Goal: Information Seeking & Learning: Check status

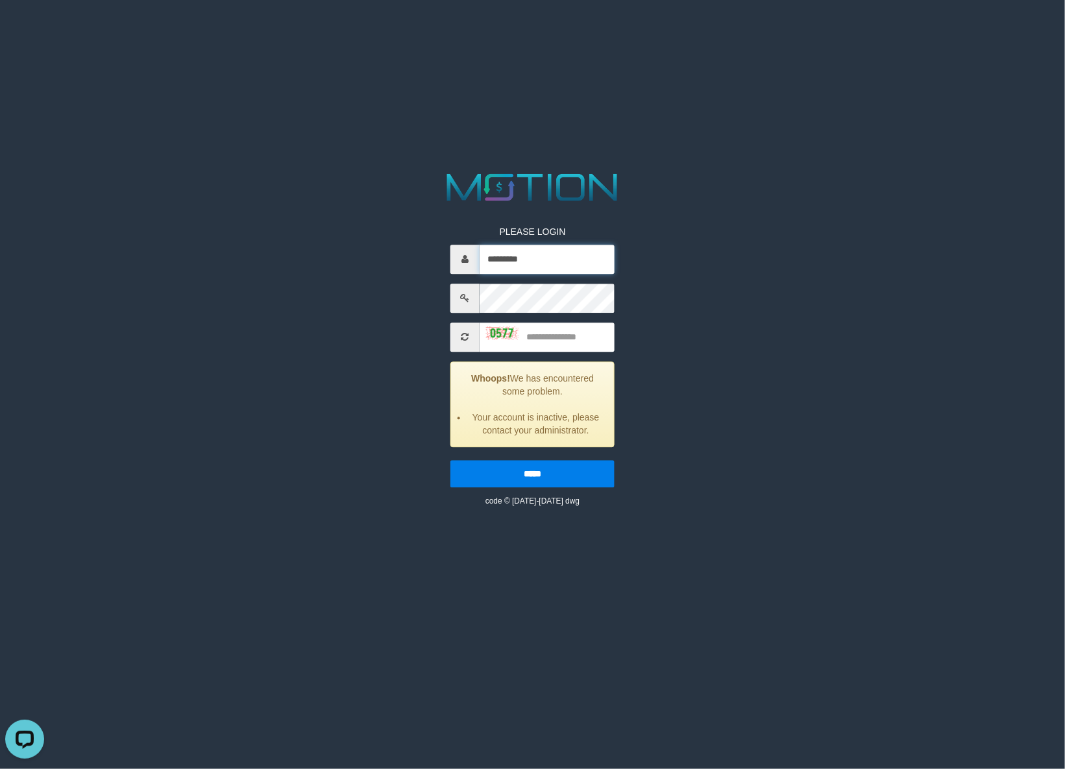
drag, startPoint x: 557, startPoint y: 263, endPoint x: 445, endPoint y: 263, distance: 111.6
click at [445, 263] on div "PLEASE LOGIN ********* Whoops! We has encountered some problem. Your account is…" at bounding box center [533, 356] width 184 height 301
paste input "text"
type input "*********"
click at [403, 300] on div "PLEASE LOGIN ********* Whoops! We has encountered some problem. Your account is…" at bounding box center [532, 338] width 552 height 338
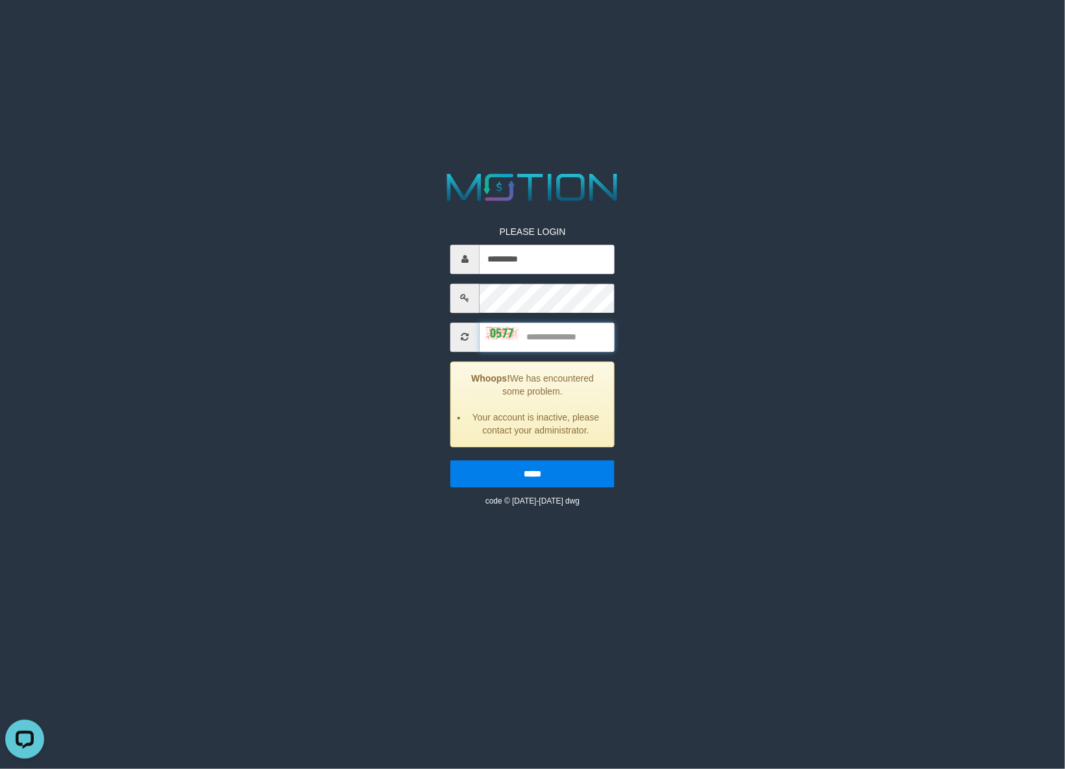
click at [526, 332] on input "text" at bounding box center [547, 337] width 135 height 29
type input "****"
click at [450, 460] on input "*****" at bounding box center [532, 473] width 164 height 27
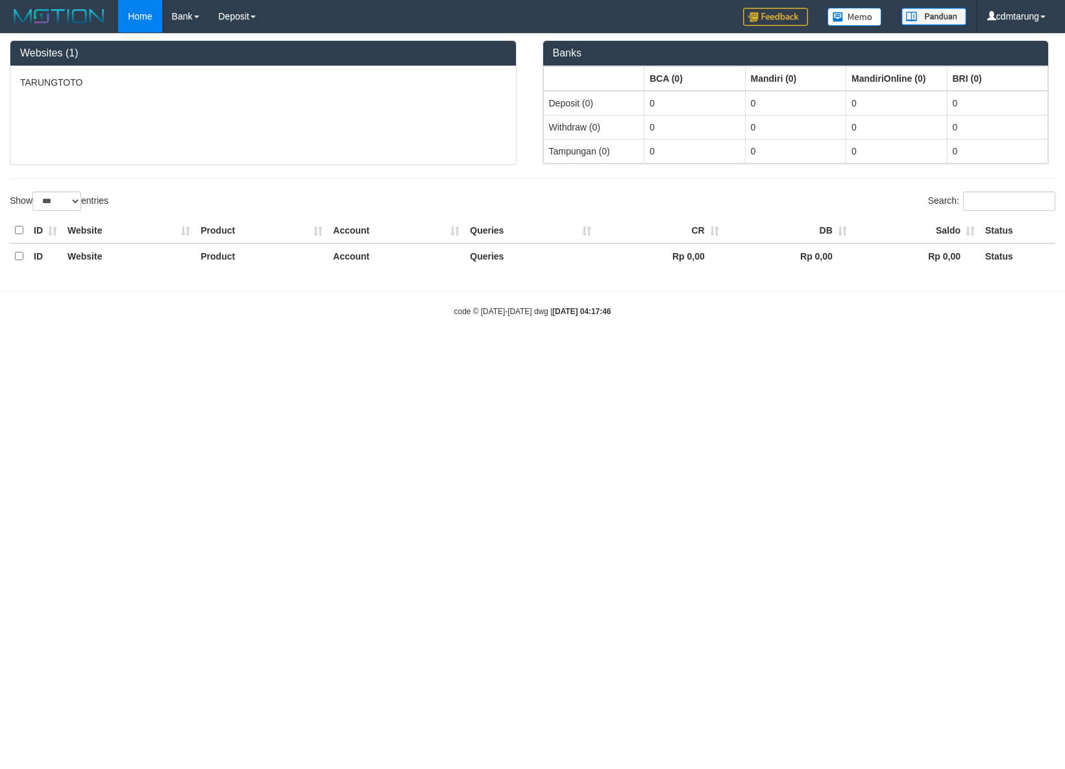
select select "***"
click at [232, 14] on link "Deposit" at bounding box center [237, 16] width 56 height 32
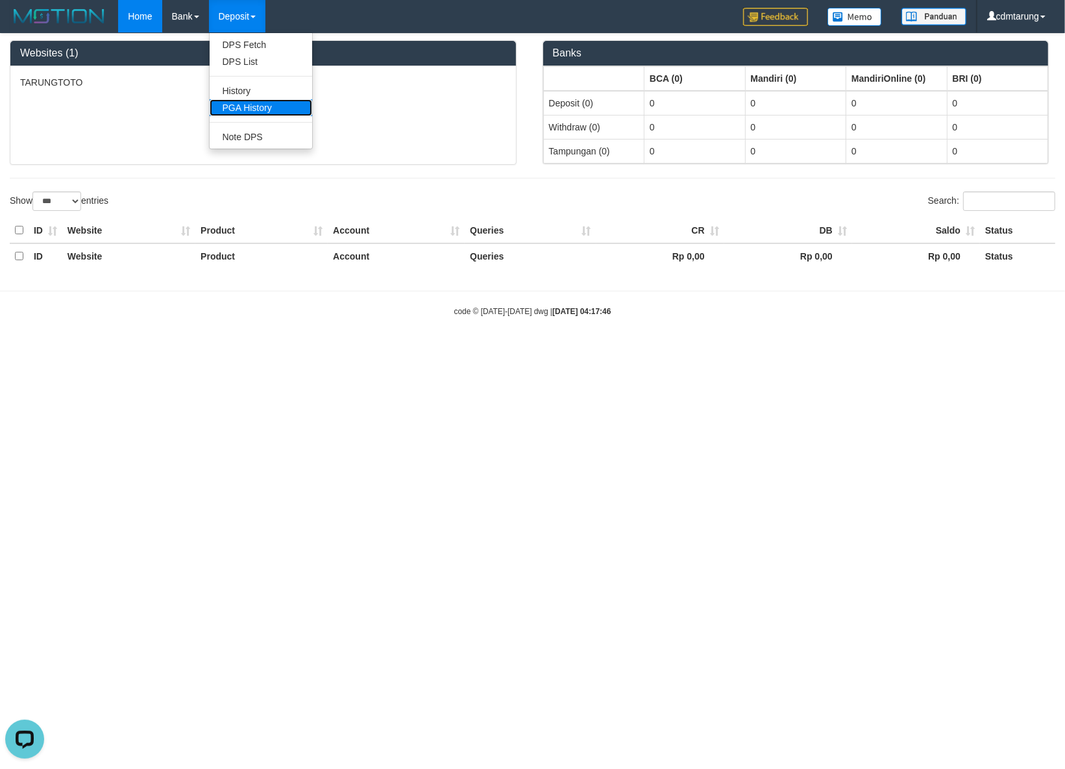
click at [264, 108] on link "PGA History" at bounding box center [261, 107] width 103 height 17
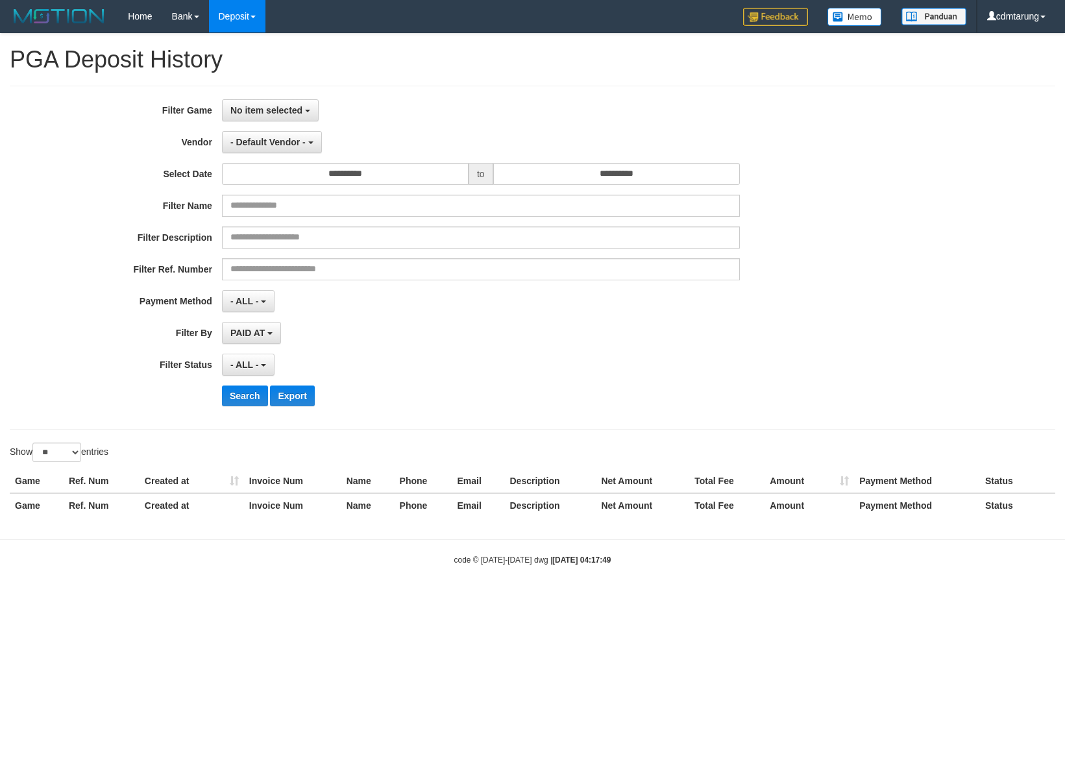
select select
select select "**"
click at [292, 112] on span "No item selected" at bounding box center [266, 110] width 72 height 10
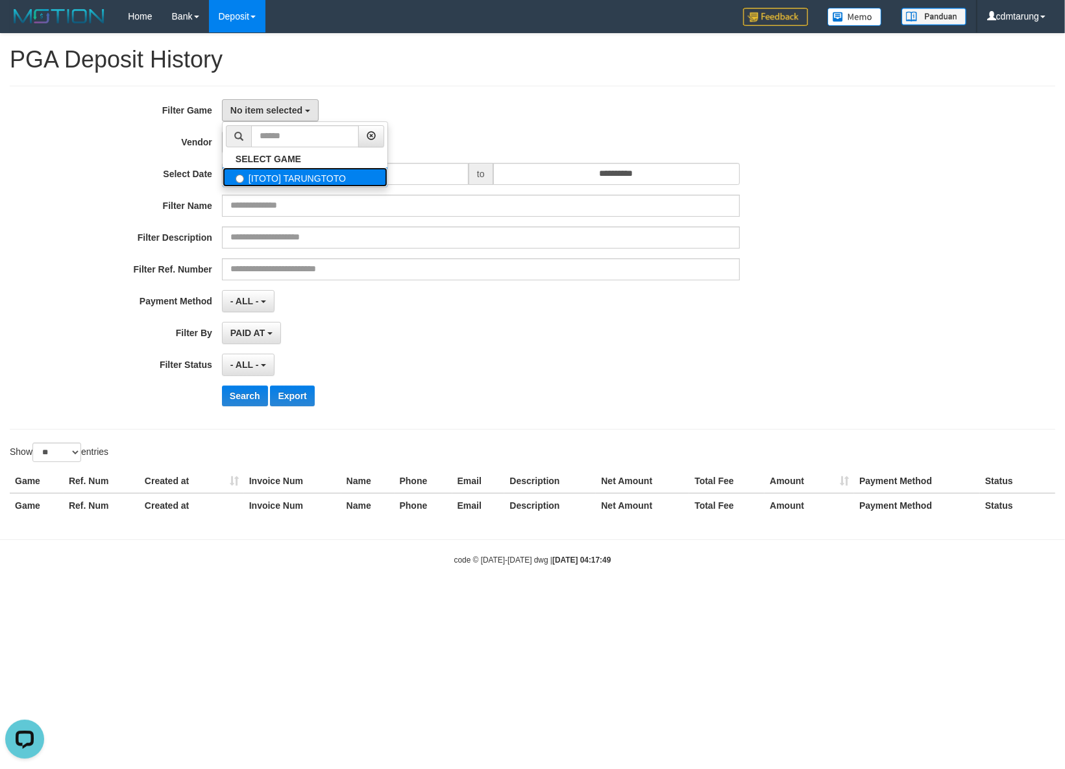
click at [289, 174] on label "[ITOTO] TARUNGTOTO" at bounding box center [305, 176] width 165 height 19
select select "****"
click at [280, 144] on span "- Default Vendor -" at bounding box center [267, 142] width 75 height 10
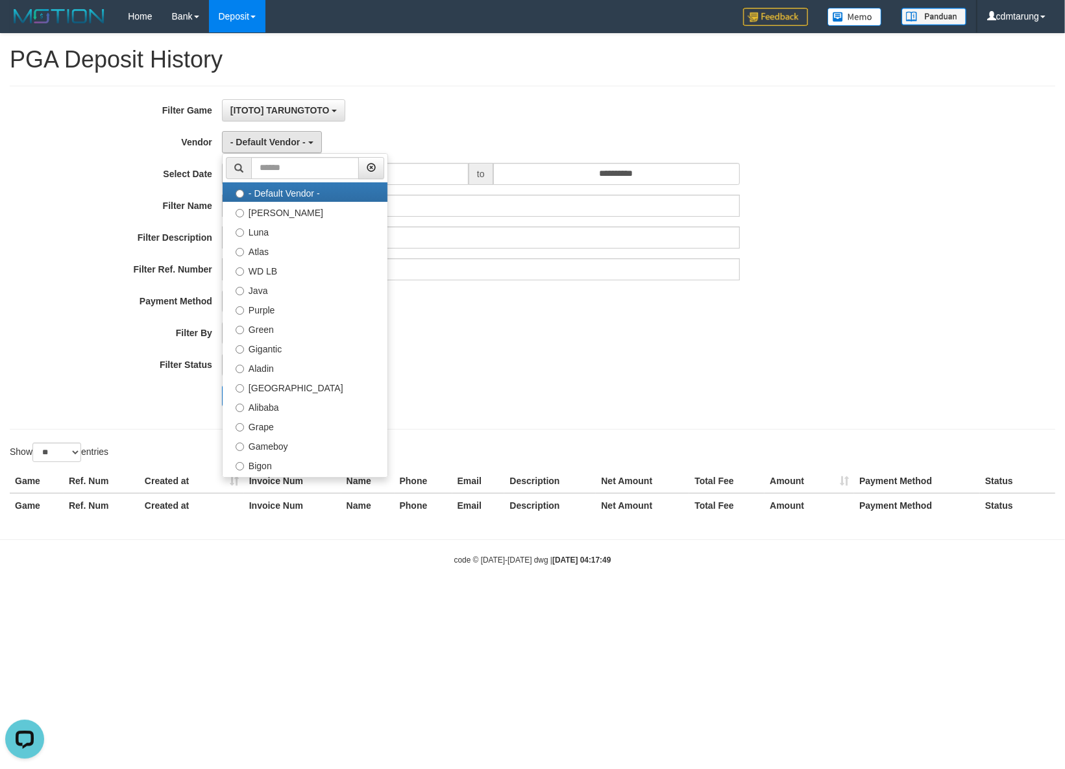
click at [637, 367] on div "- ALL - SELECT ALL - ALL - SELECT STATUS PENDING/UNPAID PAID CANCELED EXPIRED" at bounding box center [481, 365] width 518 height 22
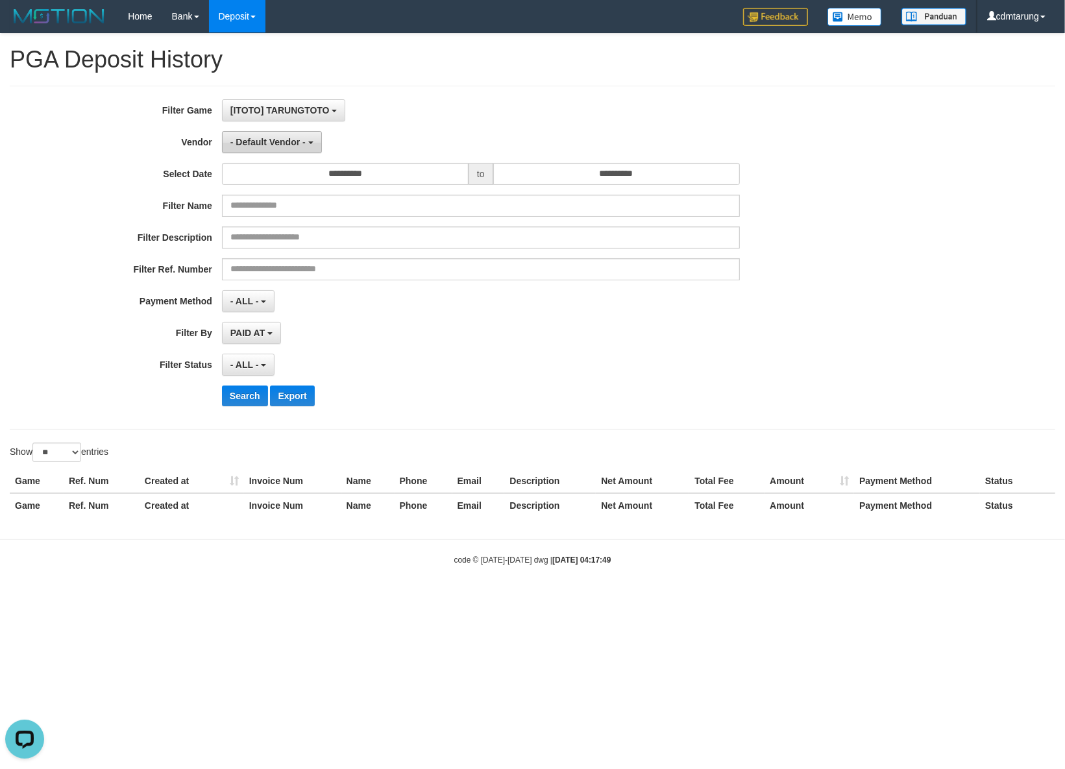
click at [296, 143] on span "- Default Vendor -" at bounding box center [267, 142] width 75 height 10
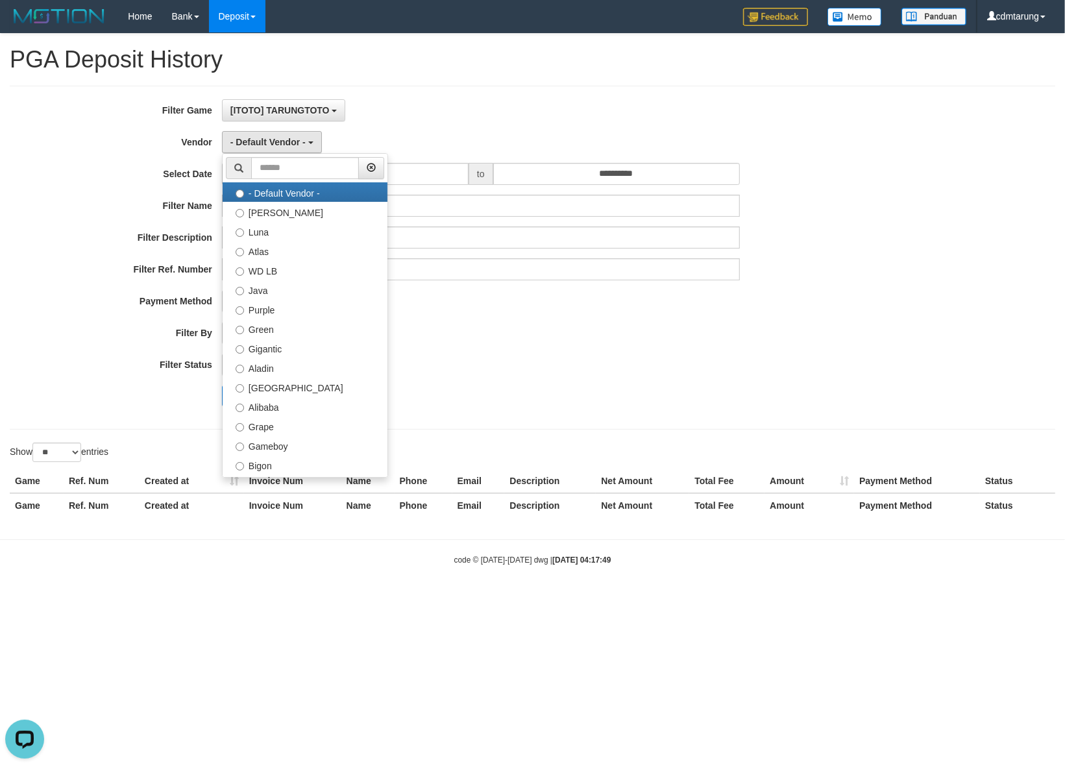
click at [547, 361] on div "- ALL - SELECT ALL - ALL - SELECT STATUS PENDING/UNPAID PAID CANCELED EXPIRED" at bounding box center [481, 365] width 518 height 22
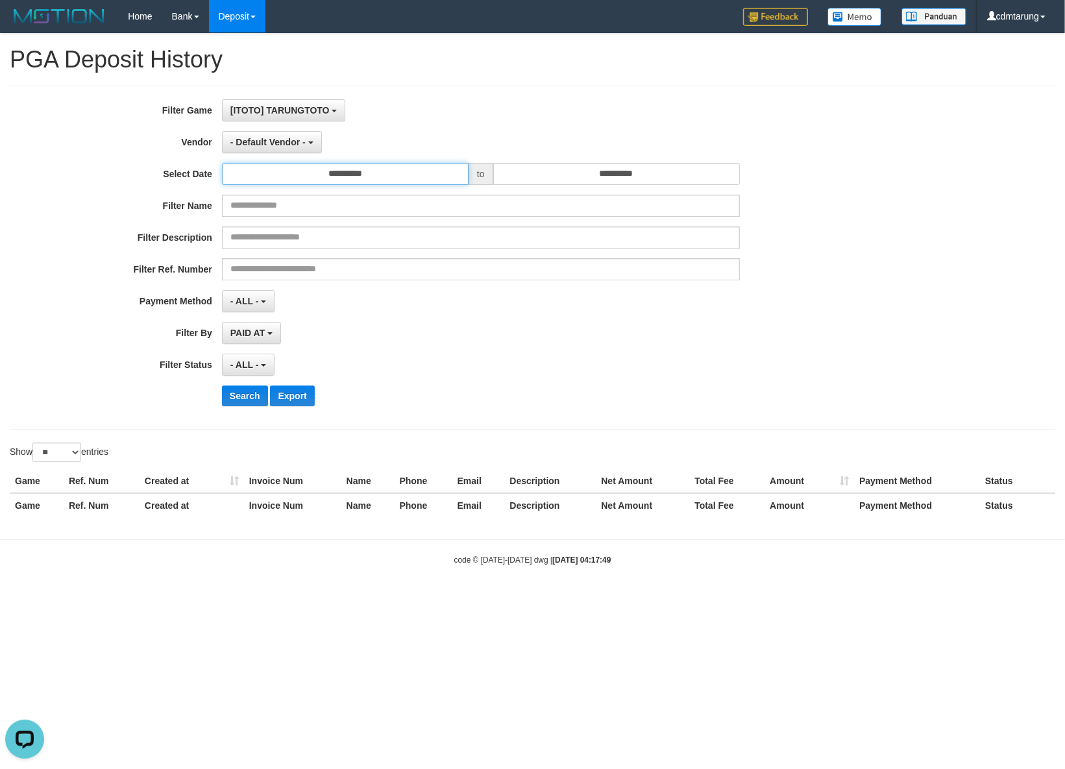
click at [417, 174] on input "**********" at bounding box center [345, 174] width 247 height 22
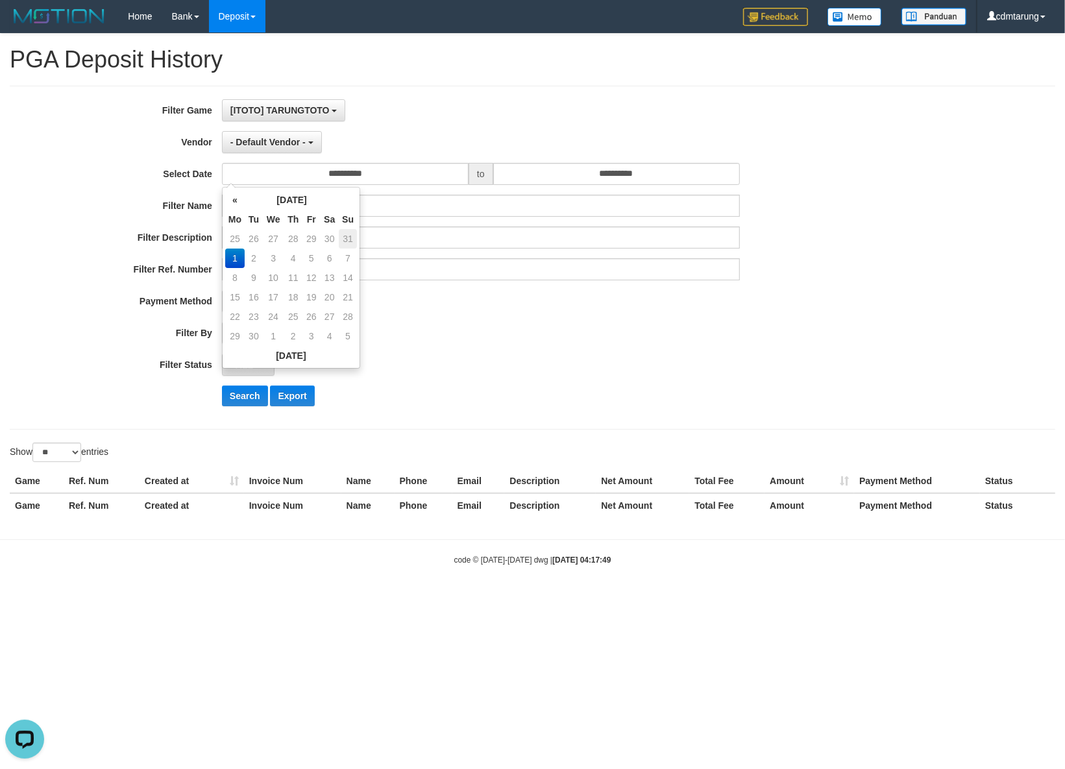
click at [347, 241] on td "31" at bounding box center [348, 238] width 18 height 19
type input "**********"
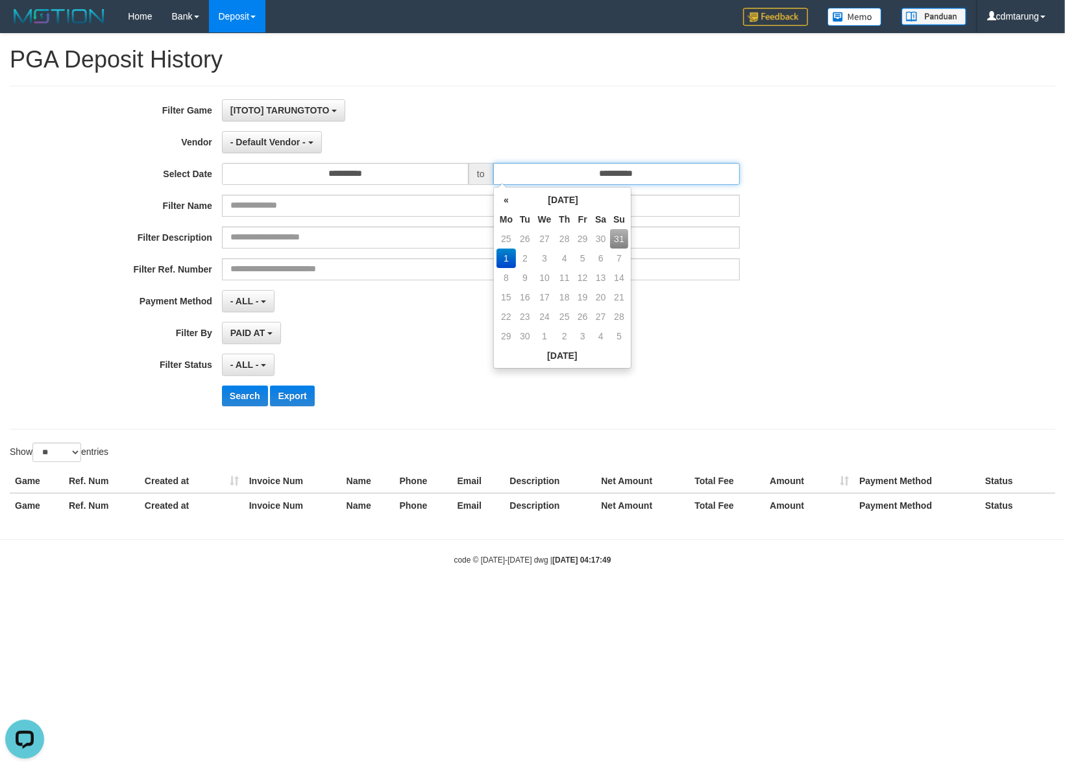
click at [586, 178] on input "**********" at bounding box center [616, 174] width 247 height 22
click at [623, 240] on td "31" at bounding box center [619, 238] width 18 height 19
type input "**********"
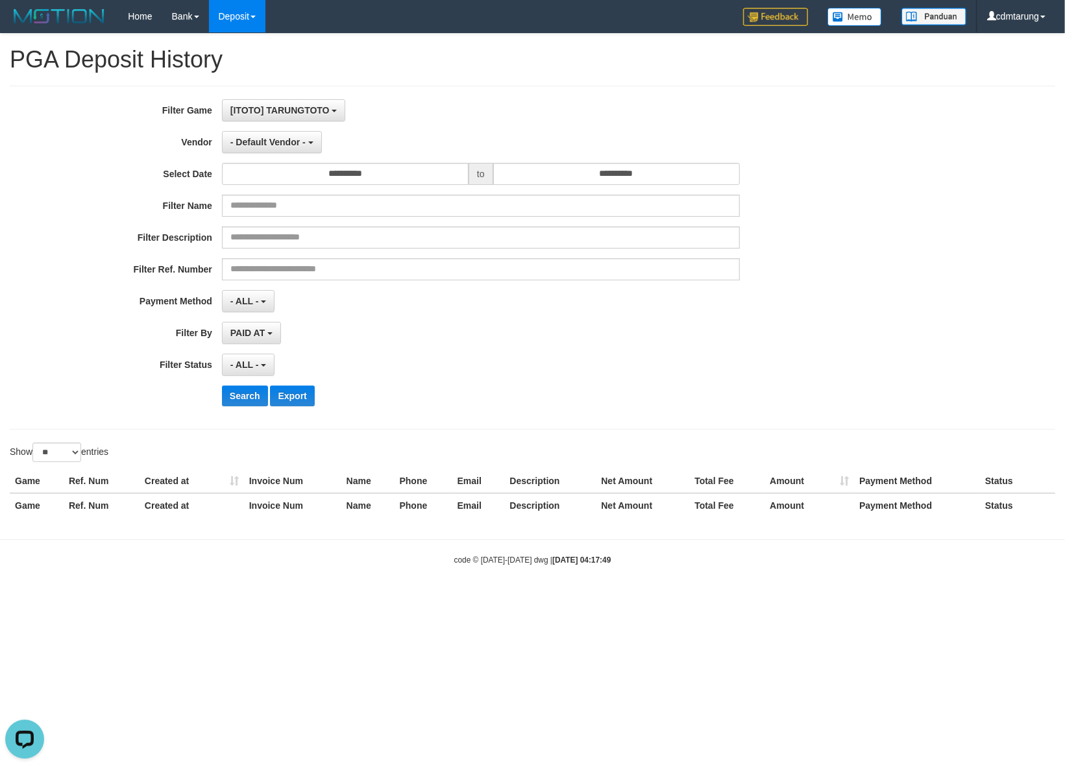
click at [821, 277] on div "Filter Ref. Number" at bounding box center [444, 269] width 888 height 22
click at [253, 304] on span "- ALL -" at bounding box center [244, 301] width 29 height 10
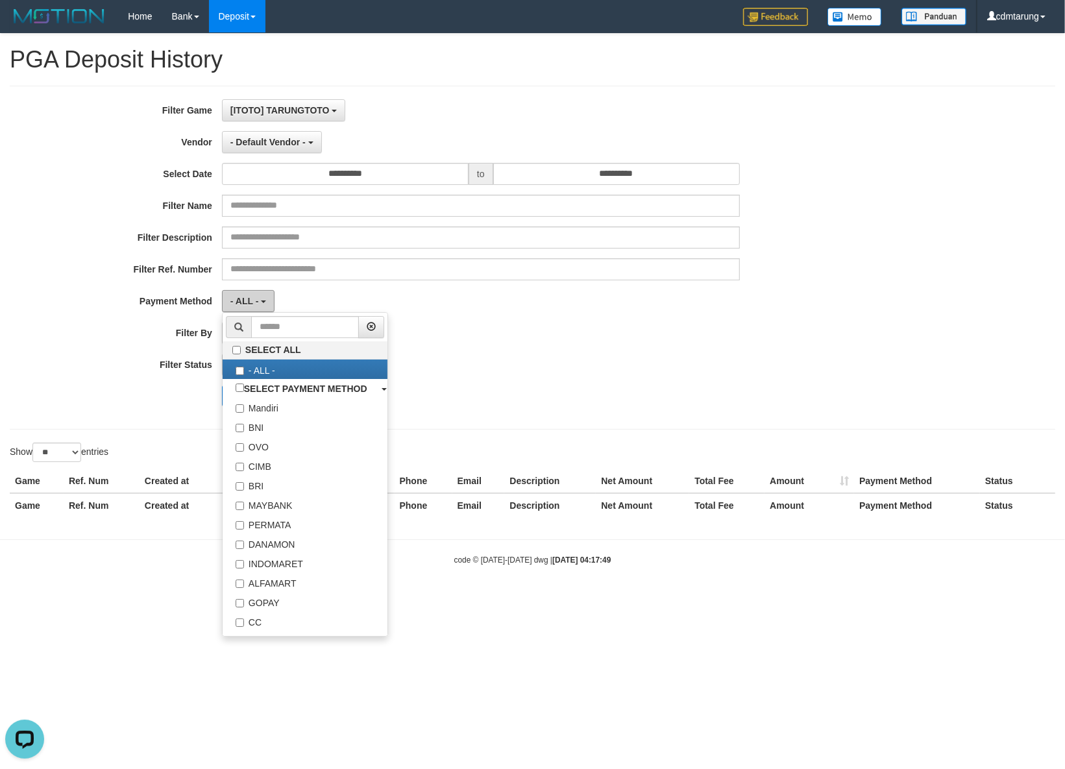
click at [253, 304] on span "- ALL -" at bounding box center [244, 301] width 29 height 10
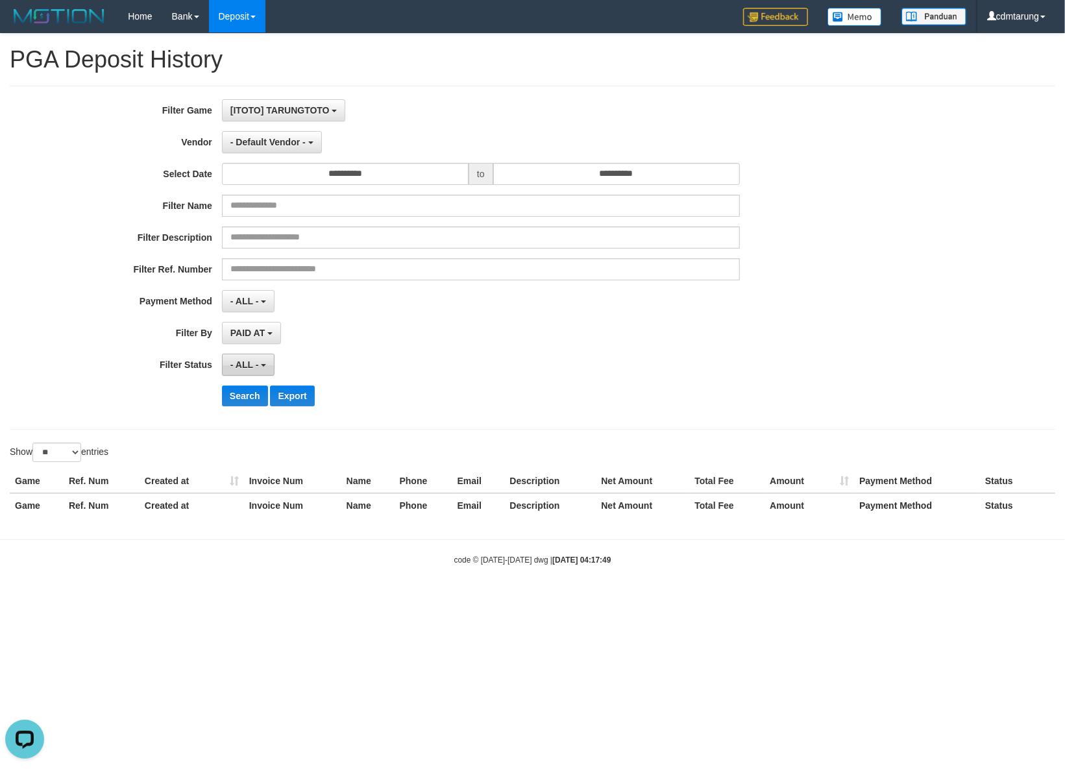
click at [254, 358] on button "- ALL -" at bounding box center [248, 365] width 53 height 22
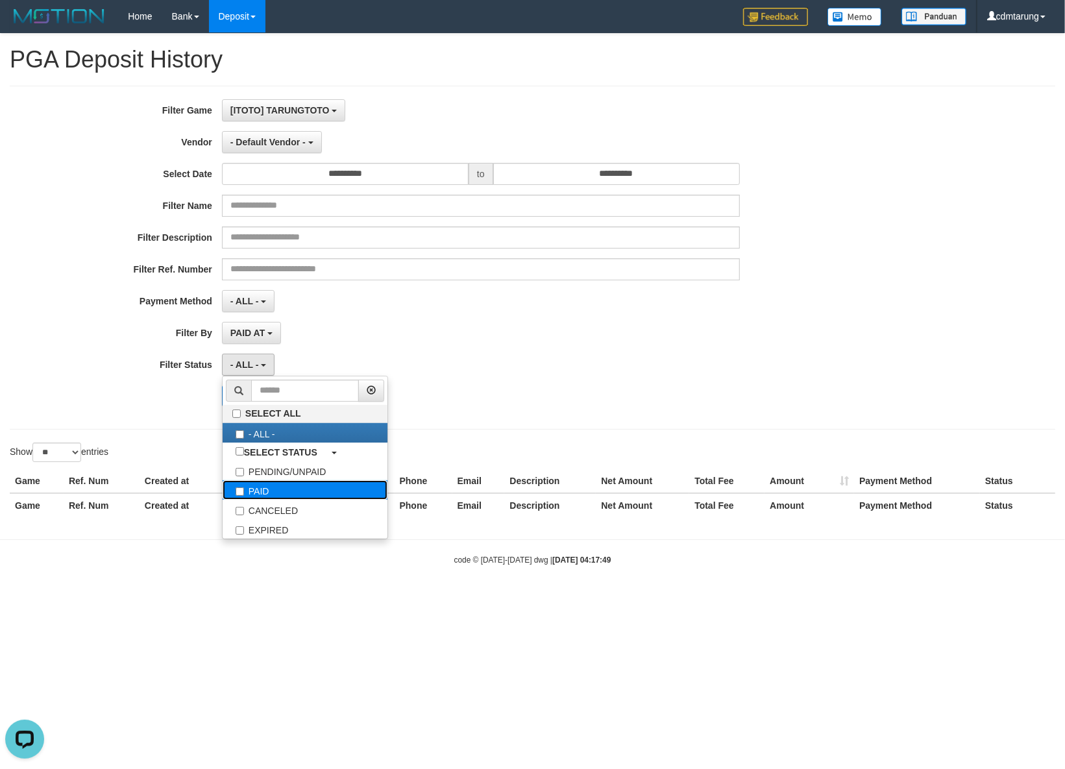
click at [286, 487] on label "PAID" at bounding box center [305, 489] width 165 height 19
select select "*"
click at [582, 367] on div "PAID SELECT ALL - ALL - SELECT STATUS PENDING/UNPAID PAID CANCELED EXPIRED" at bounding box center [481, 365] width 518 height 22
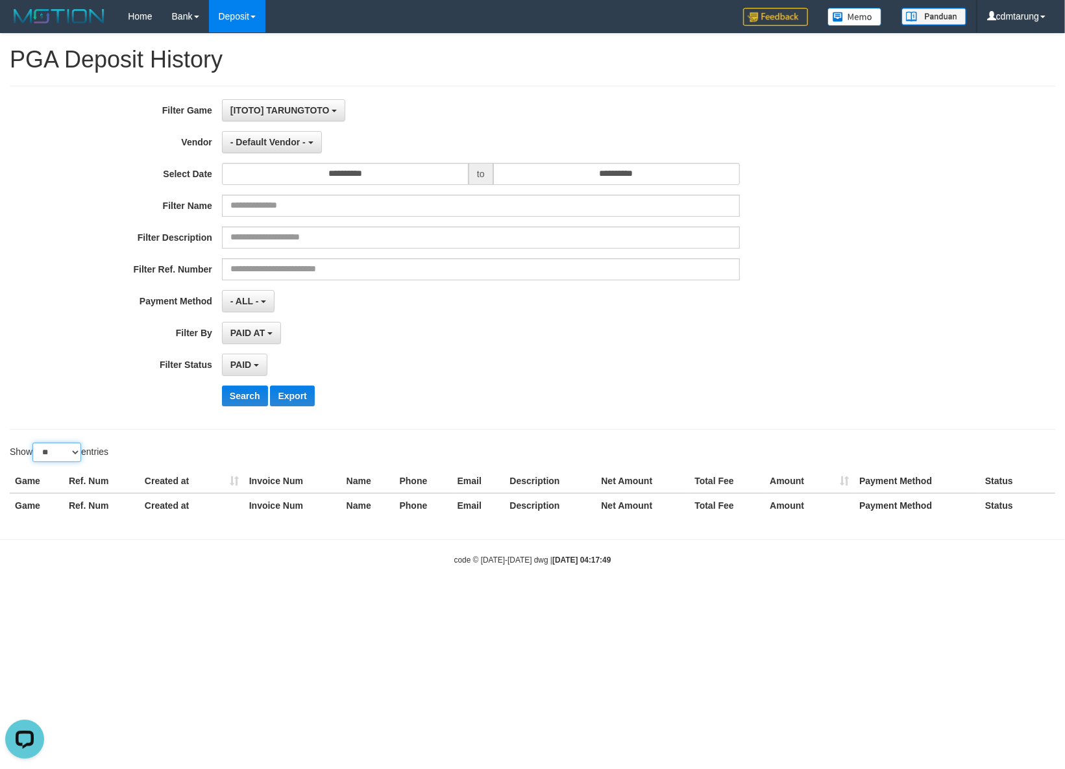
click at [73, 459] on select "** ** ** ***" at bounding box center [56, 452] width 49 height 19
select select "***"
click at [34, 445] on select "** ** ** ***" at bounding box center [56, 452] width 49 height 19
click at [296, 144] on span "- Default Vendor -" at bounding box center [267, 142] width 75 height 10
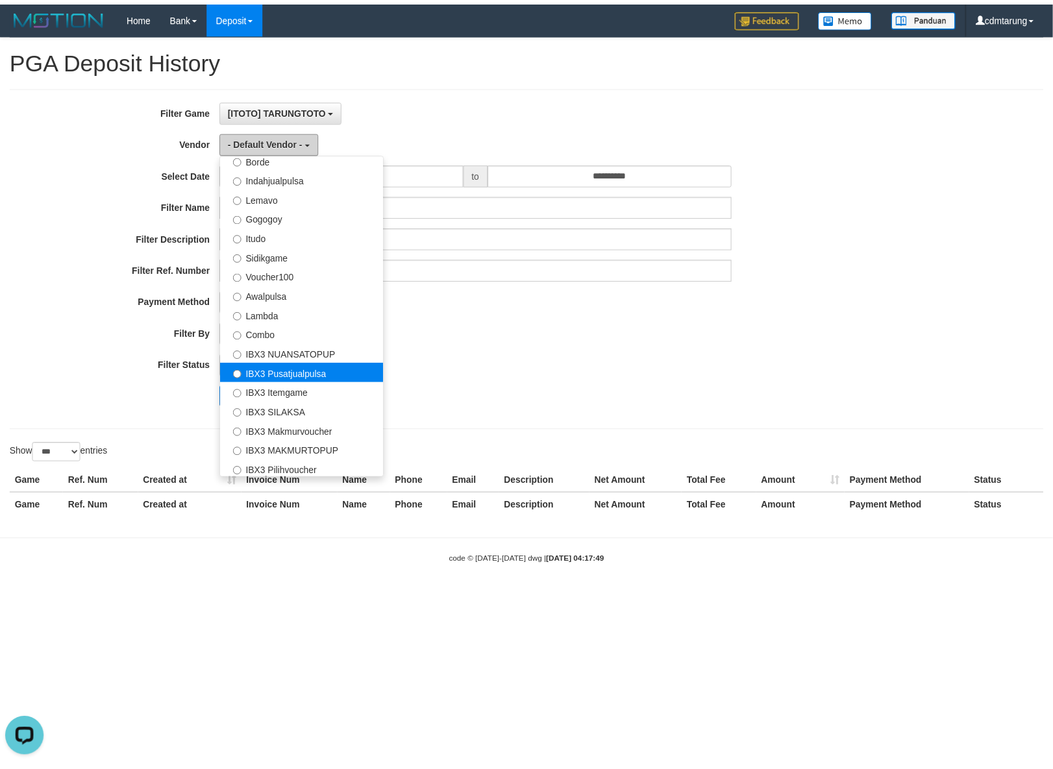
scroll to position [406, 0]
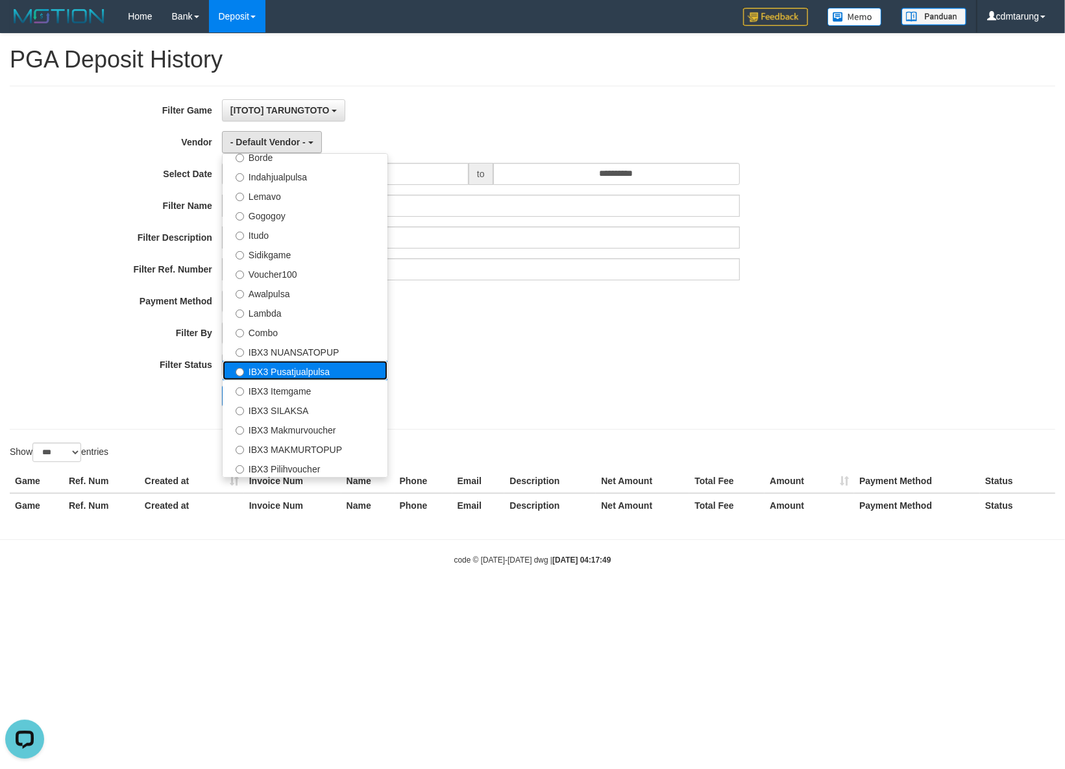
click at [338, 376] on label "IBX3 Pusatjualpulsa" at bounding box center [305, 370] width 165 height 19
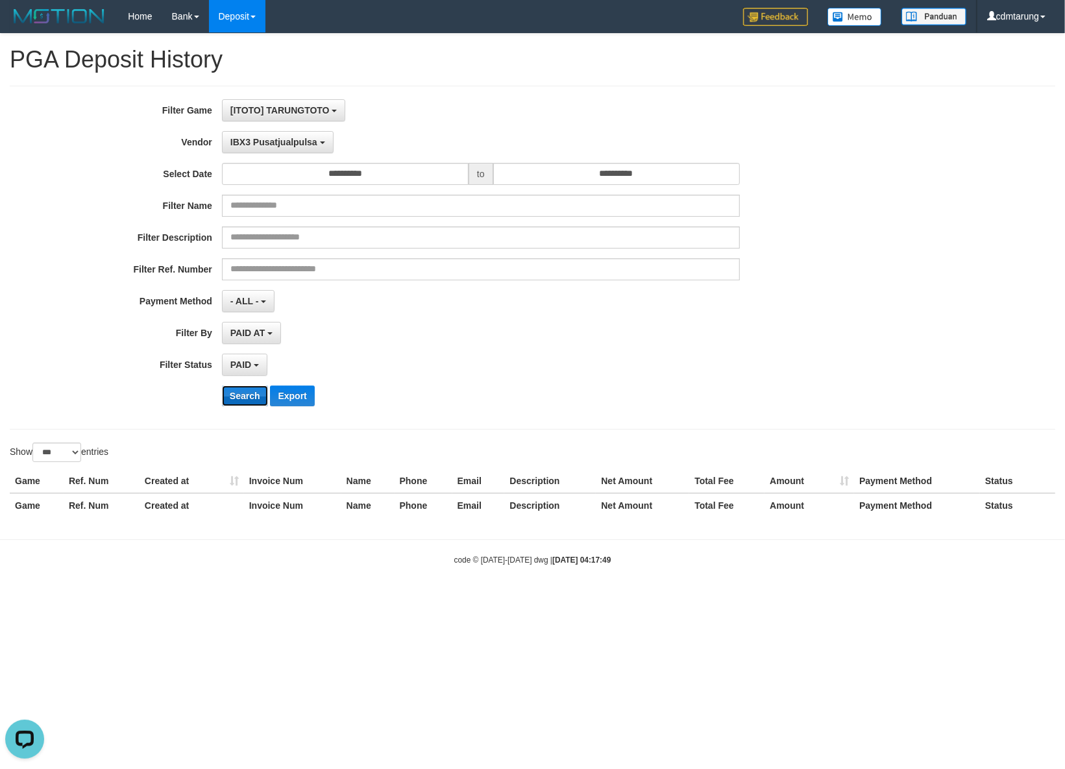
click at [245, 400] on button "Search" at bounding box center [245, 396] width 46 height 21
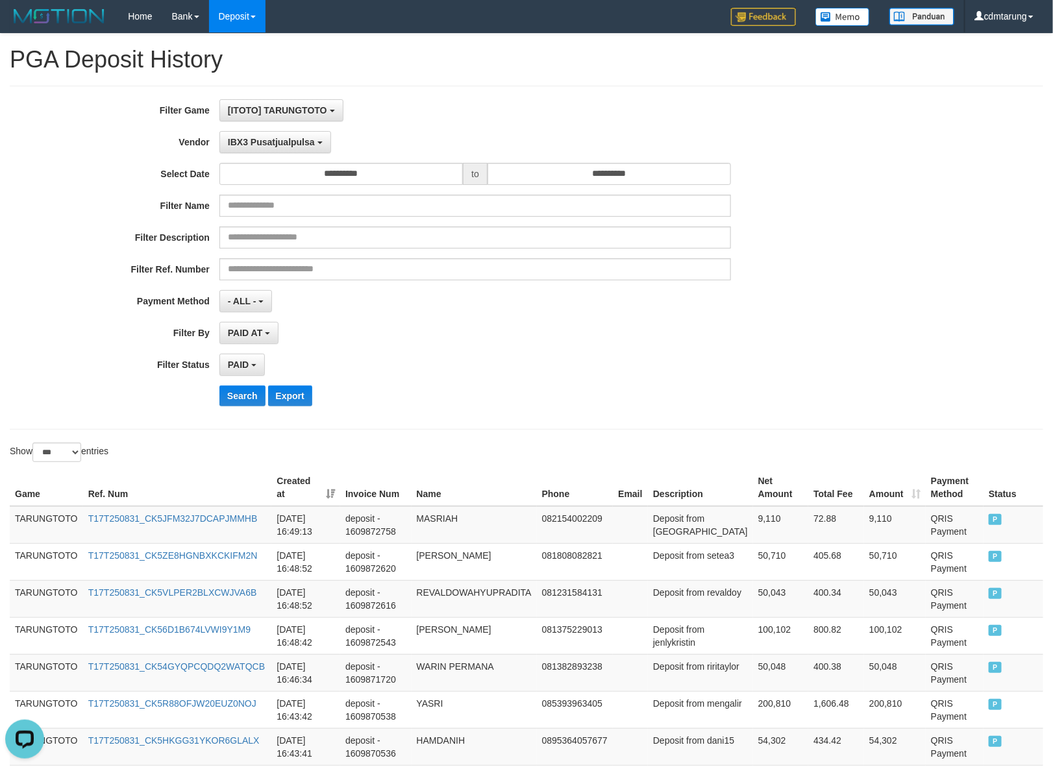
click at [663, 368] on div "PAID SELECT ALL - ALL - SELECT STATUS PENDING/UNPAID PAID CANCELED EXPIRED" at bounding box center [474, 365] width 511 height 22
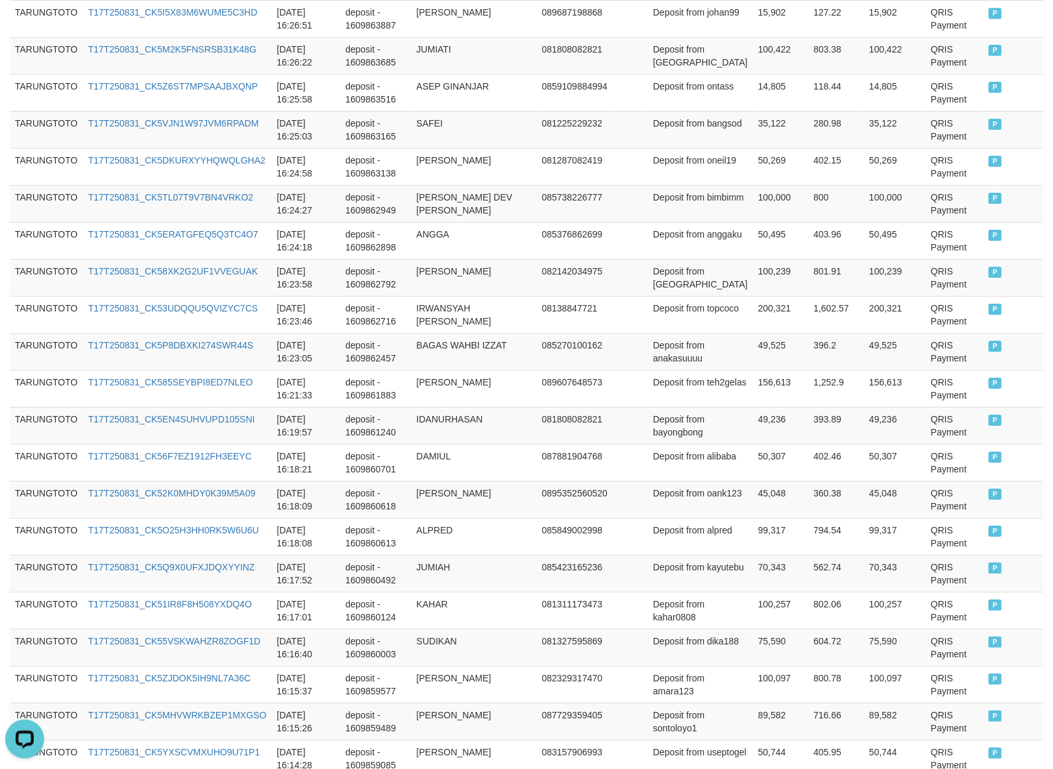
scroll to position [2442, 0]
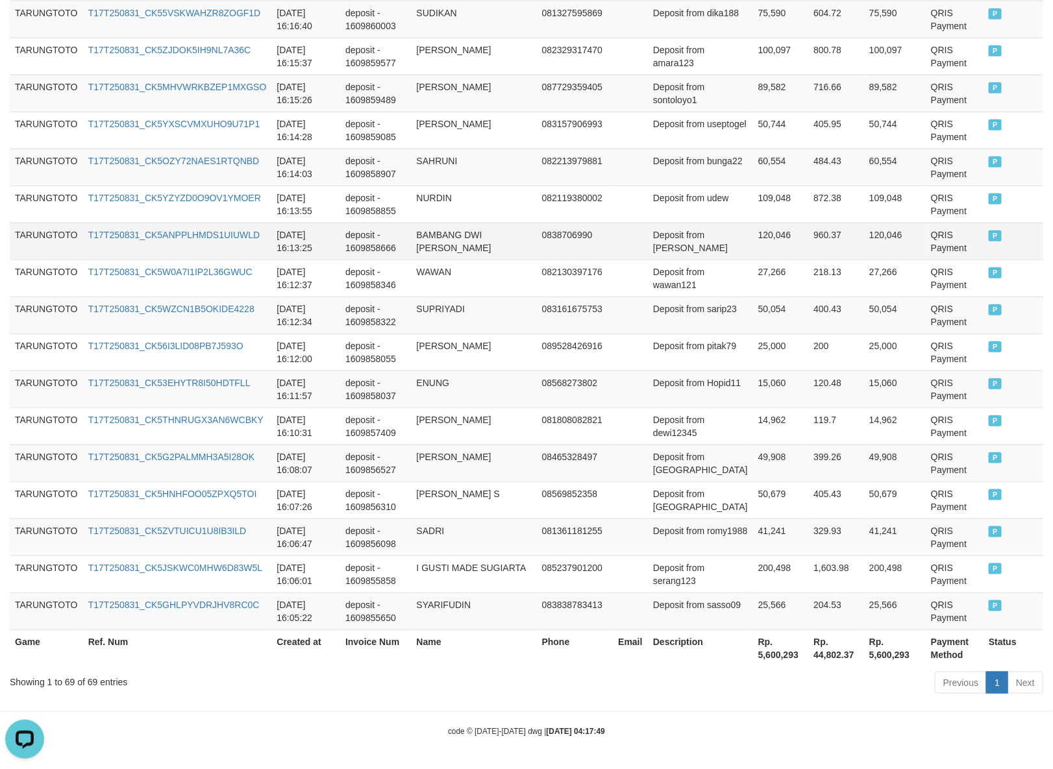
click at [864, 241] on td "120,046" at bounding box center [895, 241] width 62 height 37
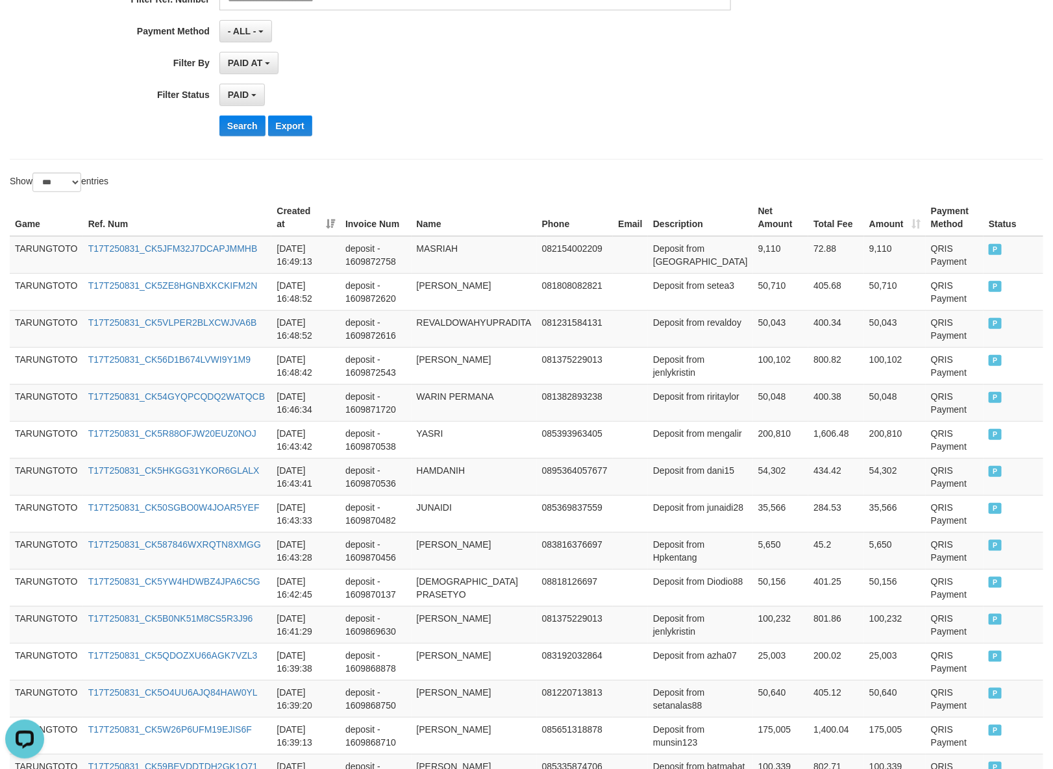
scroll to position [0, 0]
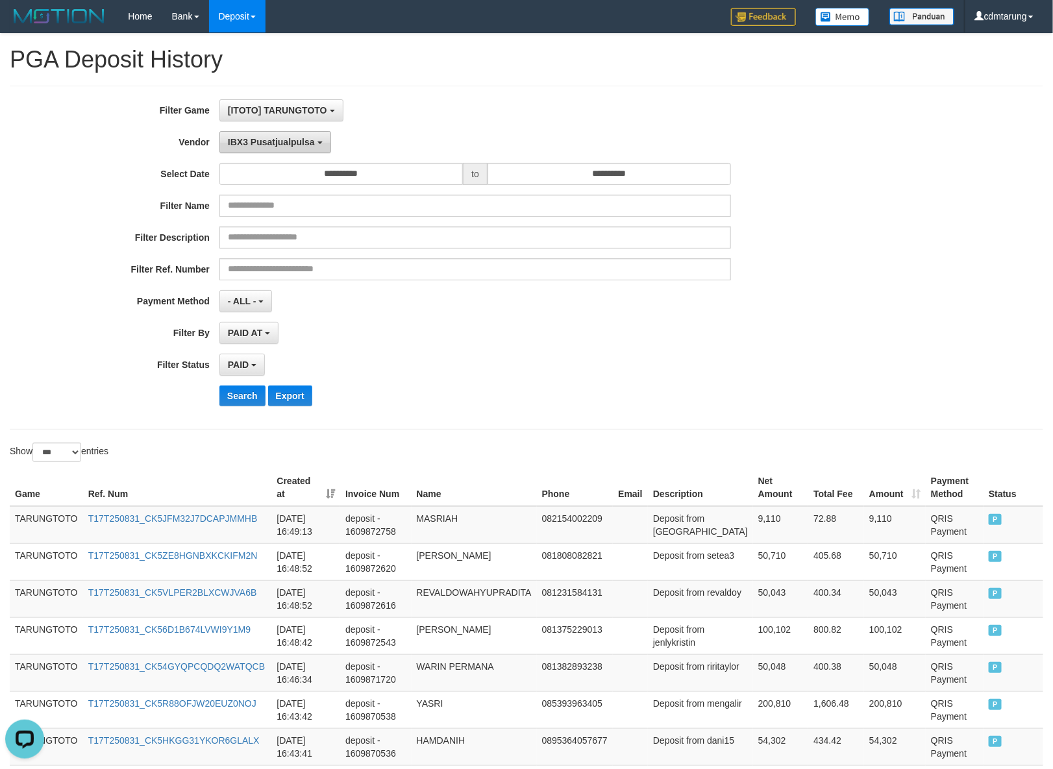
click at [286, 145] on span "IBX3 Pusatjualpulsa" at bounding box center [271, 142] width 87 height 10
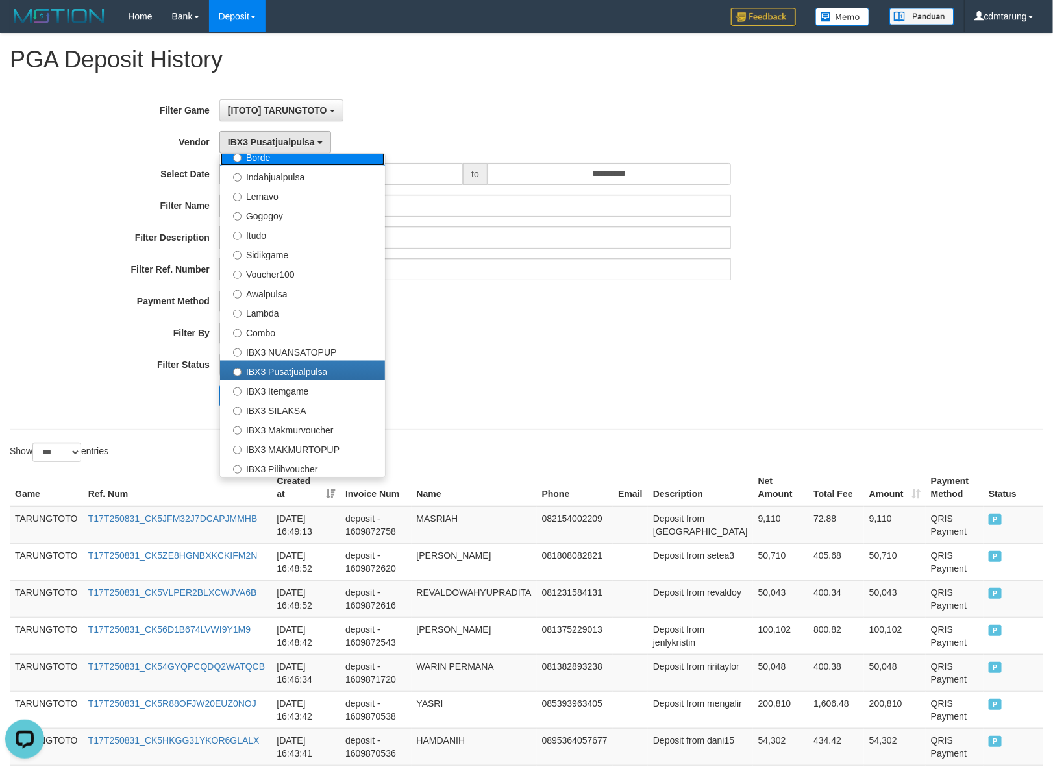
click at [315, 162] on label "Borde" at bounding box center [302, 156] width 165 height 19
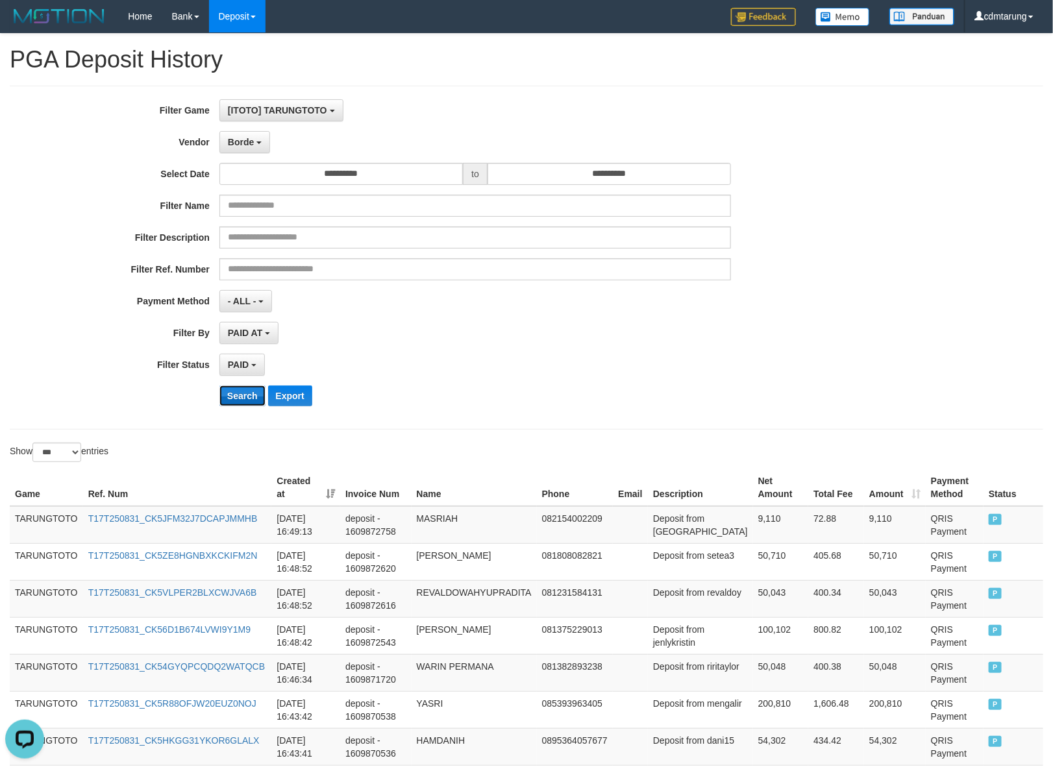
click at [236, 395] on button "Search" at bounding box center [242, 396] width 46 height 21
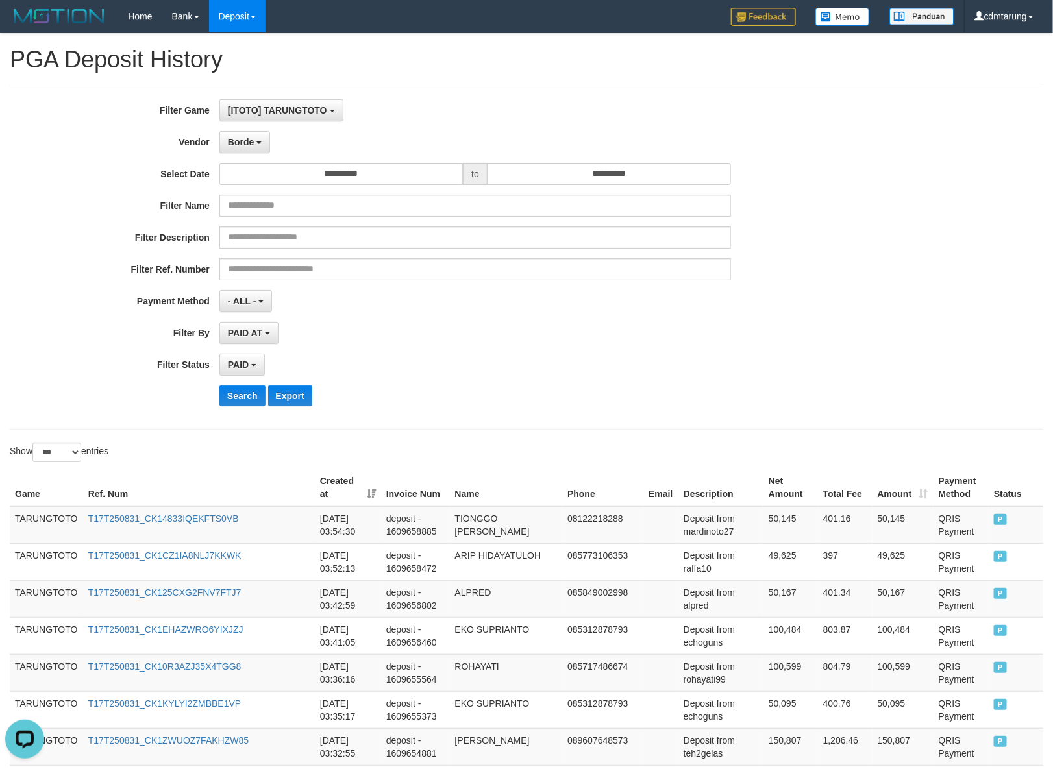
click at [602, 361] on div "PAID SELECT ALL - ALL - SELECT STATUS PENDING/UNPAID PAID CANCELED EXPIRED" at bounding box center [474, 365] width 511 height 22
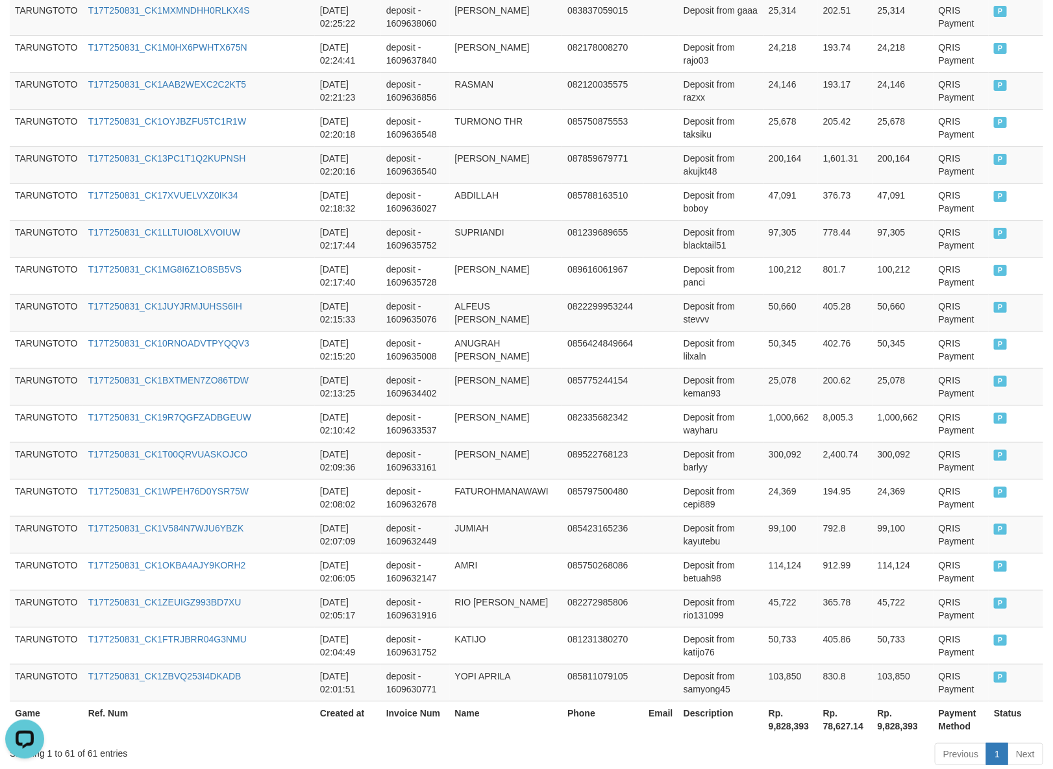
scroll to position [2146, 0]
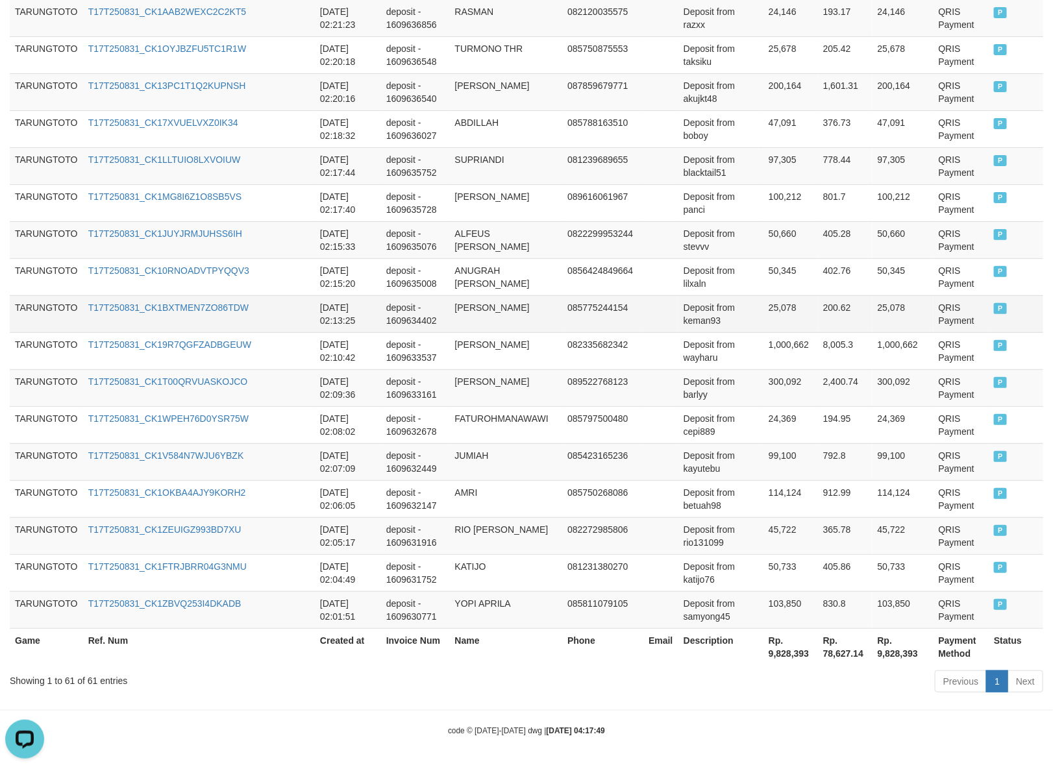
drag, startPoint x: 830, startPoint y: 301, endPoint x: 812, endPoint y: 297, distance: 17.8
click at [830, 301] on td "200.62" at bounding box center [845, 313] width 55 height 37
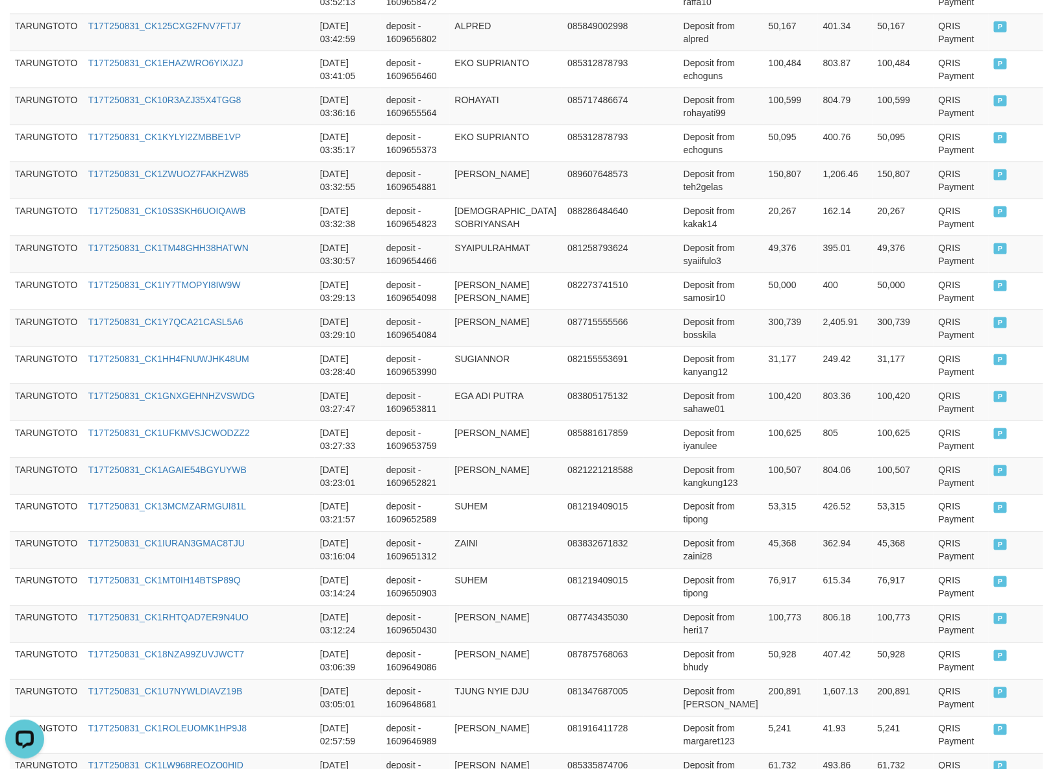
scroll to position [0, 0]
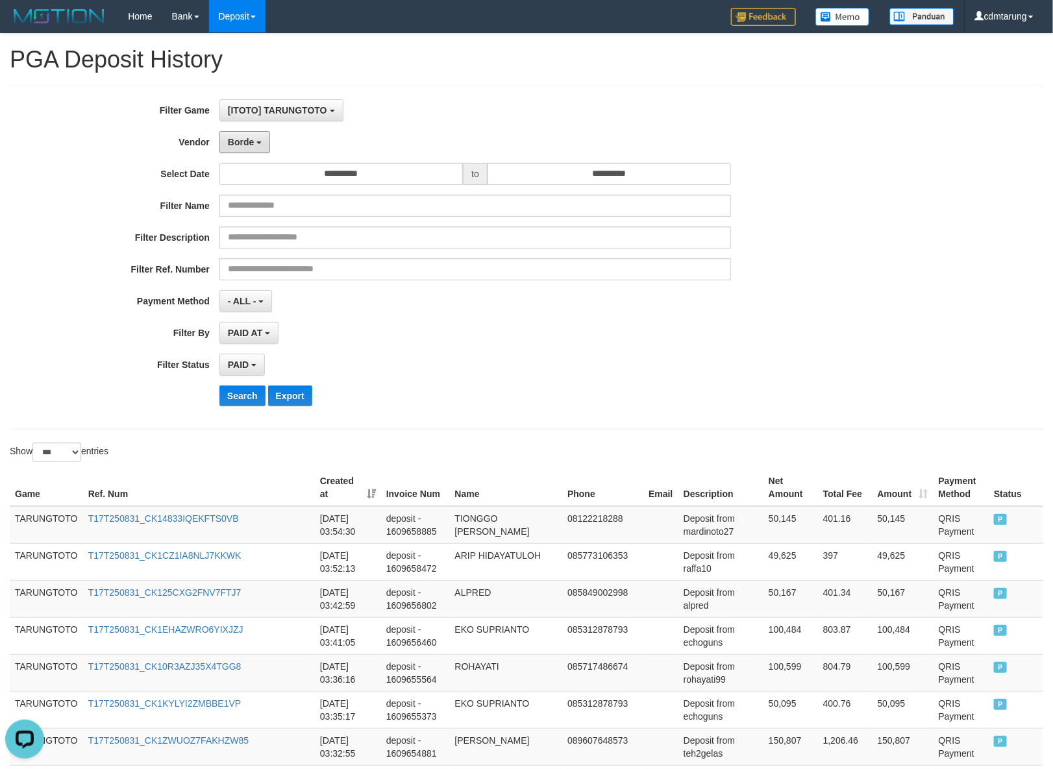
drag, startPoint x: 244, startPoint y: 140, endPoint x: 273, endPoint y: 186, distance: 54.6
click at [245, 138] on span "Borde" at bounding box center [241, 142] width 26 height 10
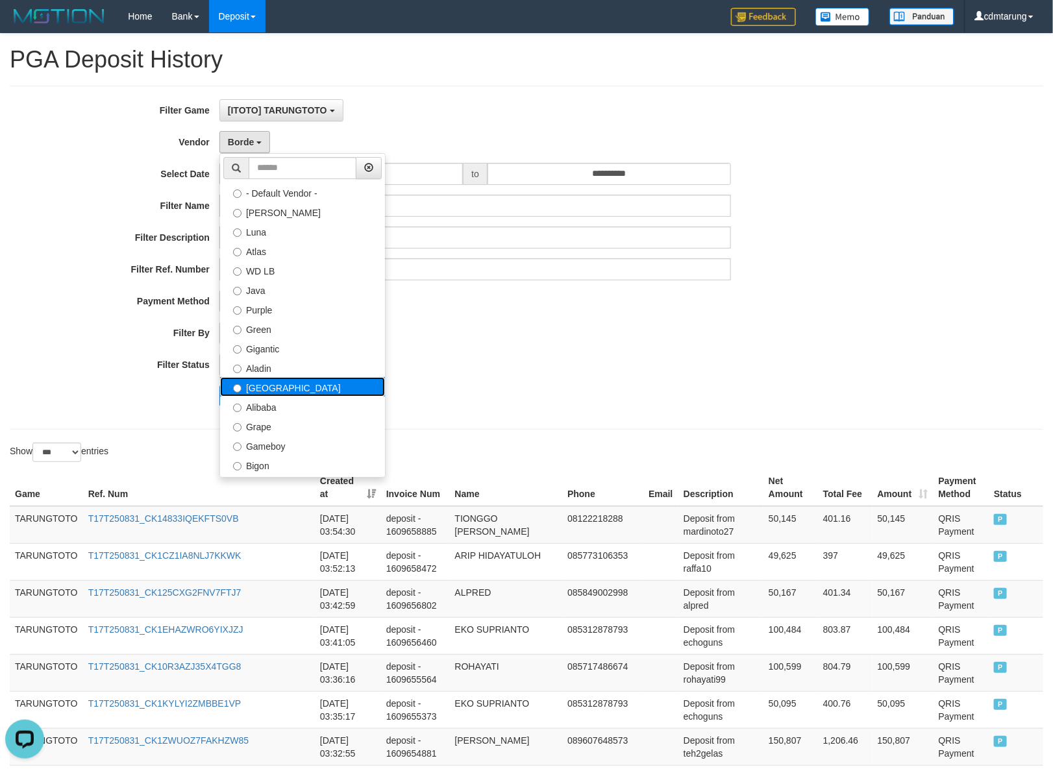
click at [326, 384] on label "[GEOGRAPHIC_DATA]" at bounding box center [302, 386] width 165 height 19
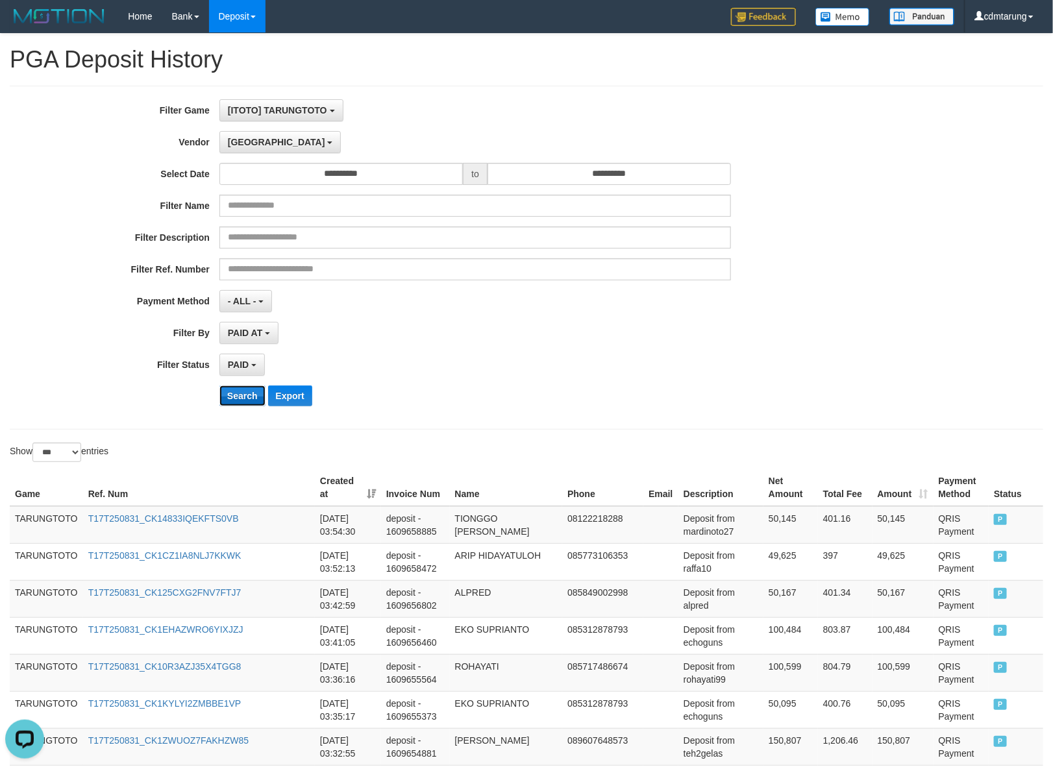
click at [251, 391] on button "Search" at bounding box center [242, 396] width 46 height 21
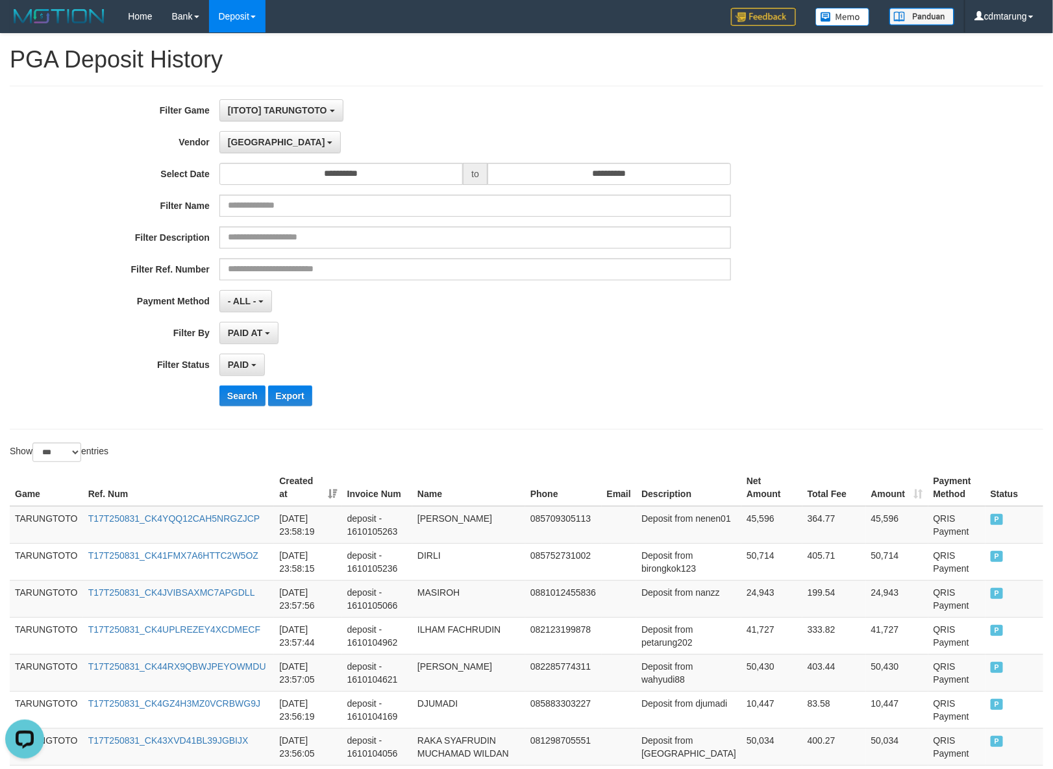
click at [552, 359] on div "PAID SELECT ALL - ALL - SELECT STATUS PENDING/UNPAID PAID CANCELED EXPIRED" at bounding box center [474, 365] width 511 height 22
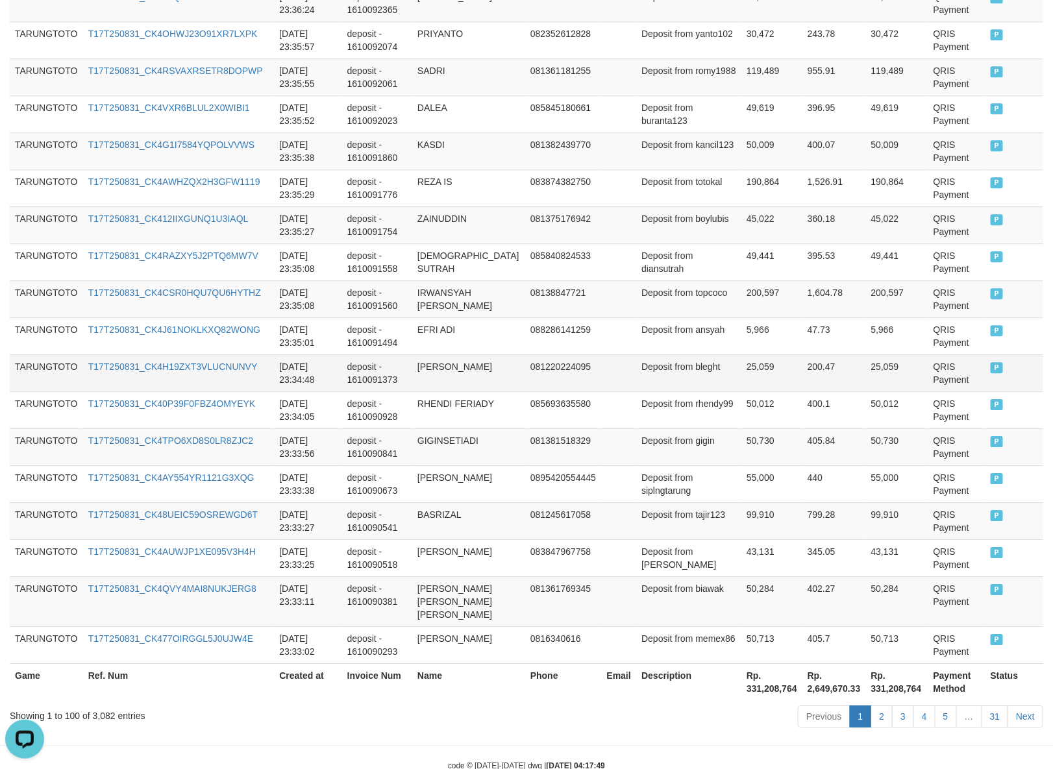
scroll to position [3594, 0]
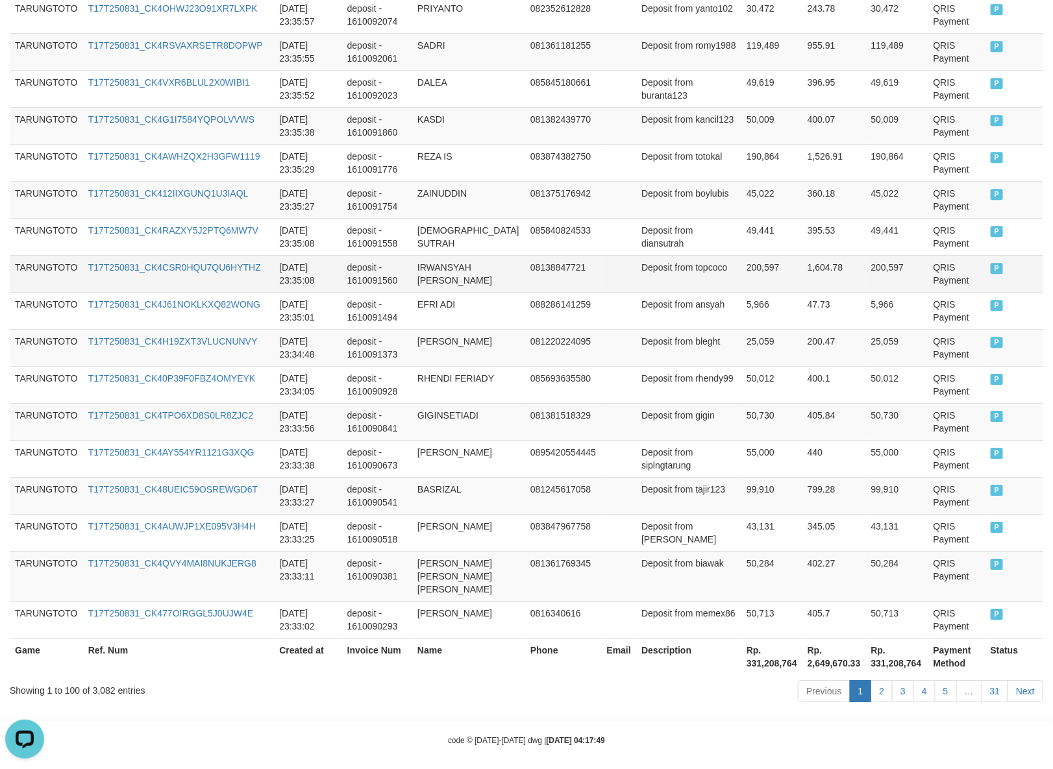
click at [780, 279] on td "200,597" at bounding box center [771, 273] width 61 height 37
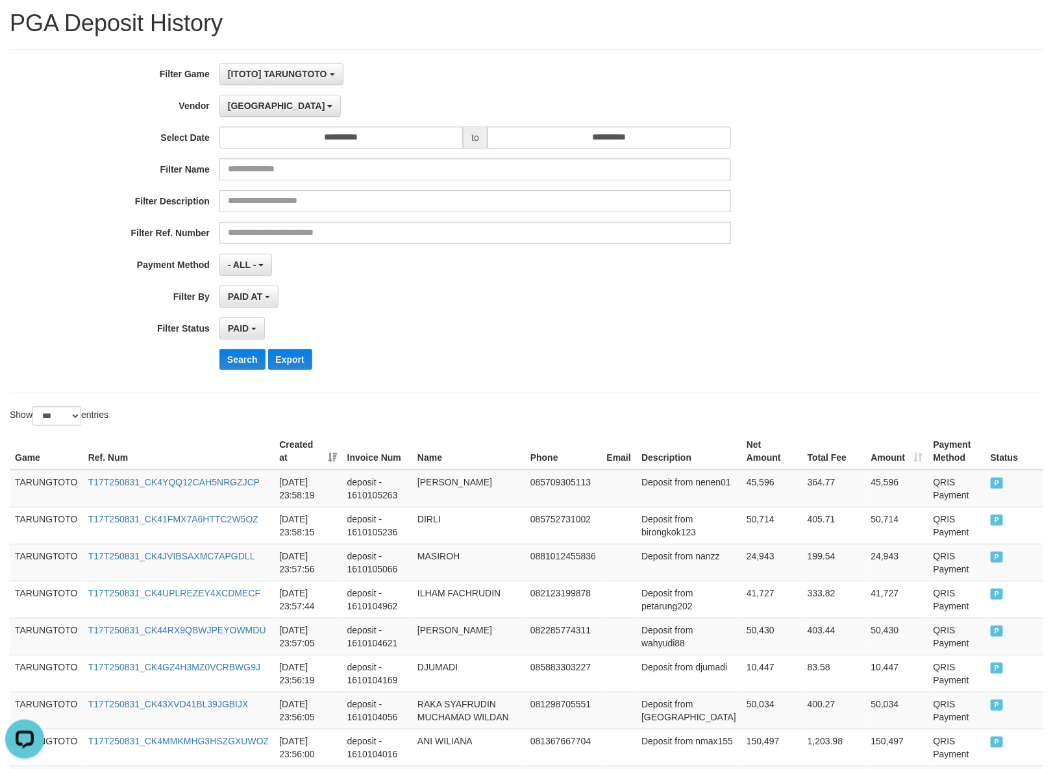
scroll to position [0, 0]
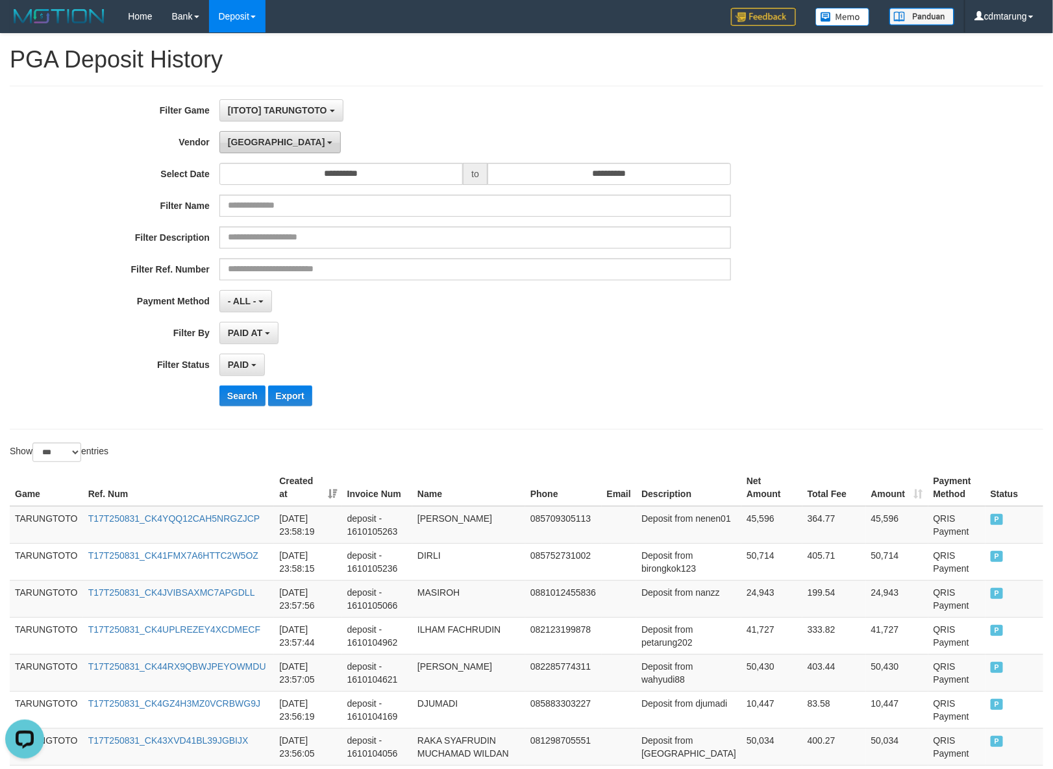
click at [261, 148] on button "[GEOGRAPHIC_DATA]" at bounding box center [279, 142] width 121 height 22
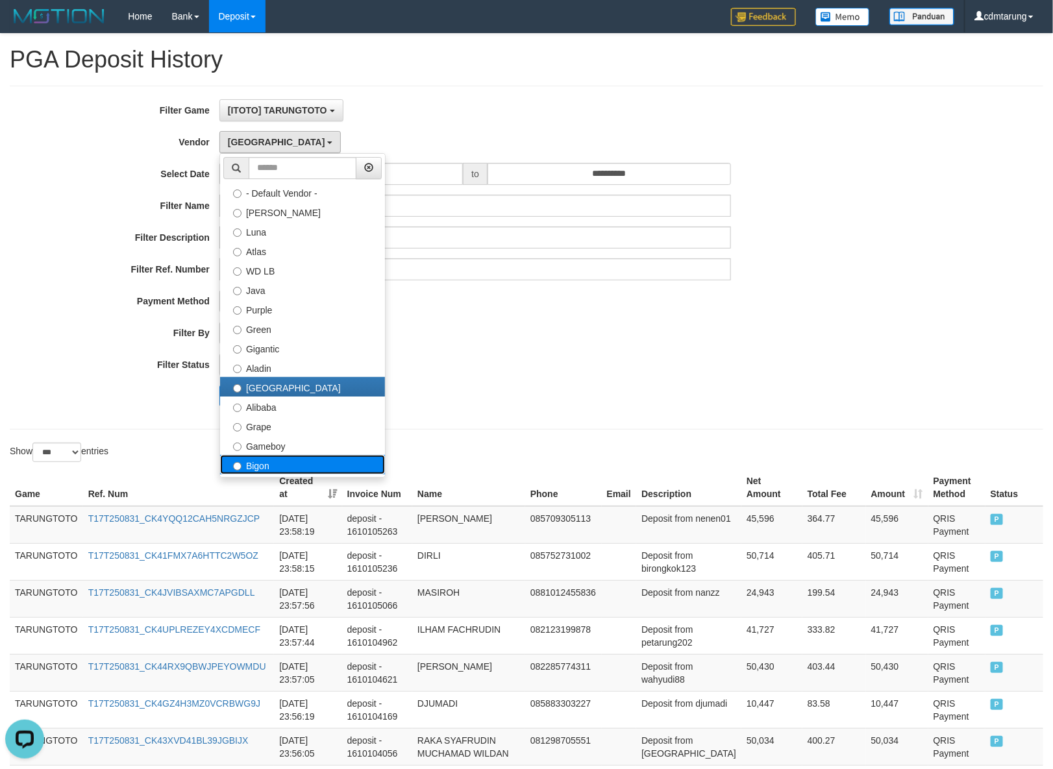
click at [297, 469] on label "Bigon" at bounding box center [302, 464] width 165 height 19
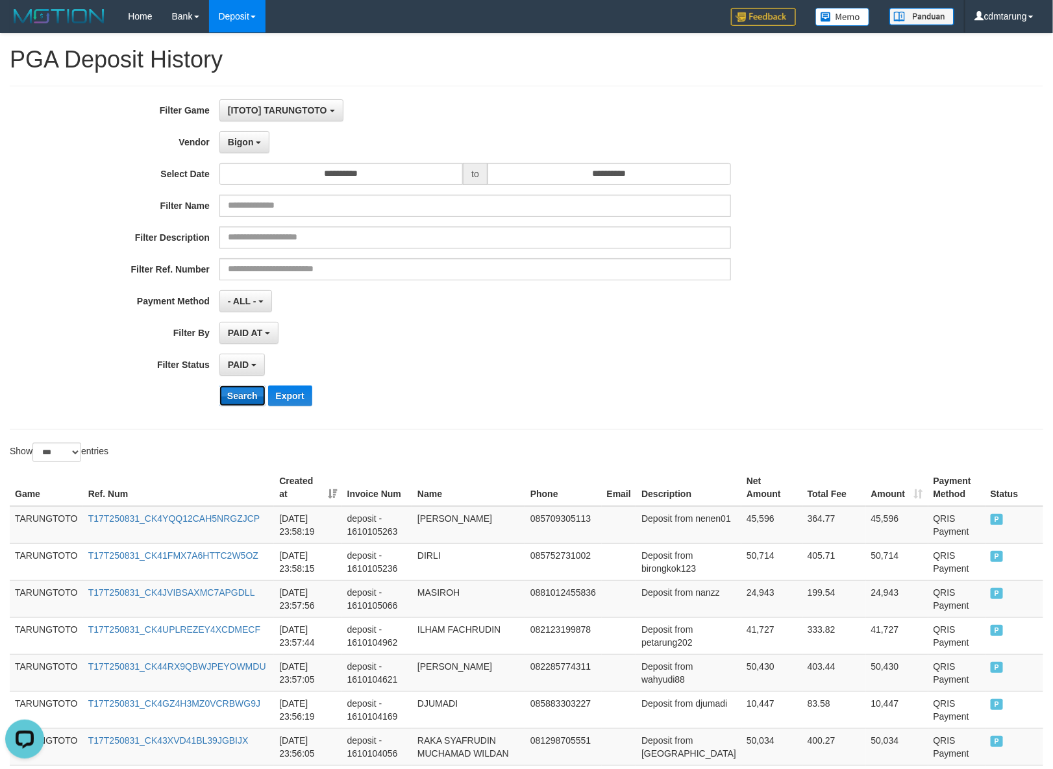
click at [232, 402] on button "Search" at bounding box center [242, 396] width 46 height 21
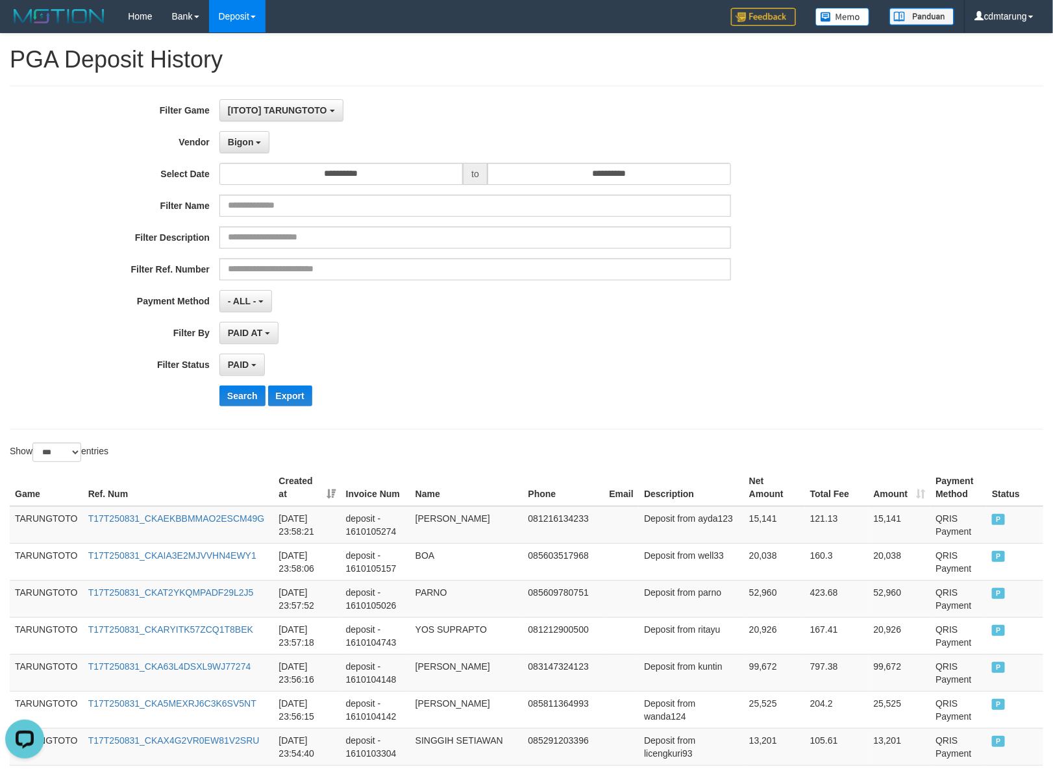
click at [698, 380] on div "**********" at bounding box center [439, 257] width 878 height 317
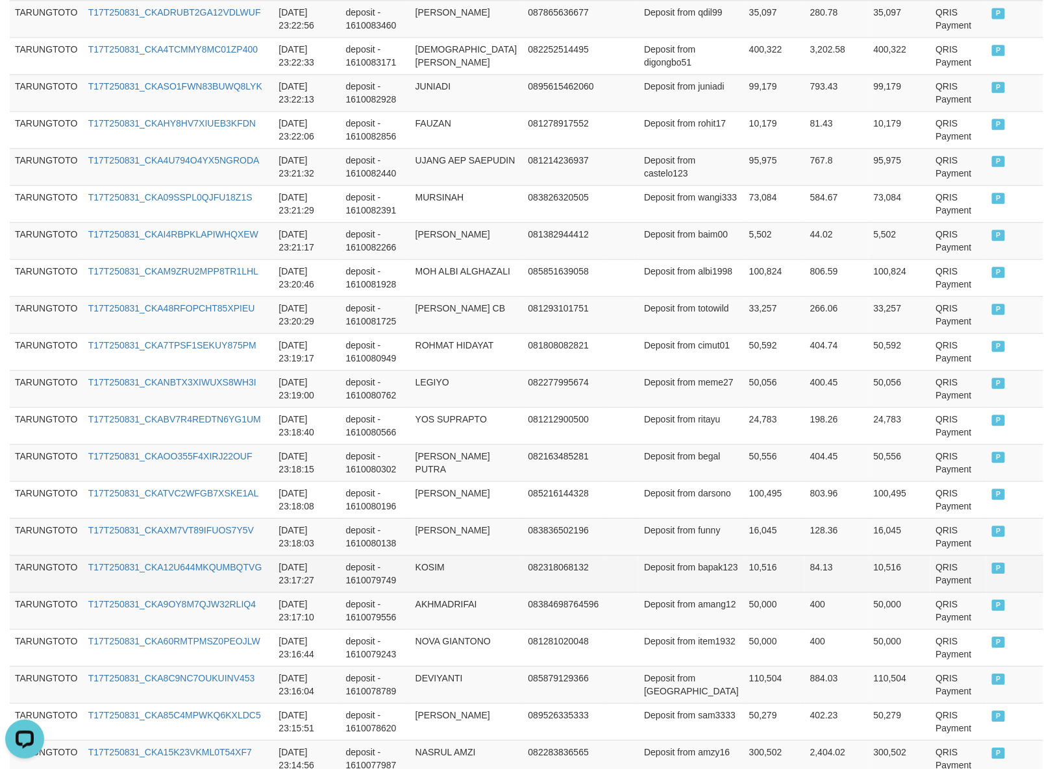
scroll to position [3594, 0]
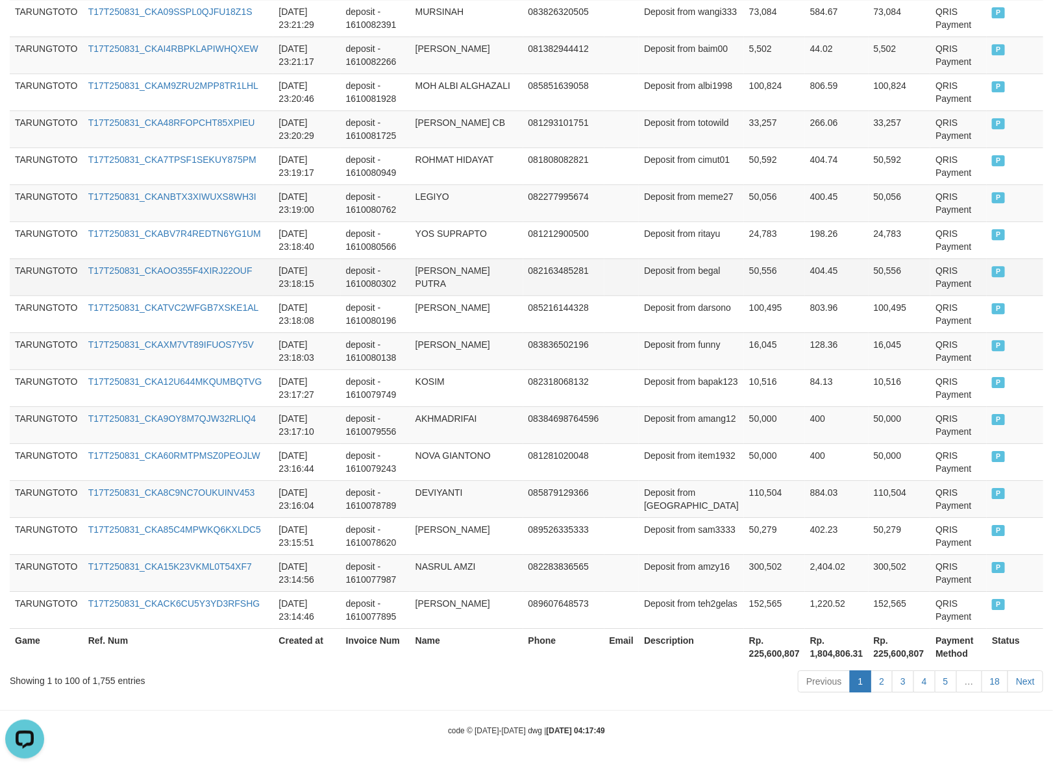
click at [550, 290] on td "082163485281" at bounding box center [563, 276] width 81 height 37
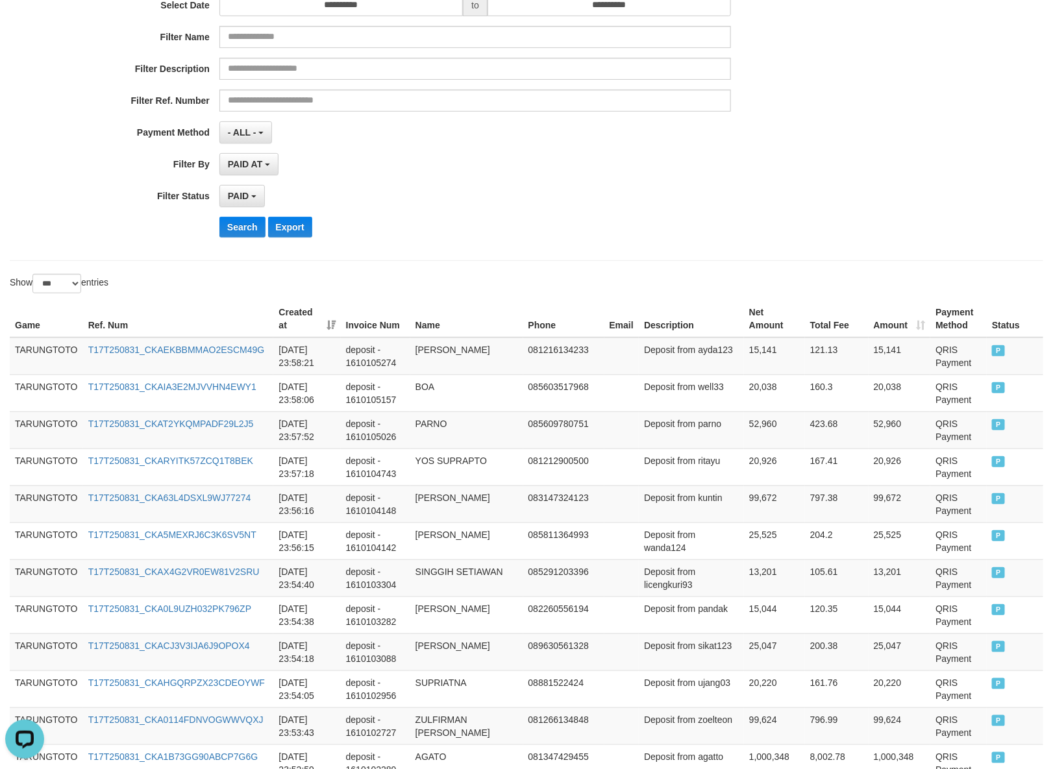
scroll to position [0, 0]
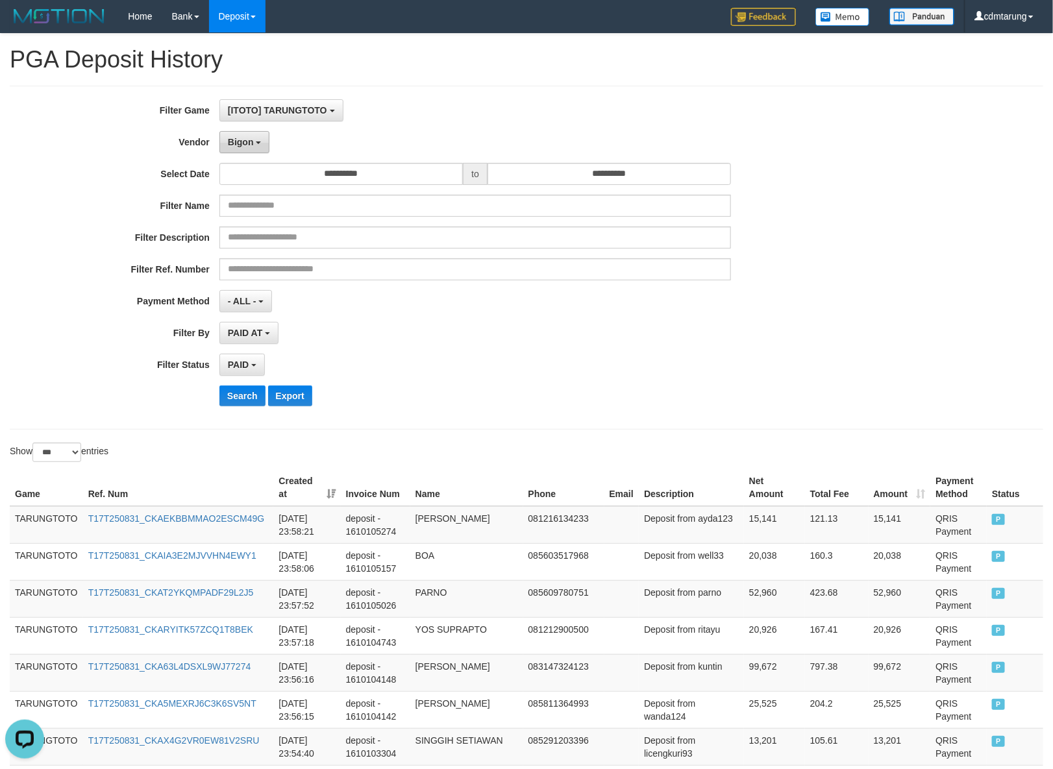
click at [254, 144] on button "Bigon" at bounding box center [244, 142] width 51 height 22
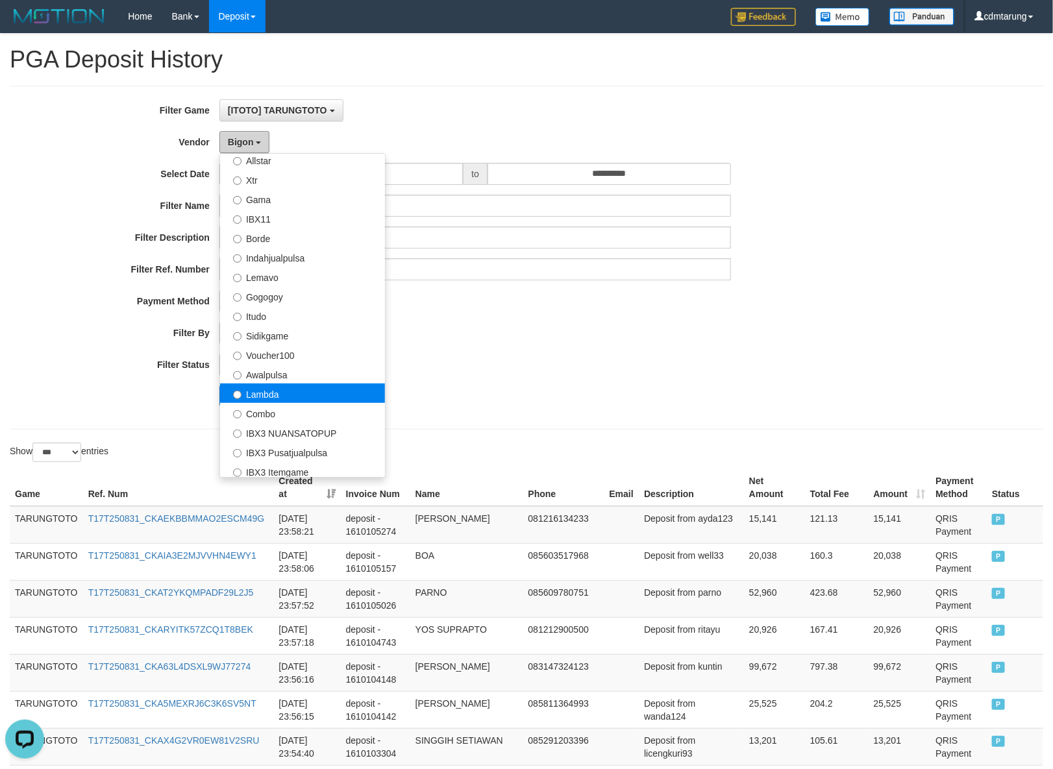
scroll to position [406, 0]
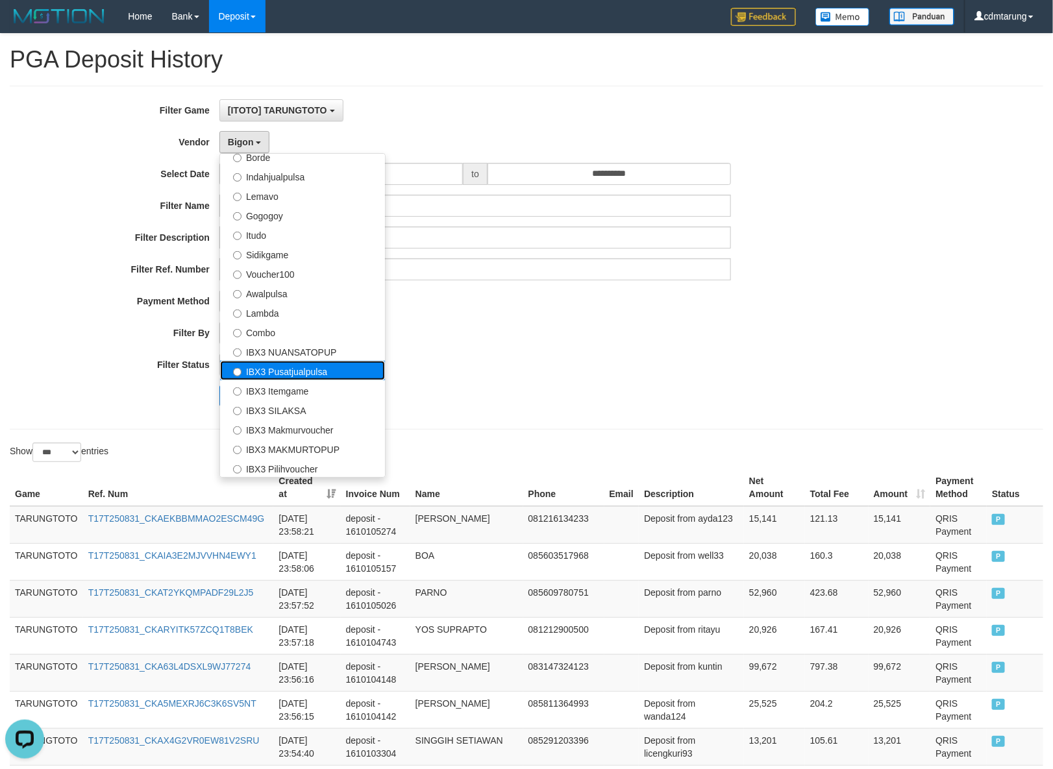
click at [351, 375] on label "IBX3 Pusatjualpulsa" at bounding box center [302, 370] width 165 height 19
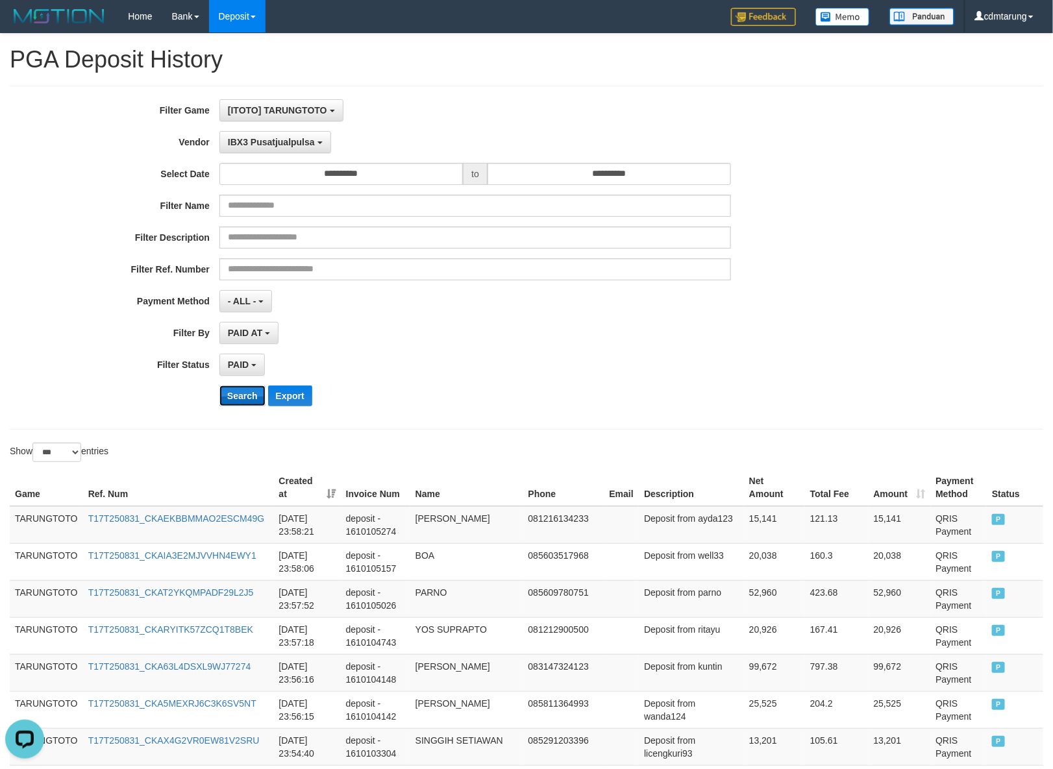
click at [244, 404] on button "Search" at bounding box center [242, 396] width 46 height 21
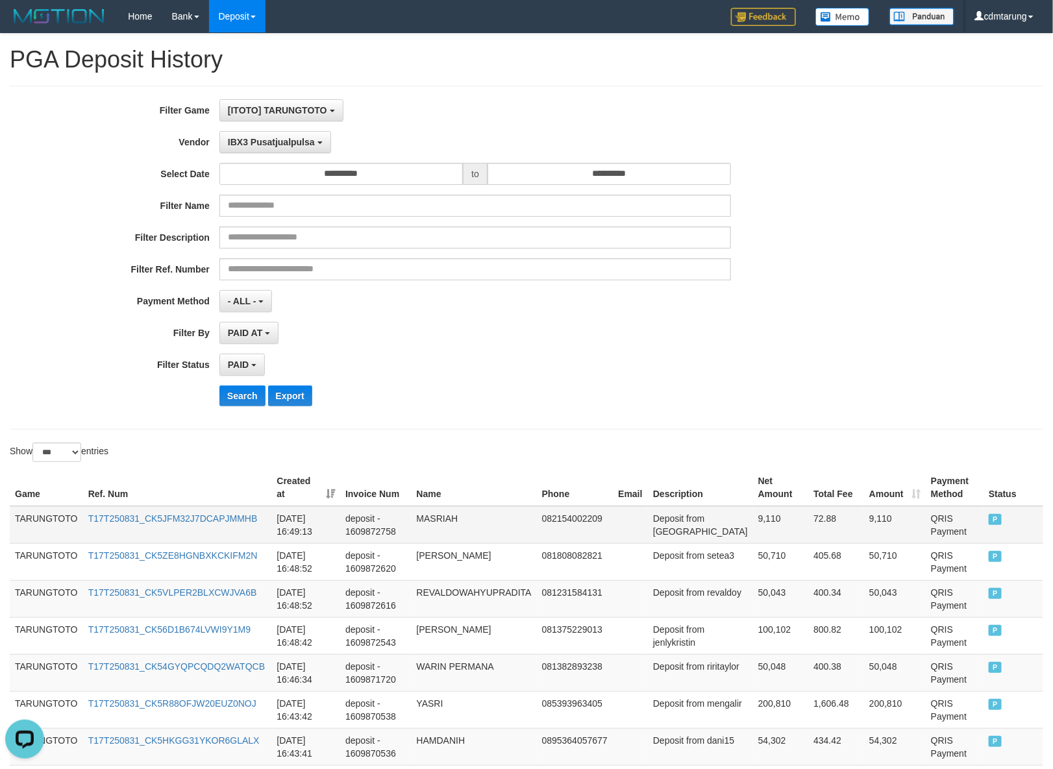
click at [39, 521] on td "TARUNGTOTO" at bounding box center [46, 525] width 73 height 38
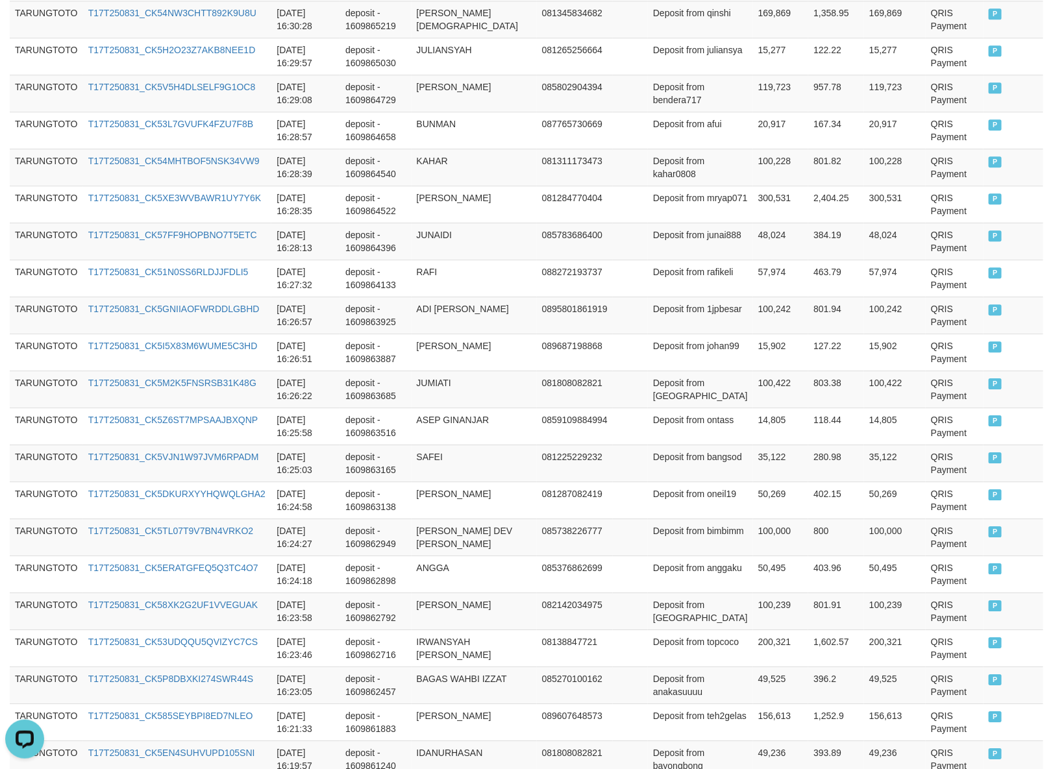
scroll to position [2442, 0]
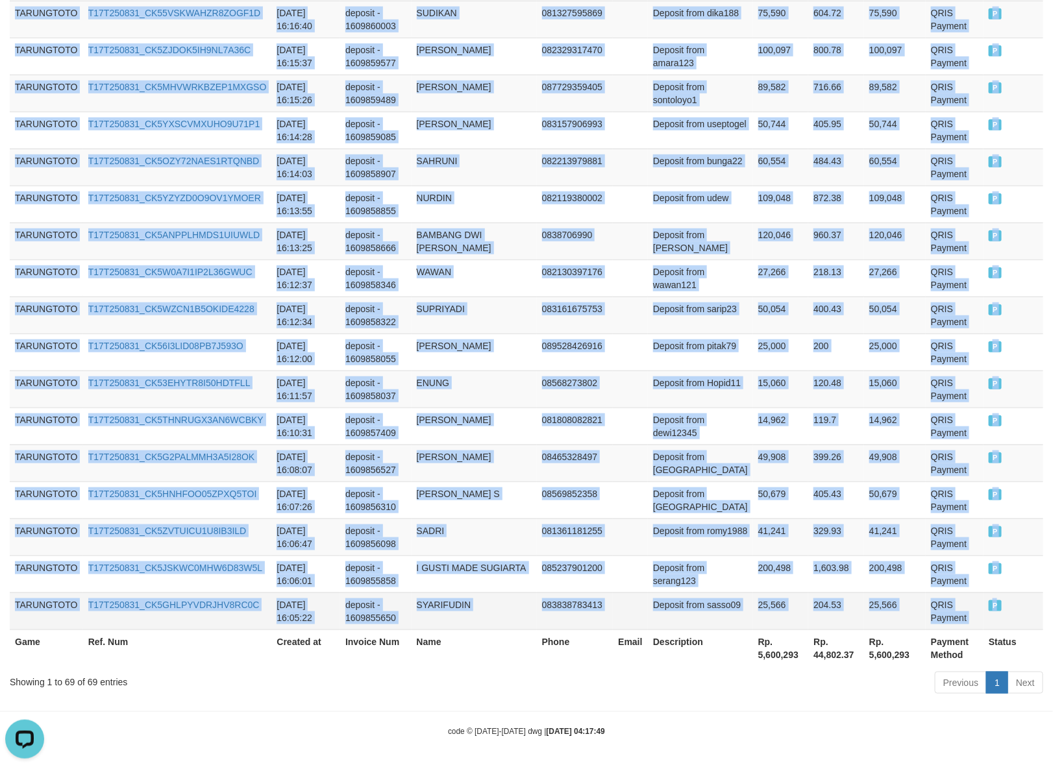
click at [1000, 612] on td "P" at bounding box center [1013, 611] width 60 height 37
copy tbody "TARUNGTOTO T17T250831_CK5JFM32J7DCAPJMMHB [DATE] 16:49:13 deposit - 1609872758 …"
click at [753, 373] on td "15,060" at bounding box center [781, 389] width 56 height 37
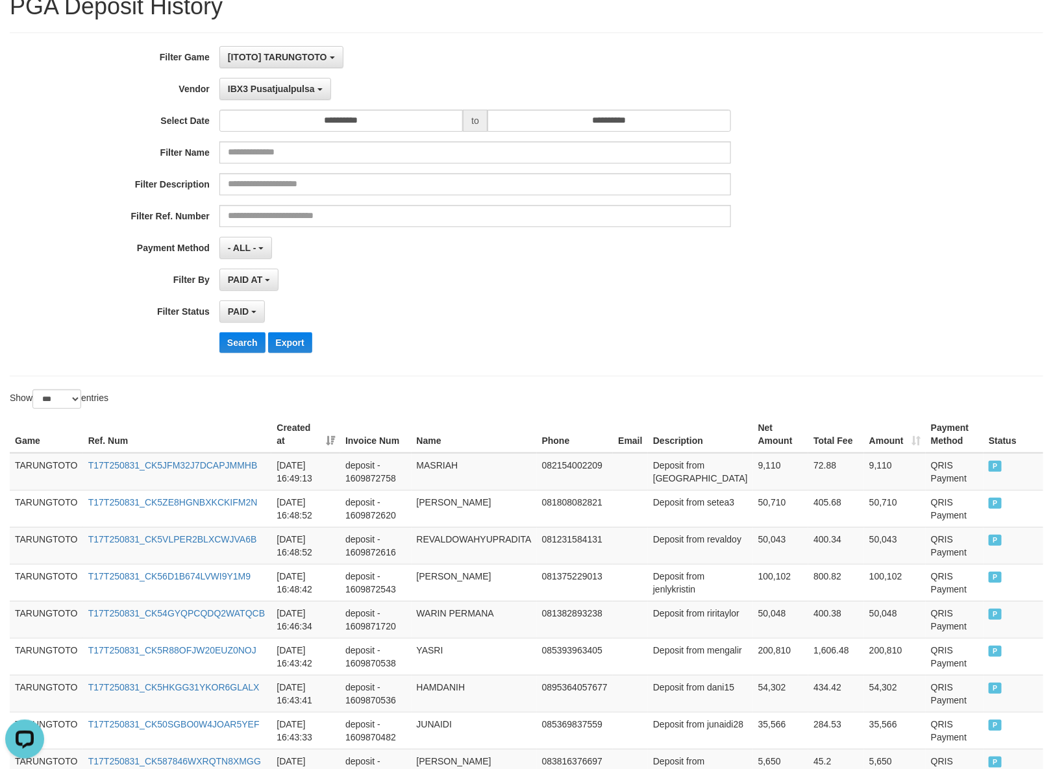
scroll to position [0, 0]
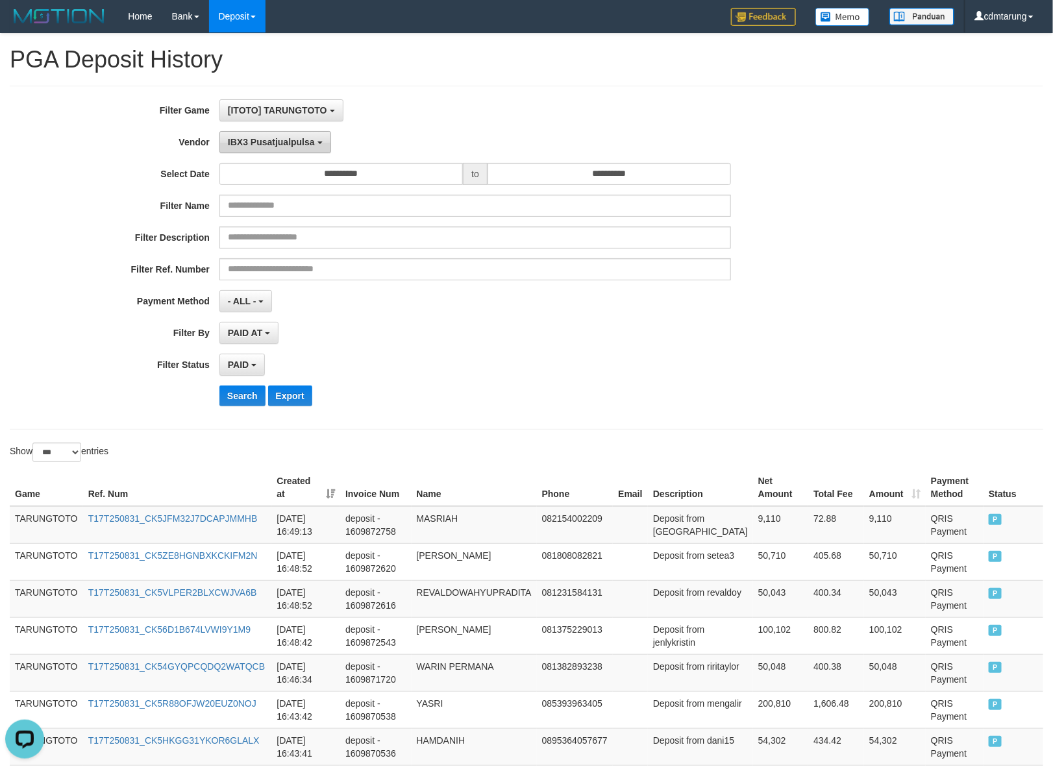
click at [291, 144] on span "IBX3 Pusatjualpulsa" at bounding box center [271, 142] width 87 height 10
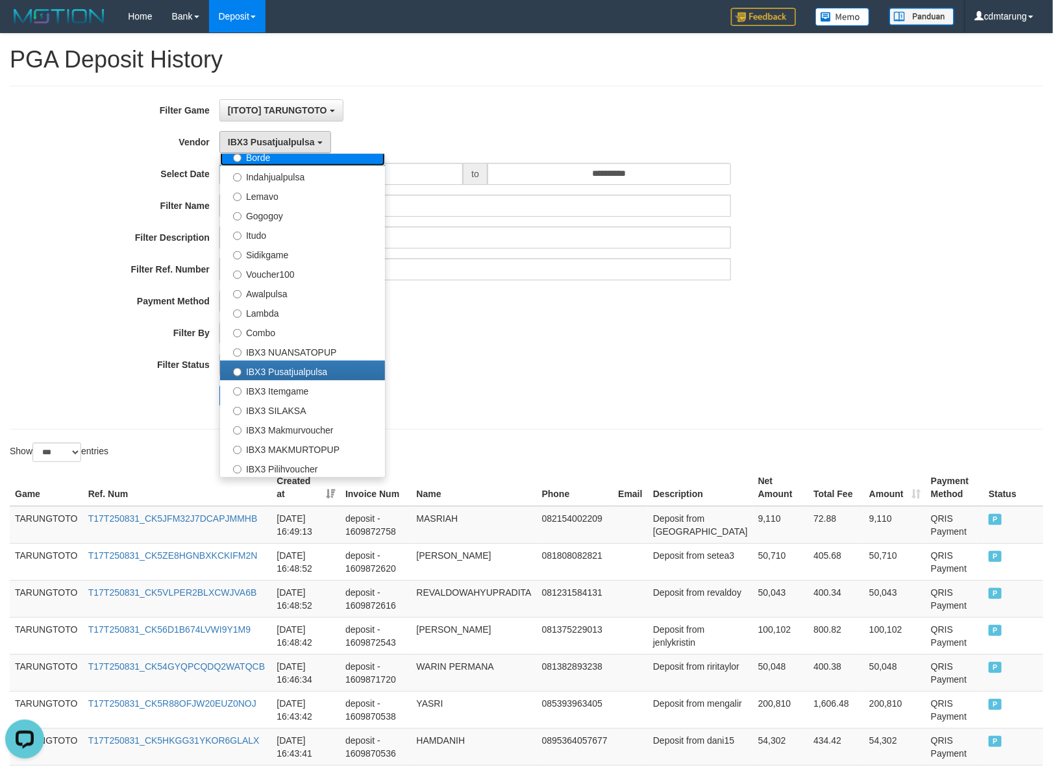
click at [297, 164] on label "Borde" at bounding box center [302, 156] width 165 height 19
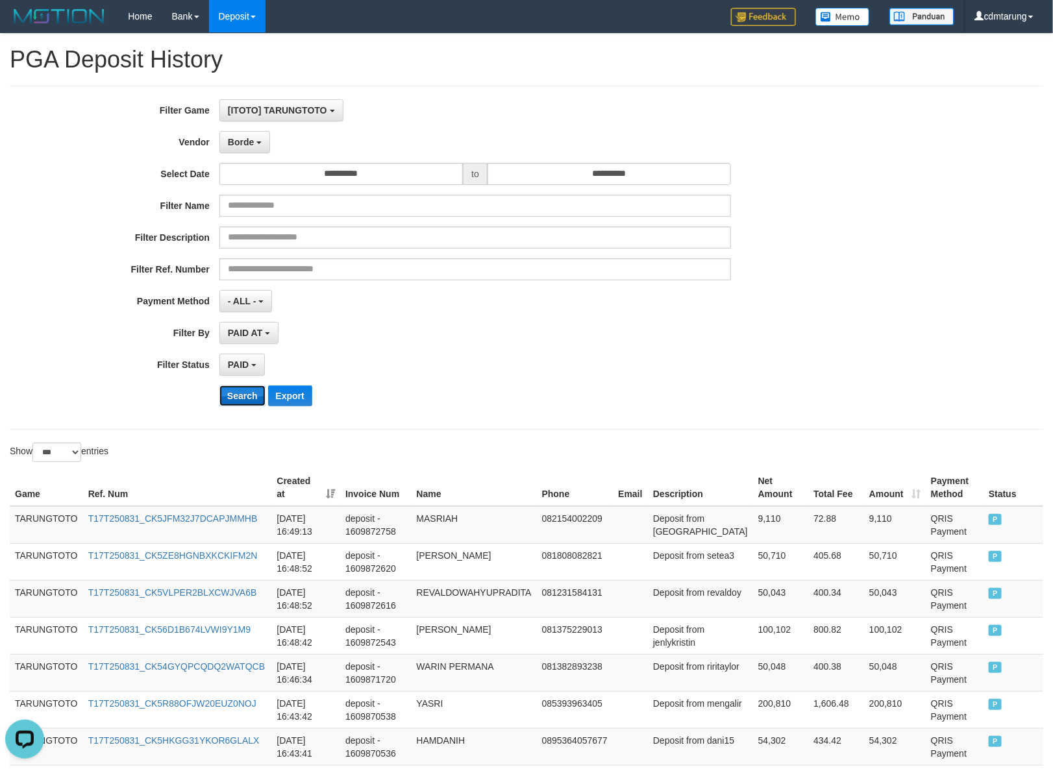
click at [251, 400] on button "Search" at bounding box center [242, 396] width 46 height 21
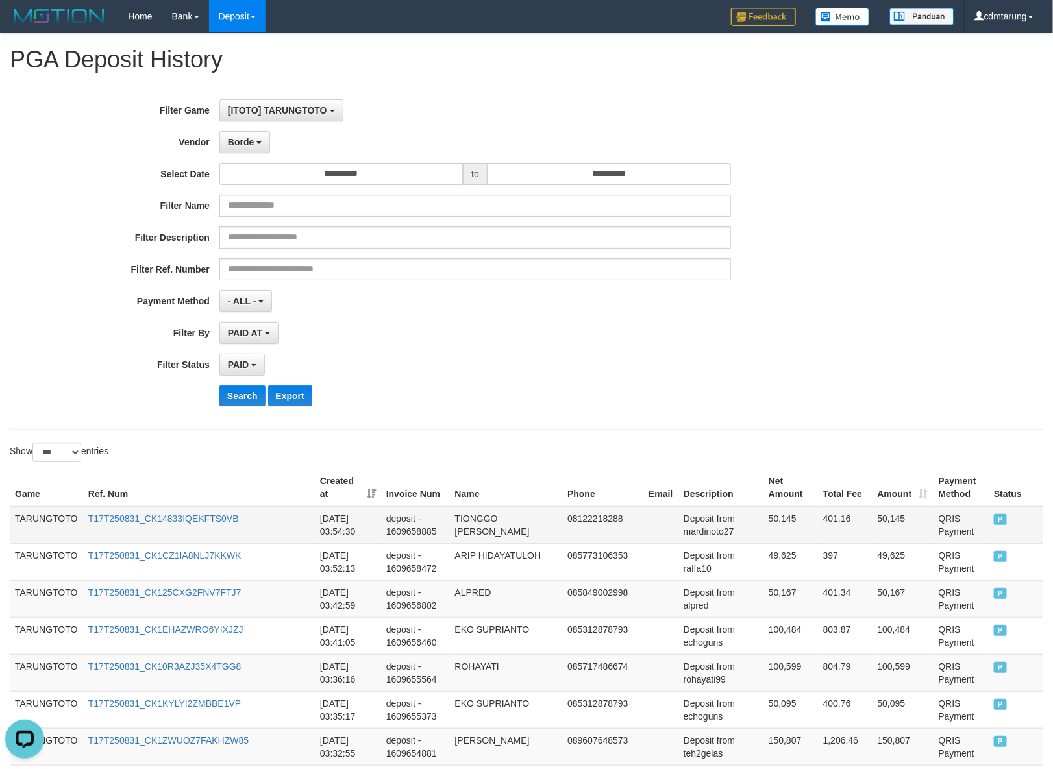
click at [40, 521] on td "TARUNGTOTO" at bounding box center [46, 525] width 73 height 38
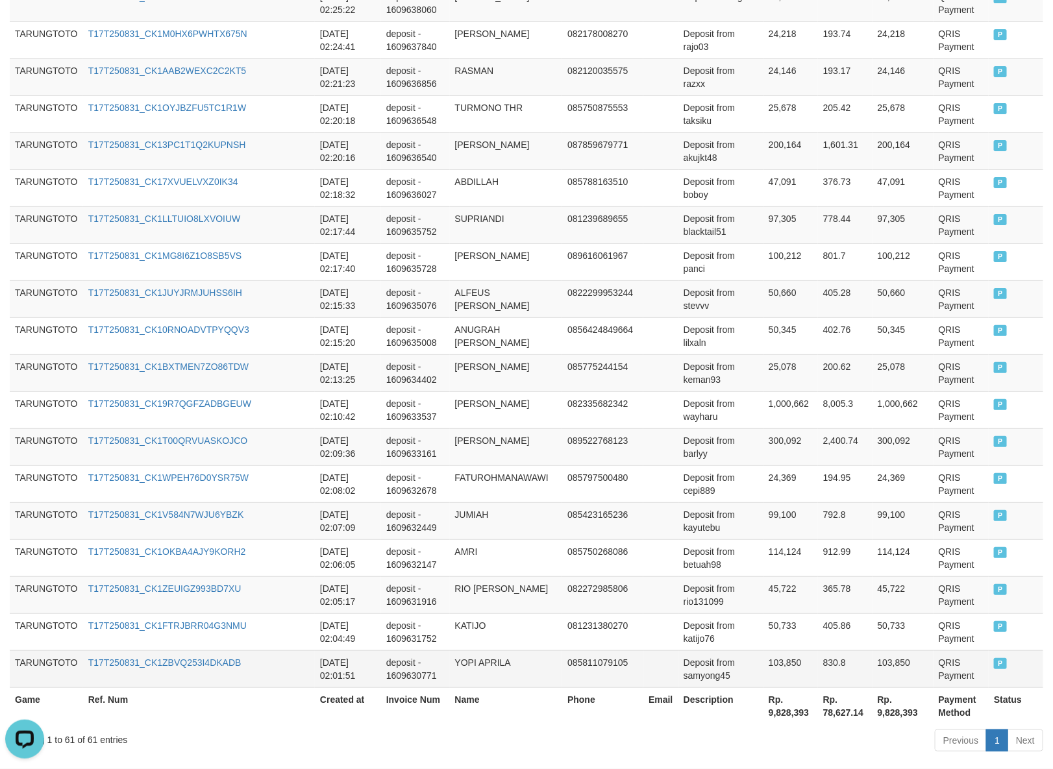
scroll to position [2146, 0]
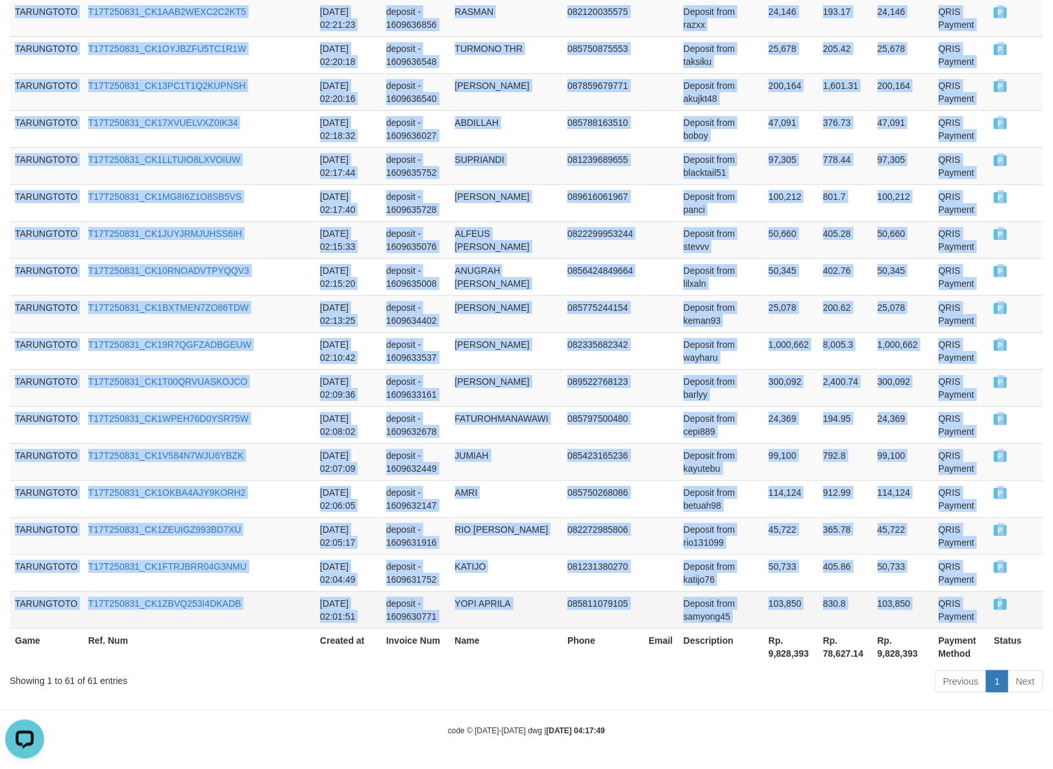
click at [990, 600] on td "P" at bounding box center [1016, 609] width 55 height 37
copy tbody "TARUNGTOTO T17T250831_CK14833IQEKFTS0VB [DATE] 03:54:30 deposit - 1609658885 TI…"
click at [514, 295] on td "[PERSON_NAME]" at bounding box center [506, 313] width 113 height 37
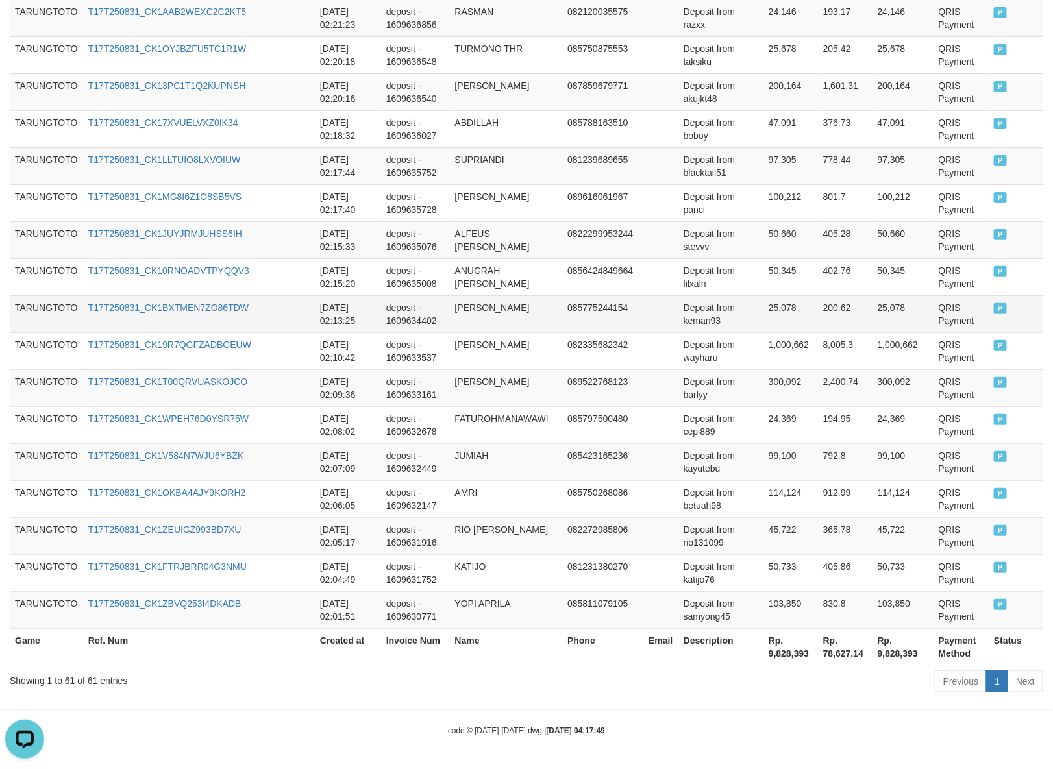
scroll to position [0, 0]
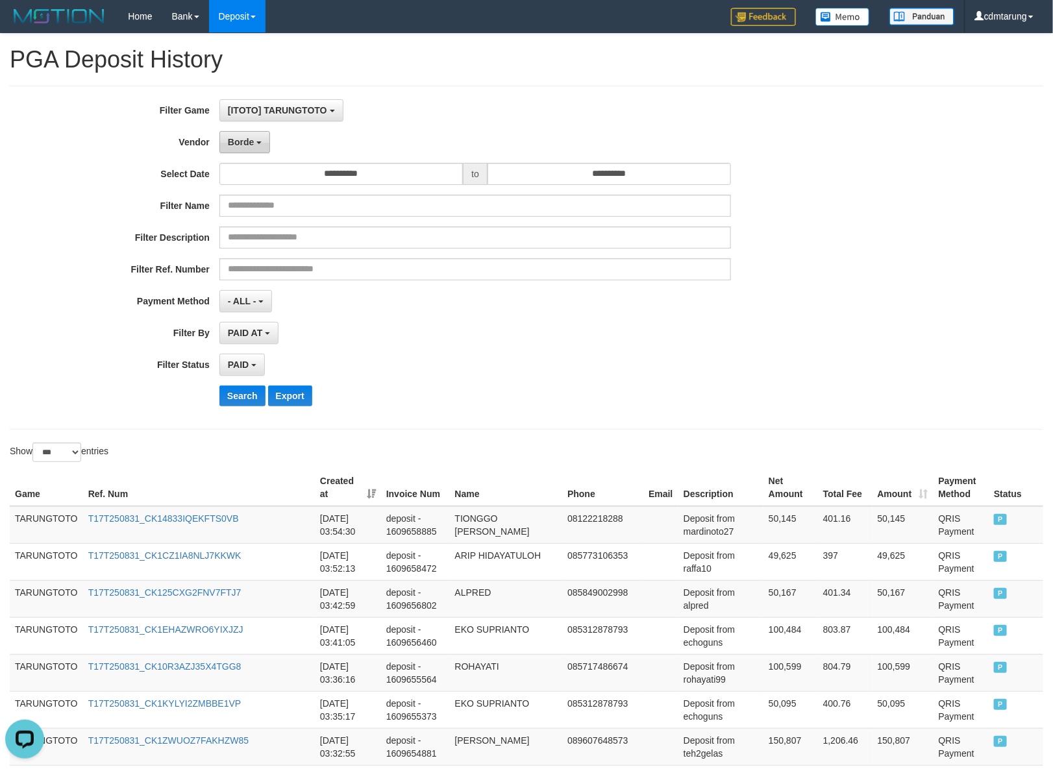
click at [257, 138] on button "Borde" at bounding box center [244, 142] width 51 height 22
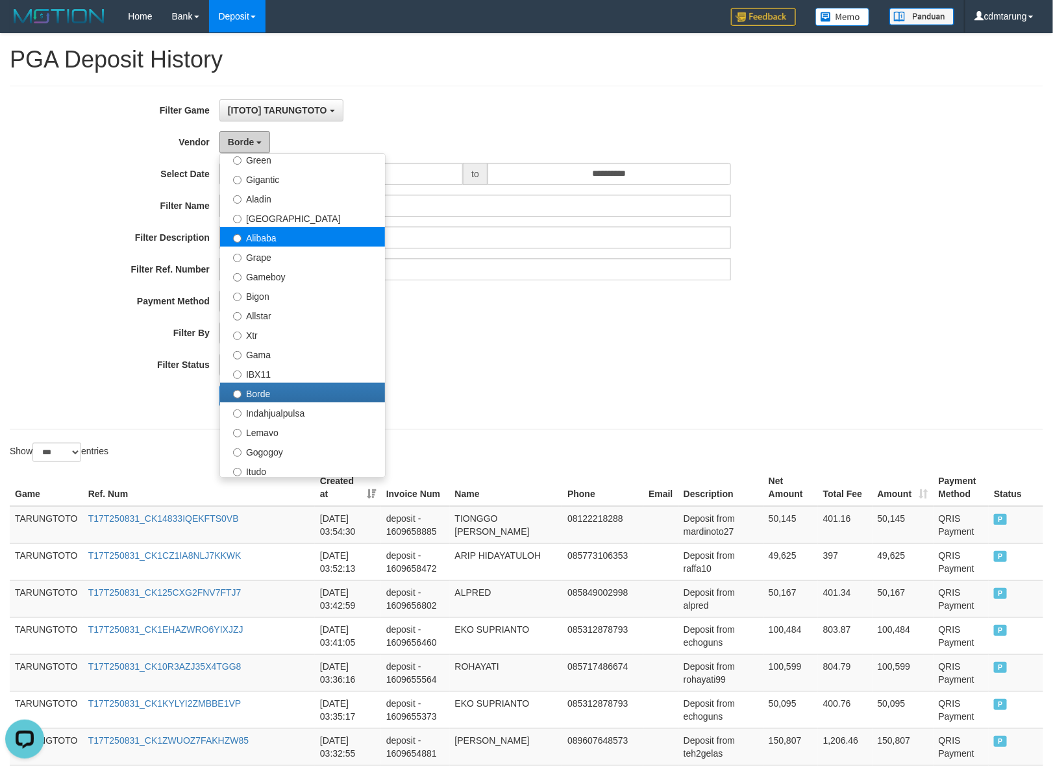
scroll to position [162, 0]
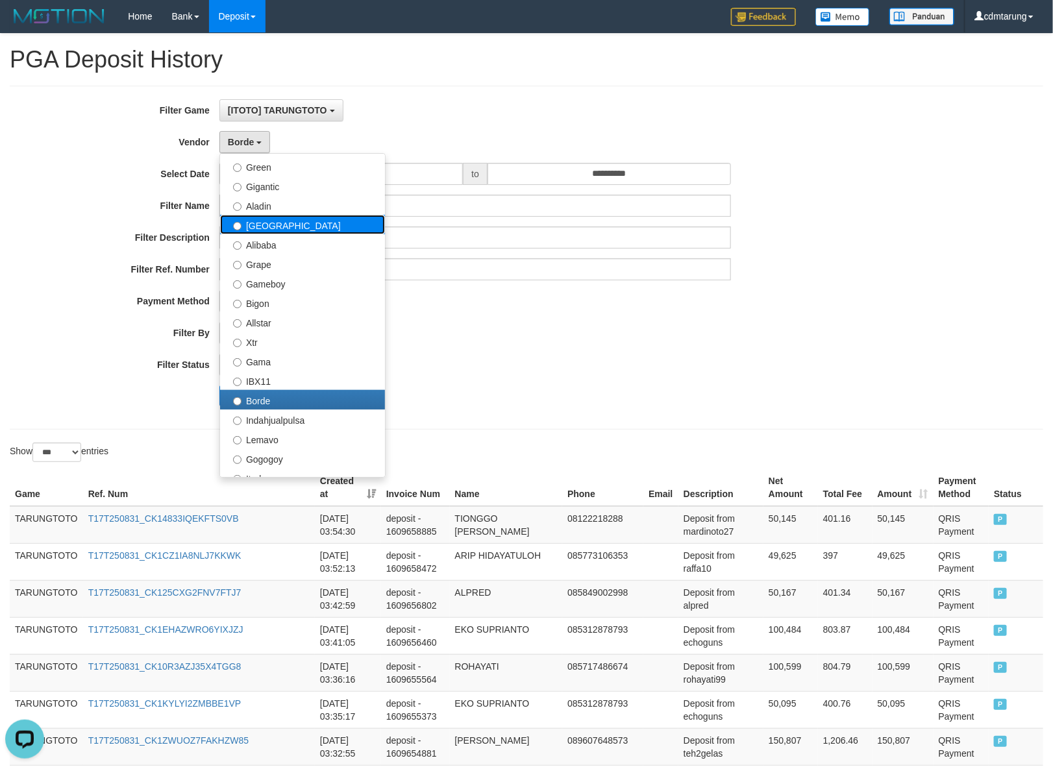
click at [333, 232] on label "[GEOGRAPHIC_DATA]" at bounding box center [302, 224] width 165 height 19
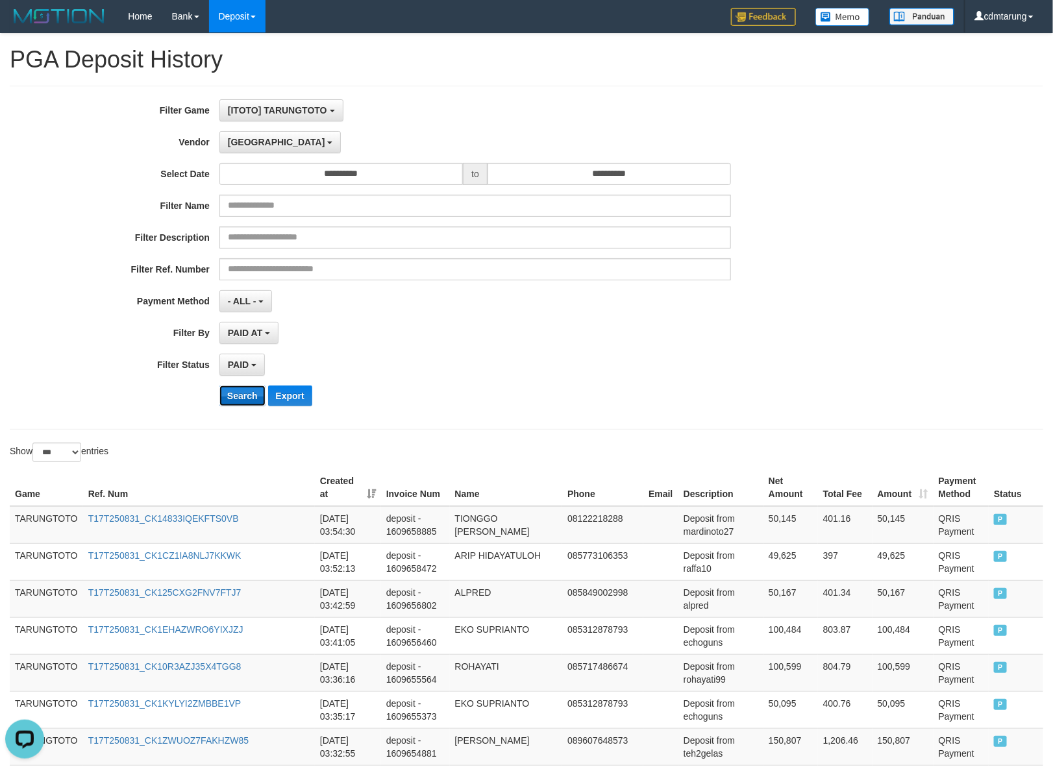
click at [248, 393] on button "Search" at bounding box center [242, 396] width 46 height 21
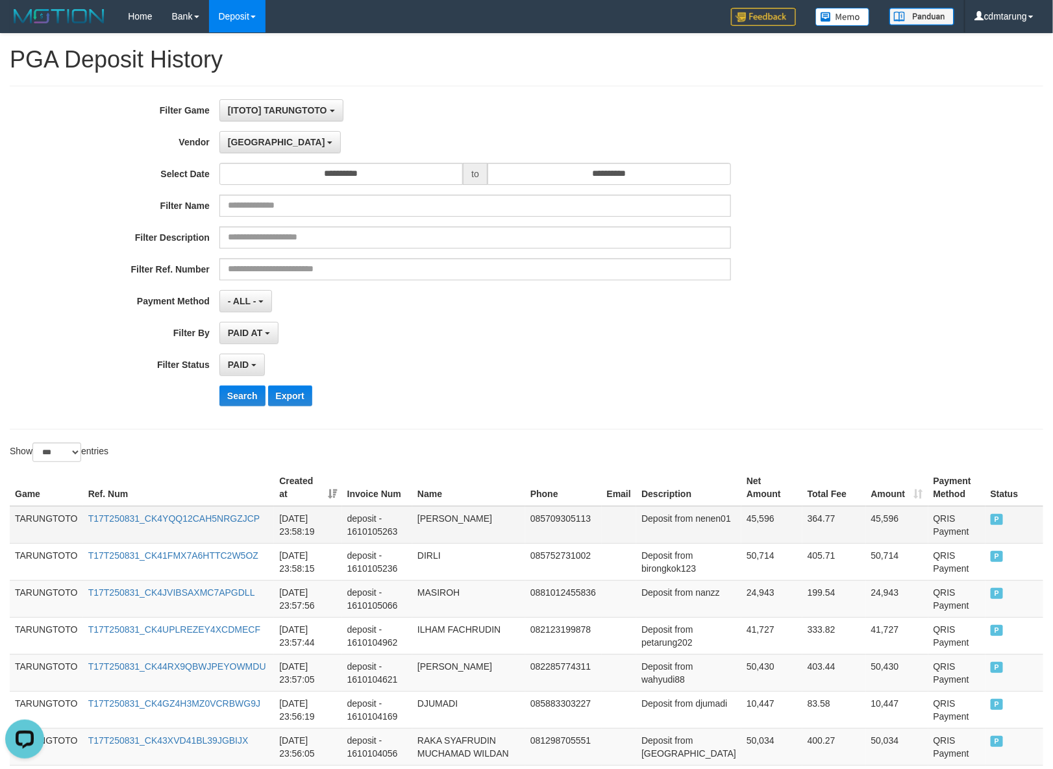
click at [55, 518] on td "TARUNGTOTO" at bounding box center [46, 525] width 73 height 38
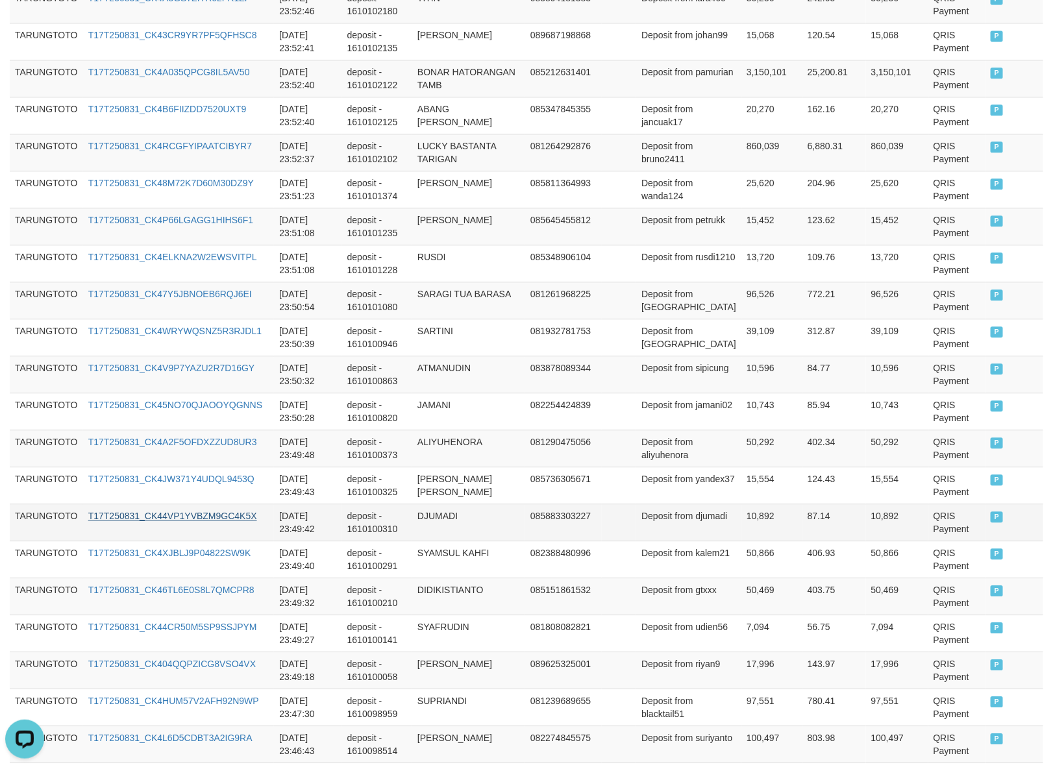
scroll to position [3594, 0]
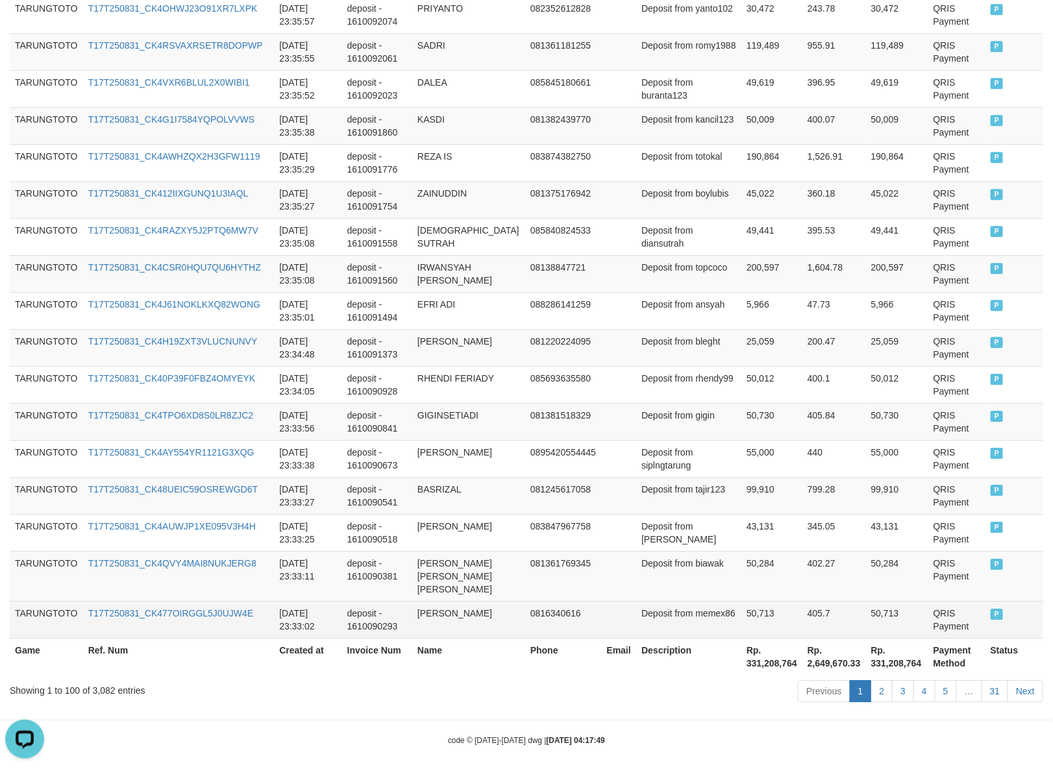
click at [990, 609] on span "P" at bounding box center [996, 614] width 13 height 11
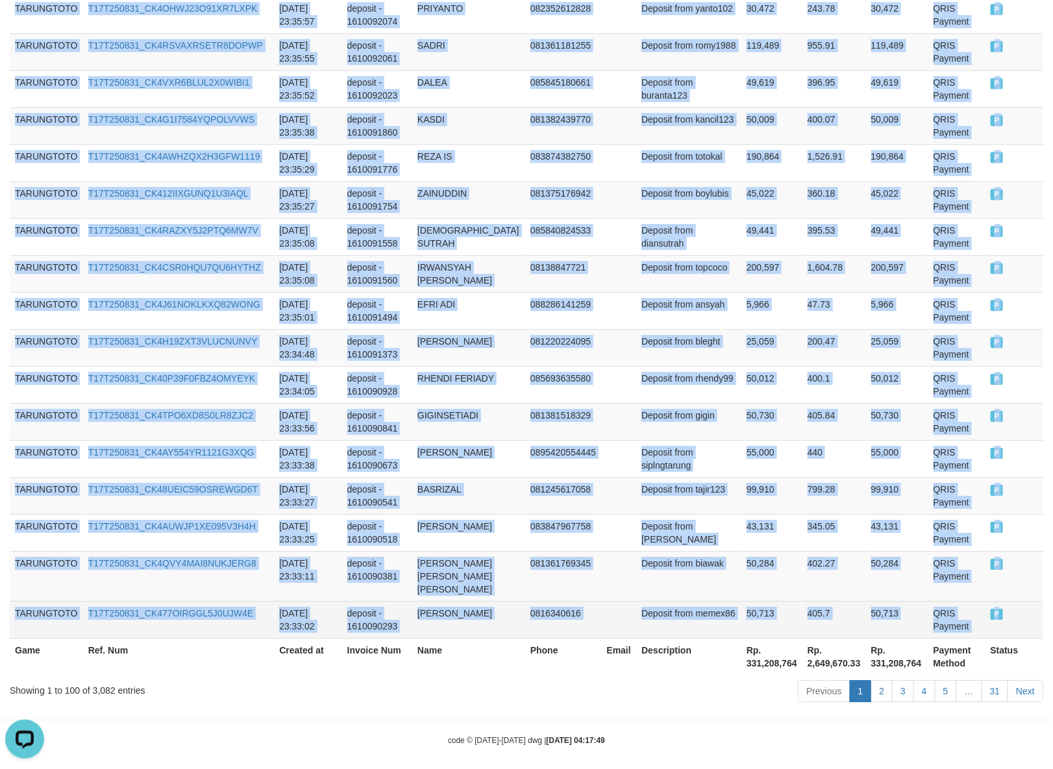
copy tbody "TARUNGTOTO T17T250831_CK4YQQ12CAH5NRGZJCP [DATE] 23:58:19 deposit - 1610105263 …"
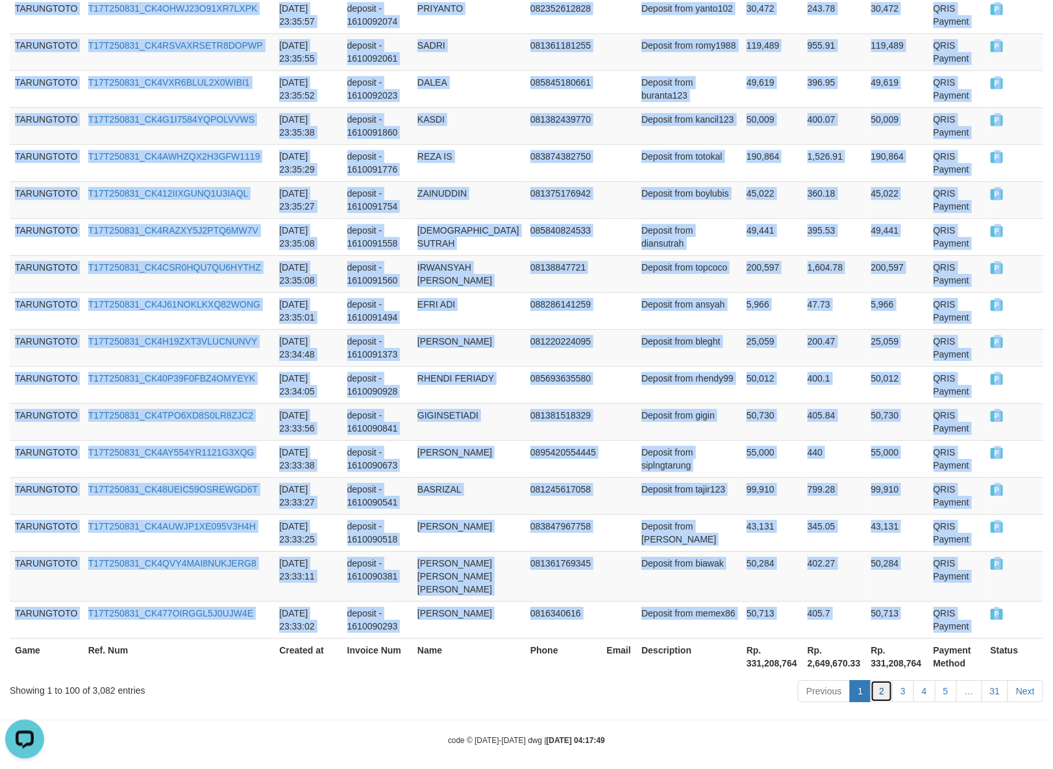
click at [877, 682] on link "2" at bounding box center [881, 691] width 22 height 22
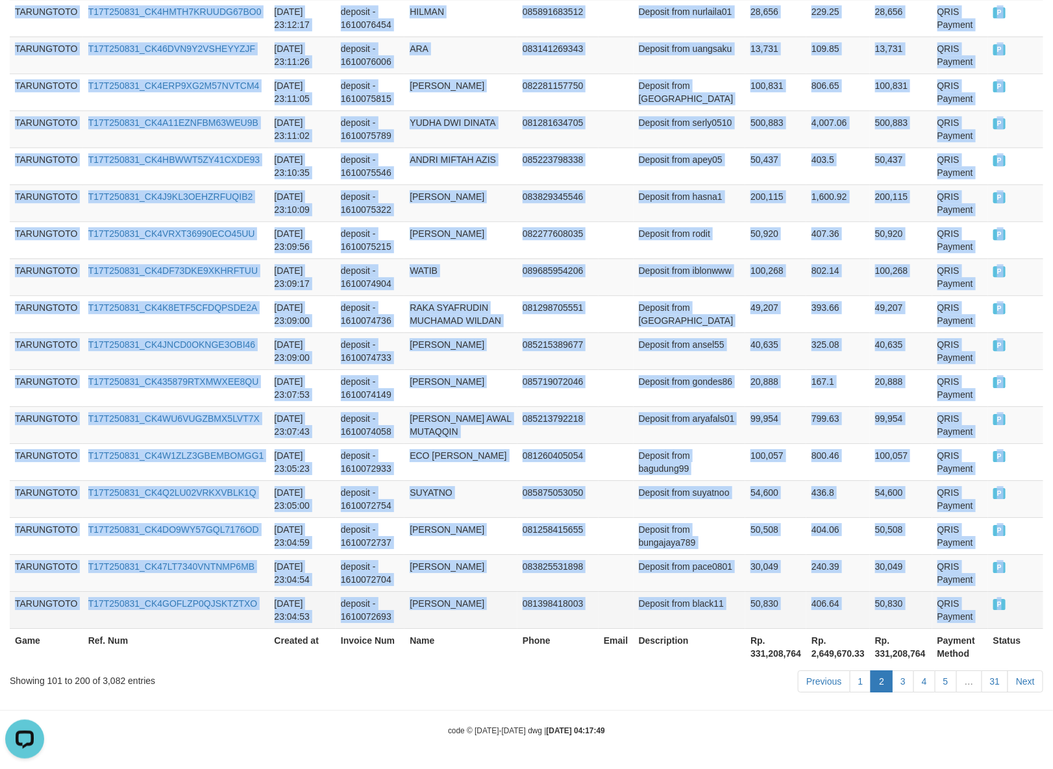
click at [993, 608] on span "P" at bounding box center [999, 604] width 13 height 11
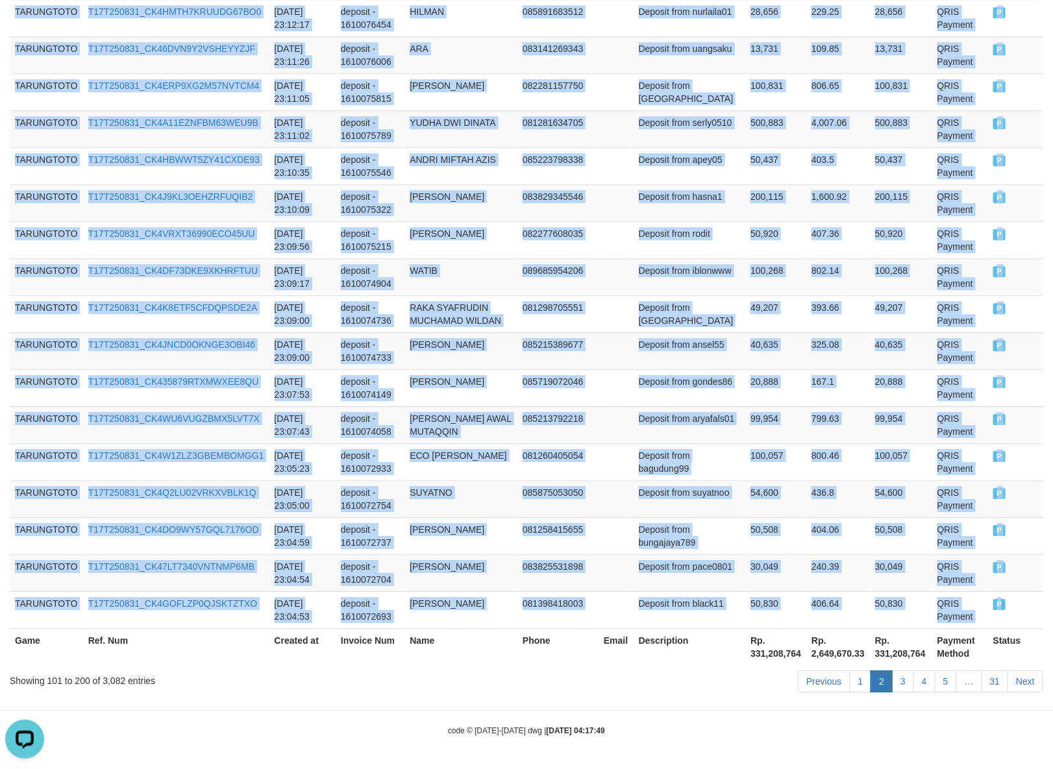
copy tbody "TARUNGTOTO T17T250831_CK4GHYQ0MS0IATBQL7Y [DATE] 23:31:49 deposit - 1610089549 …"
click at [896, 685] on link "3" at bounding box center [903, 681] width 22 height 22
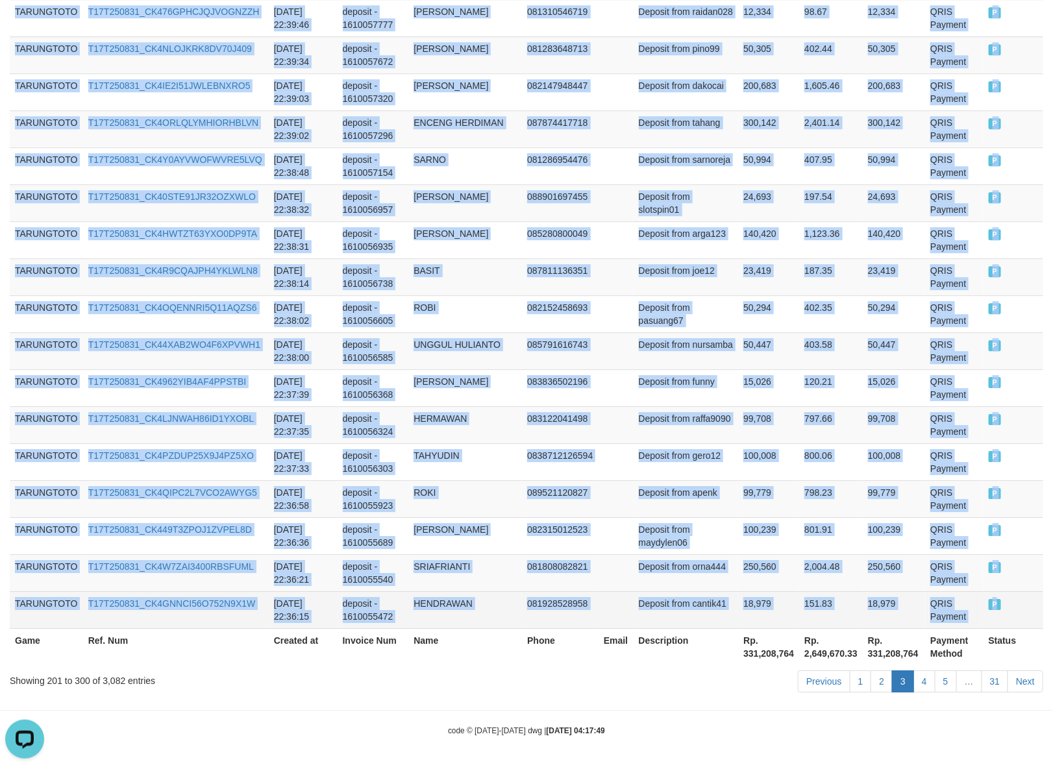
click at [989, 608] on span "P" at bounding box center [995, 604] width 13 height 11
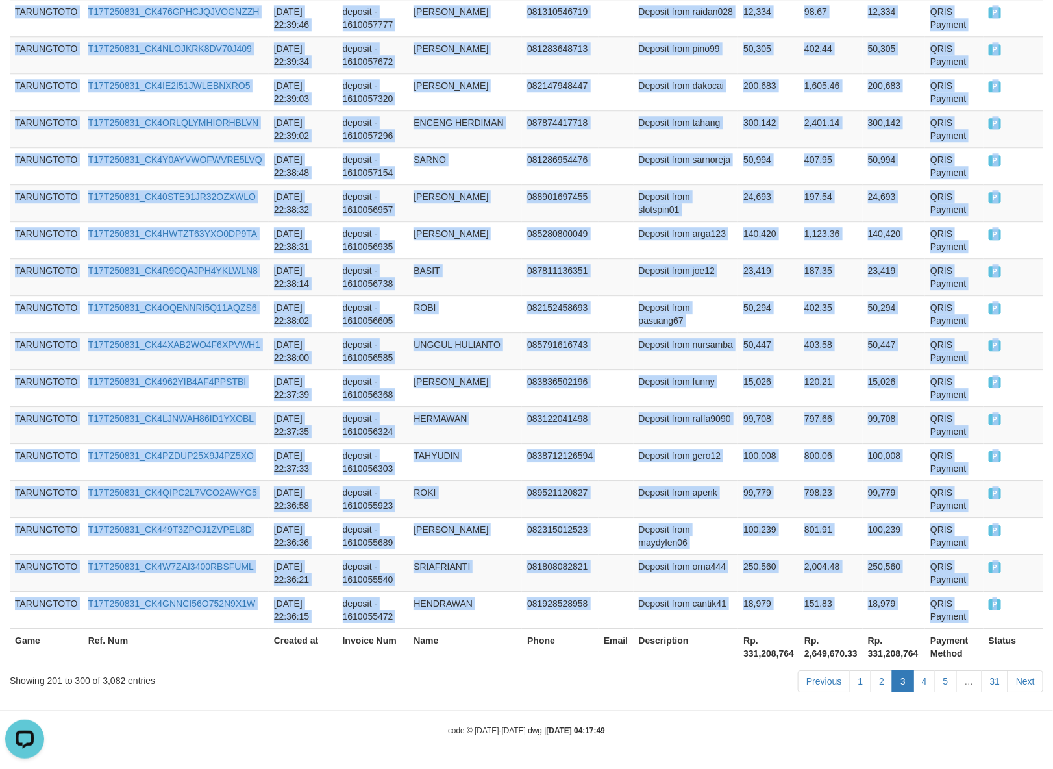
copy tbody "TARUNGTOTO T17T250831_CK4I9WWRJEIC8C1F1G7 [DATE] 23:04:50 deposit - 1610072673 …"
click at [928, 685] on link "4" at bounding box center [924, 681] width 22 height 22
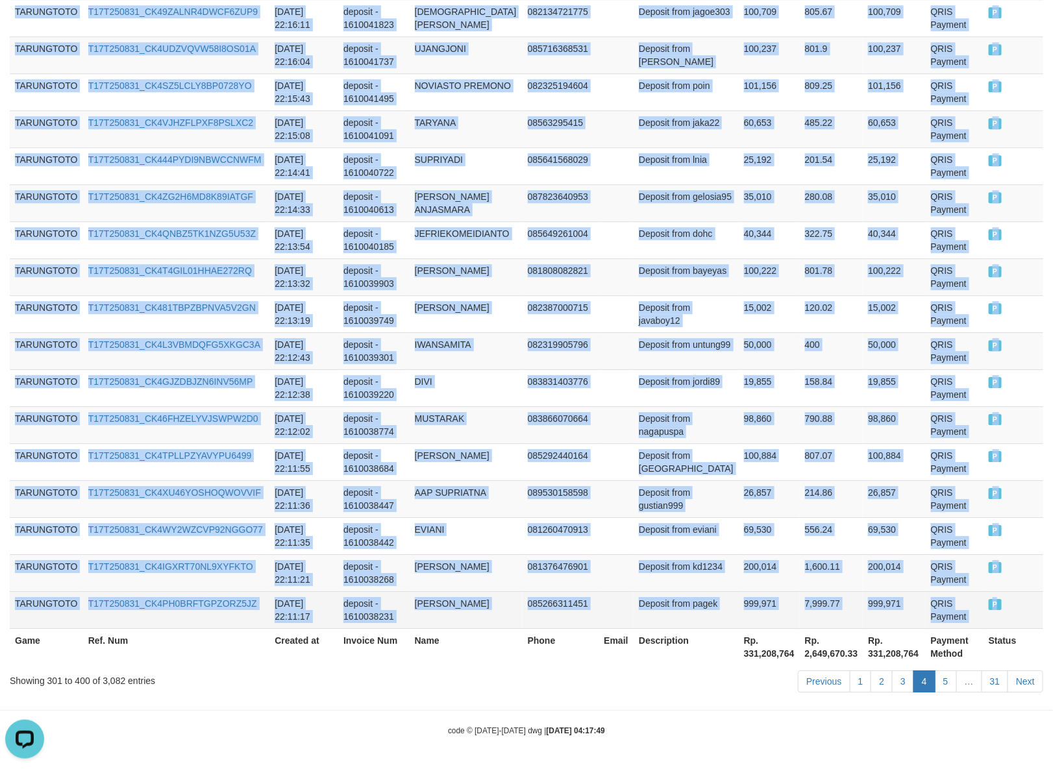
click at [989, 609] on span "P" at bounding box center [995, 604] width 13 height 11
copy tbody "TARUNGTOTO T17T250831_CK4MURZ1NJ8SQDOWRIJ [DATE] 22:35:53 deposit - 1610055213 …"
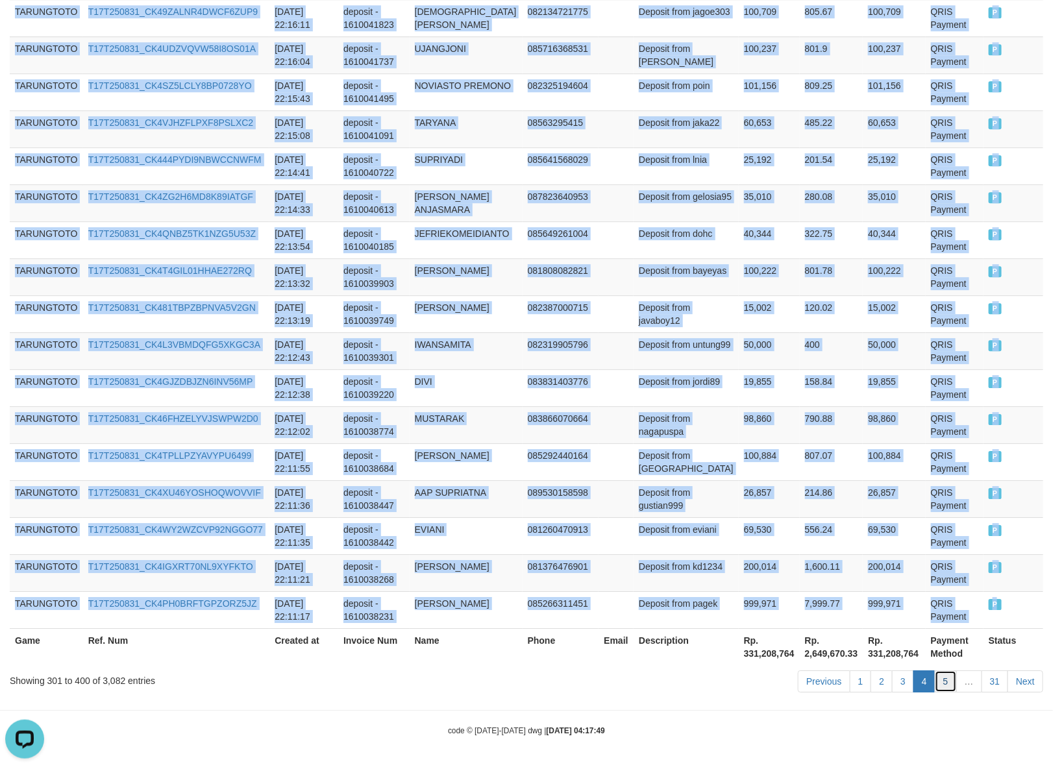
click at [948, 682] on link "5" at bounding box center [946, 681] width 22 height 22
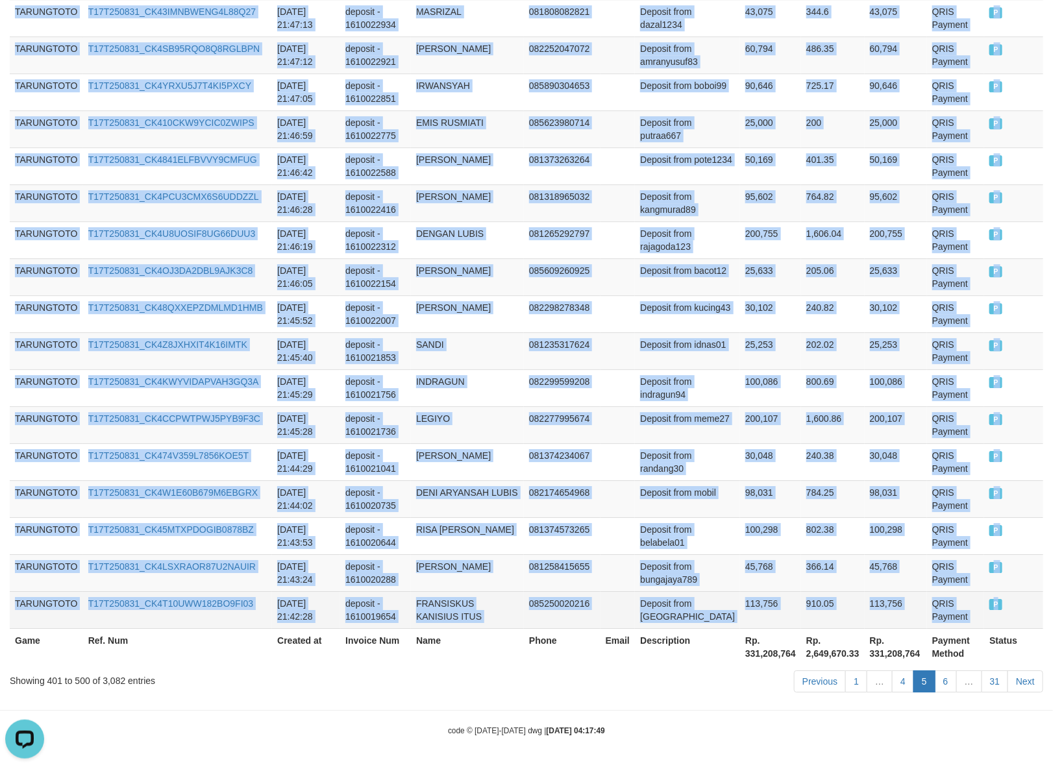
click at [990, 609] on span "P" at bounding box center [995, 604] width 13 height 11
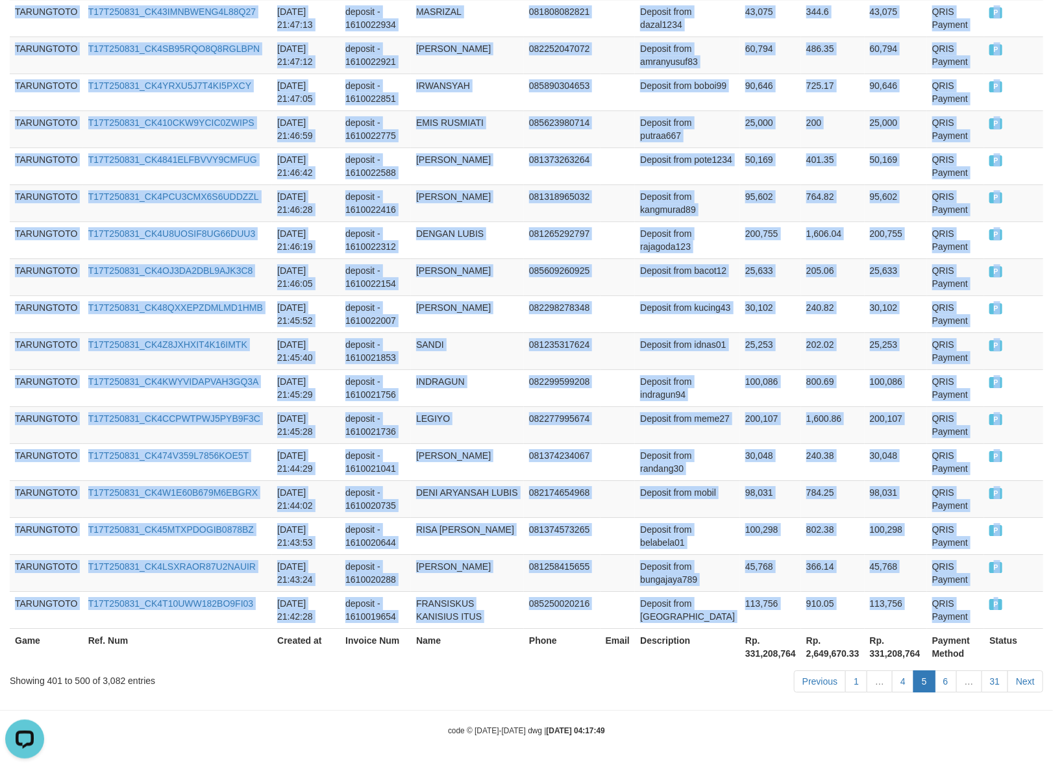
copy tbody "TARUNGTOTO T17T250831_CK4YK2ZJQ4HEUE1TTDX [DATE] 22:11:01 deposit - 1610038021 …"
click at [945, 685] on link "6" at bounding box center [946, 681] width 22 height 22
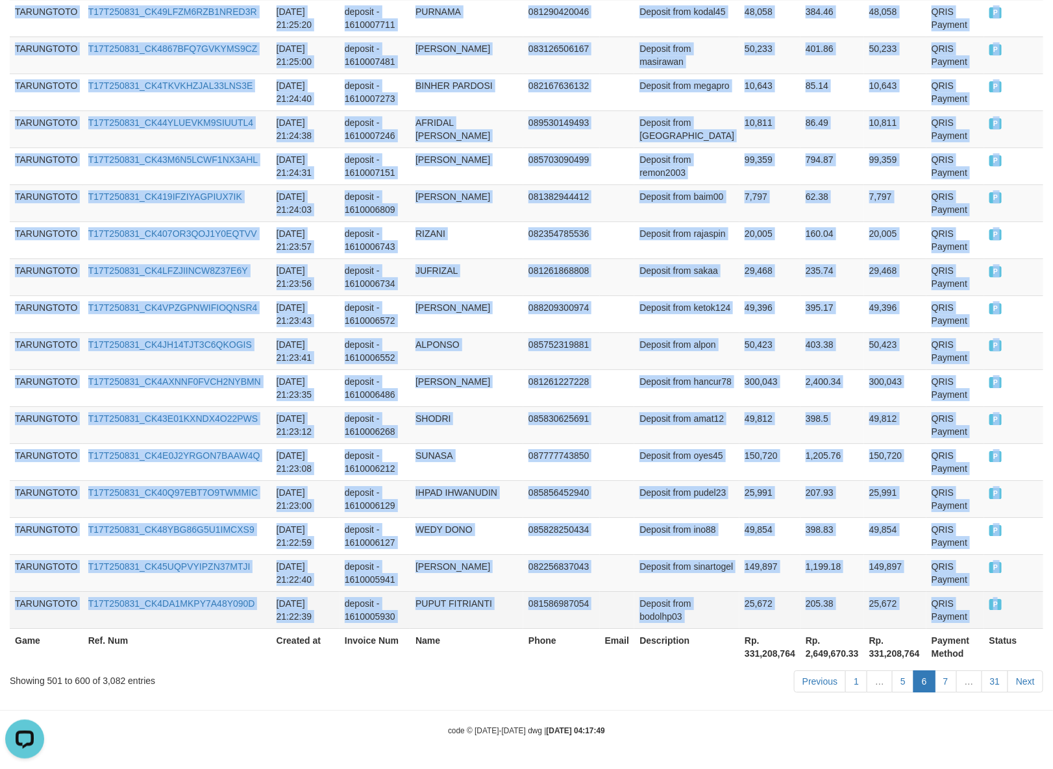
click at [989, 609] on span "P" at bounding box center [995, 604] width 13 height 11
copy tbody "TARUNGTOTO T17T250831_CK426291WHA9FGEFDZ3 [DATE] 21:42:25 deposit - 1610019607 …"
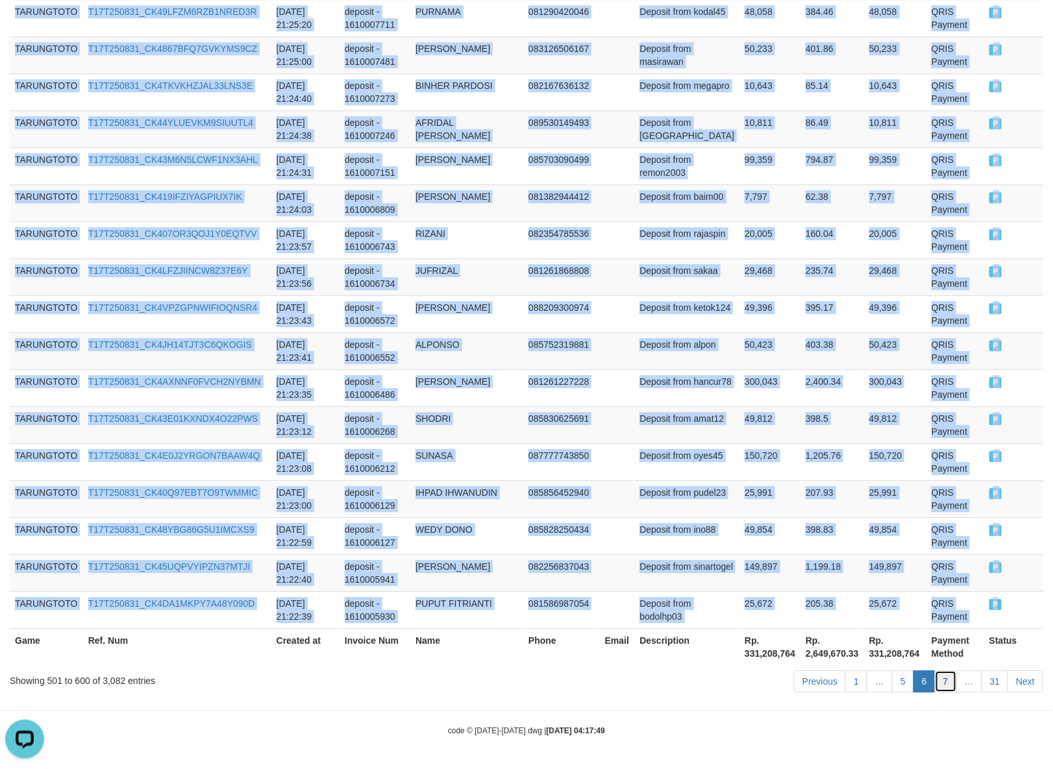
click at [948, 685] on link "7" at bounding box center [946, 681] width 22 height 22
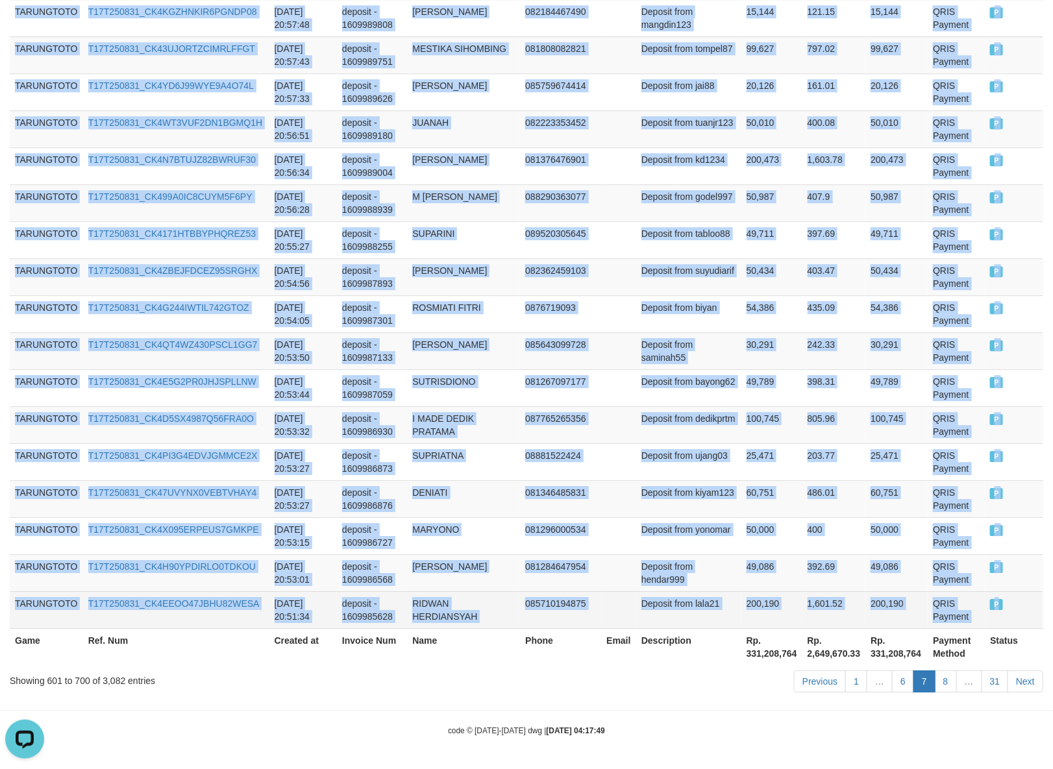
click at [992, 610] on td "P" at bounding box center [1014, 609] width 58 height 37
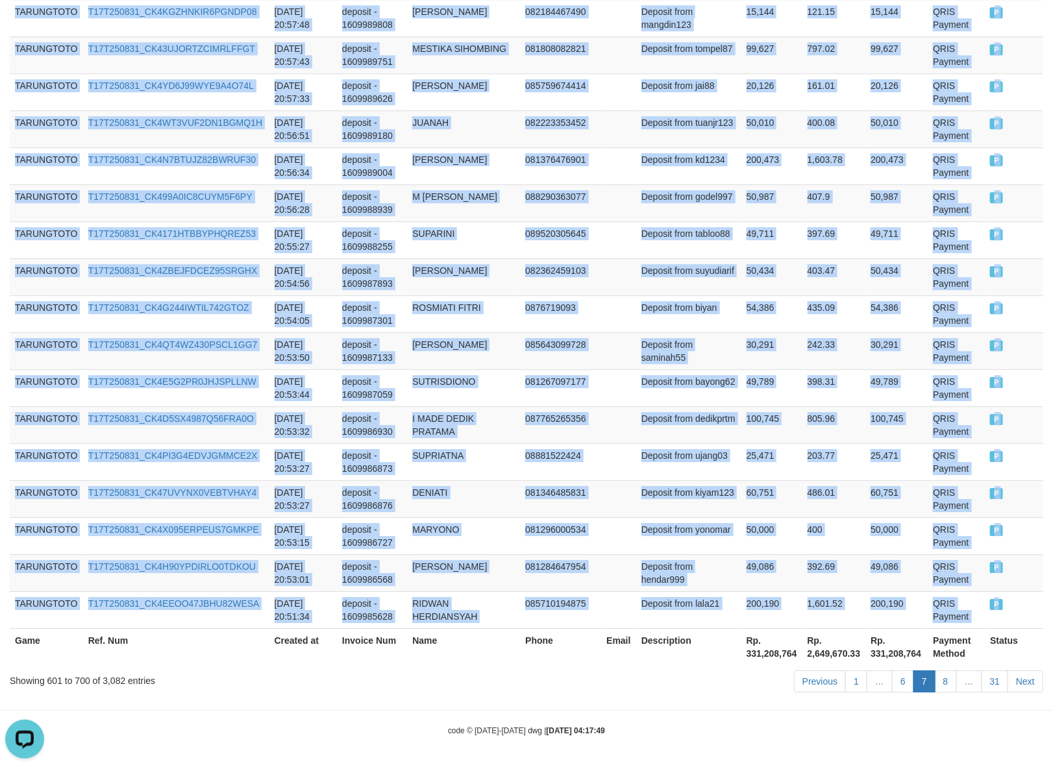
copy tbody "TARUNGTOTO T17T250831_CK4AKYGAASH8HGU2QFW [DATE] 21:21:43 deposit - 1610005338 …"
click at [939, 683] on link "8" at bounding box center [946, 681] width 22 height 22
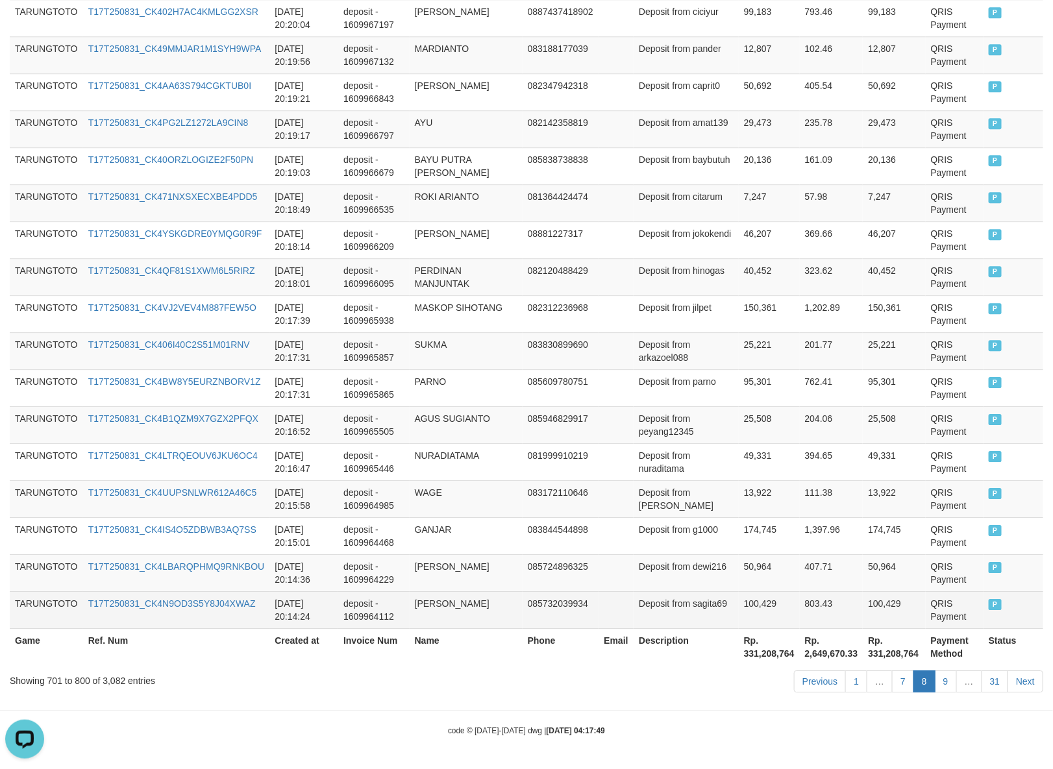
click at [989, 608] on span "P" at bounding box center [995, 604] width 13 height 11
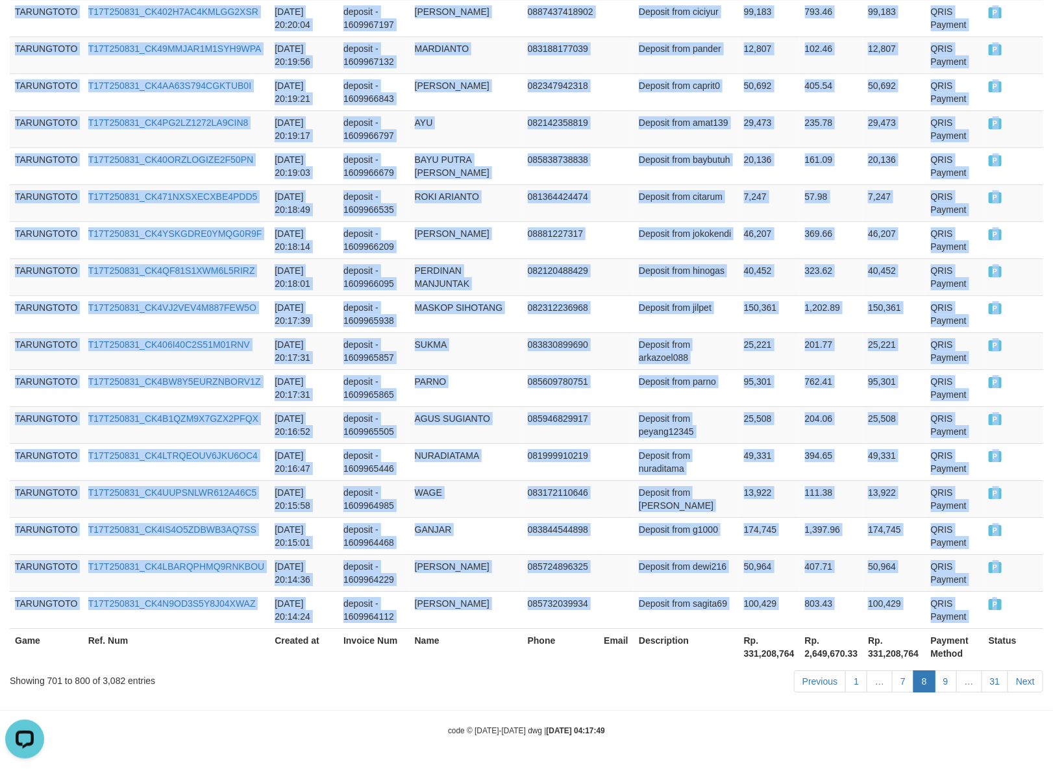
copy tbody "TARUNGTOTO T17T250831_CK4J5HRX5P8XAMC2PJK [DATE] 20:51:33 deposit - 1609985612 …"
click at [945, 682] on link "9" at bounding box center [946, 681] width 22 height 22
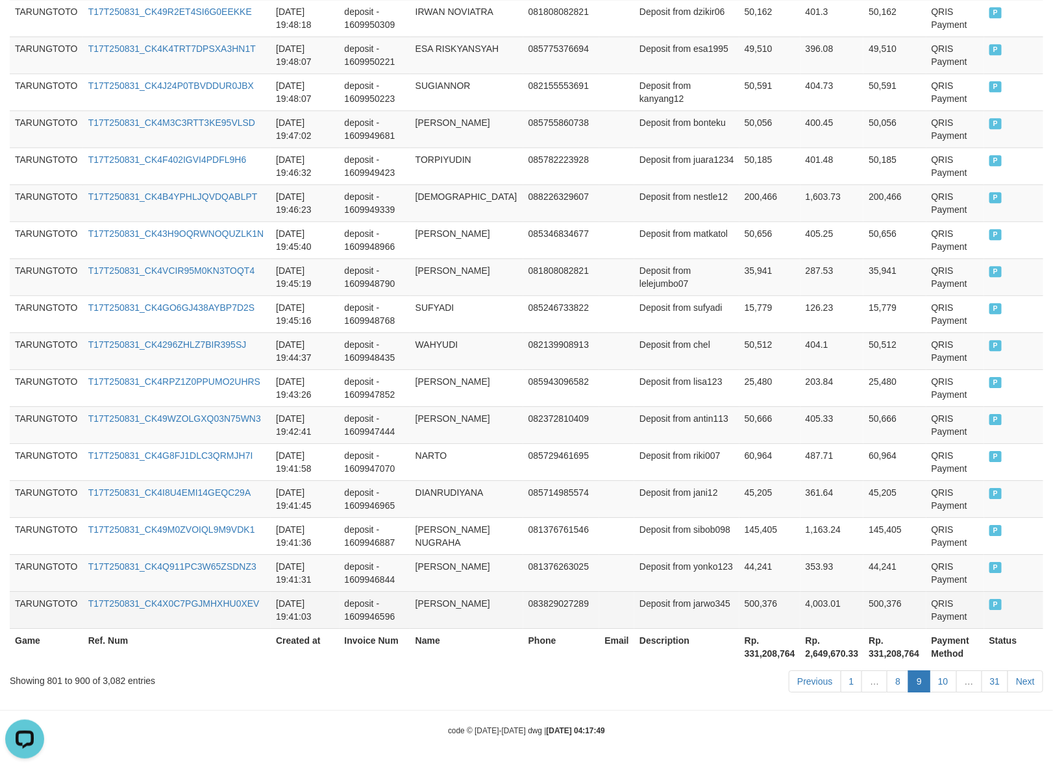
scroll to position [3594, 0]
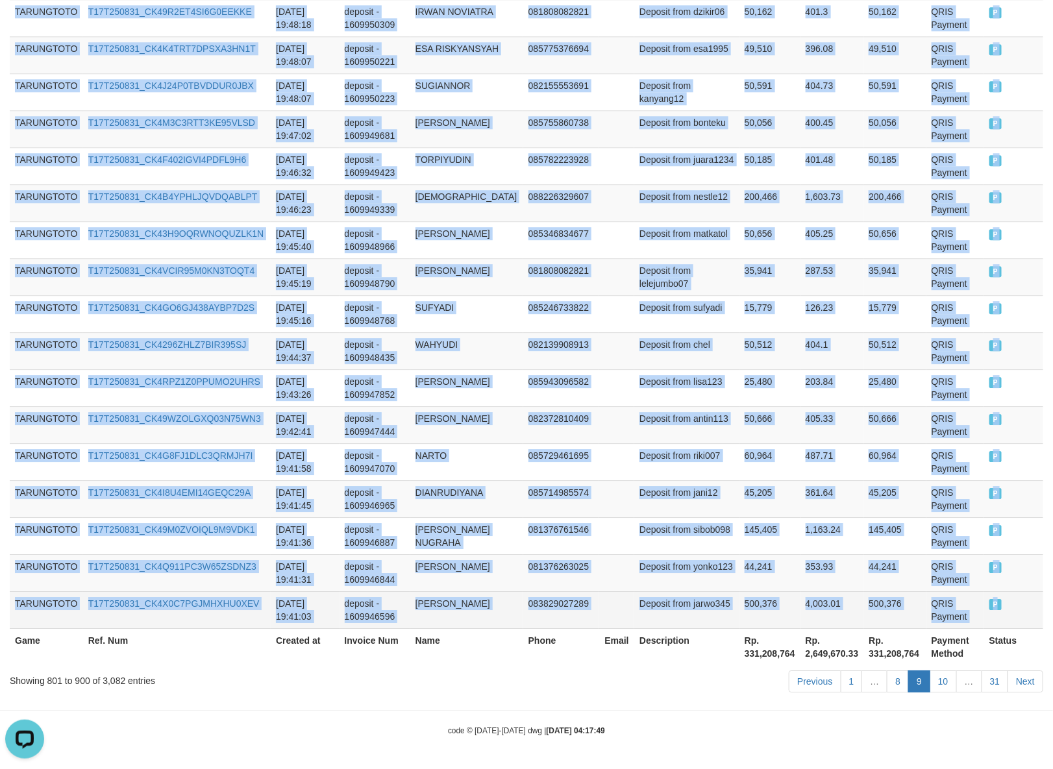
click at [993, 609] on td "P" at bounding box center [1013, 609] width 59 height 37
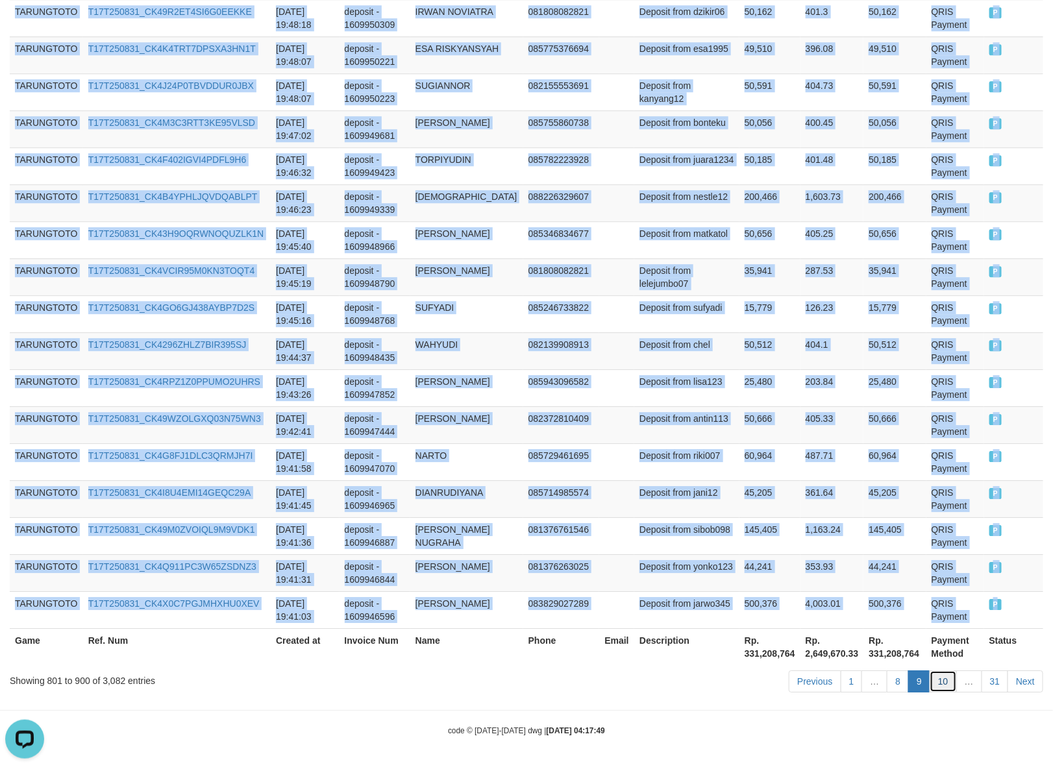
click at [940, 680] on link "10" at bounding box center [942, 681] width 27 height 22
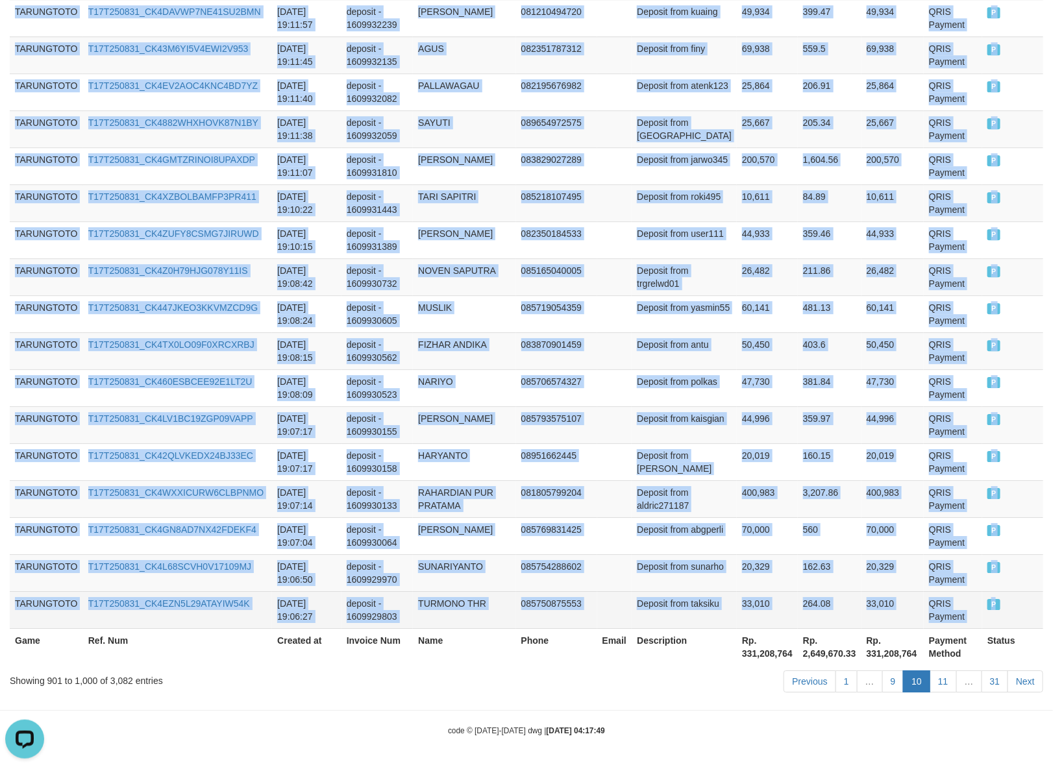
click at [998, 606] on td "P" at bounding box center [1012, 609] width 61 height 37
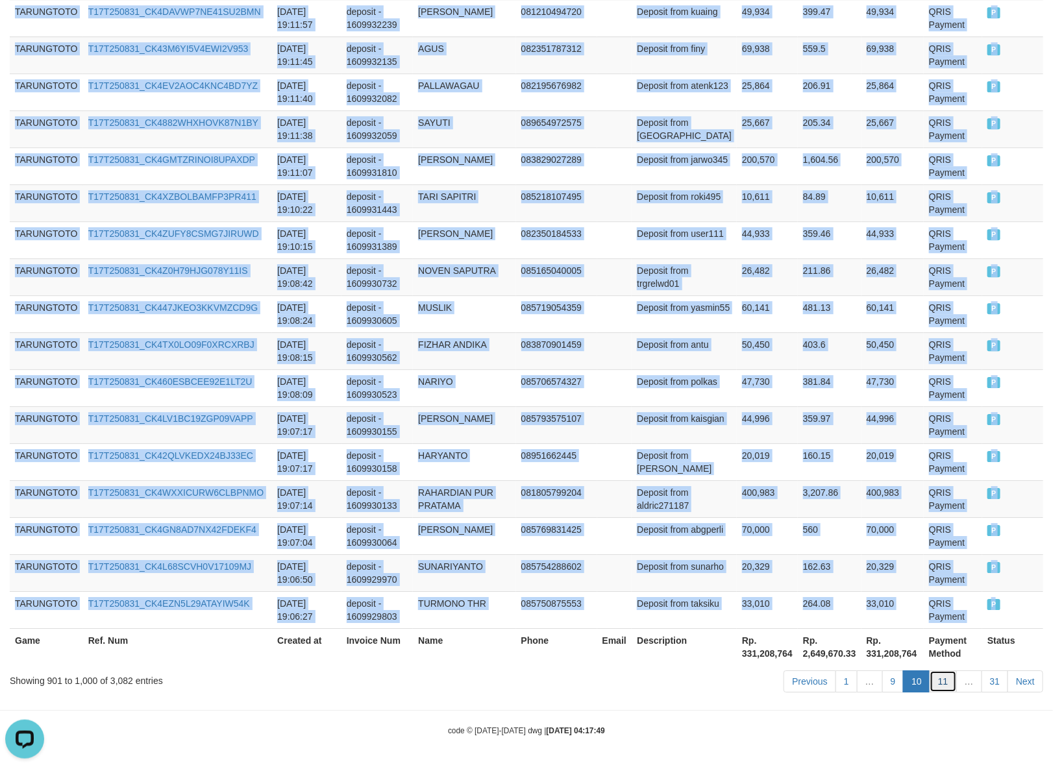
click at [940, 682] on link "11" at bounding box center [942, 681] width 27 height 22
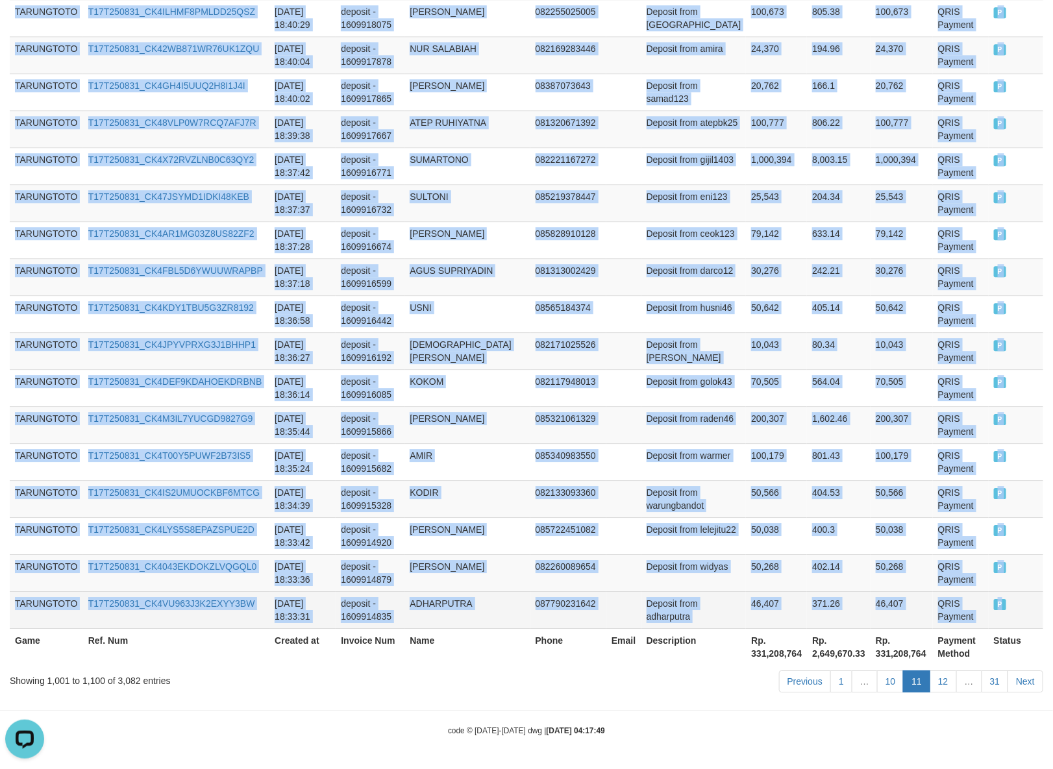
click at [994, 608] on span "P" at bounding box center [1000, 604] width 13 height 11
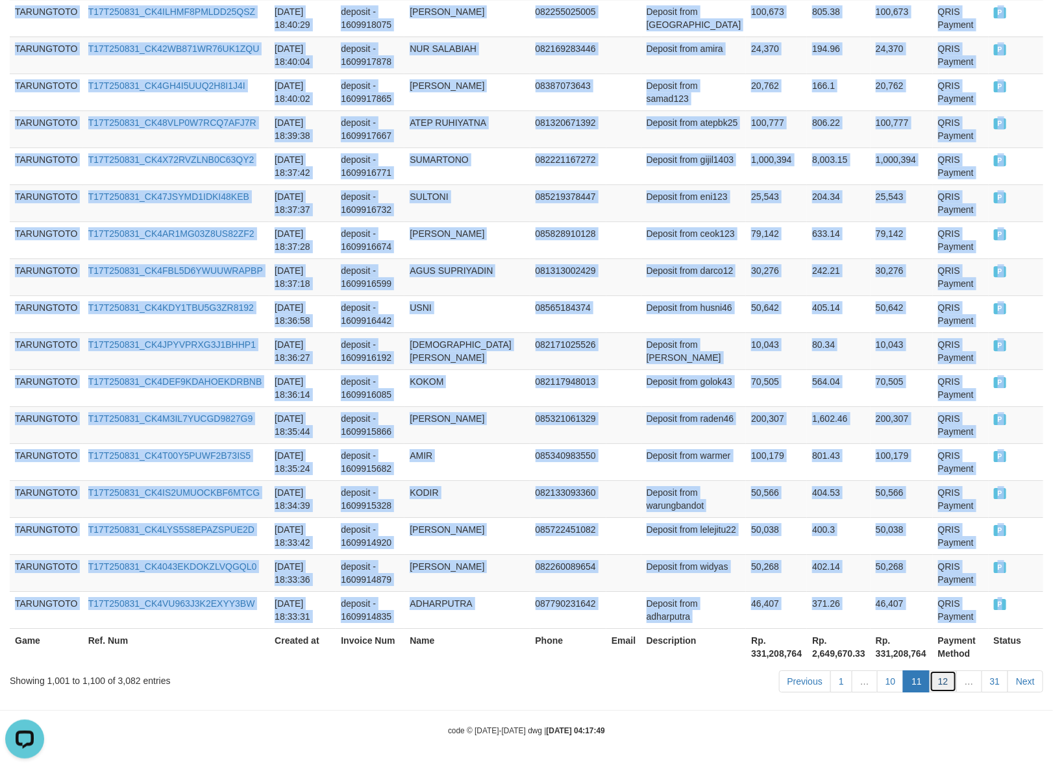
click at [948, 685] on link "12" at bounding box center [942, 681] width 27 height 22
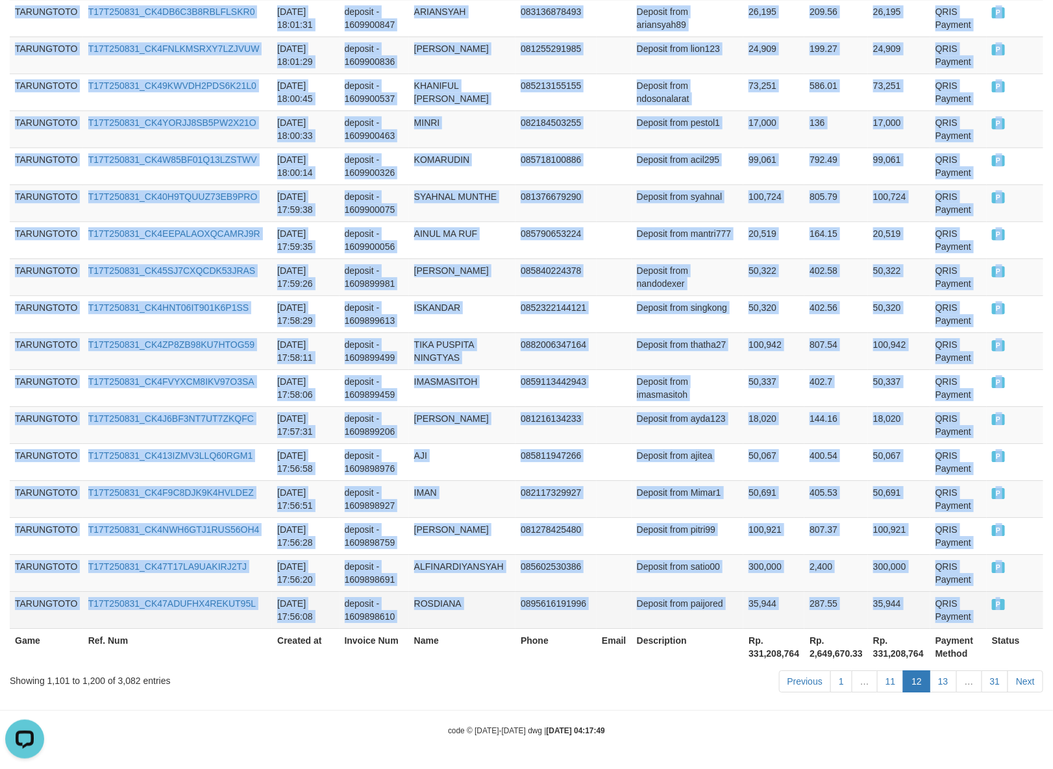
click at [994, 608] on td "P" at bounding box center [1015, 609] width 56 height 37
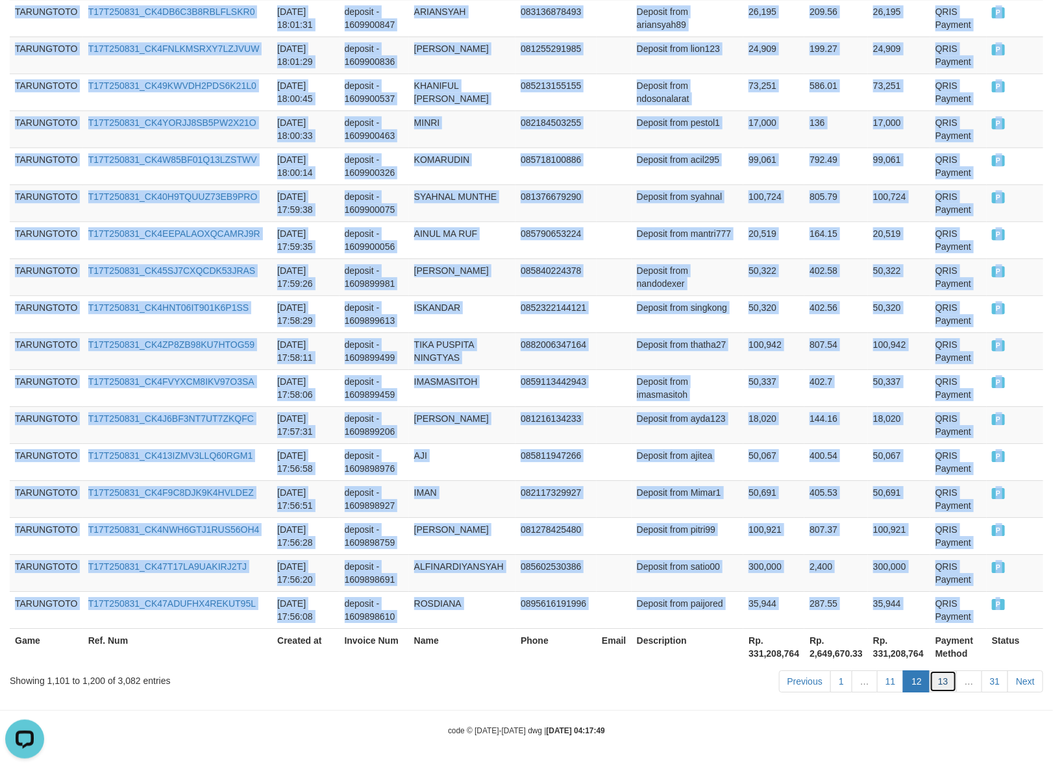
click at [935, 682] on link "13" at bounding box center [942, 681] width 27 height 22
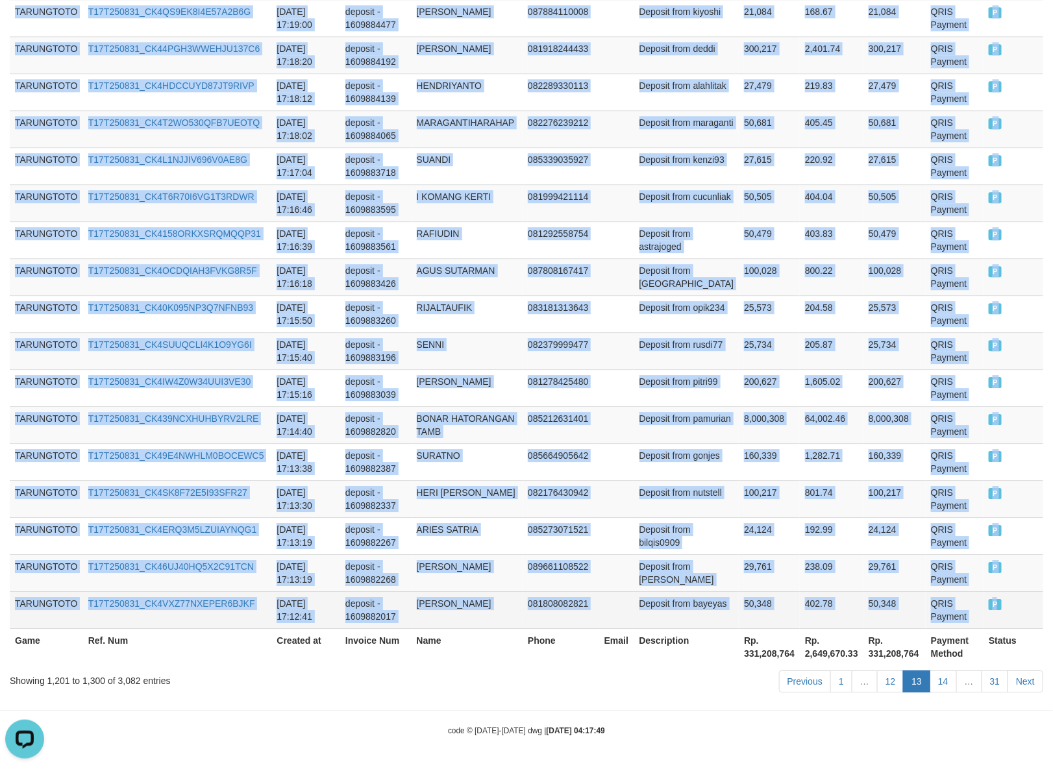
click at [987, 611] on td "P" at bounding box center [1013, 609] width 60 height 37
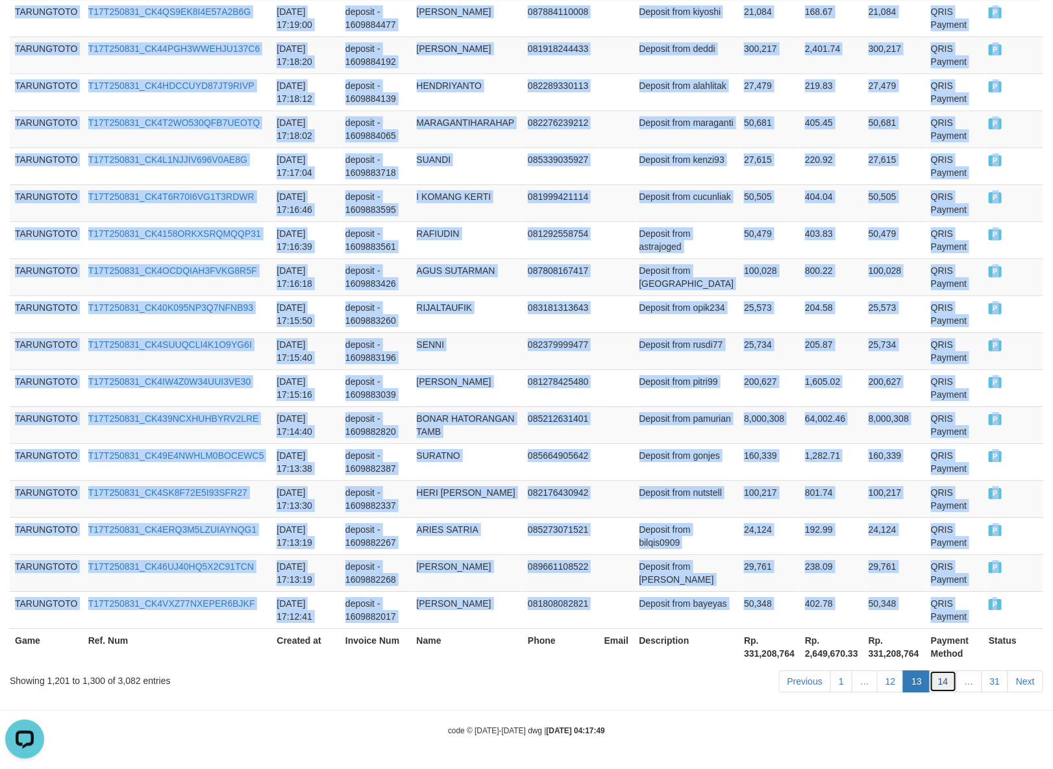
click at [933, 685] on link "14" at bounding box center [942, 681] width 27 height 22
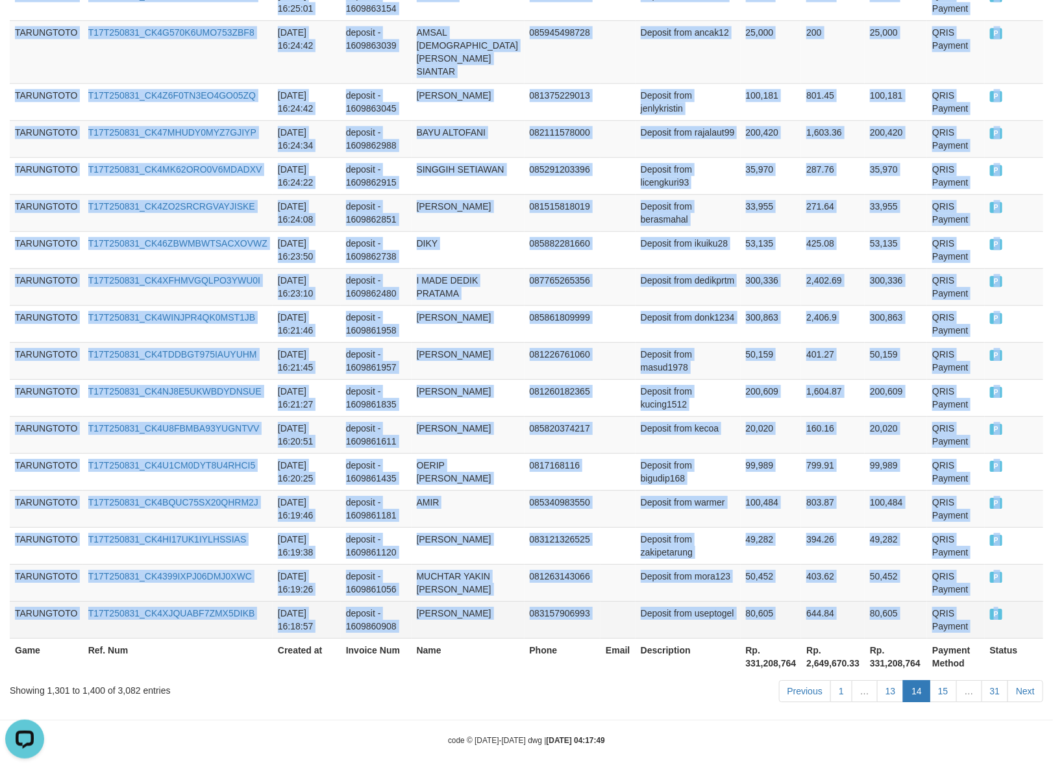
click at [990, 609] on span "P" at bounding box center [996, 614] width 13 height 11
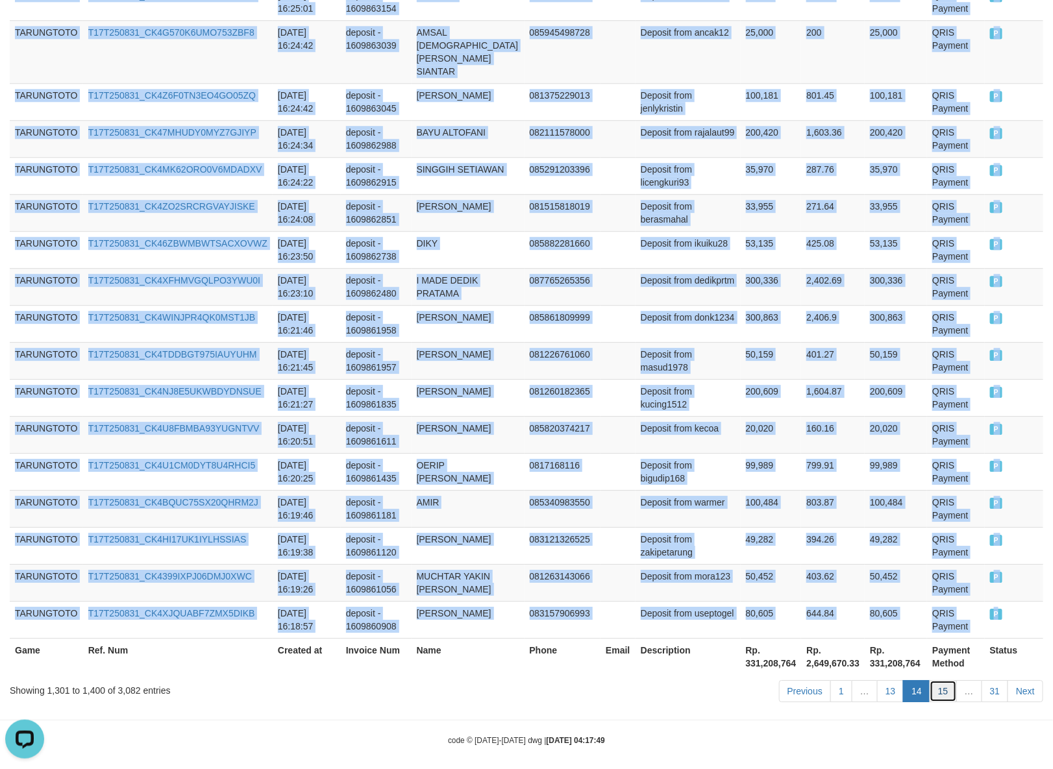
click at [945, 680] on link "15" at bounding box center [942, 691] width 27 height 22
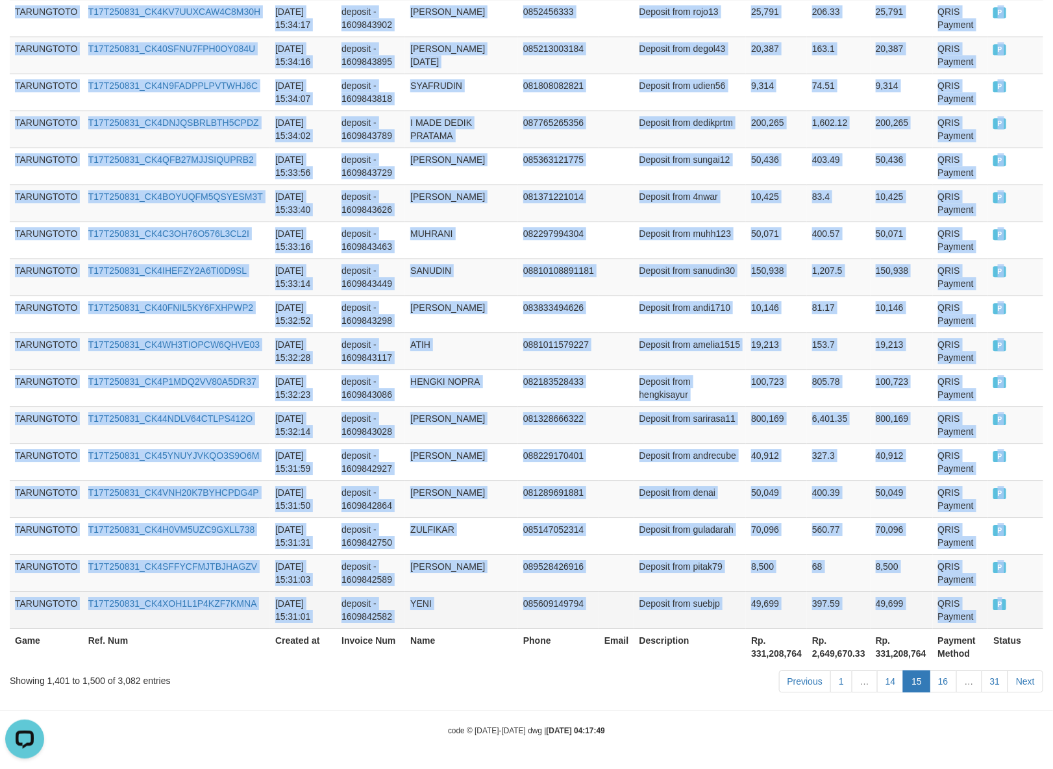
click at [994, 608] on td "P" at bounding box center [1015, 609] width 55 height 37
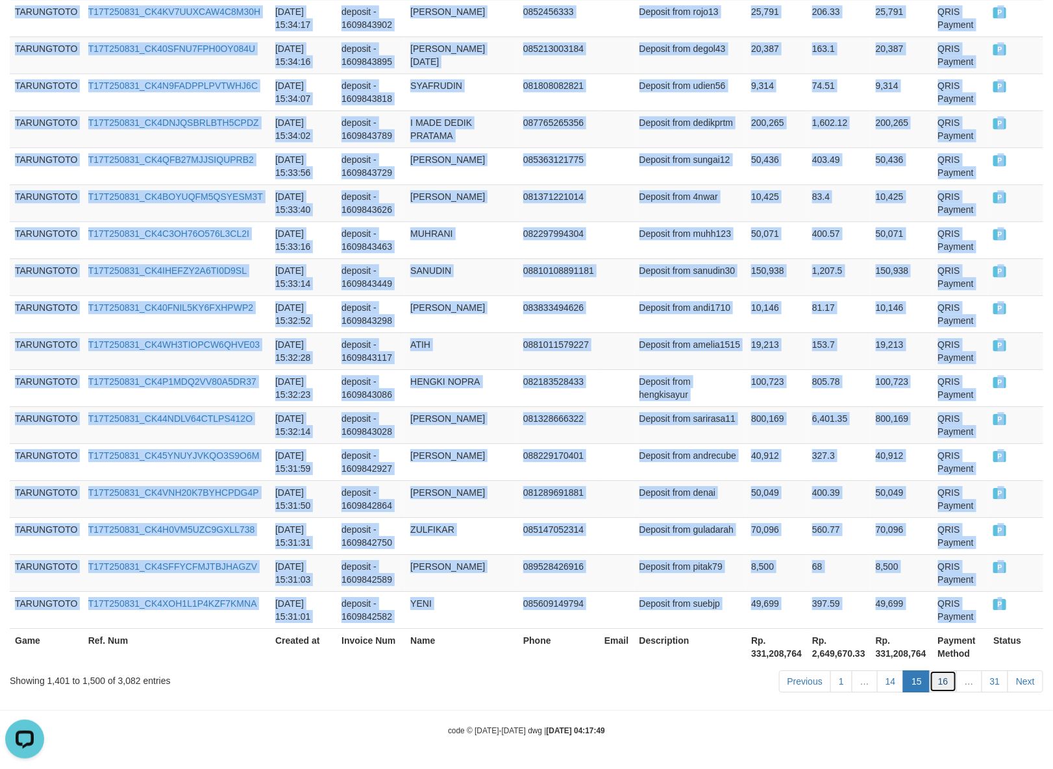
click at [948, 688] on link "16" at bounding box center [942, 681] width 27 height 22
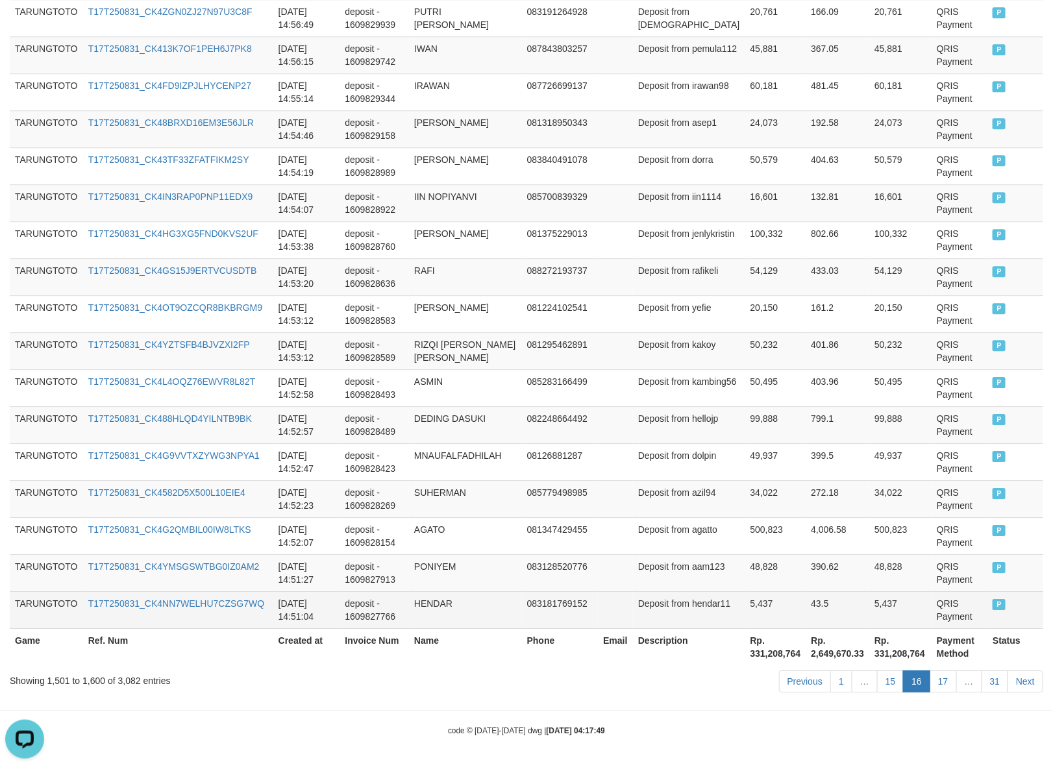
click at [992, 609] on span "P" at bounding box center [998, 604] width 13 height 11
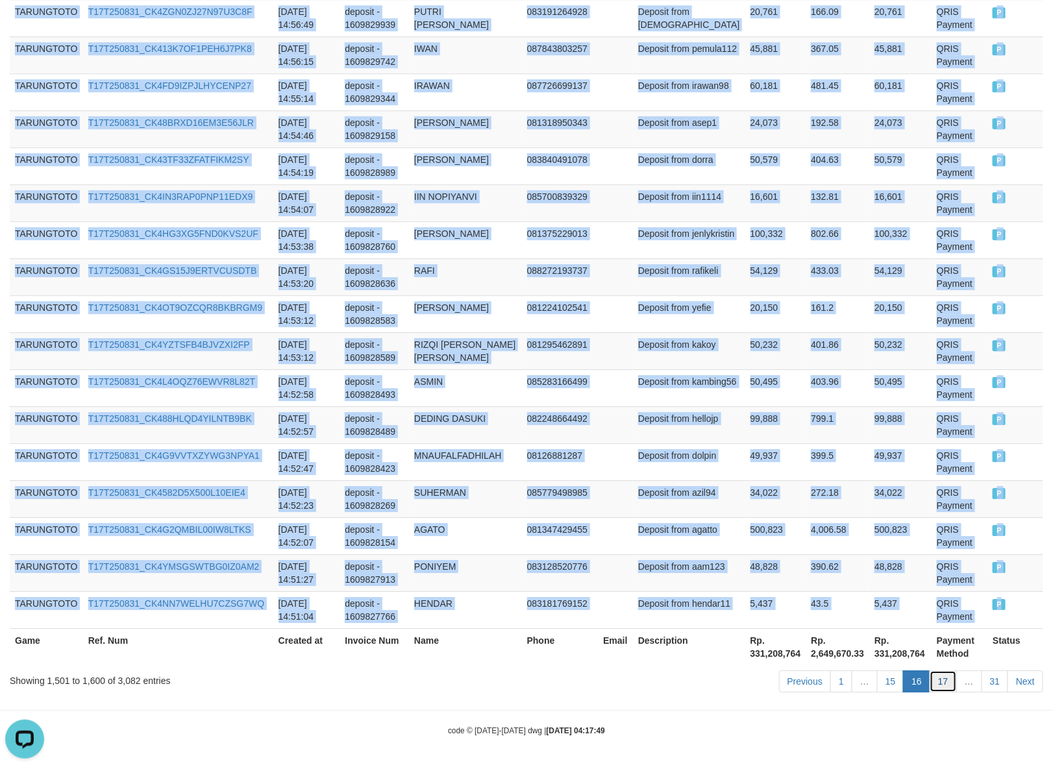
click at [943, 688] on link "17" at bounding box center [942, 681] width 27 height 22
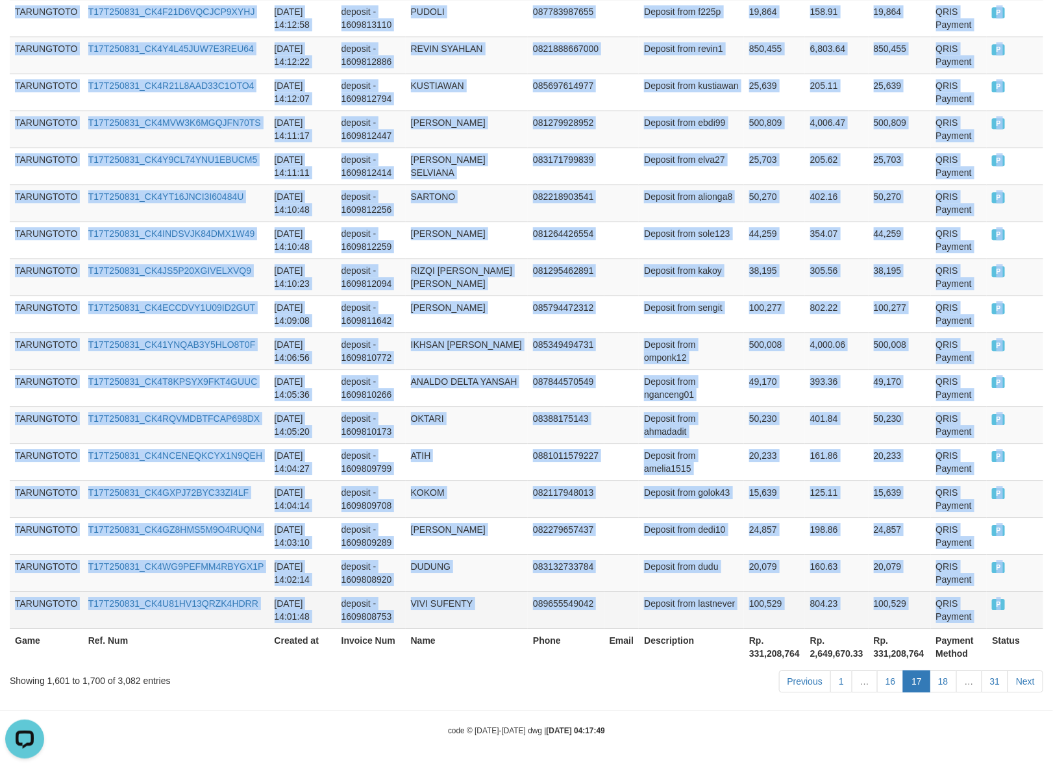
click at [992, 607] on span "P" at bounding box center [998, 604] width 13 height 11
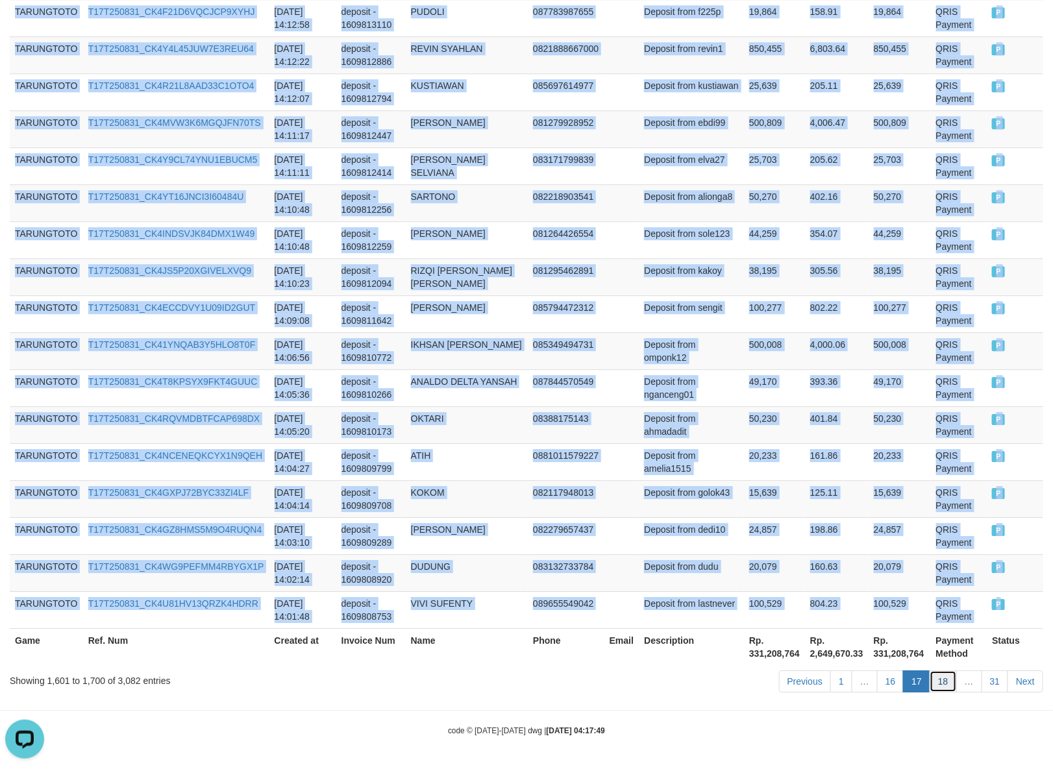
click at [940, 685] on link "18" at bounding box center [942, 681] width 27 height 22
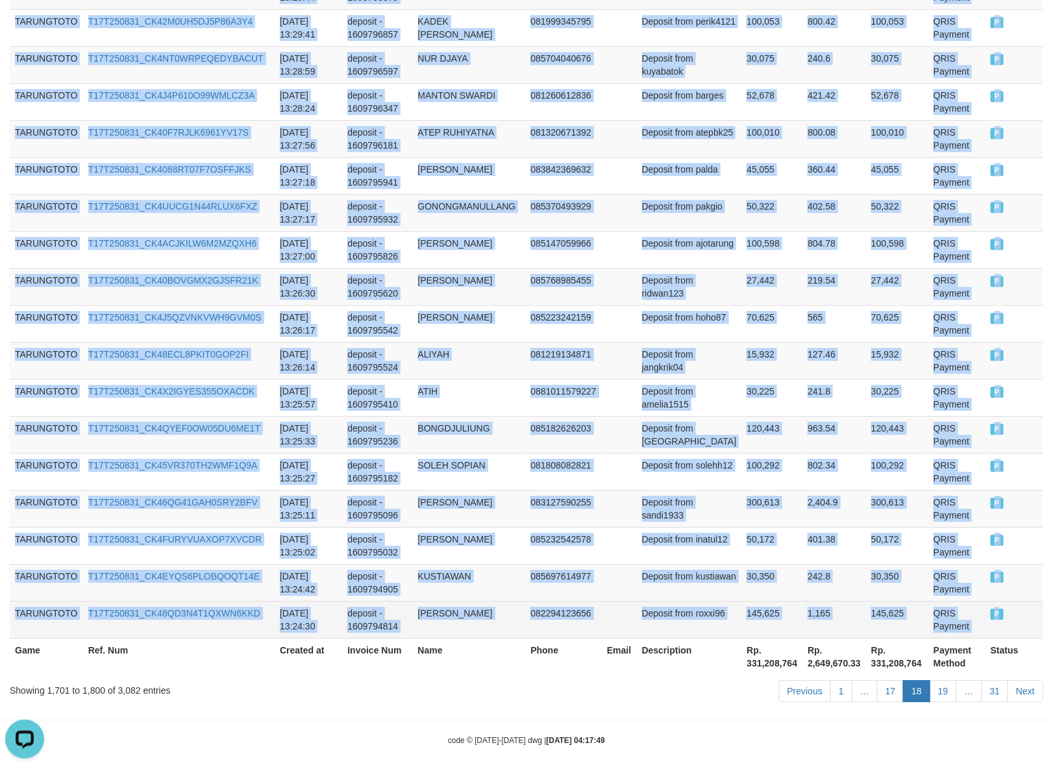
click at [990, 611] on td "P" at bounding box center [1014, 619] width 58 height 37
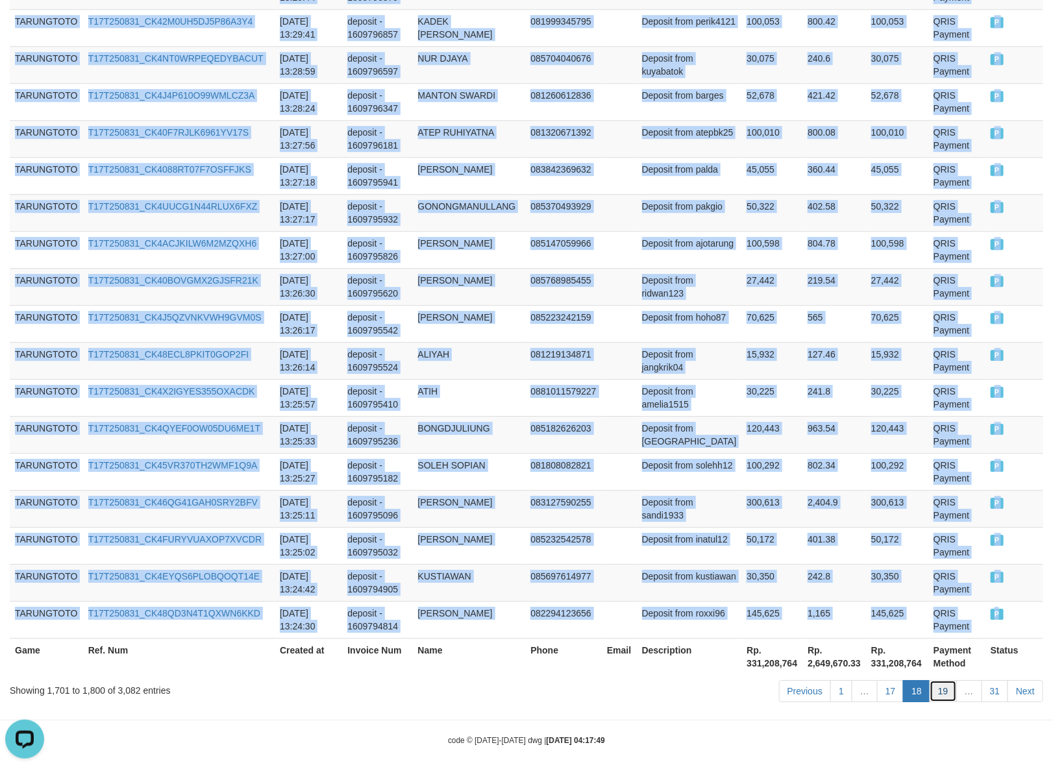
click at [944, 680] on link "19" at bounding box center [942, 691] width 27 height 22
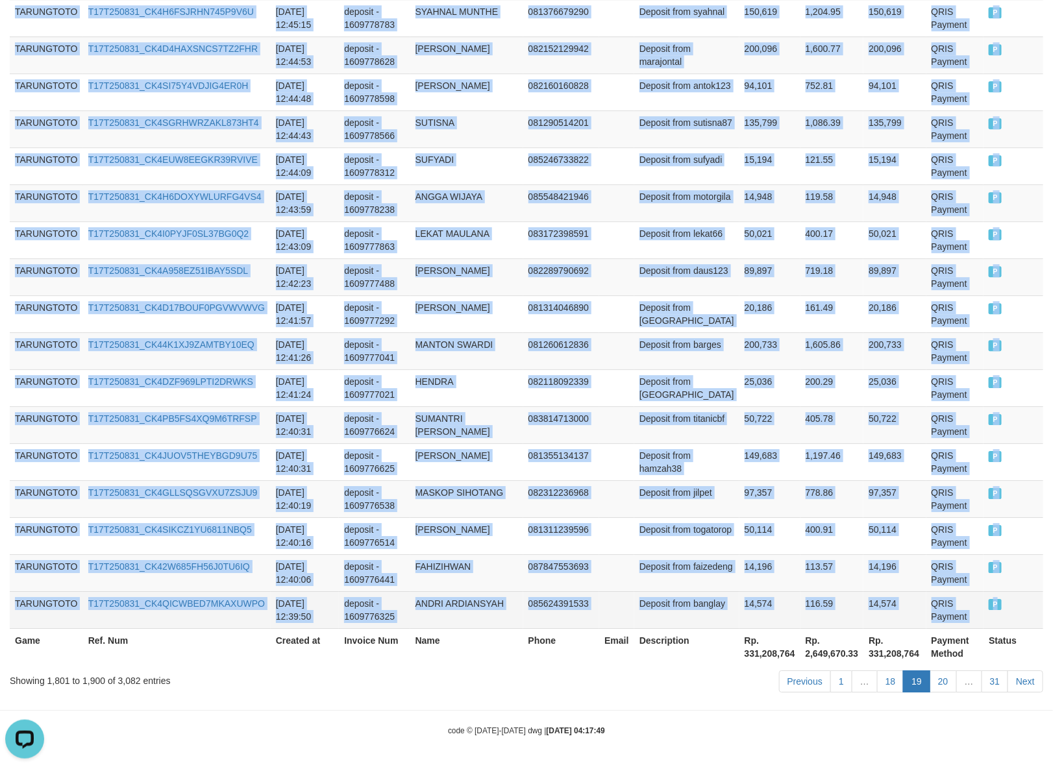
click at [997, 608] on td "P" at bounding box center [1013, 609] width 60 height 37
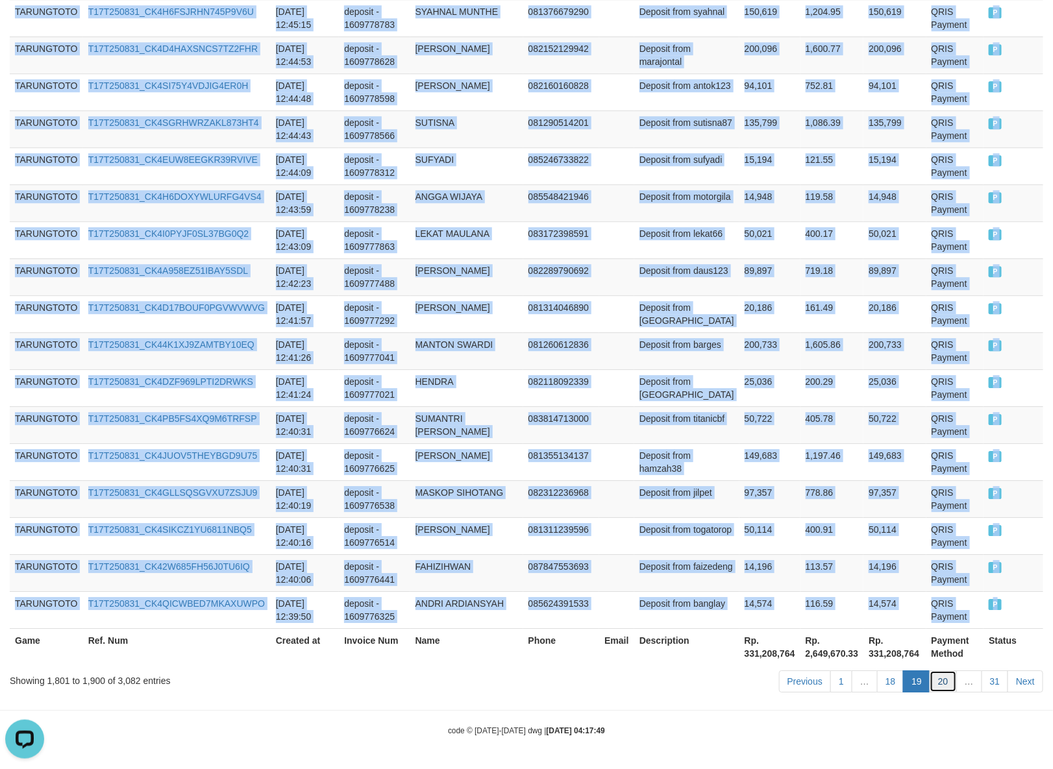
click at [942, 686] on link "20" at bounding box center [942, 681] width 27 height 22
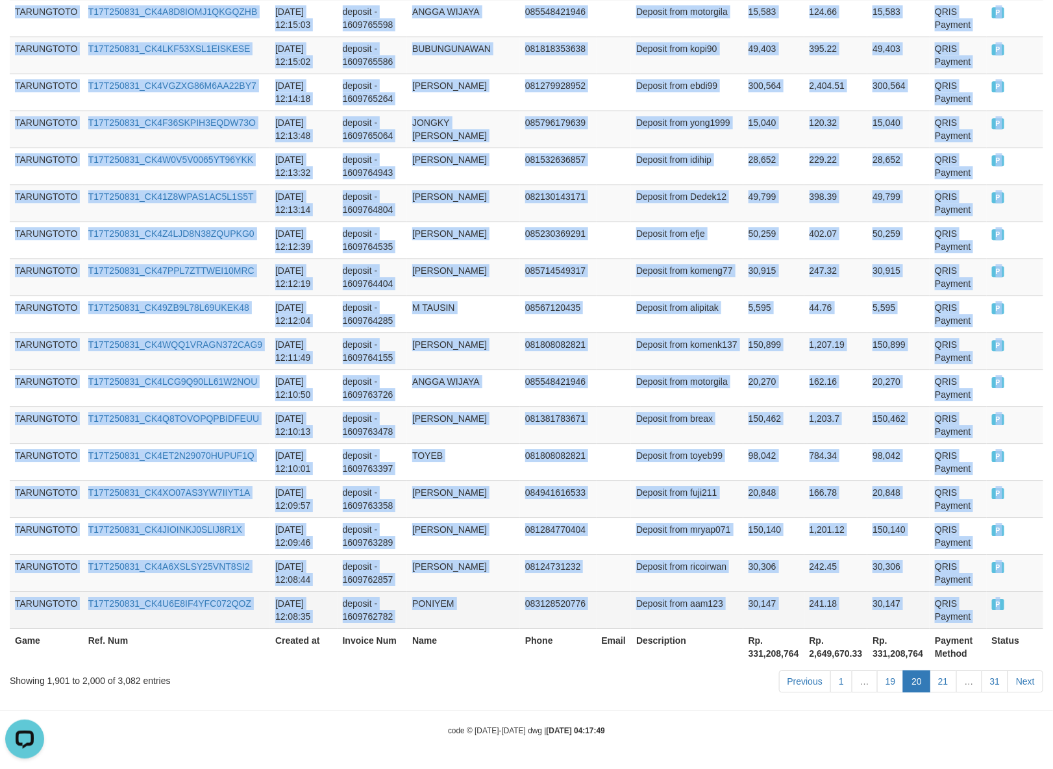
click at [992, 604] on span "P" at bounding box center [998, 604] width 13 height 11
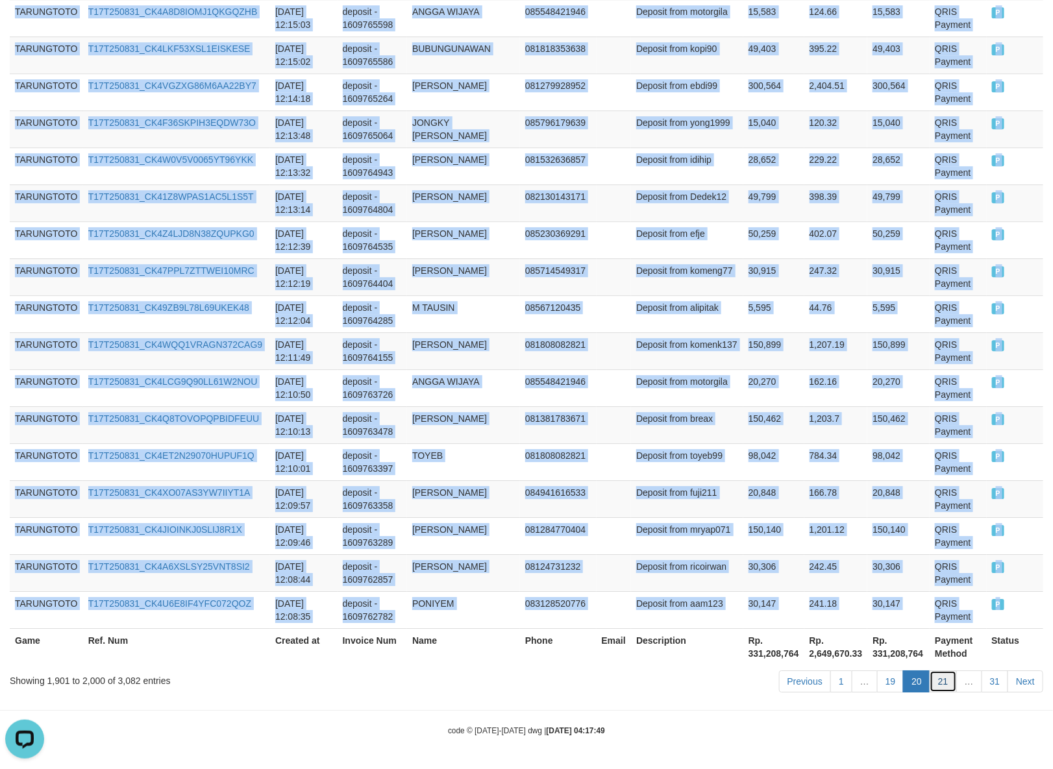
click at [948, 680] on link "21" at bounding box center [942, 681] width 27 height 22
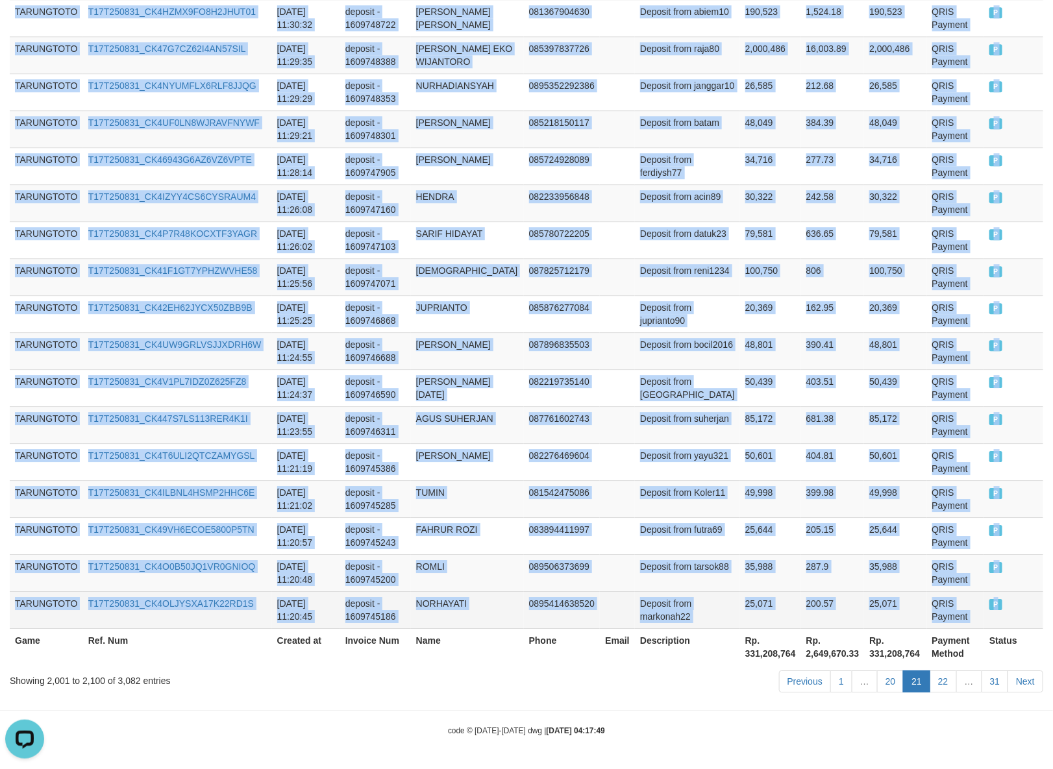
click at [992, 611] on td "P" at bounding box center [1013, 609] width 59 height 37
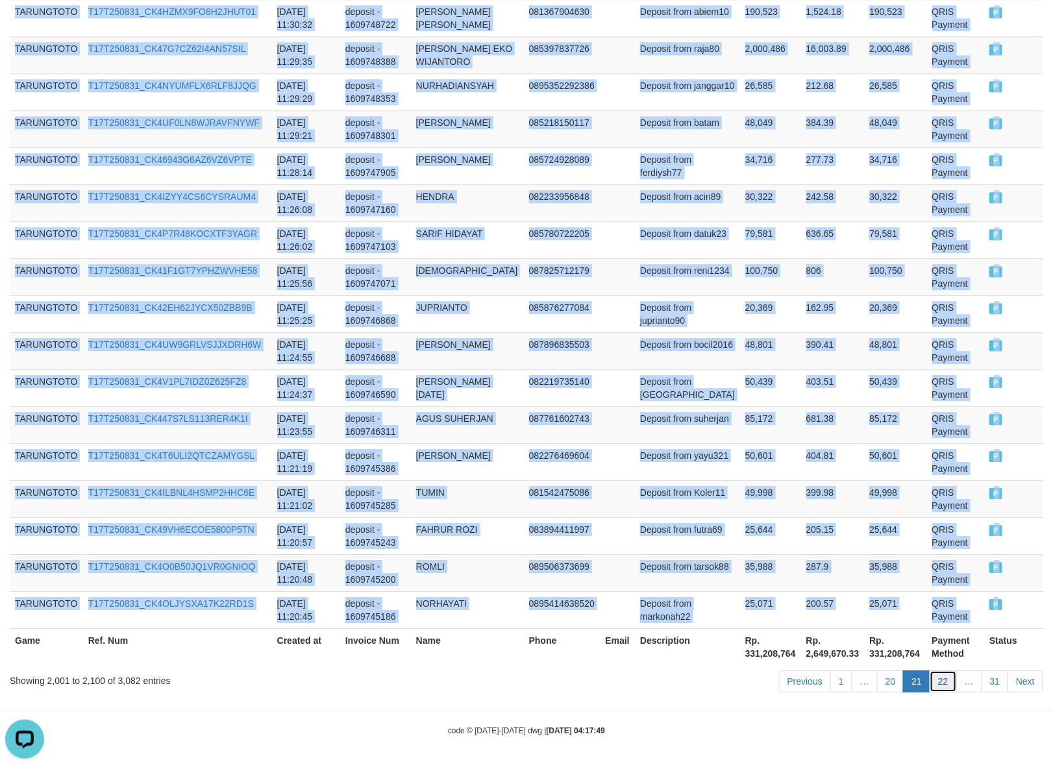
click at [940, 683] on link "22" at bounding box center [942, 681] width 27 height 22
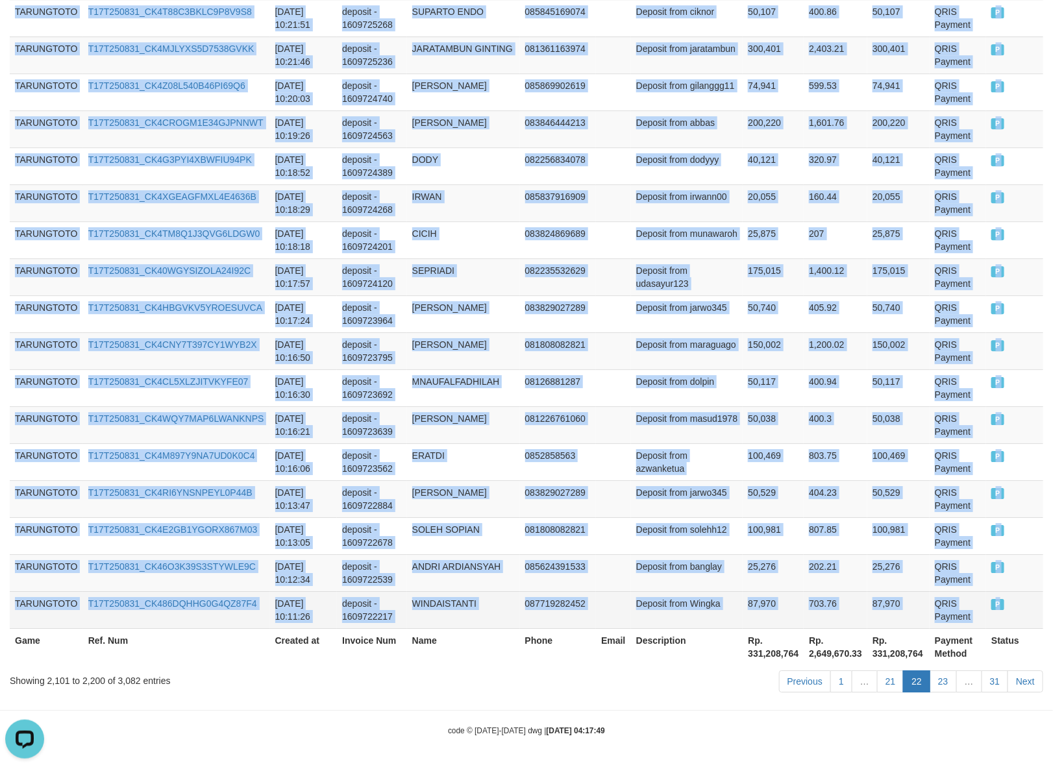
click at [992, 610] on td "P" at bounding box center [1014, 609] width 57 height 37
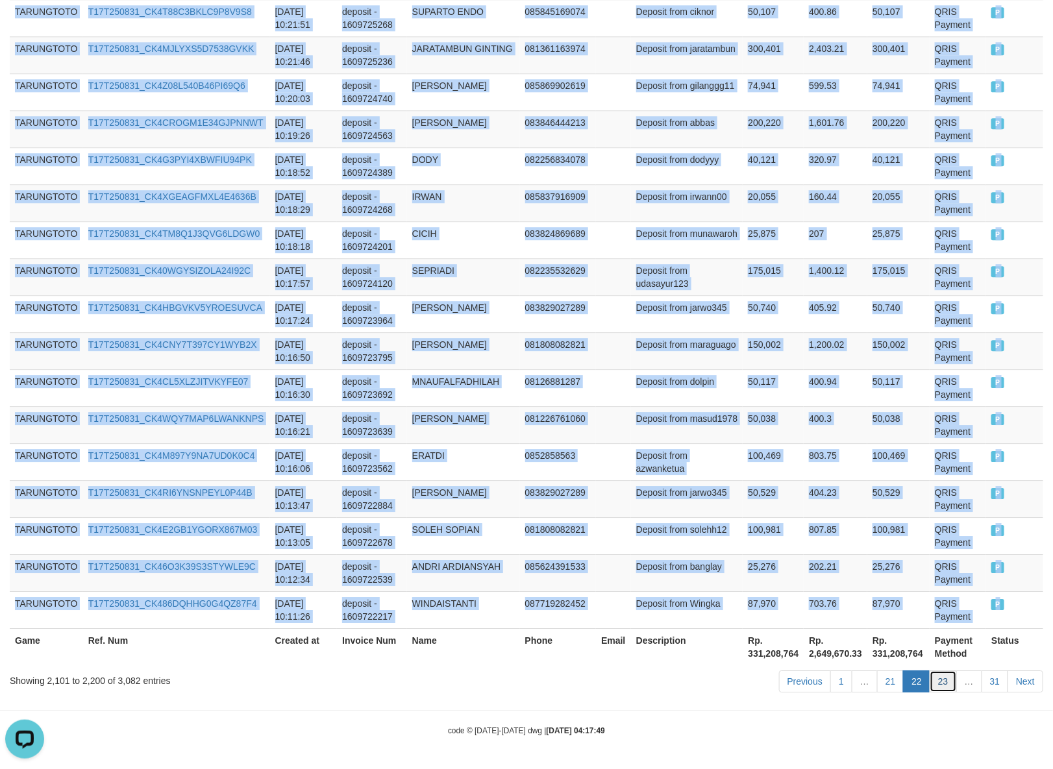
click at [942, 677] on link "23" at bounding box center [942, 681] width 27 height 22
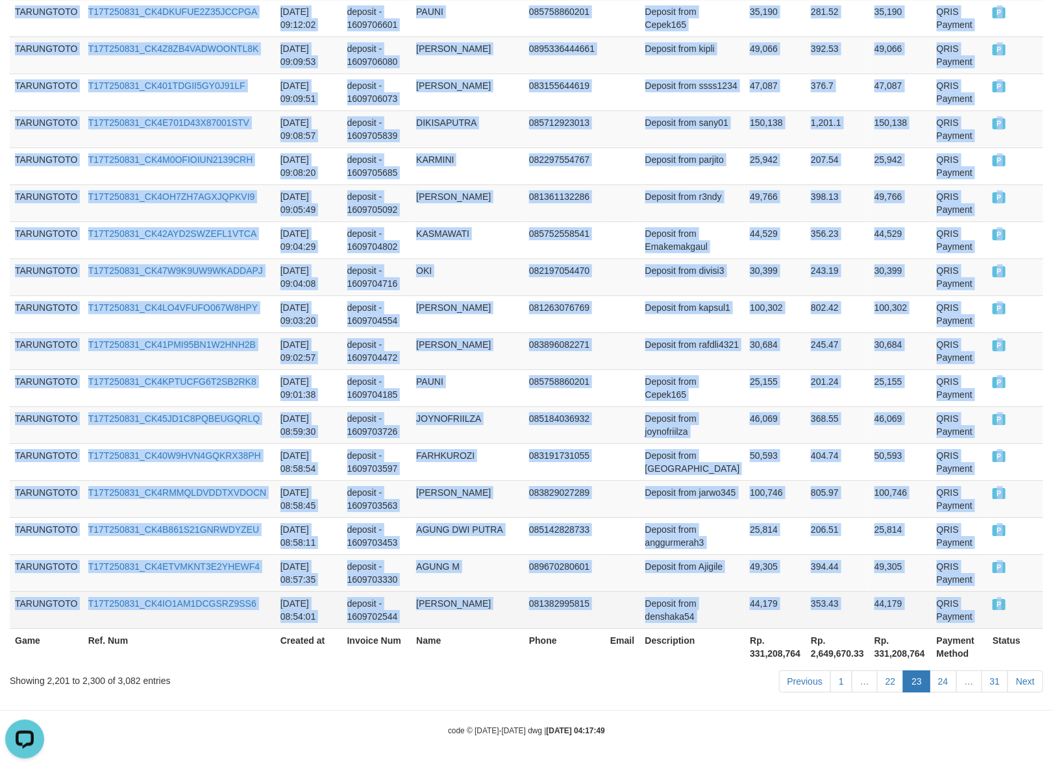
click at [995, 609] on td "P" at bounding box center [1015, 609] width 56 height 37
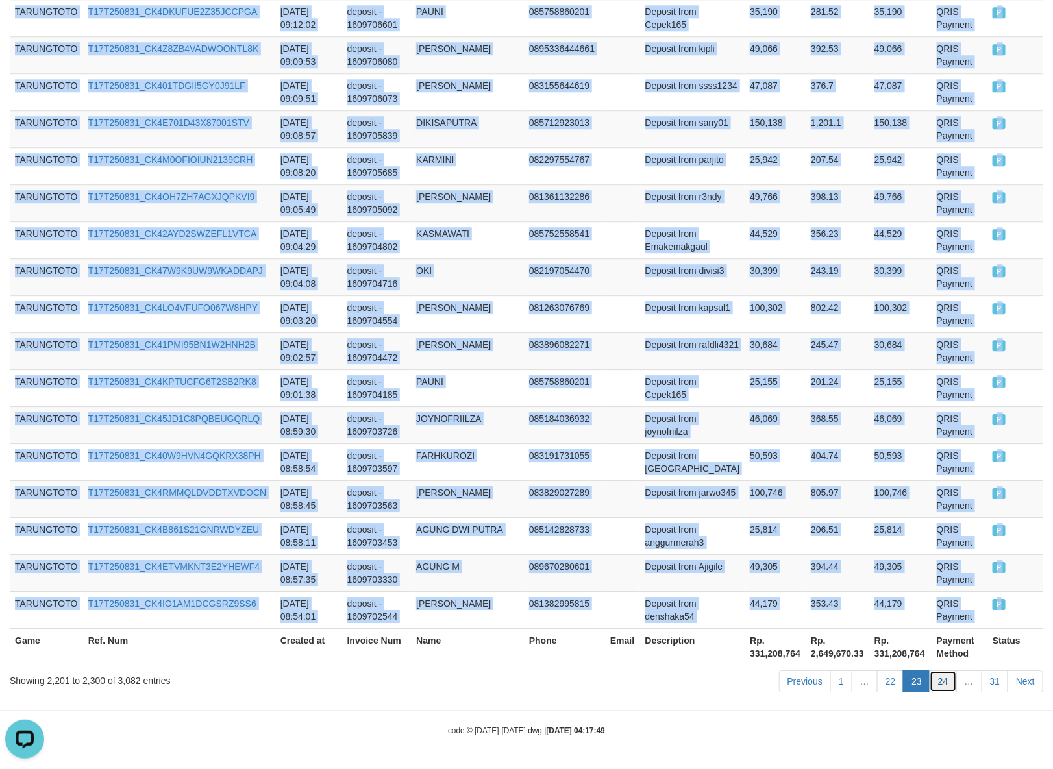
click at [945, 676] on link "24" at bounding box center [942, 681] width 27 height 22
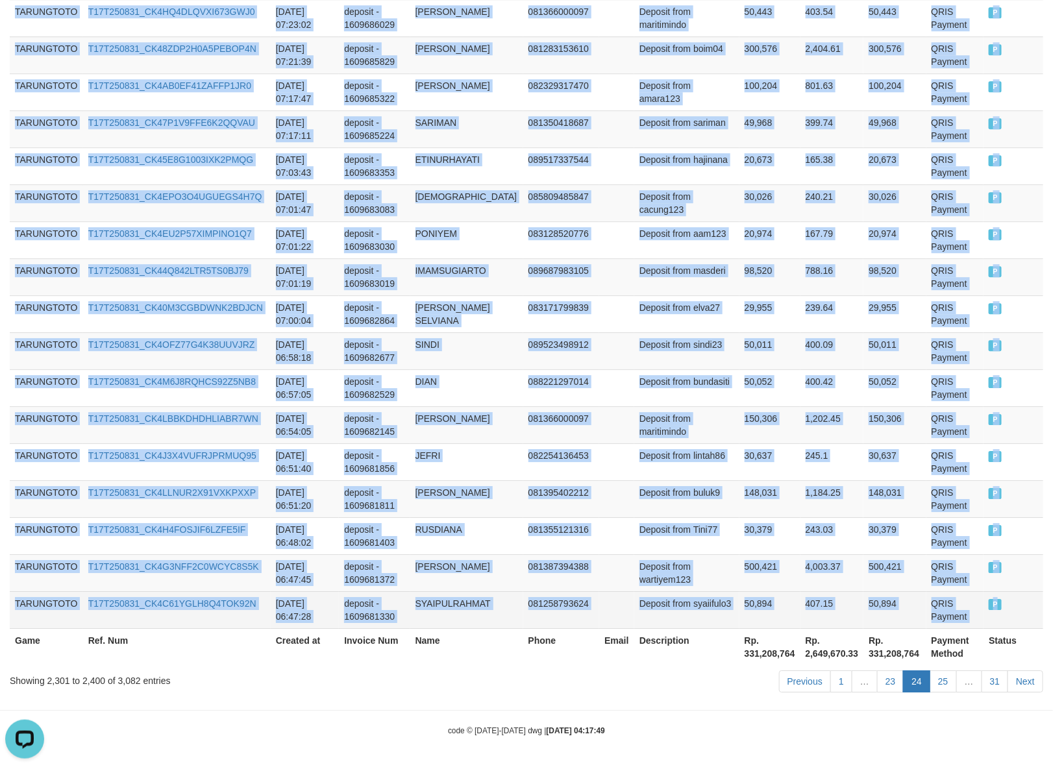
click at [990, 610] on td "P" at bounding box center [1013, 609] width 60 height 37
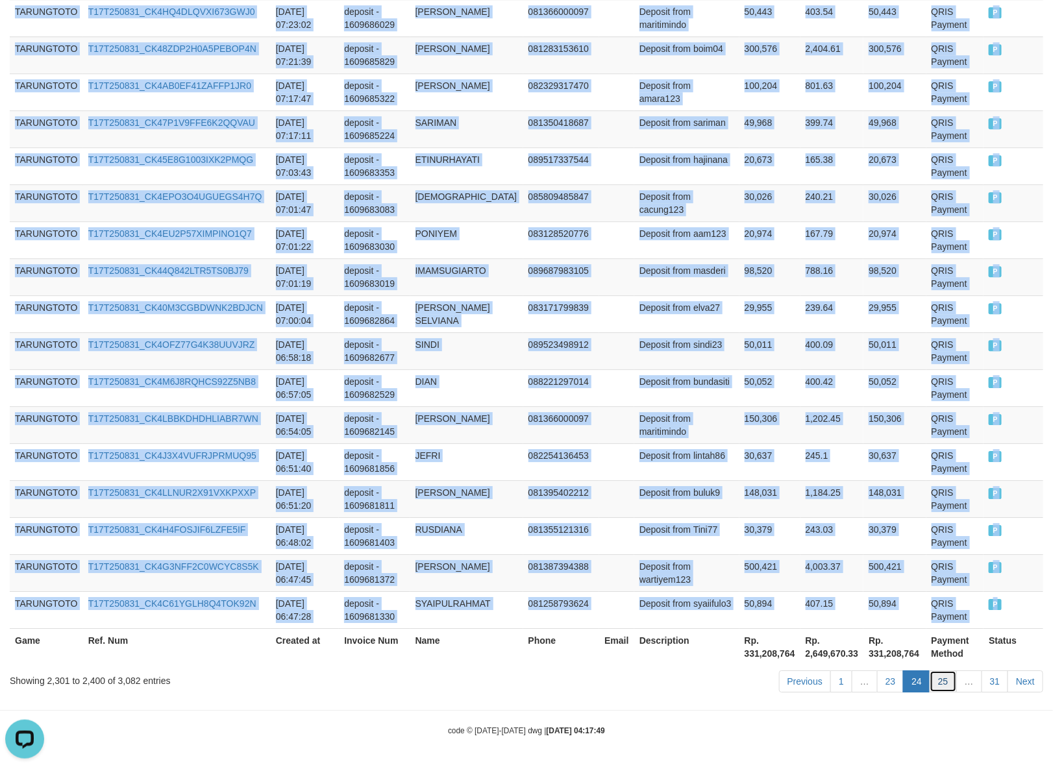
click at [948, 687] on link "25" at bounding box center [942, 681] width 27 height 22
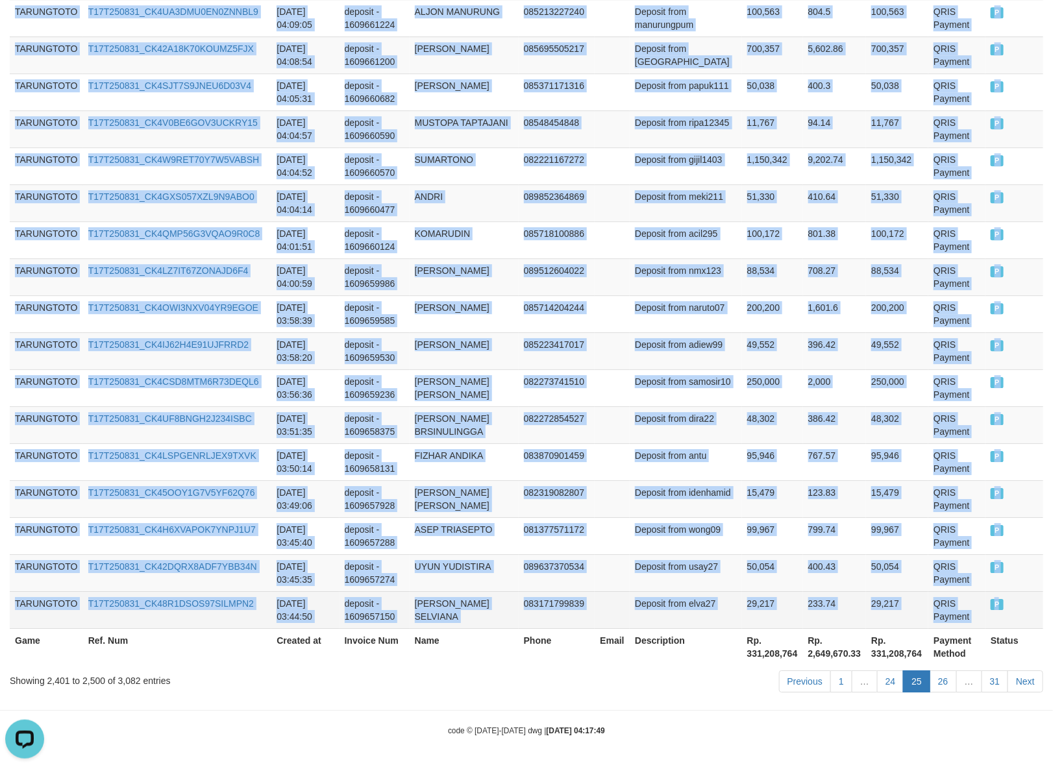
click at [994, 609] on td "P" at bounding box center [1014, 609] width 58 height 37
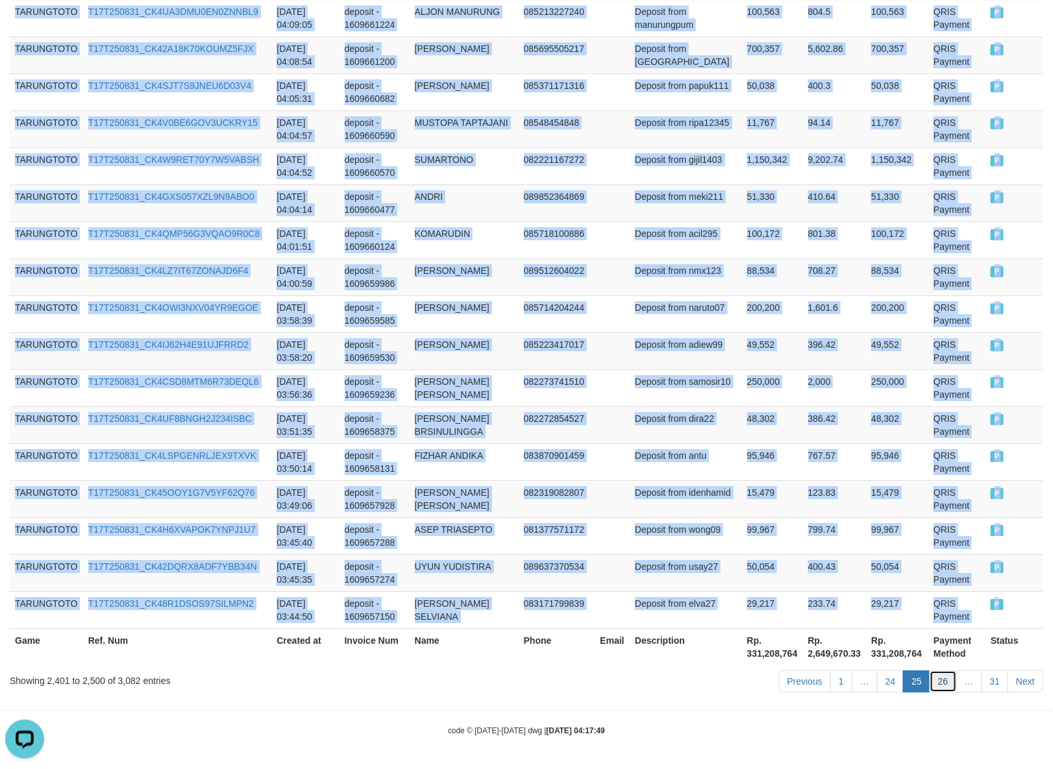
click at [950, 688] on link "26" at bounding box center [942, 681] width 27 height 22
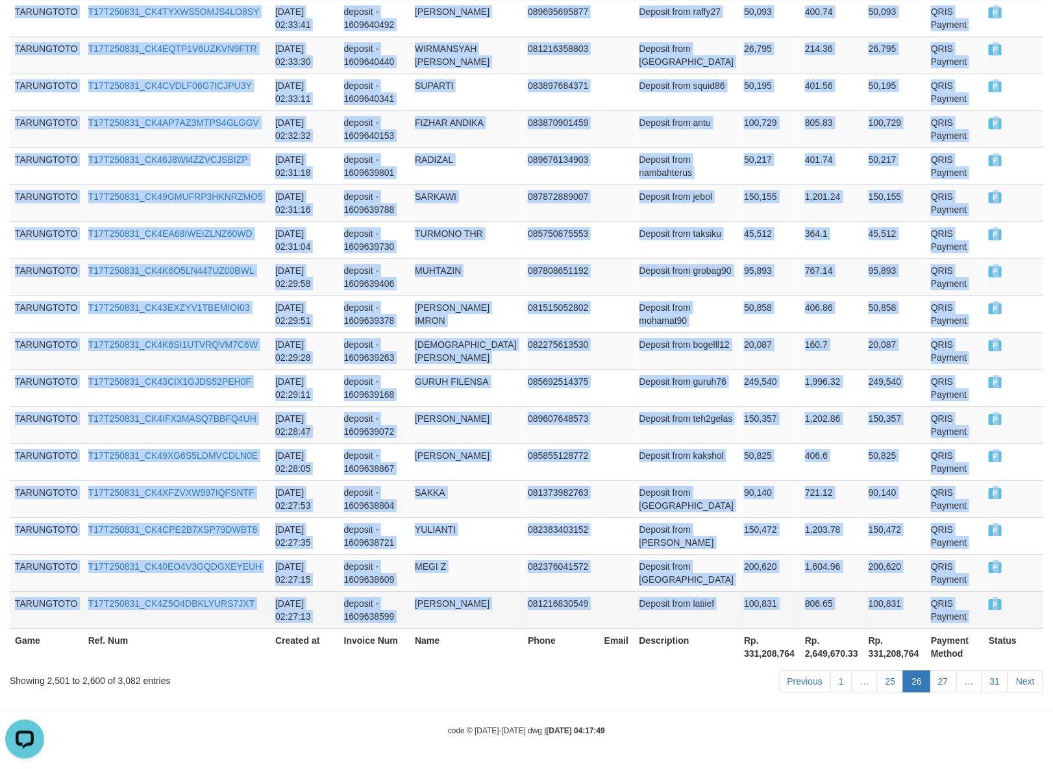
click at [993, 608] on td "P" at bounding box center [1013, 609] width 60 height 37
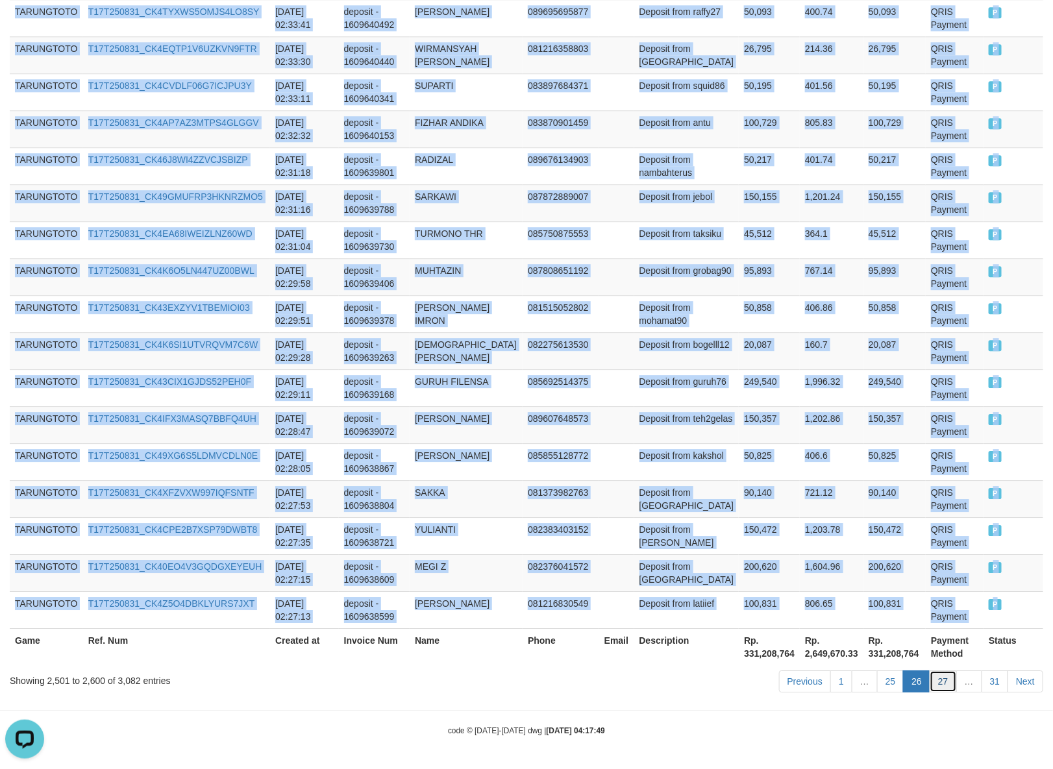
click at [949, 682] on link "27" at bounding box center [942, 681] width 27 height 22
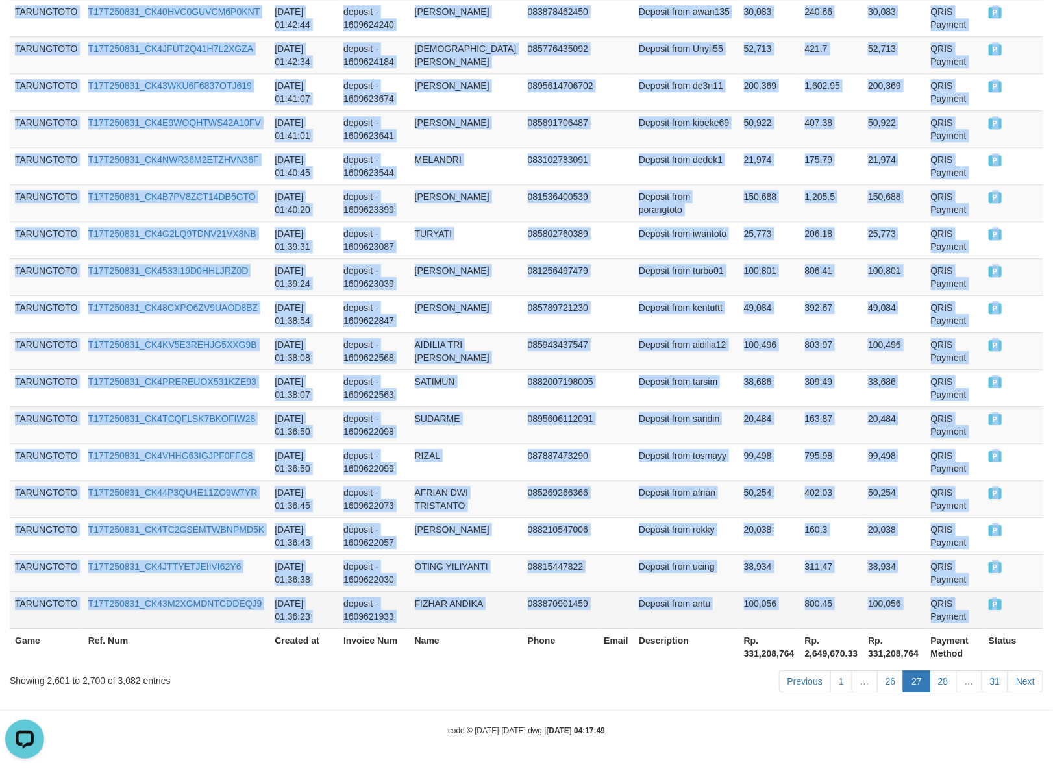
click at [990, 608] on td "P" at bounding box center [1013, 609] width 60 height 37
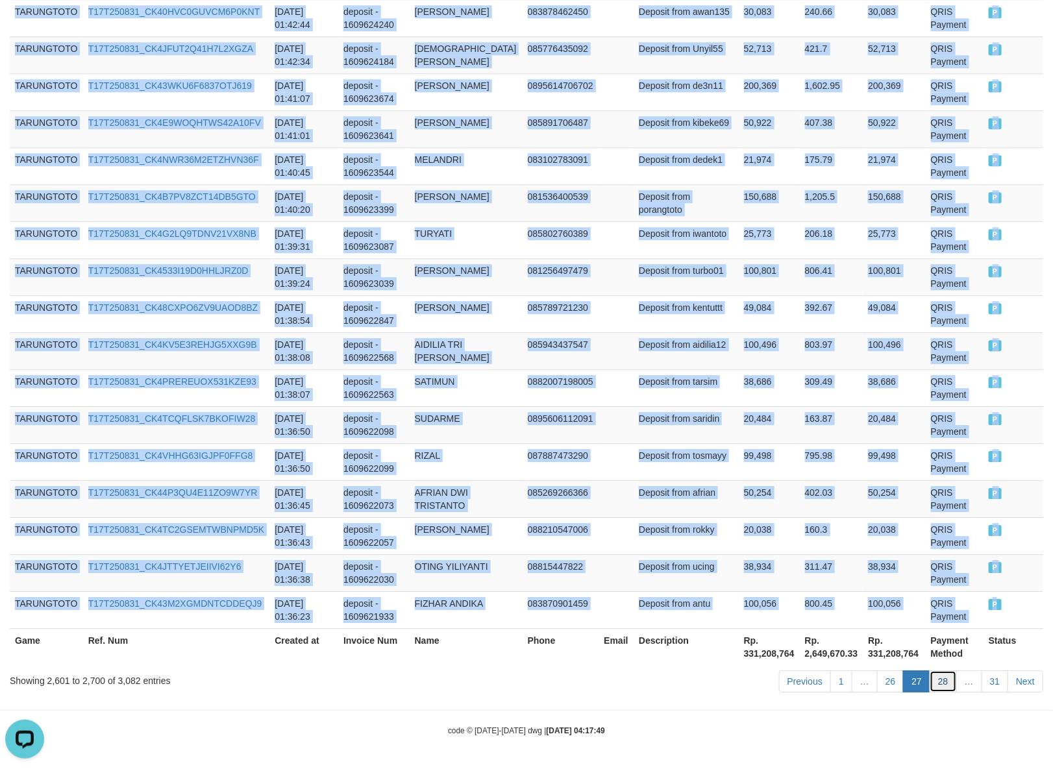
click at [945, 675] on link "28" at bounding box center [942, 681] width 27 height 22
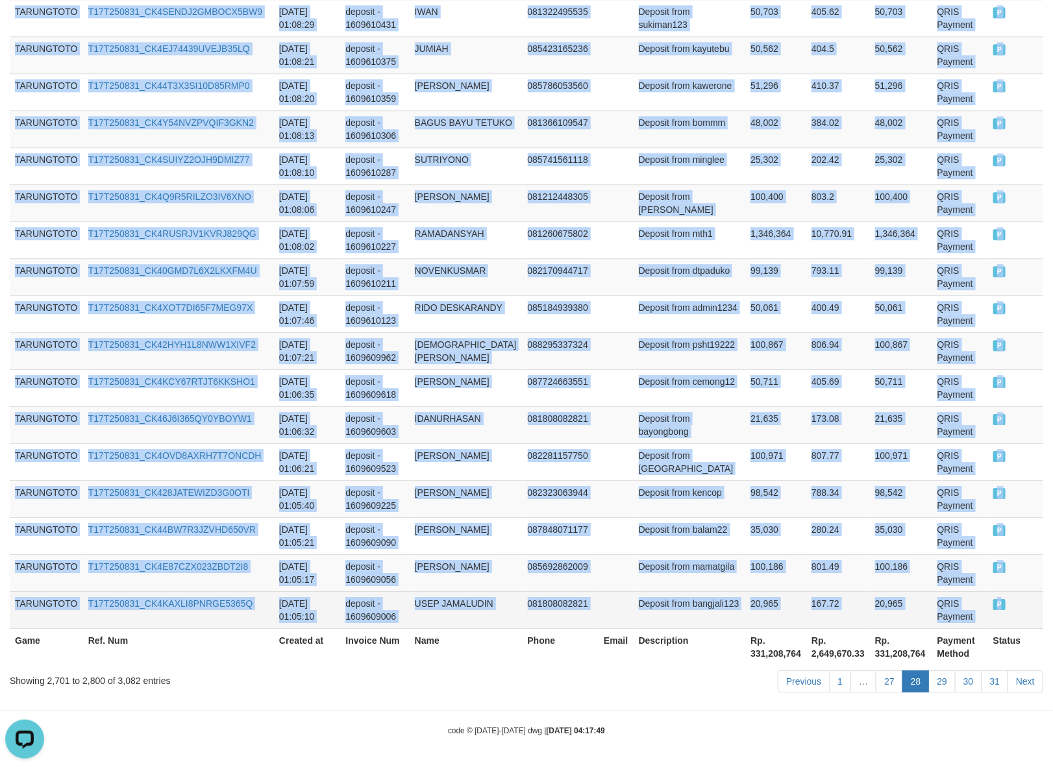
click at [993, 609] on span "P" at bounding box center [999, 604] width 13 height 11
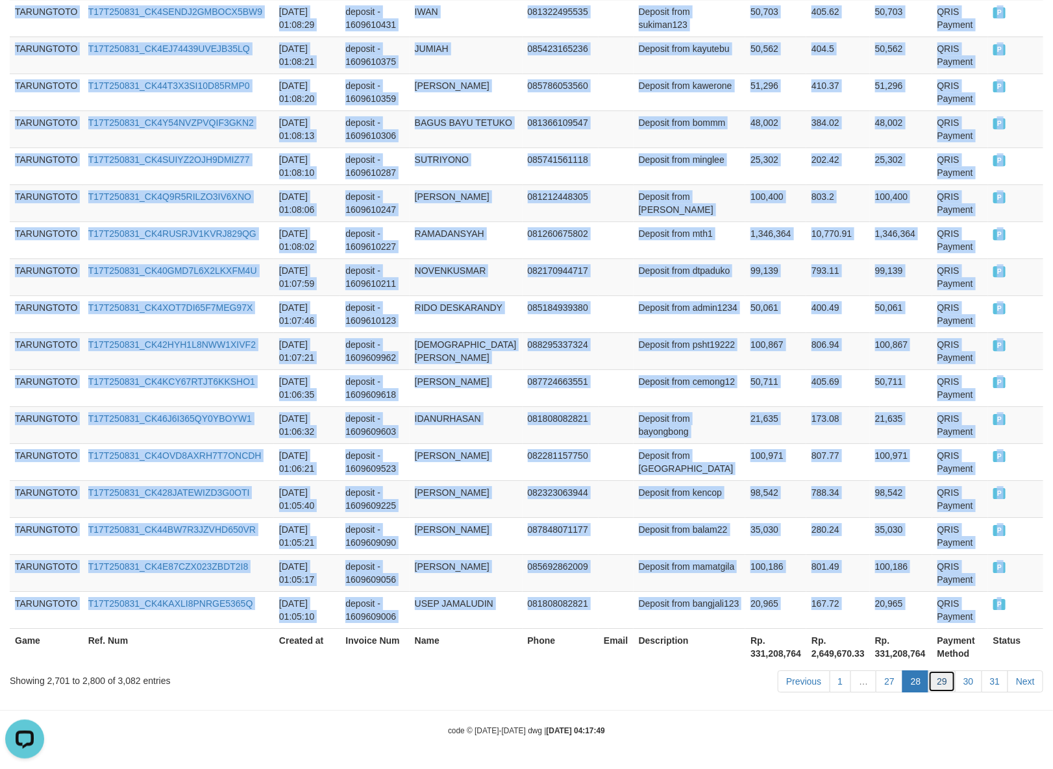
click at [939, 682] on link "29" at bounding box center [941, 681] width 27 height 22
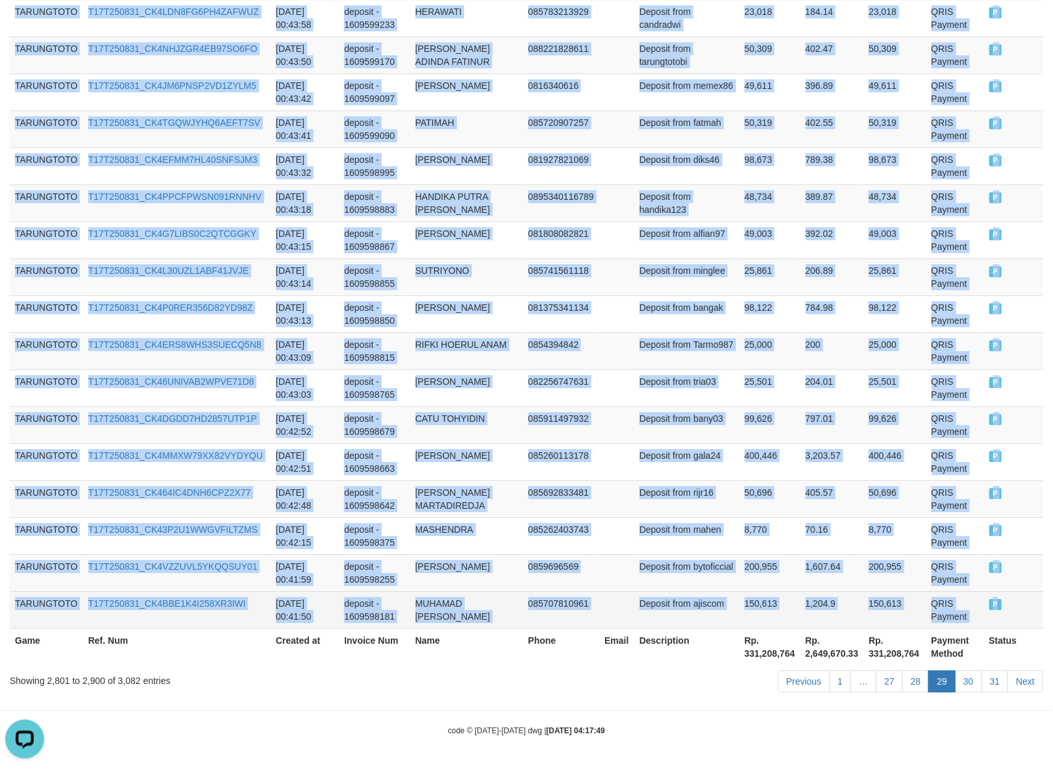
click at [987, 610] on td "P" at bounding box center [1014, 609] width 60 height 37
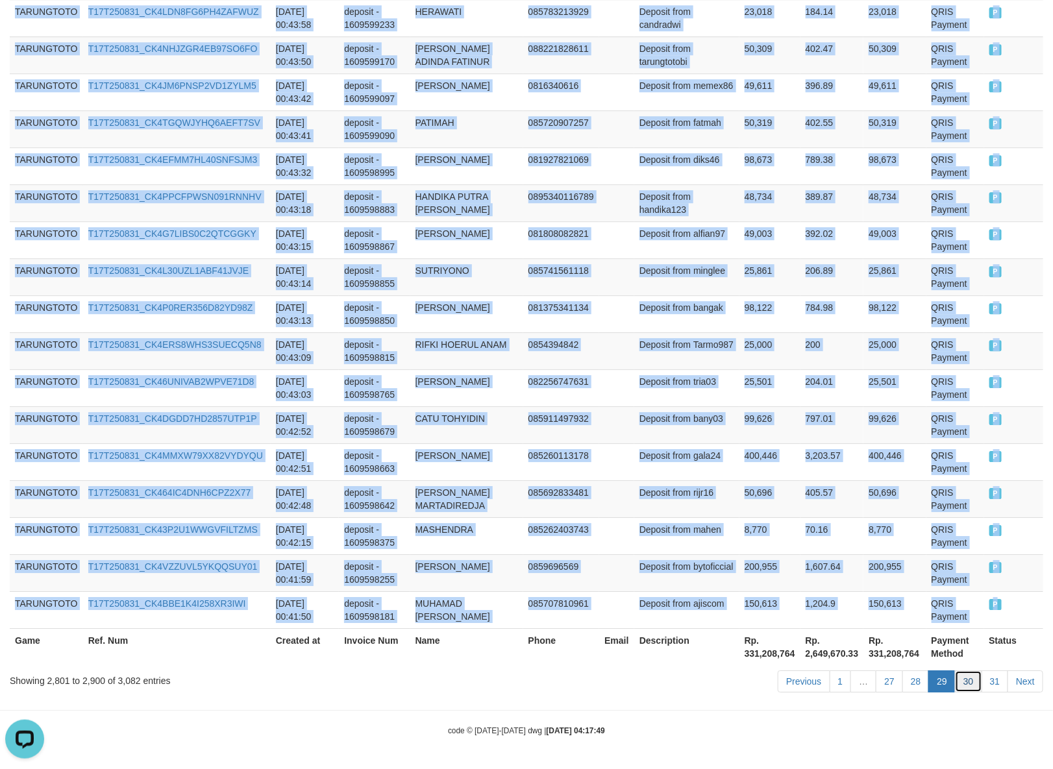
click at [967, 685] on link "30" at bounding box center [968, 681] width 27 height 22
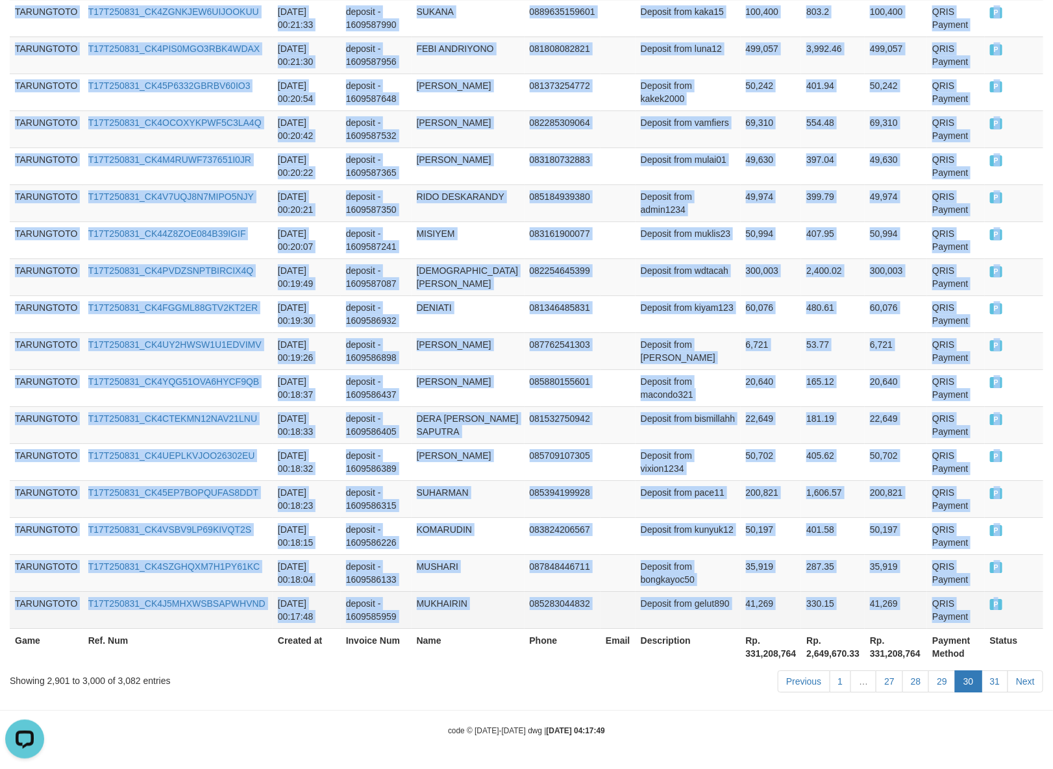
click at [991, 609] on td "P" at bounding box center [1014, 609] width 58 height 37
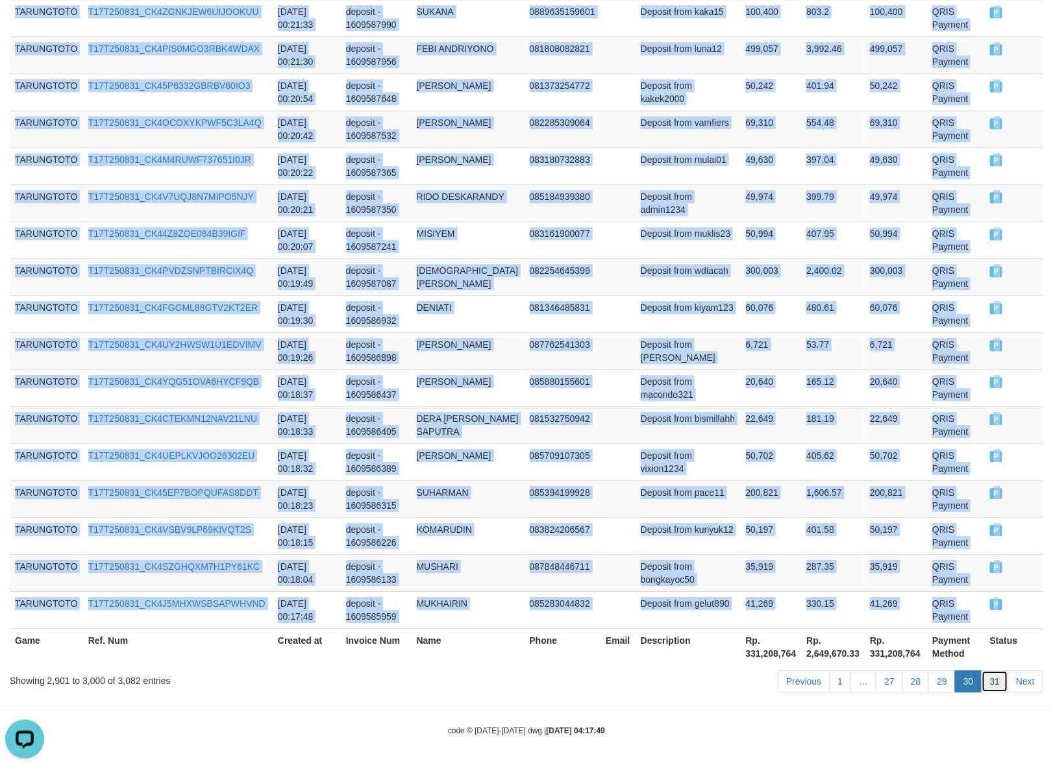
click at [994, 680] on link "31" at bounding box center [994, 681] width 27 height 22
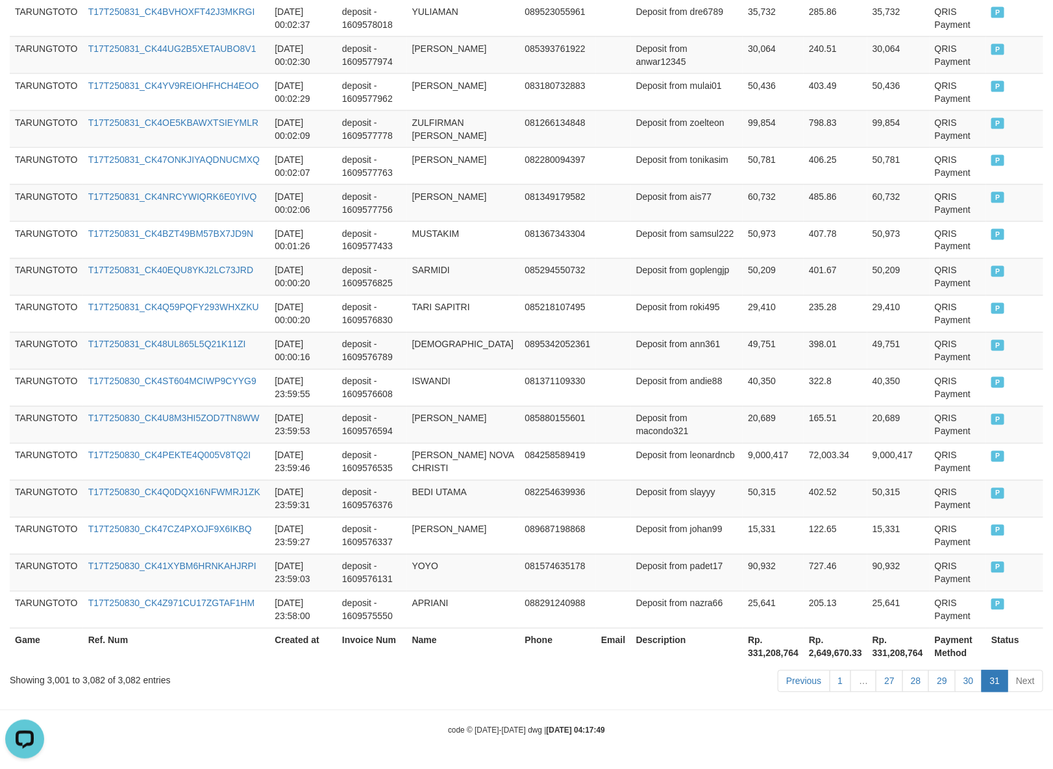
scroll to position [2925, 0]
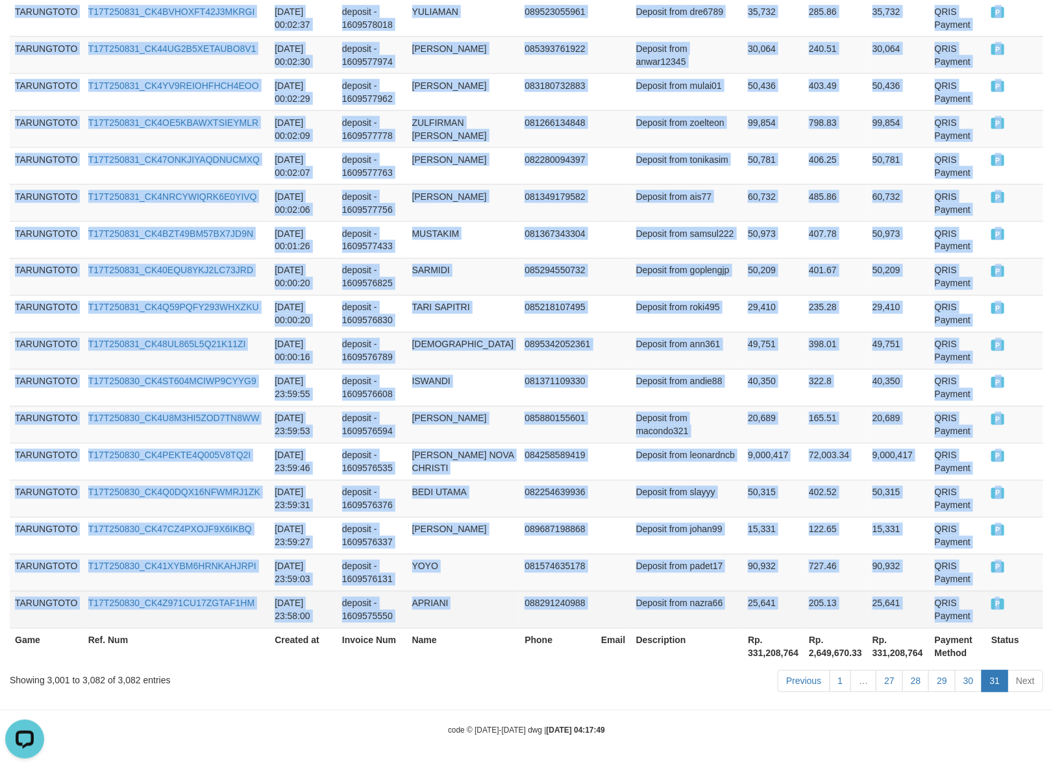
click at [991, 608] on span "P" at bounding box center [997, 604] width 13 height 11
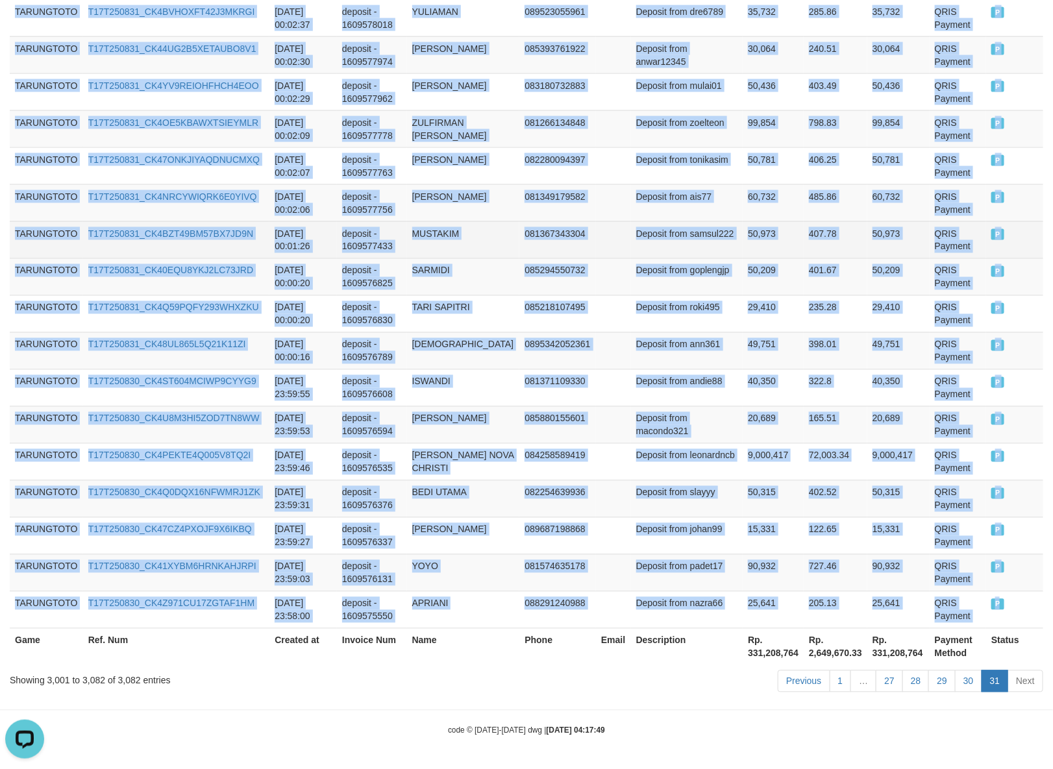
click at [497, 234] on td "MUSTAKIM" at bounding box center [463, 239] width 113 height 37
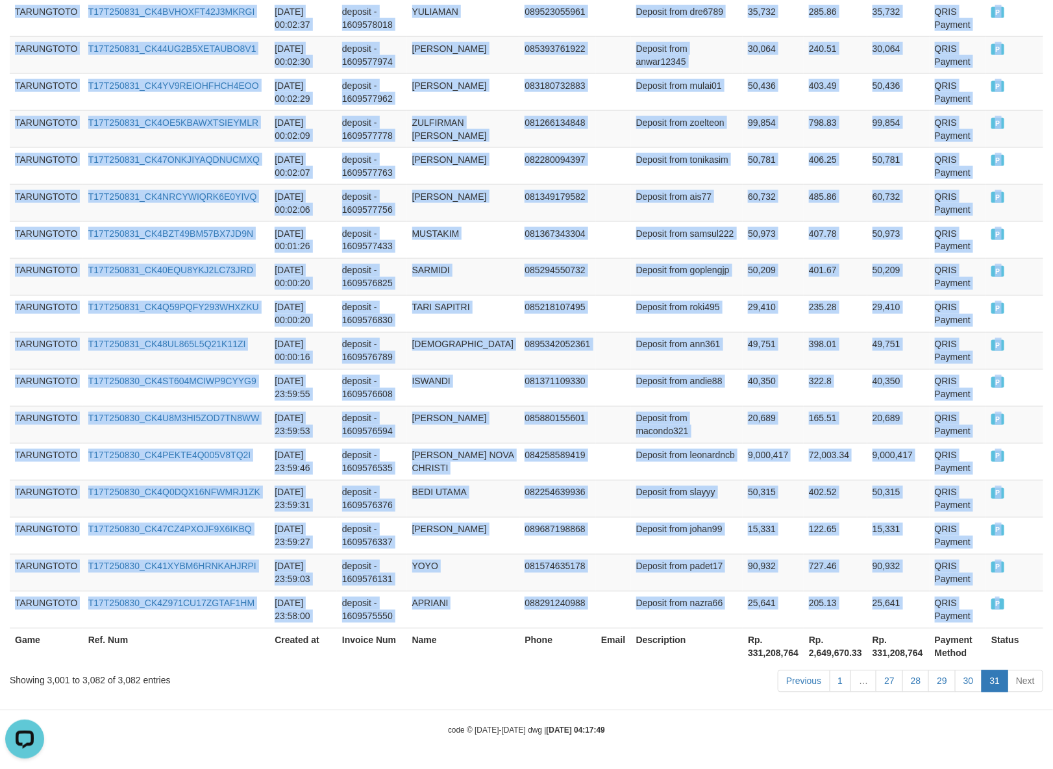
scroll to position [0, 0]
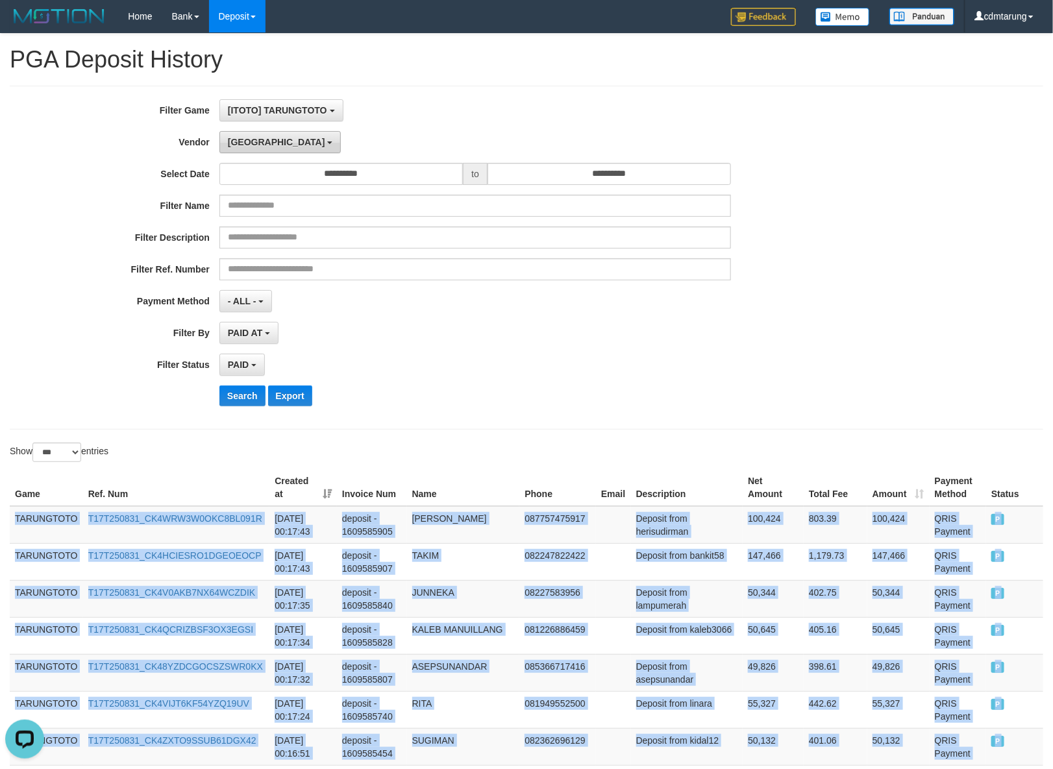
click at [327, 143] on b "button" at bounding box center [329, 142] width 5 height 3
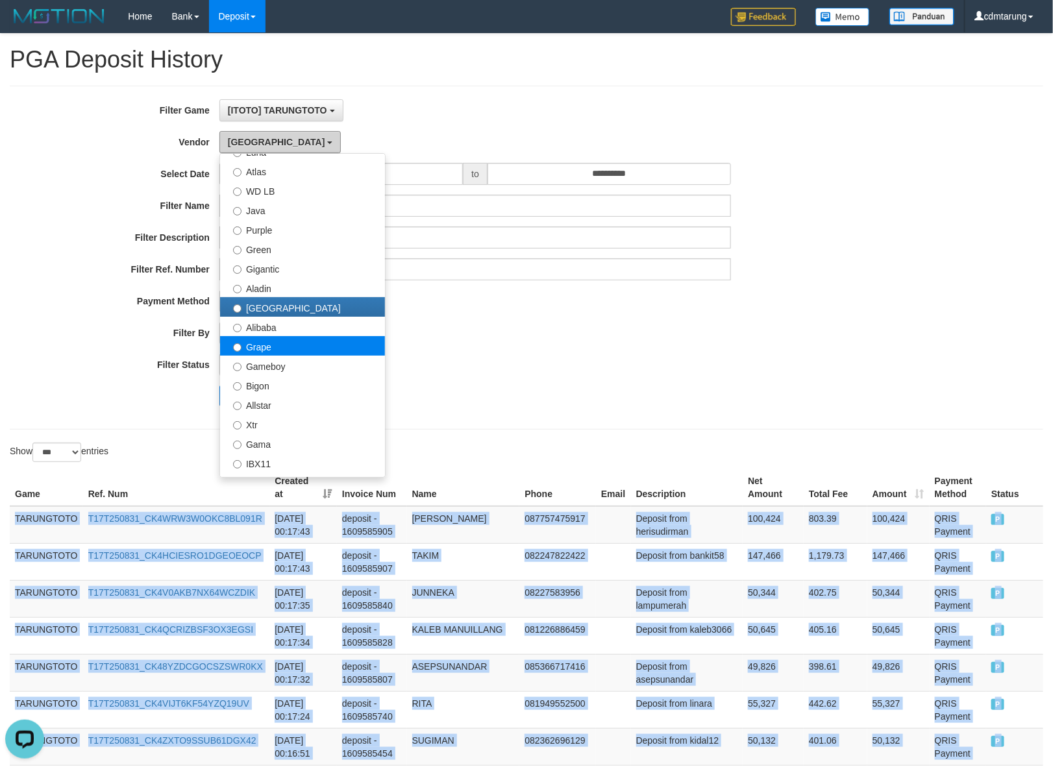
scroll to position [81, 0]
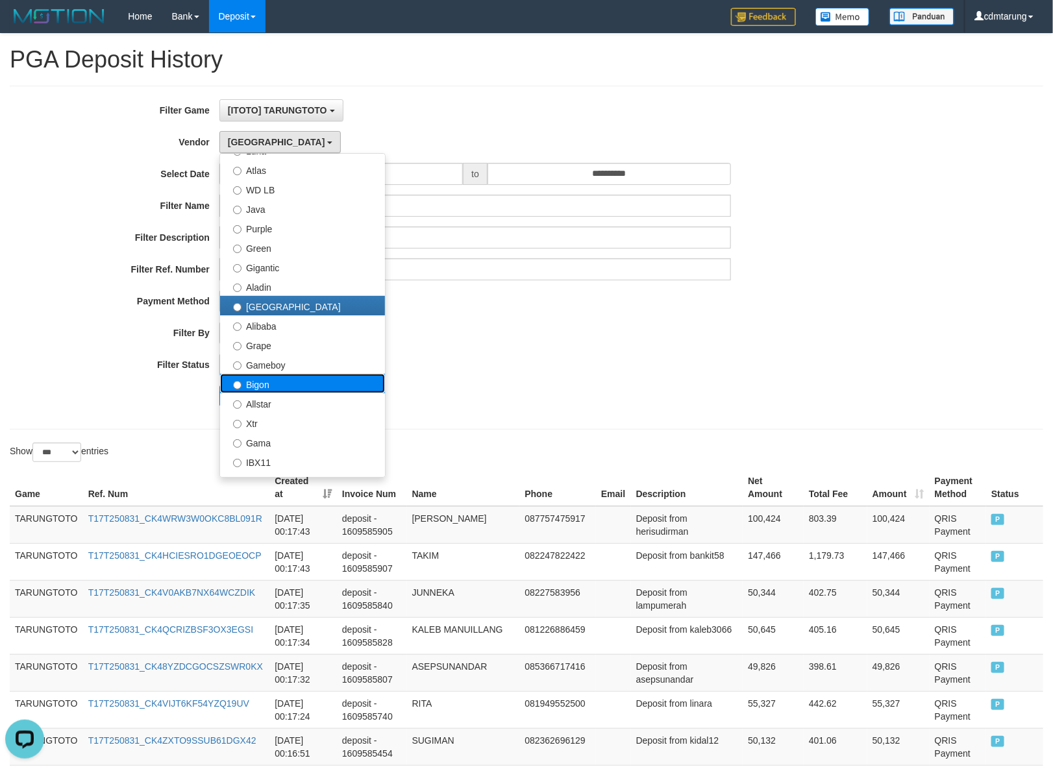
click at [325, 384] on label "Bigon" at bounding box center [302, 383] width 165 height 19
select select "**********"
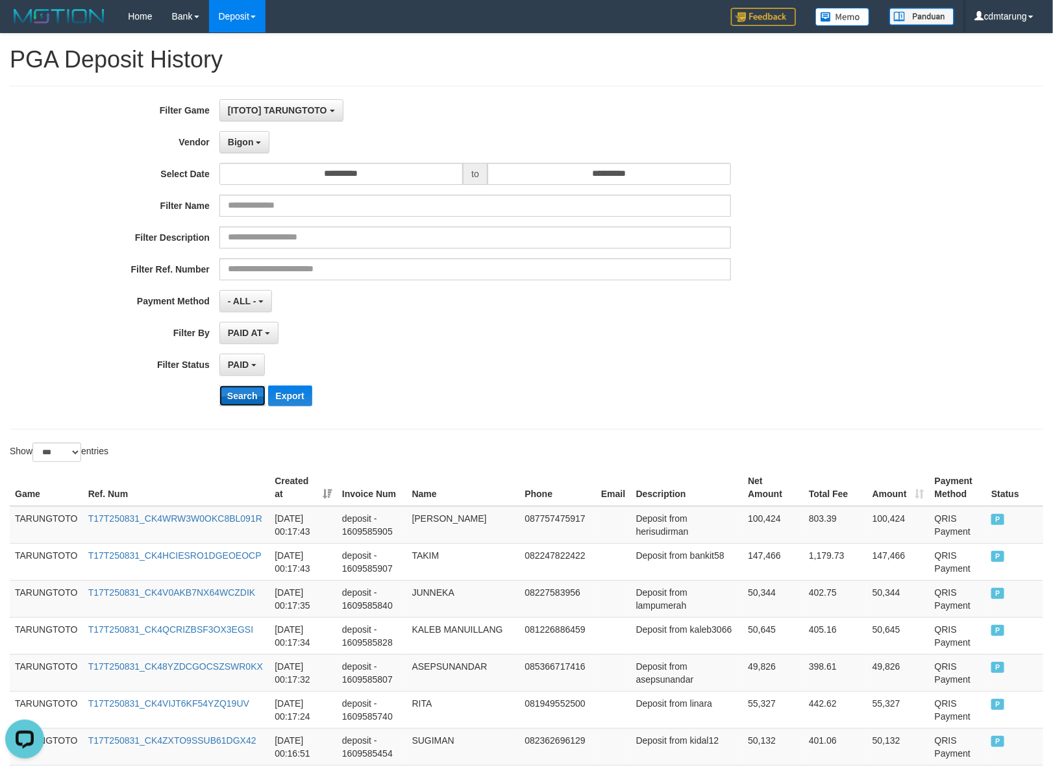
click at [237, 400] on button "Search" at bounding box center [242, 396] width 46 height 21
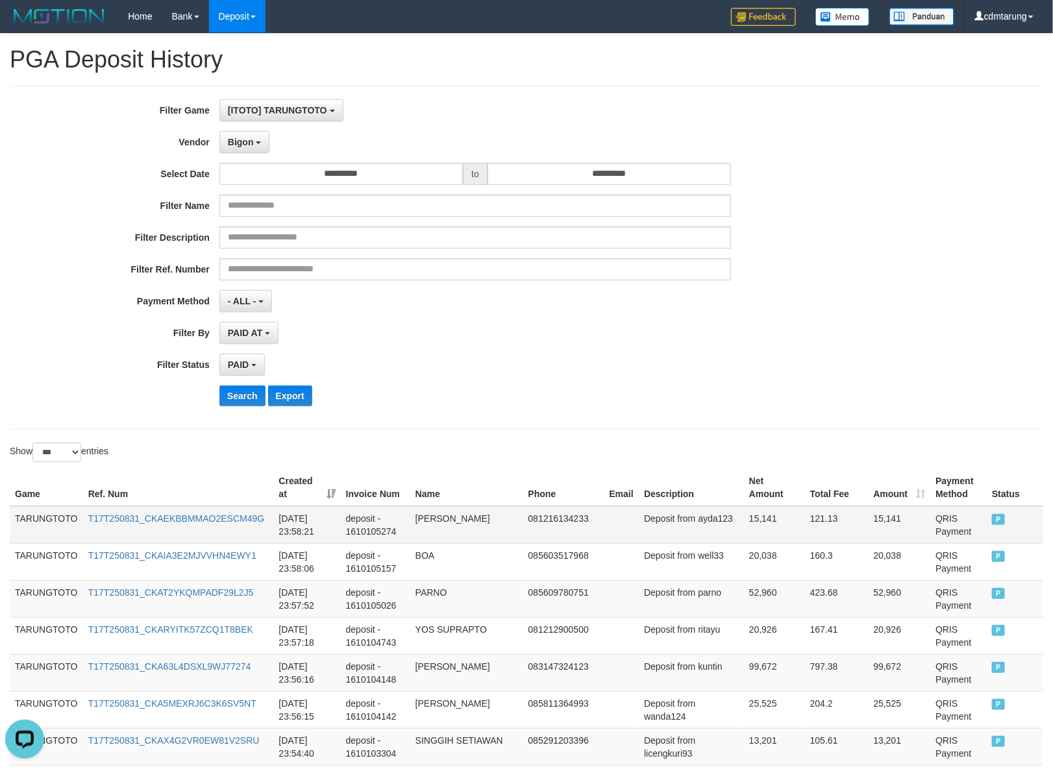
click at [37, 523] on td "TARUNGTOTO" at bounding box center [46, 525] width 73 height 38
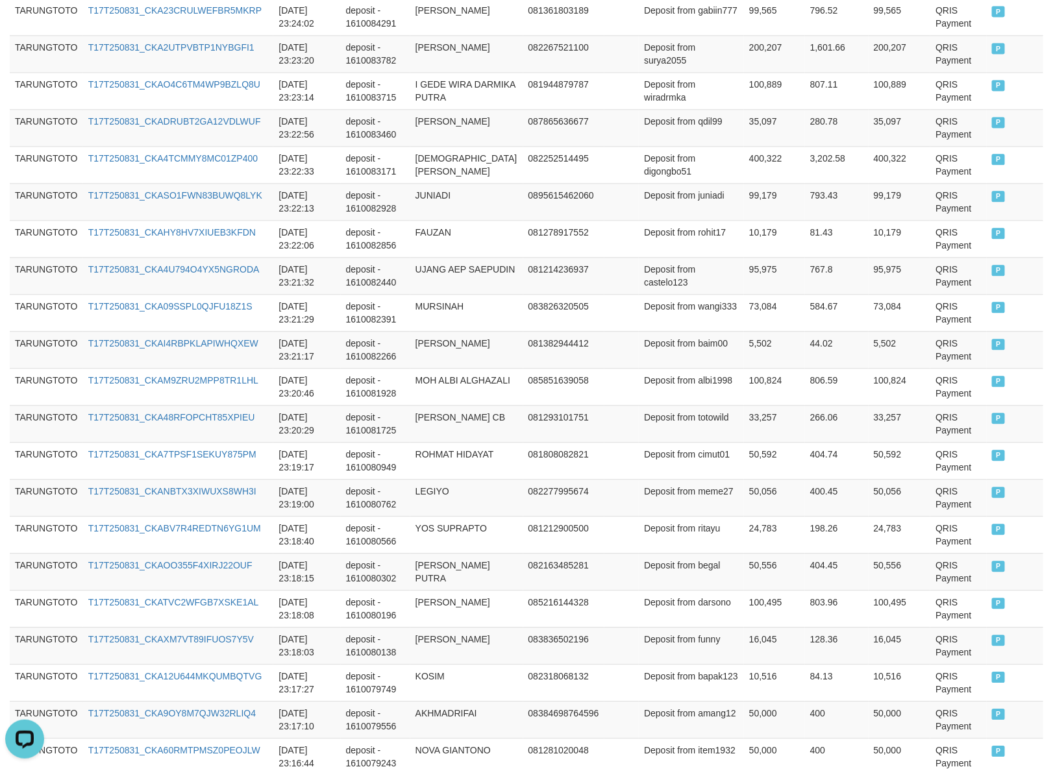
scroll to position [3594, 0]
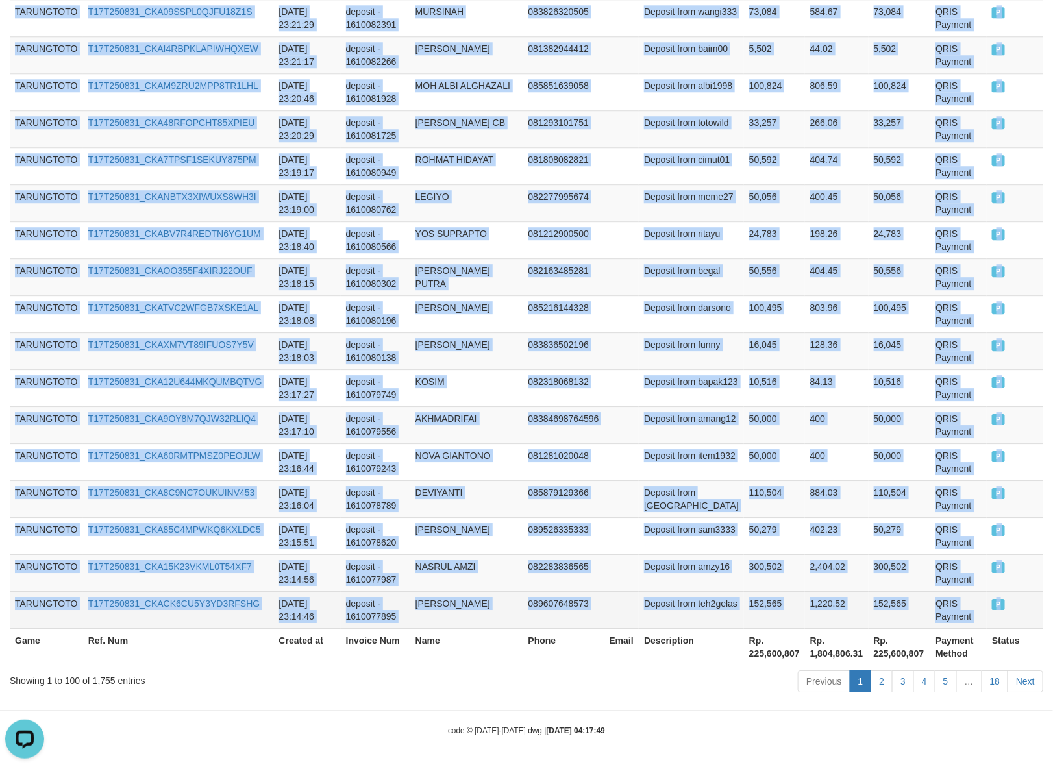
click at [995, 605] on td "P" at bounding box center [1015, 609] width 56 height 37
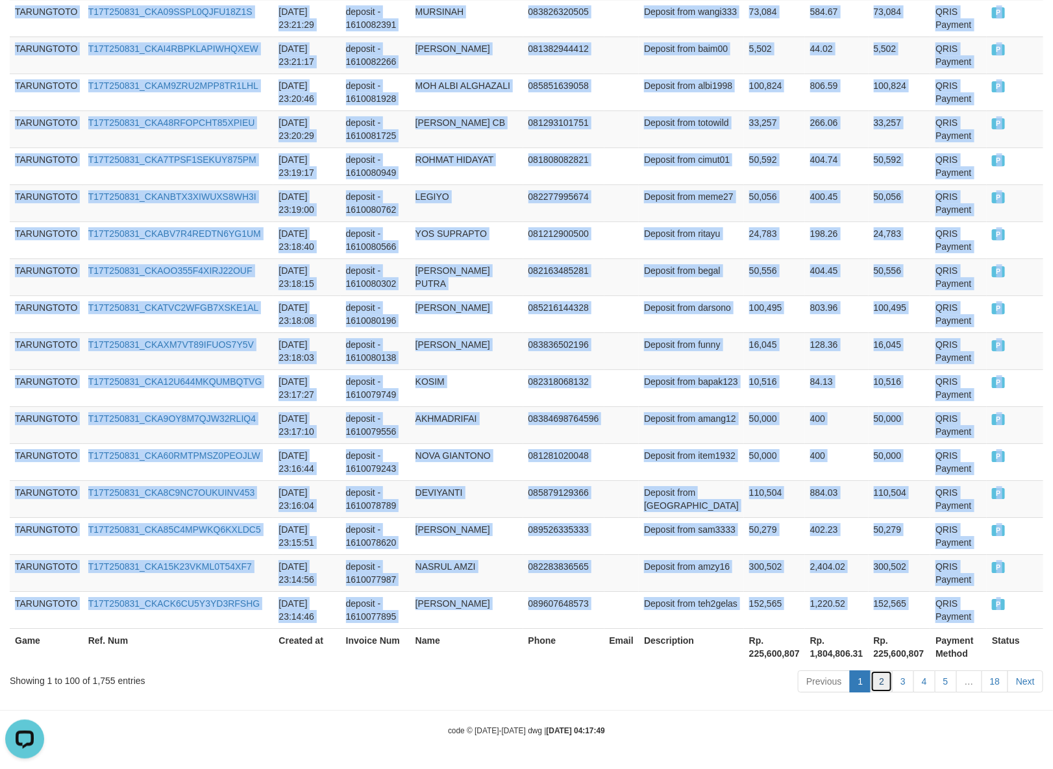
click at [877, 683] on link "2" at bounding box center [881, 681] width 22 height 22
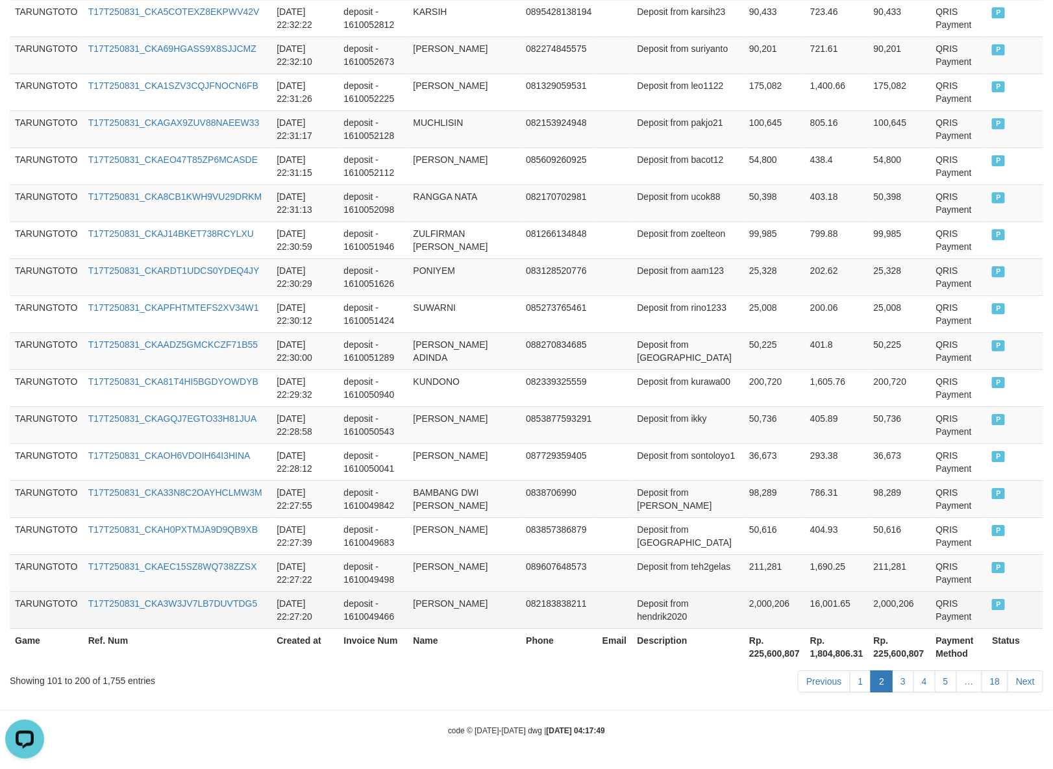
click at [989, 611] on td "P" at bounding box center [1015, 609] width 56 height 37
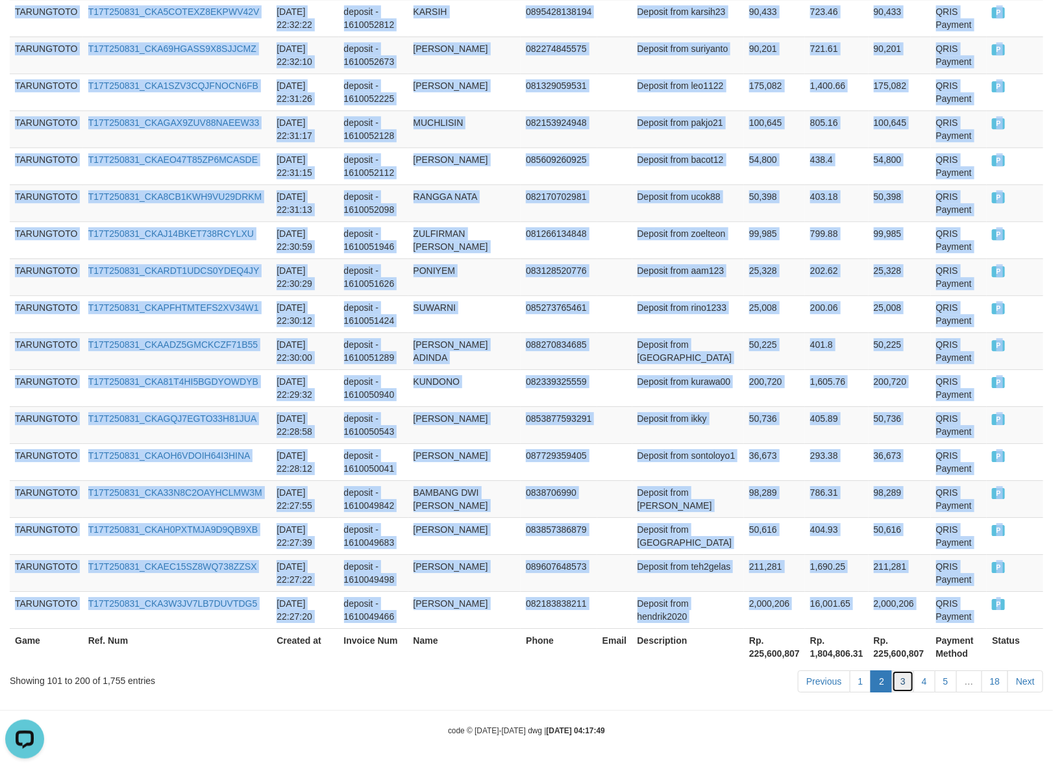
click at [904, 672] on link "3" at bounding box center [903, 681] width 22 height 22
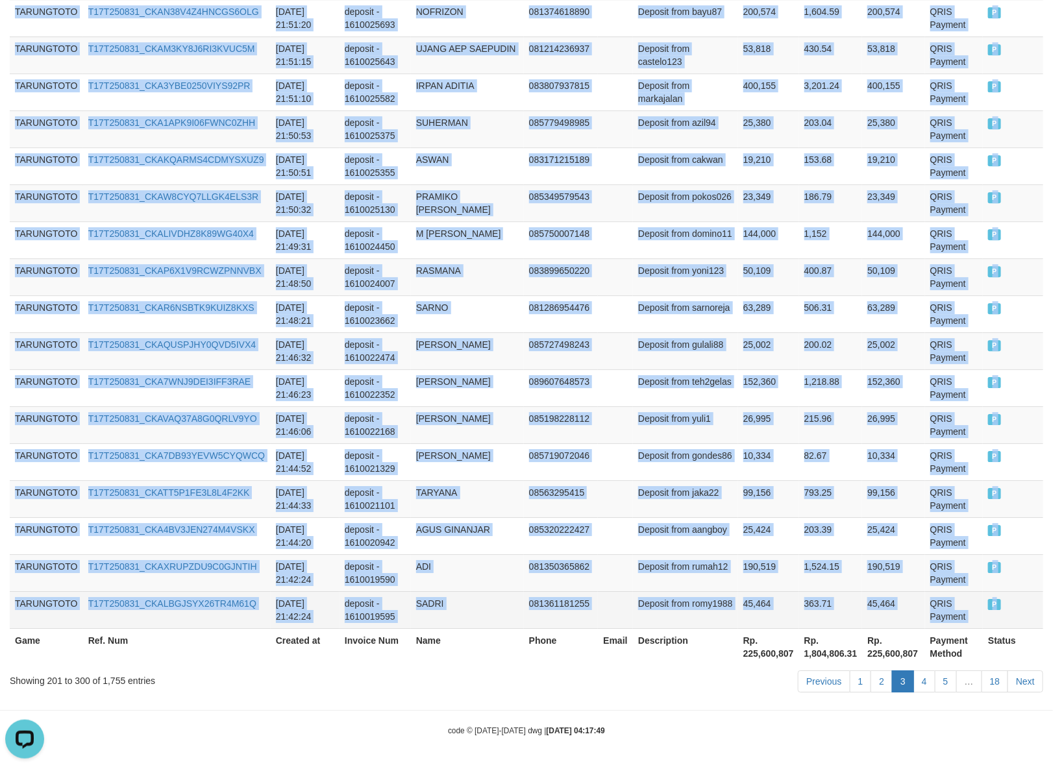
click at [994, 608] on td "P" at bounding box center [1013, 609] width 60 height 37
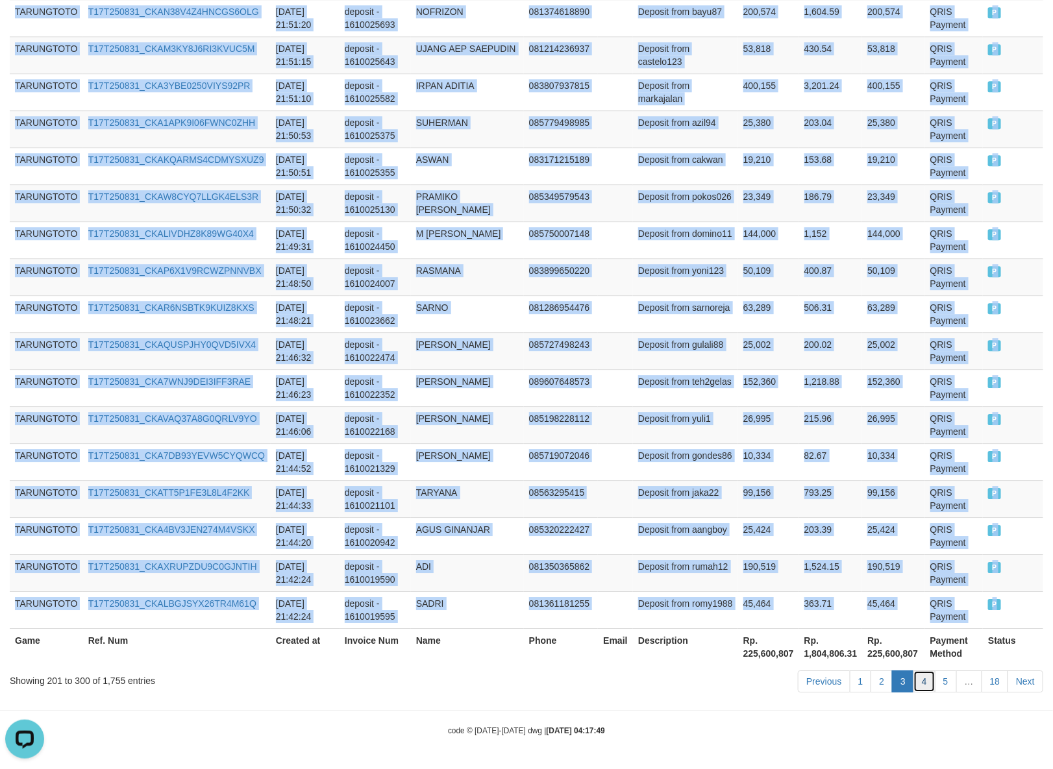
click at [924, 687] on link "4" at bounding box center [924, 681] width 22 height 22
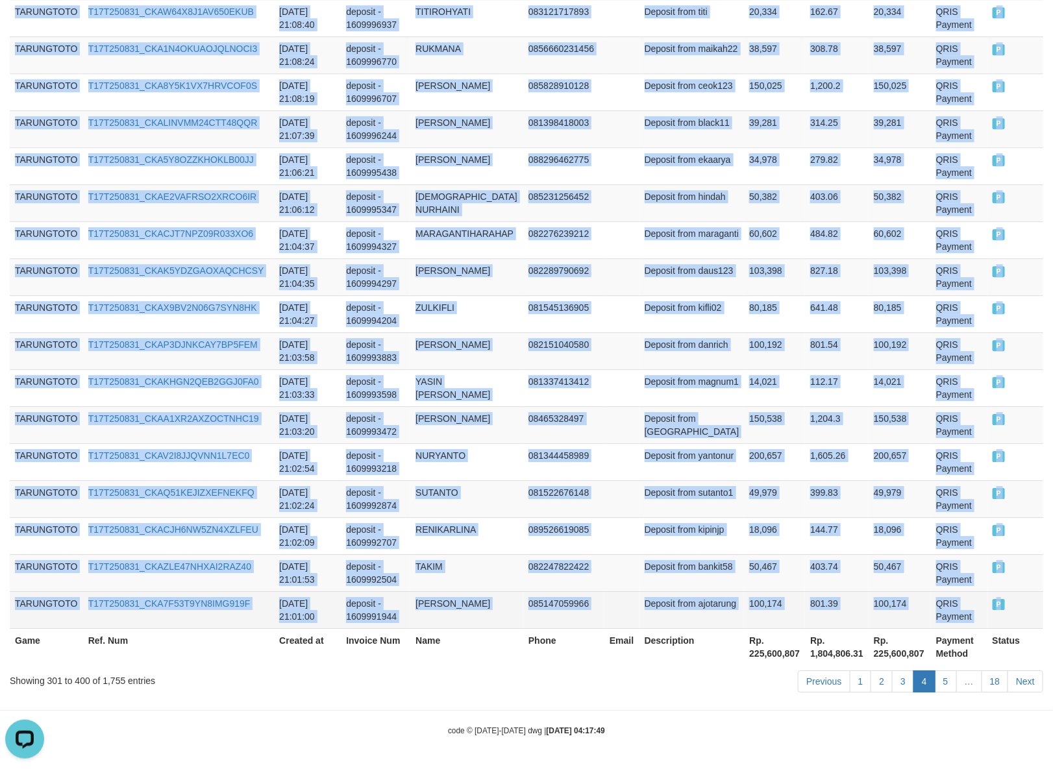
click at [992, 607] on span "P" at bounding box center [998, 604] width 13 height 11
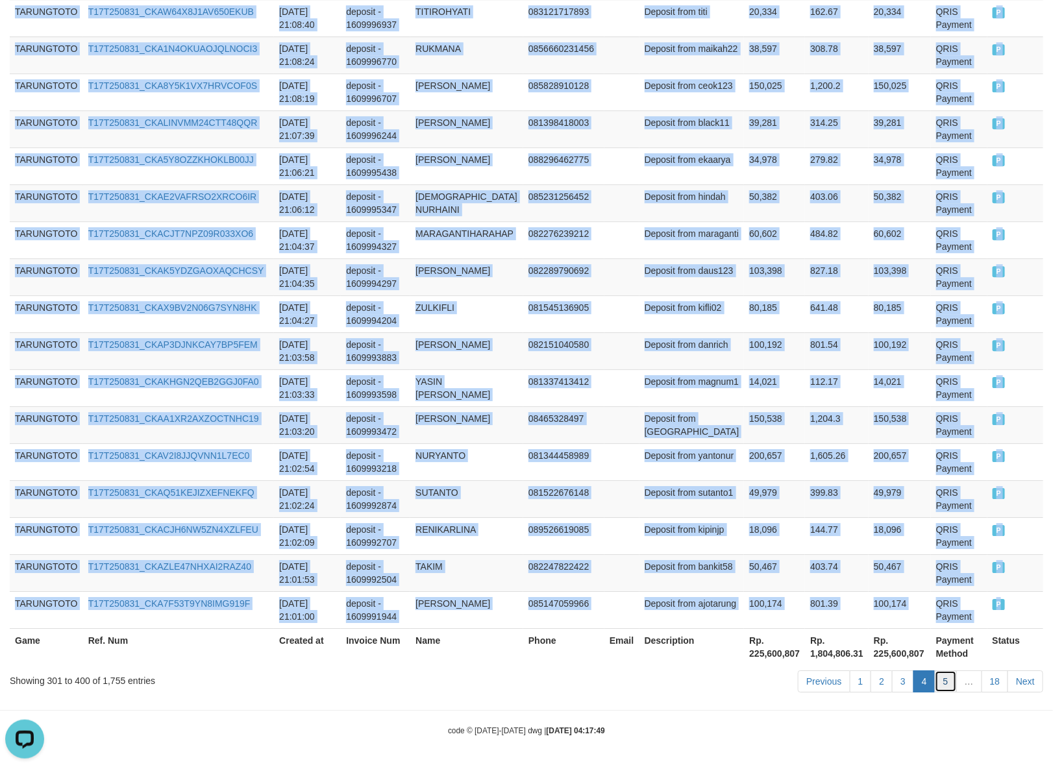
click at [937, 677] on link "5" at bounding box center [946, 681] width 22 height 22
click at [948, 688] on link "5" at bounding box center [946, 681] width 22 height 22
click at [942, 685] on link "5" at bounding box center [946, 681] width 22 height 22
click at [946, 680] on link "5" at bounding box center [946, 681] width 22 height 22
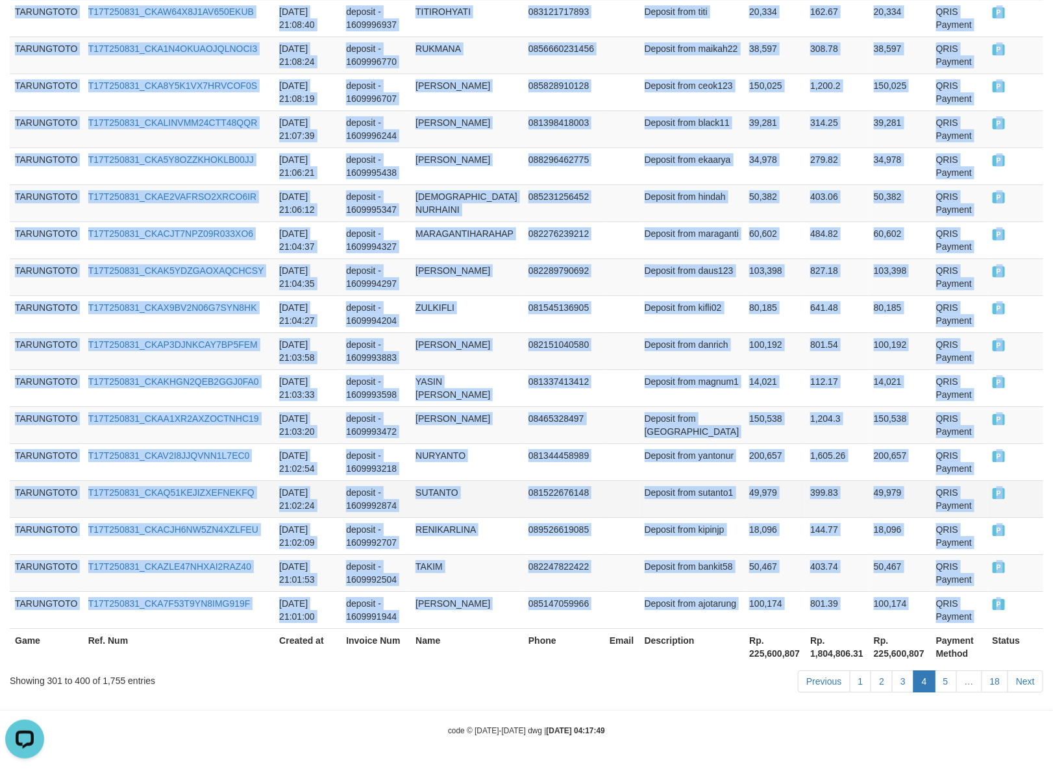
click at [1017, 504] on td "P" at bounding box center [1015, 498] width 56 height 37
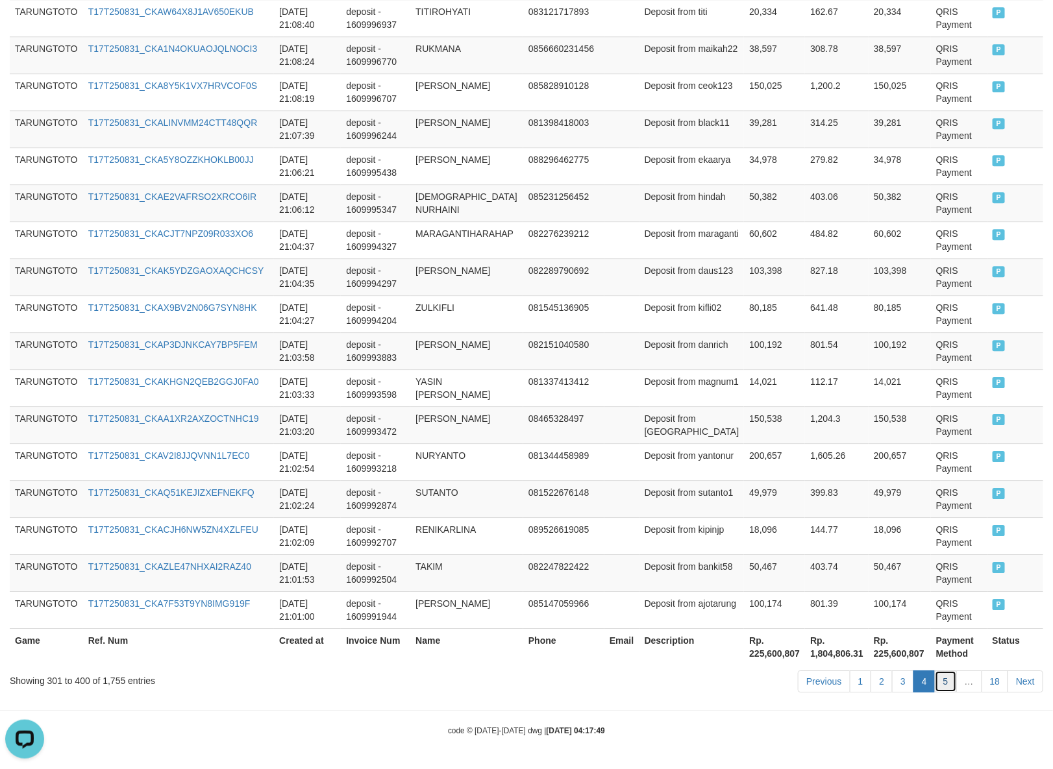
click at [940, 682] on link "5" at bounding box center [946, 681] width 22 height 22
click at [948, 676] on link "5" at bounding box center [946, 681] width 22 height 22
click at [900, 685] on link "3" at bounding box center [903, 681] width 22 height 22
click at [923, 685] on link "4" at bounding box center [924, 681] width 22 height 22
click at [941, 682] on link "5" at bounding box center [946, 681] width 22 height 22
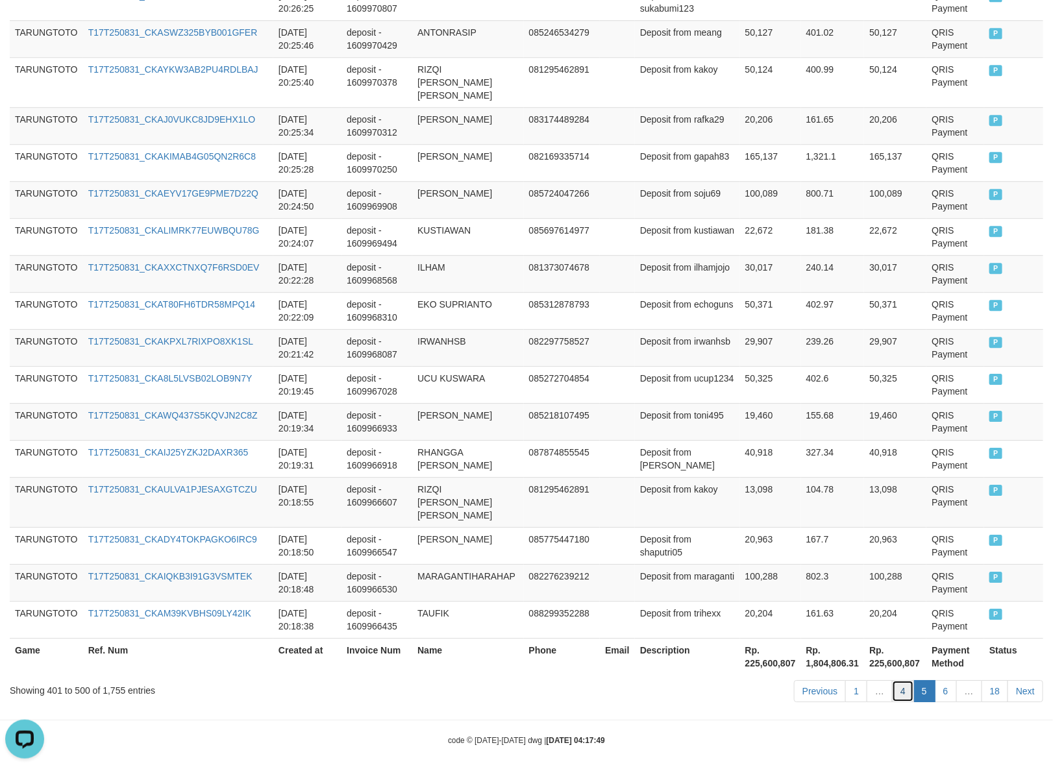
click at [905, 682] on link "4" at bounding box center [903, 691] width 22 height 22
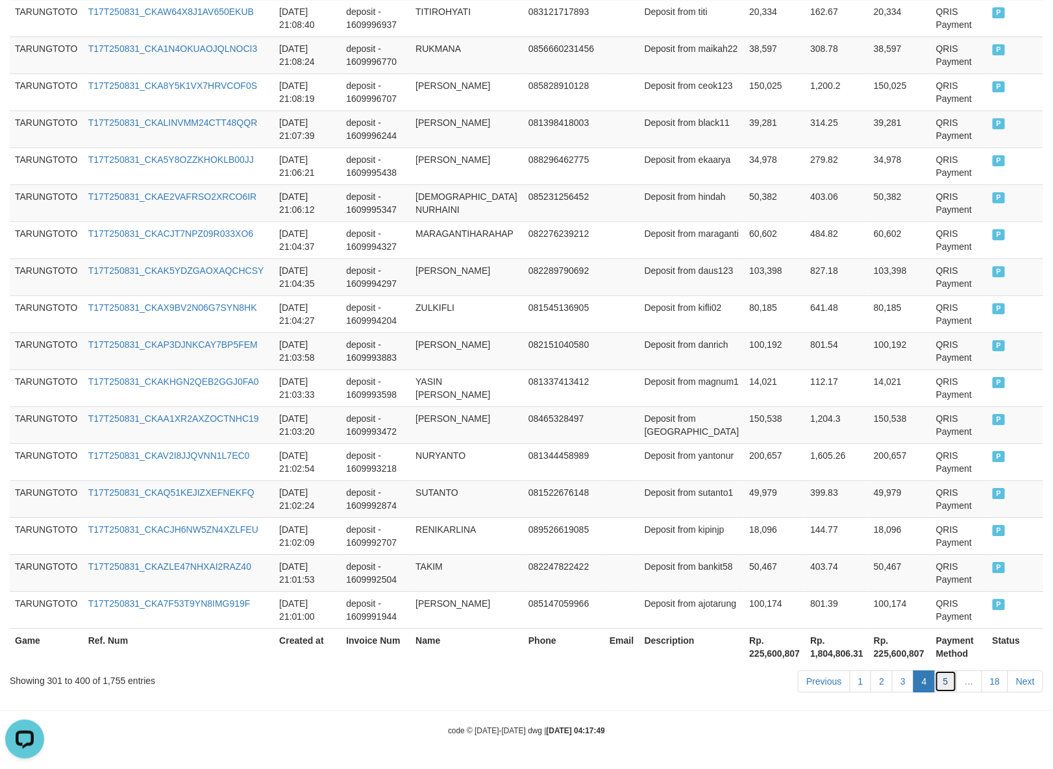
click at [946, 682] on link "5" at bounding box center [946, 681] width 22 height 22
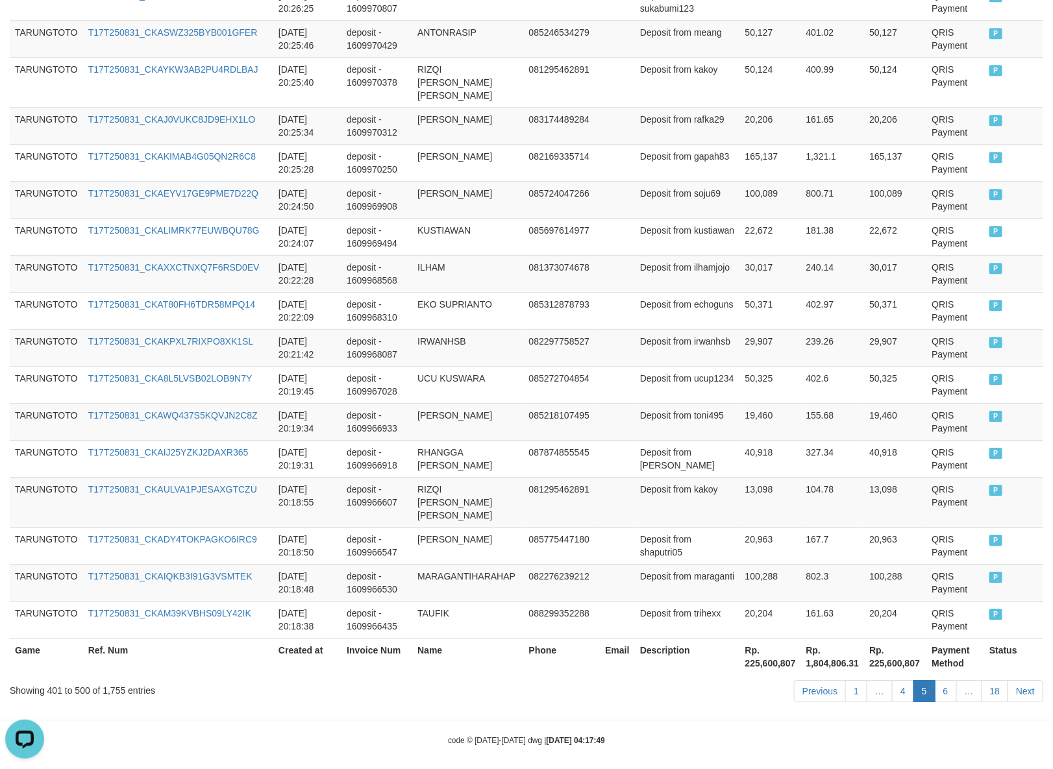
scroll to position [0, 0]
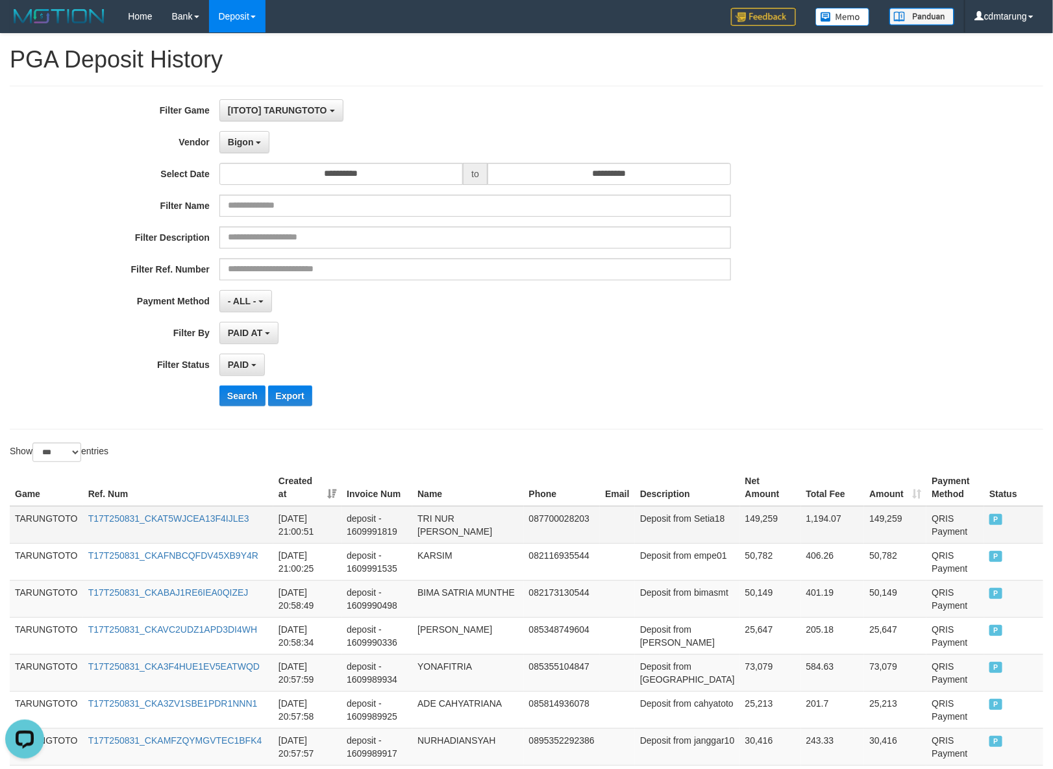
click at [52, 519] on td "TARUNGTOTO" at bounding box center [46, 525] width 73 height 38
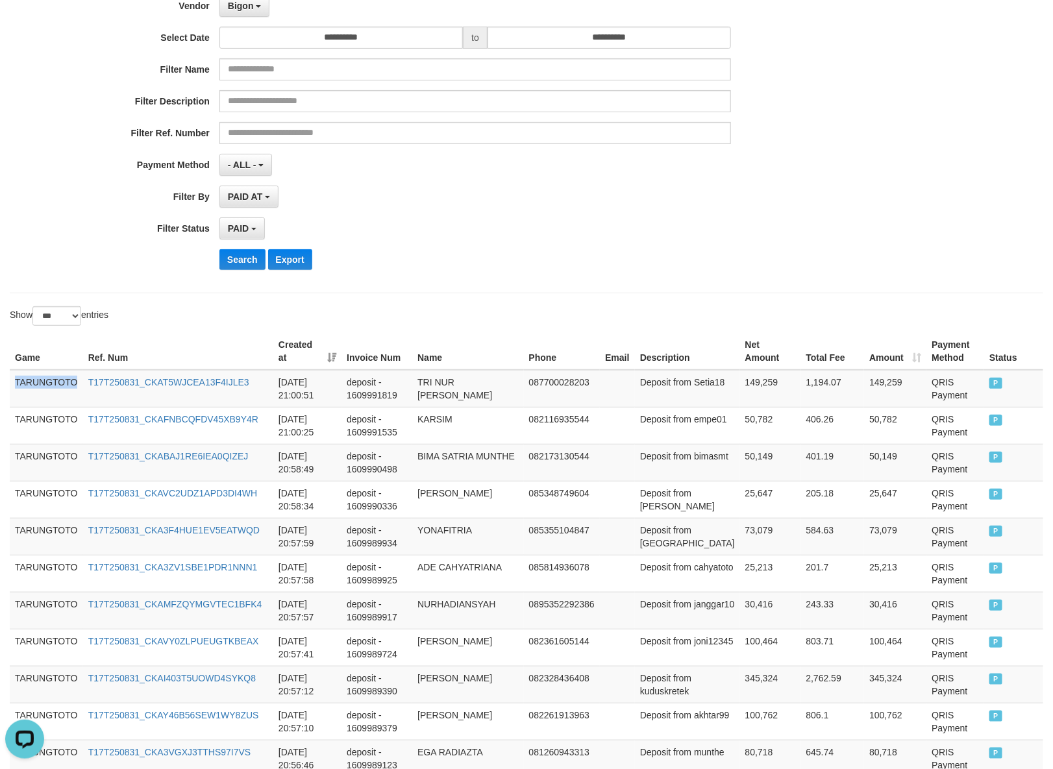
scroll to position [3594, 0]
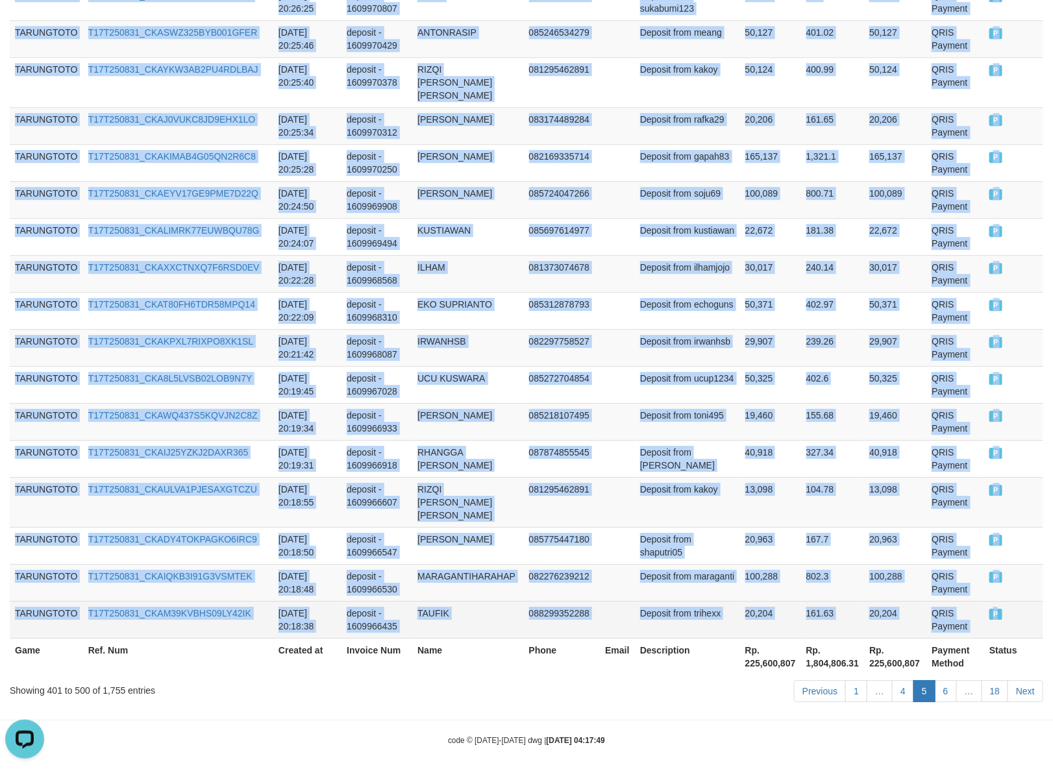
click at [998, 609] on td "P" at bounding box center [1013, 619] width 59 height 37
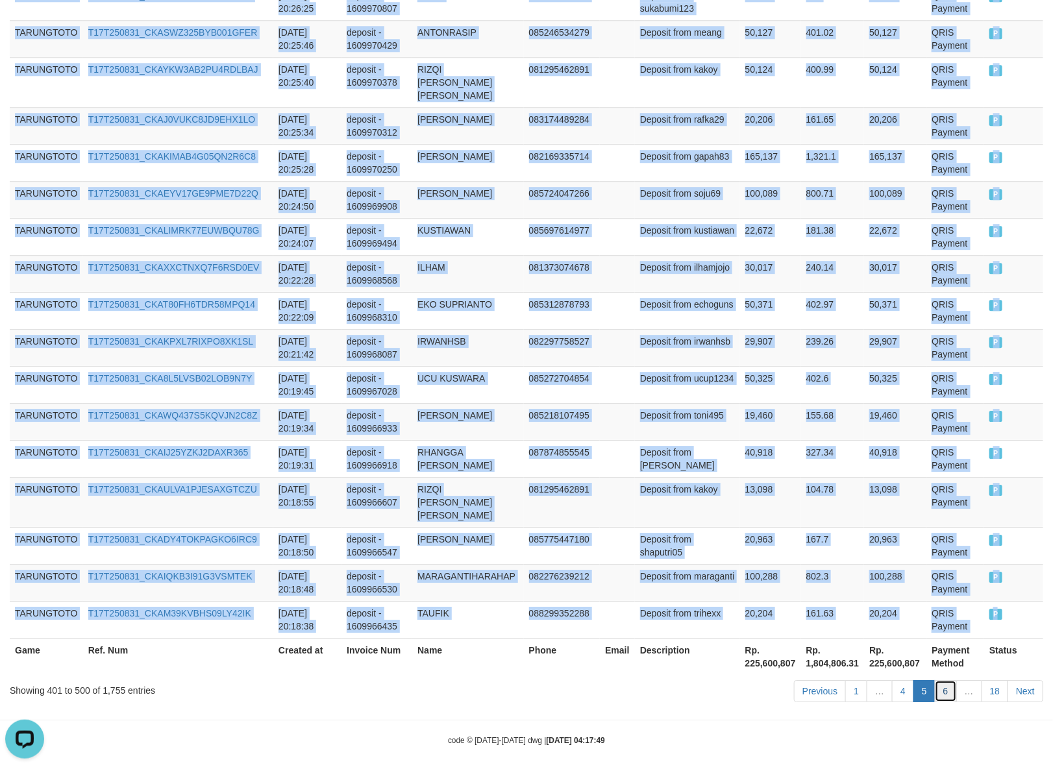
click at [946, 683] on link "6" at bounding box center [946, 691] width 22 height 22
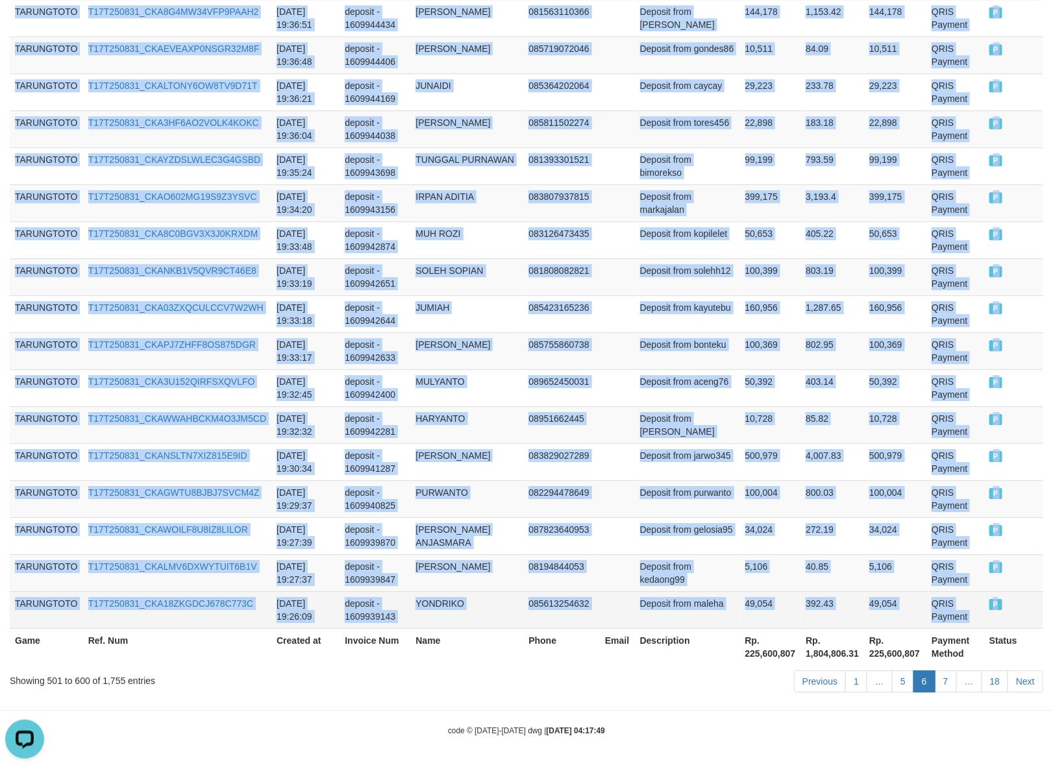
click at [994, 608] on td "P" at bounding box center [1013, 609] width 59 height 37
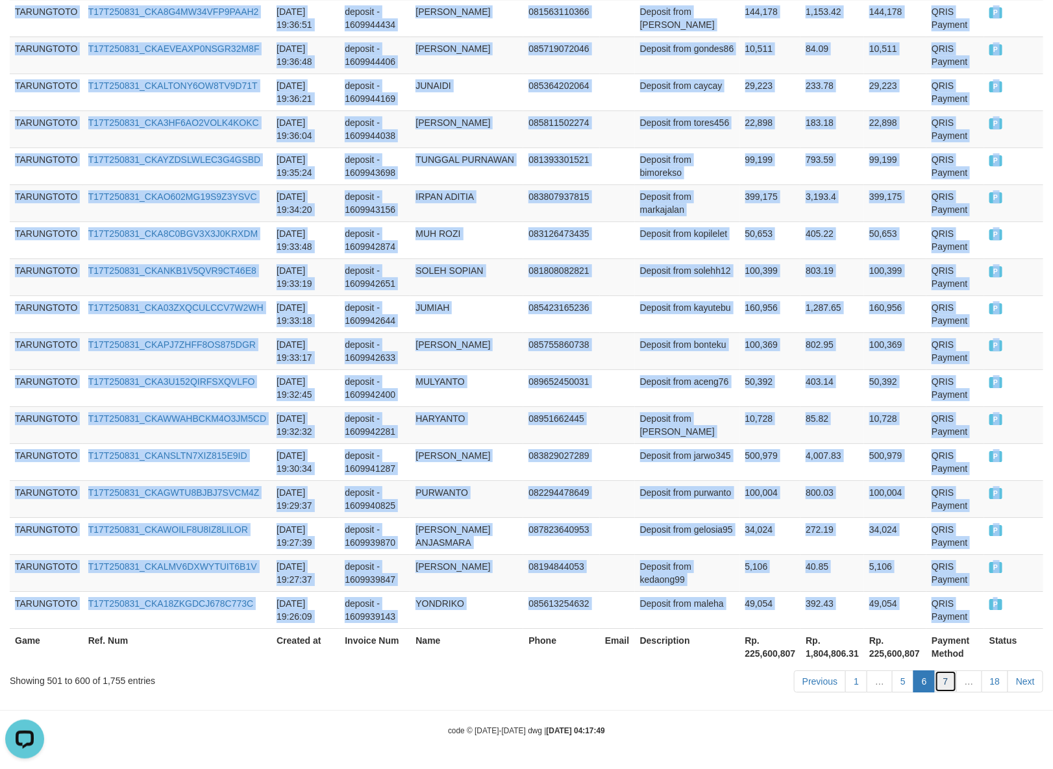
click at [940, 678] on link "7" at bounding box center [946, 681] width 22 height 22
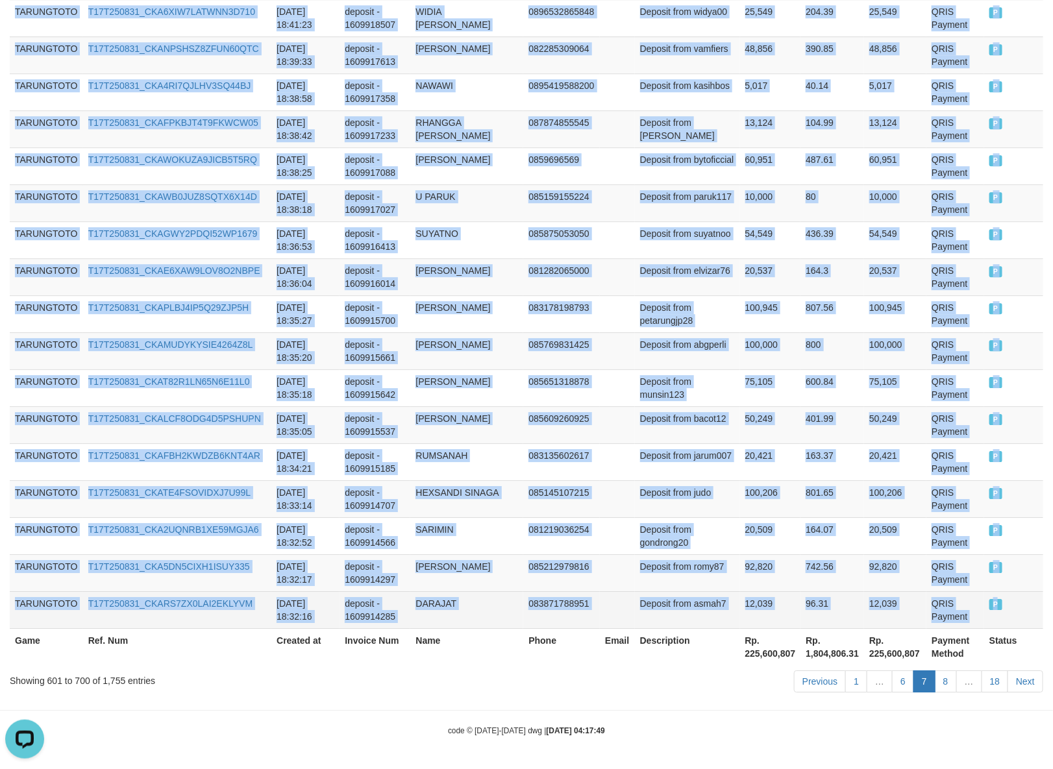
click at [994, 608] on td "P" at bounding box center [1013, 609] width 59 height 37
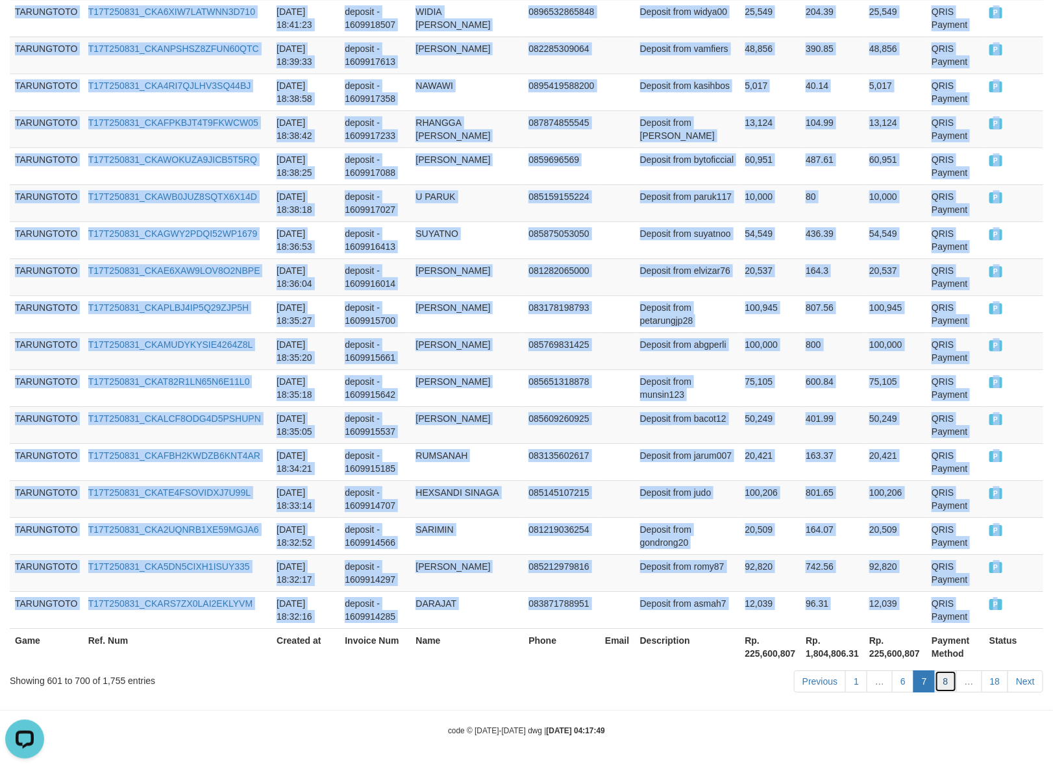
click at [951, 685] on link "8" at bounding box center [946, 681] width 22 height 22
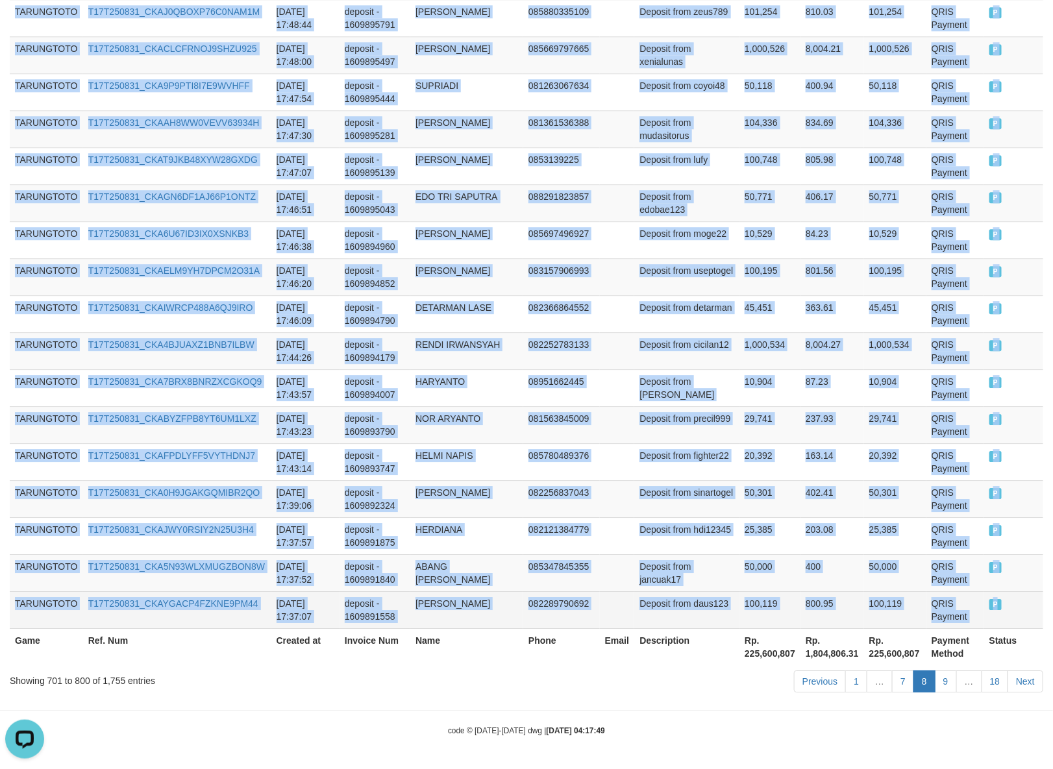
click at [992, 608] on td "P" at bounding box center [1013, 609] width 59 height 37
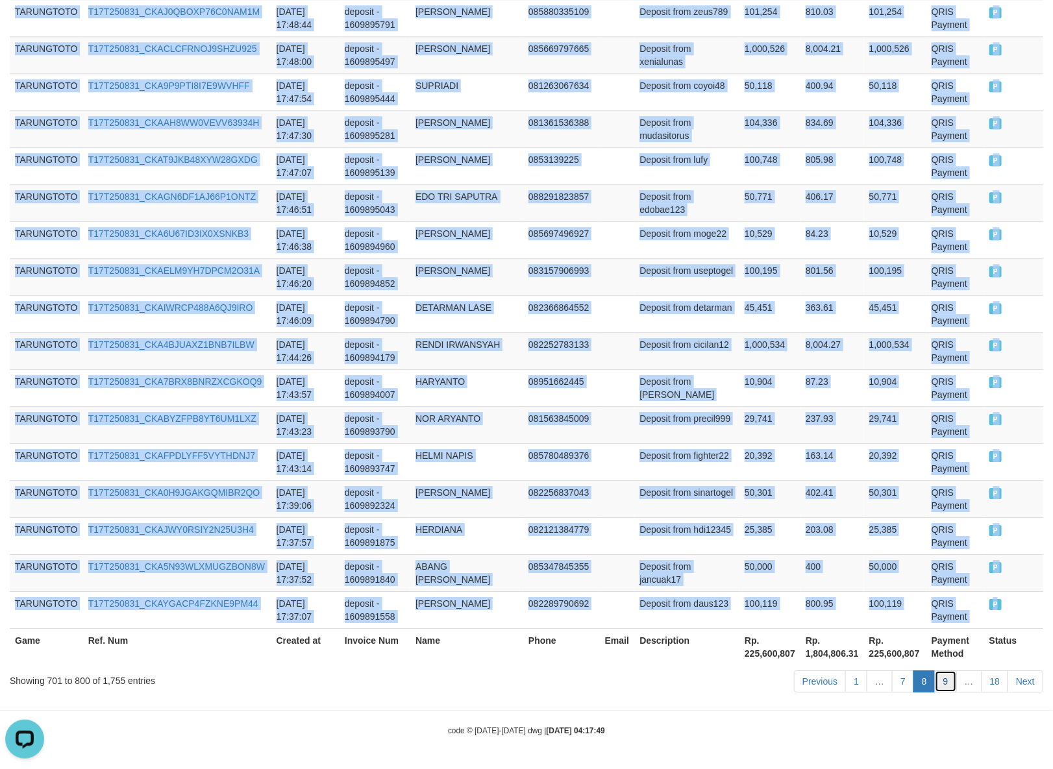
click at [945, 678] on link "9" at bounding box center [946, 681] width 22 height 22
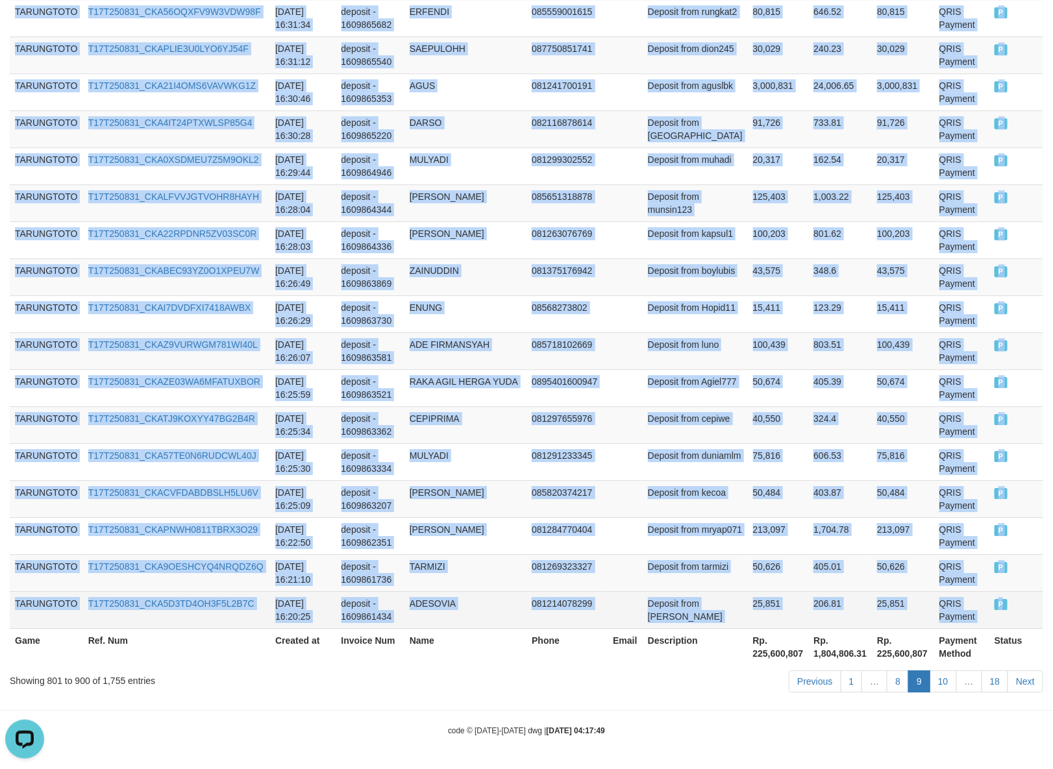
click at [1000, 608] on td "P" at bounding box center [1016, 609] width 54 height 37
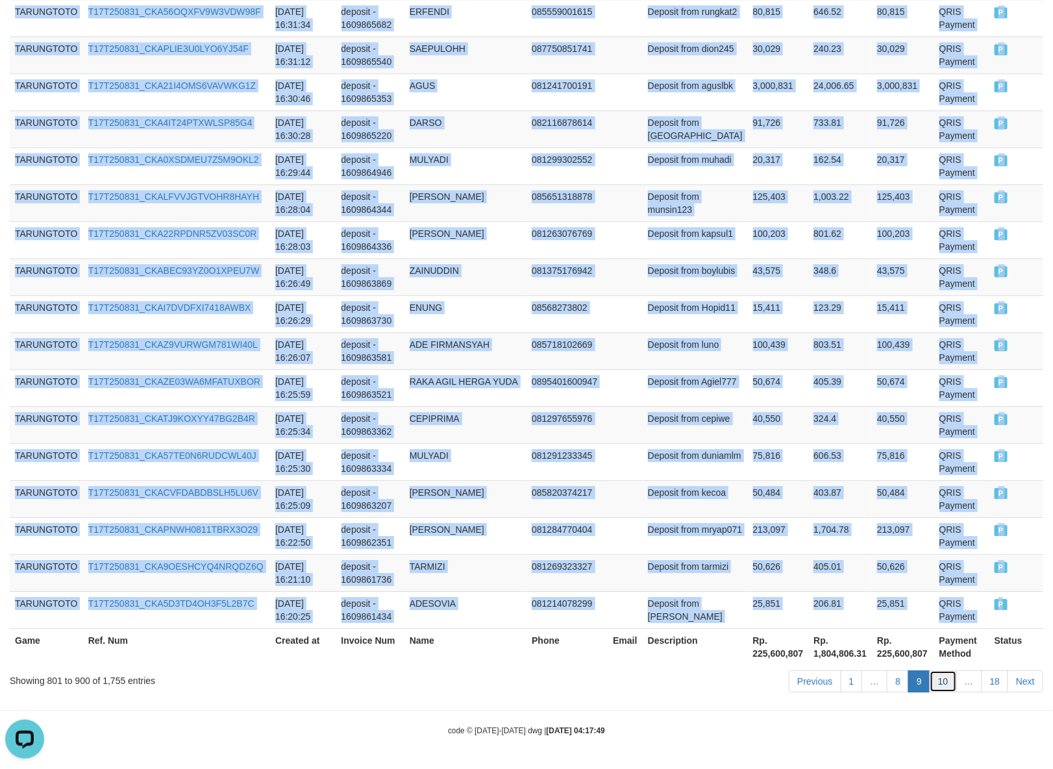
click at [938, 683] on link "10" at bounding box center [942, 681] width 27 height 22
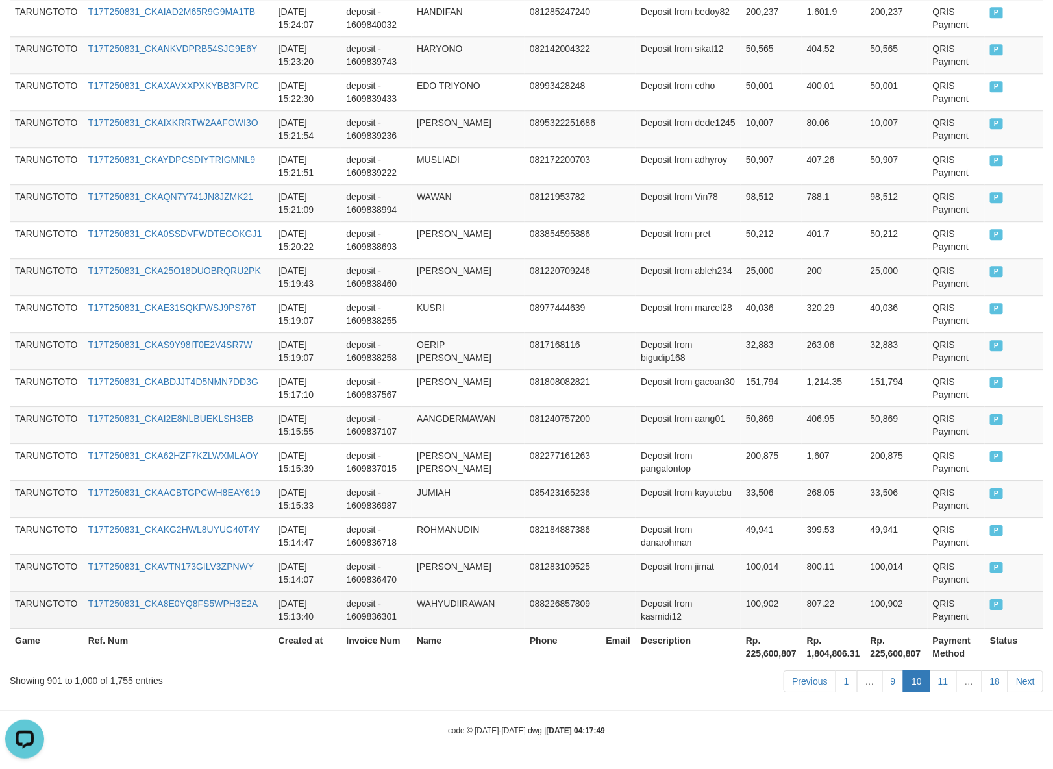
click at [994, 607] on td "P" at bounding box center [1014, 609] width 58 height 37
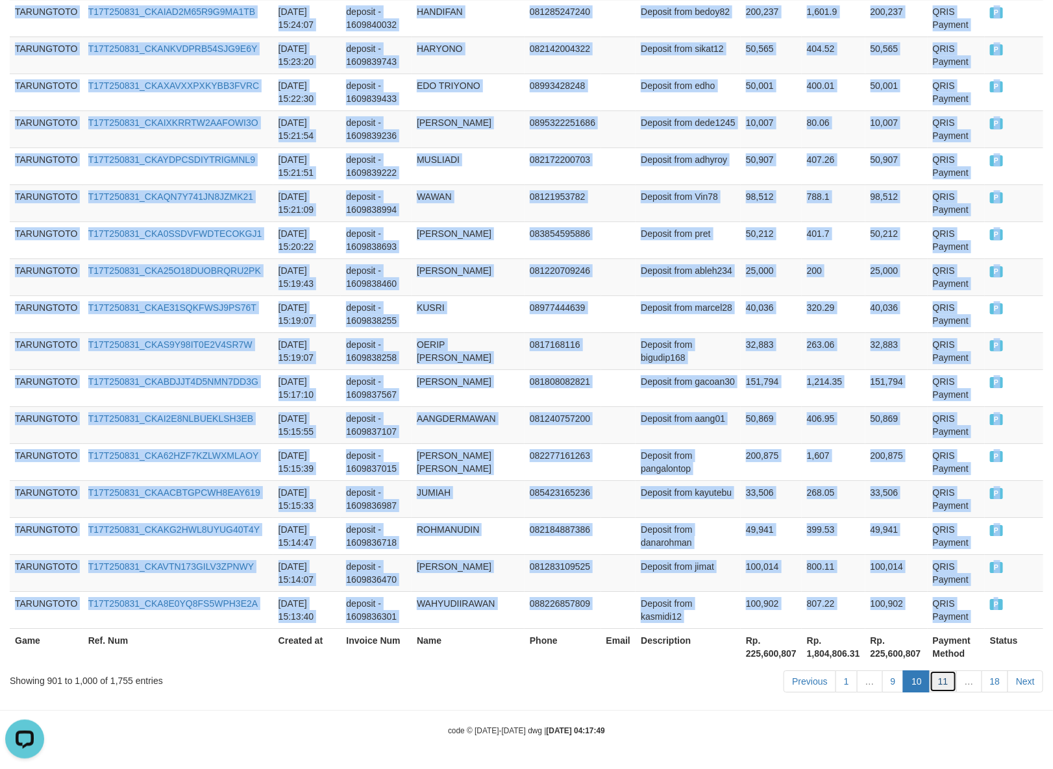
click at [943, 680] on link "11" at bounding box center [942, 681] width 27 height 22
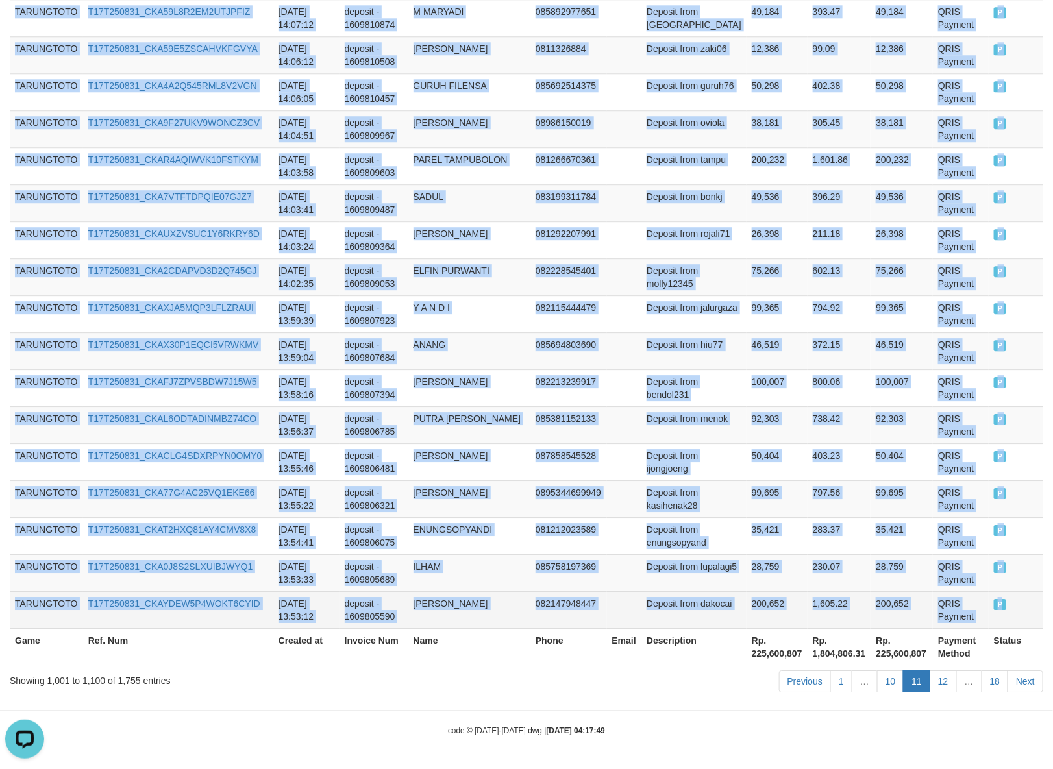
click at [996, 611] on td "P" at bounding box center [1016, 609] width 55 height 37
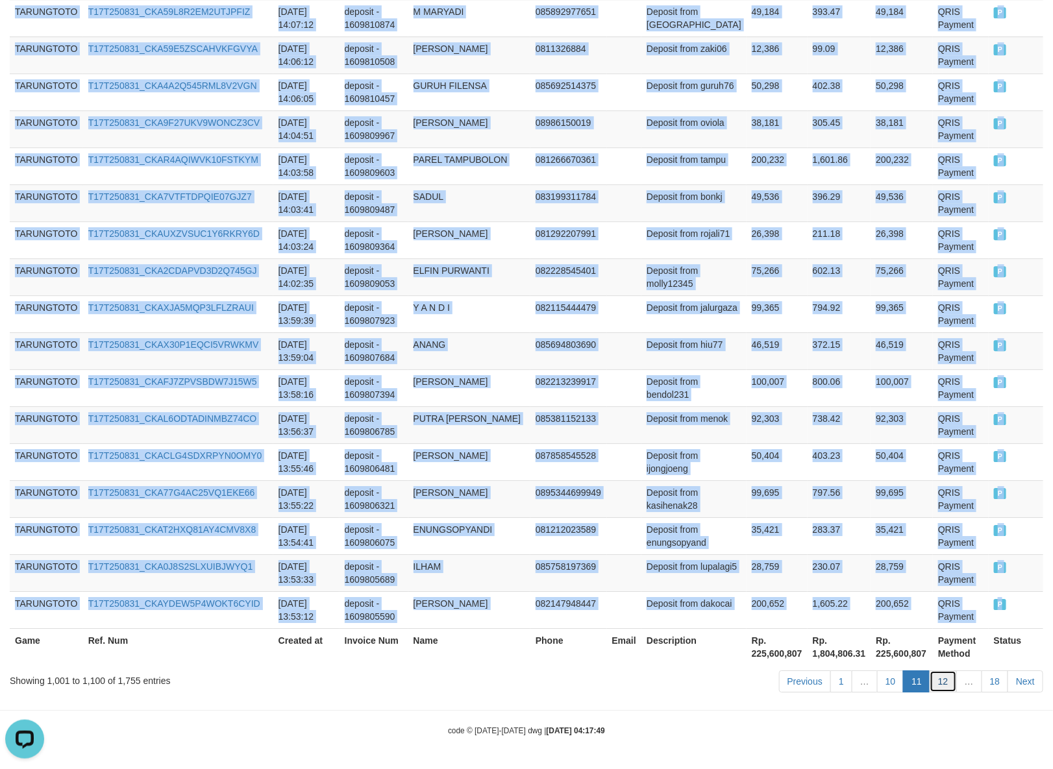
click at [933, 678] on link "12" at bounding box center [942, 681] width 27 height 22
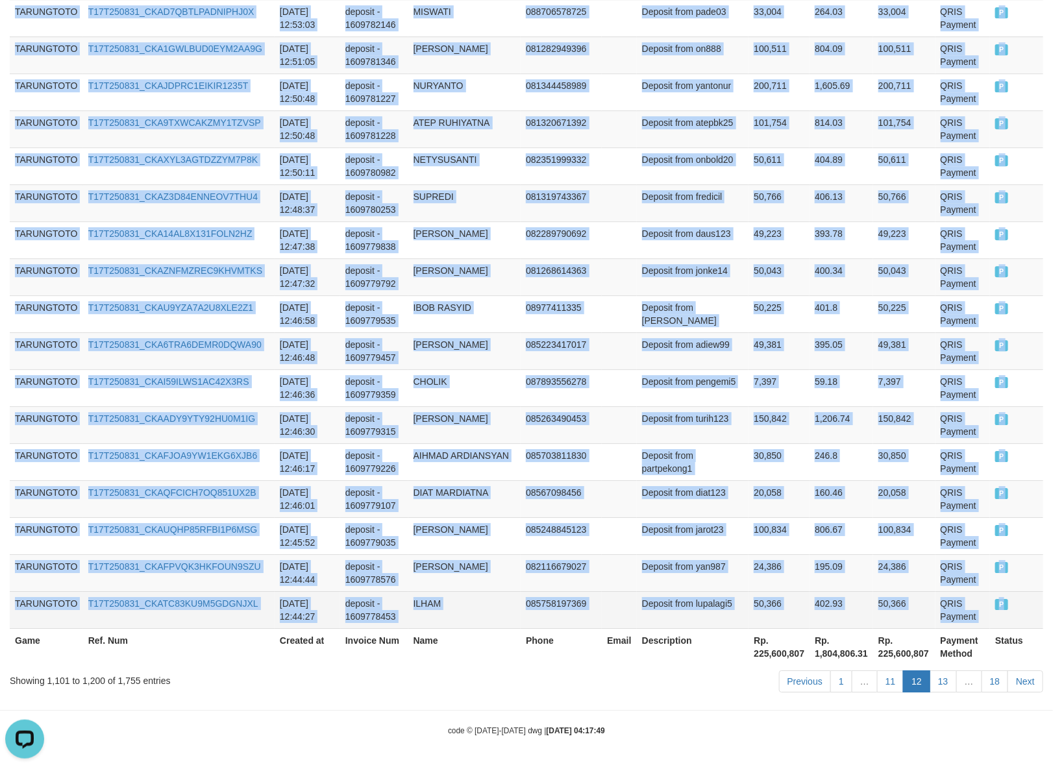
click at [994, 608] on td "P" at bounding box center [1016, 609] width 53 height 37
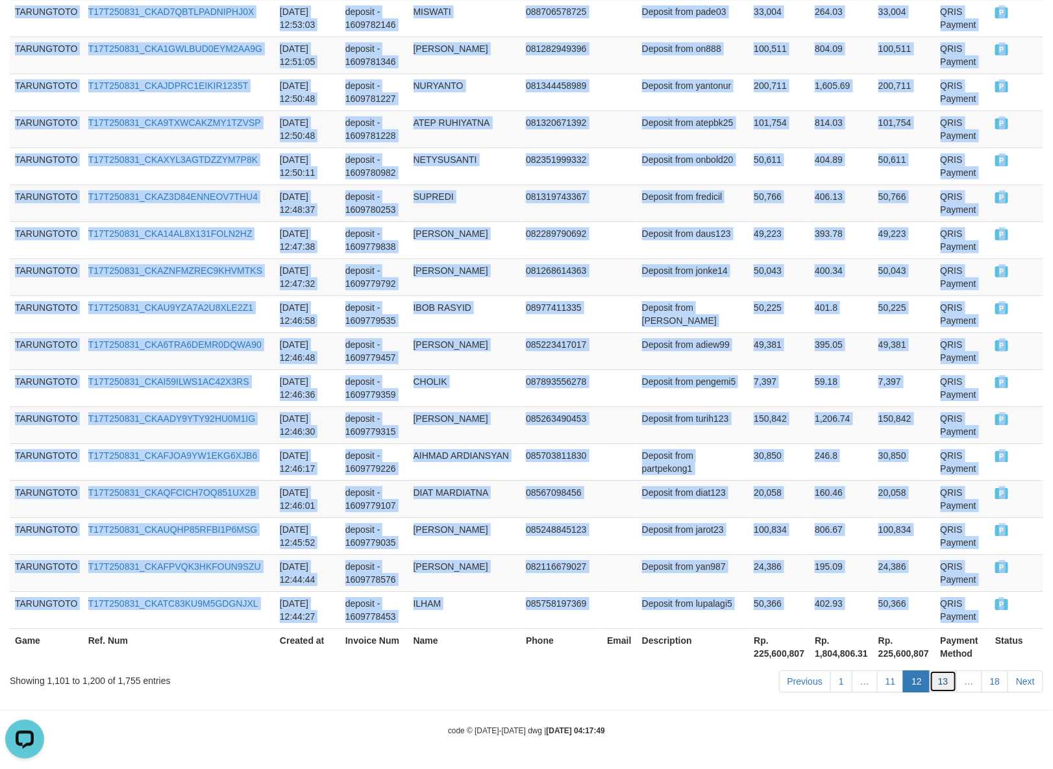
click at [941, 685] on link "13" at bounding box center [942, 681] width 27 height 22
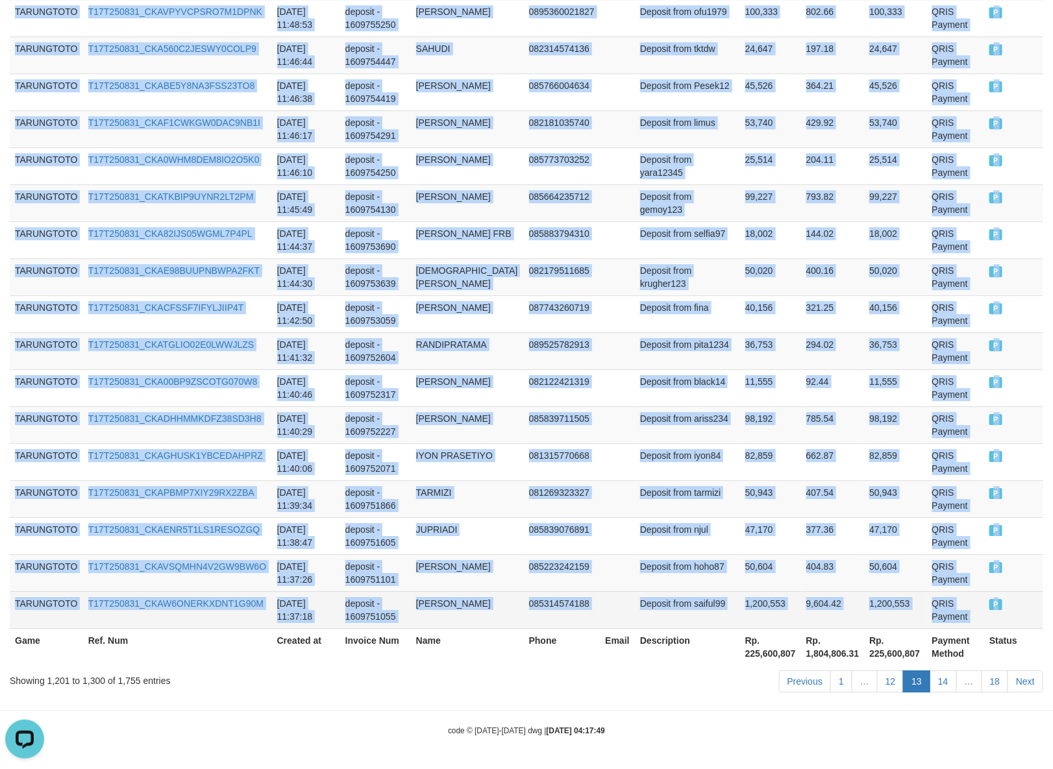
click at [994, 610] on td "P" at bounding box center [1013, 609] width 59 height 37
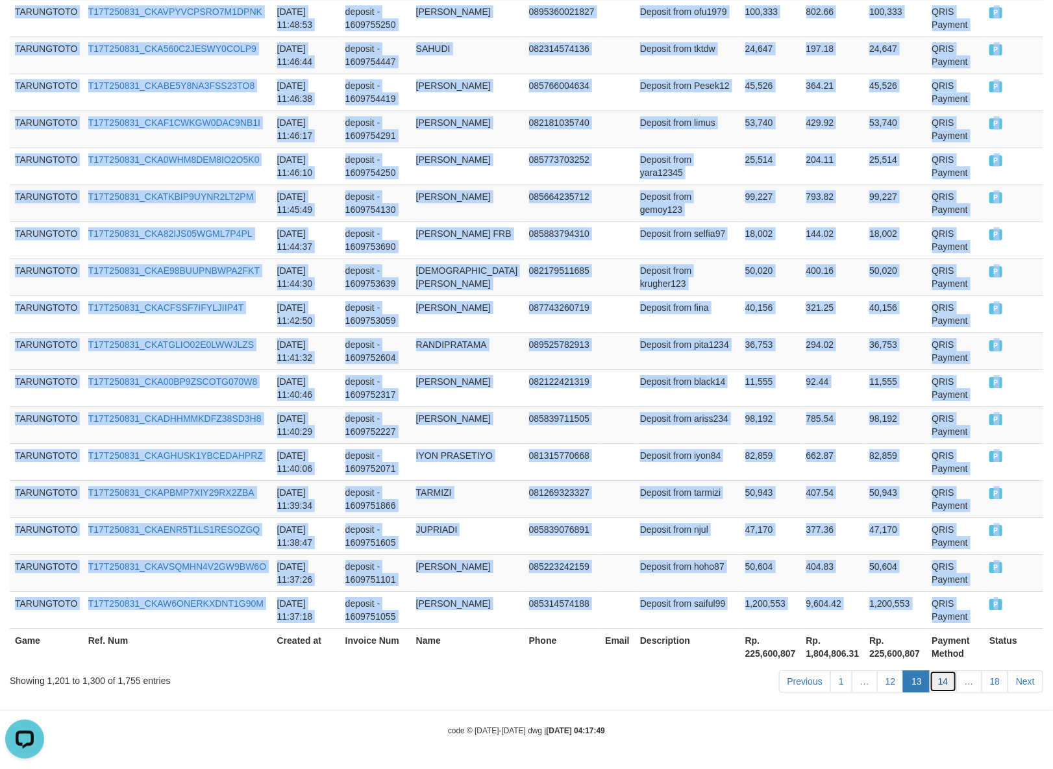
click at [946, 682] on link "14" at bounding box center [942, 681] width 27 height 22
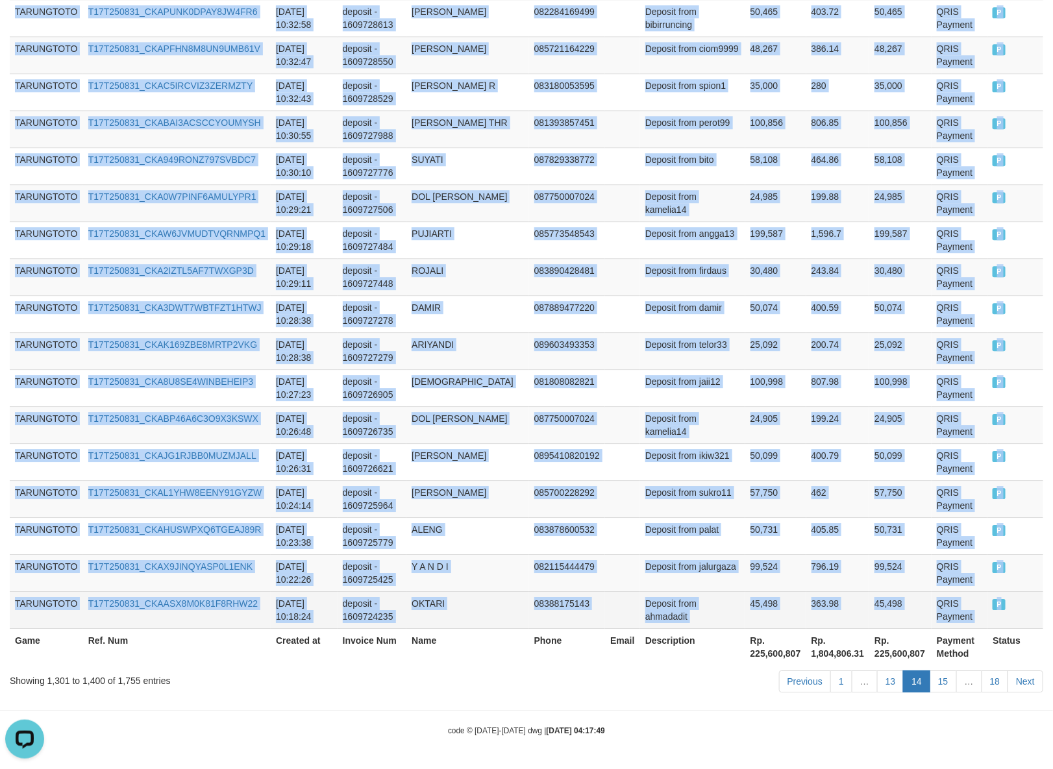
click at [994, 608] on span "P" at bounding box center [998, 604] width 13 height 11
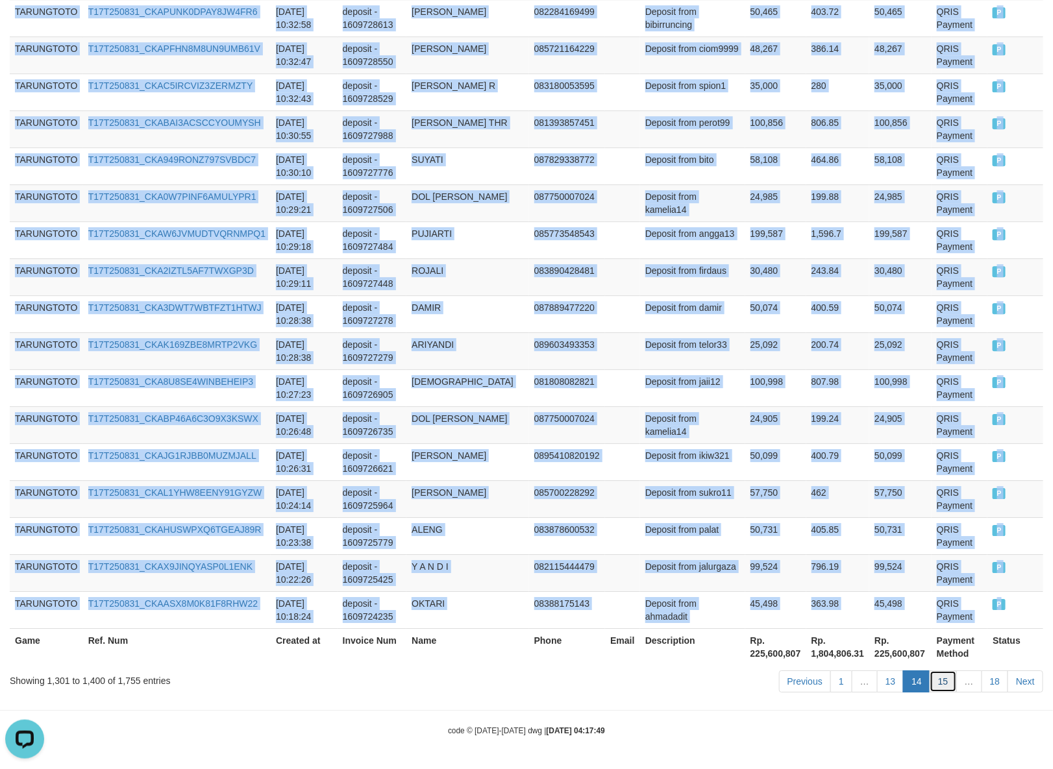
click at [940, 677] on link "15" at bounding box center [942, 681] width 27 height 22
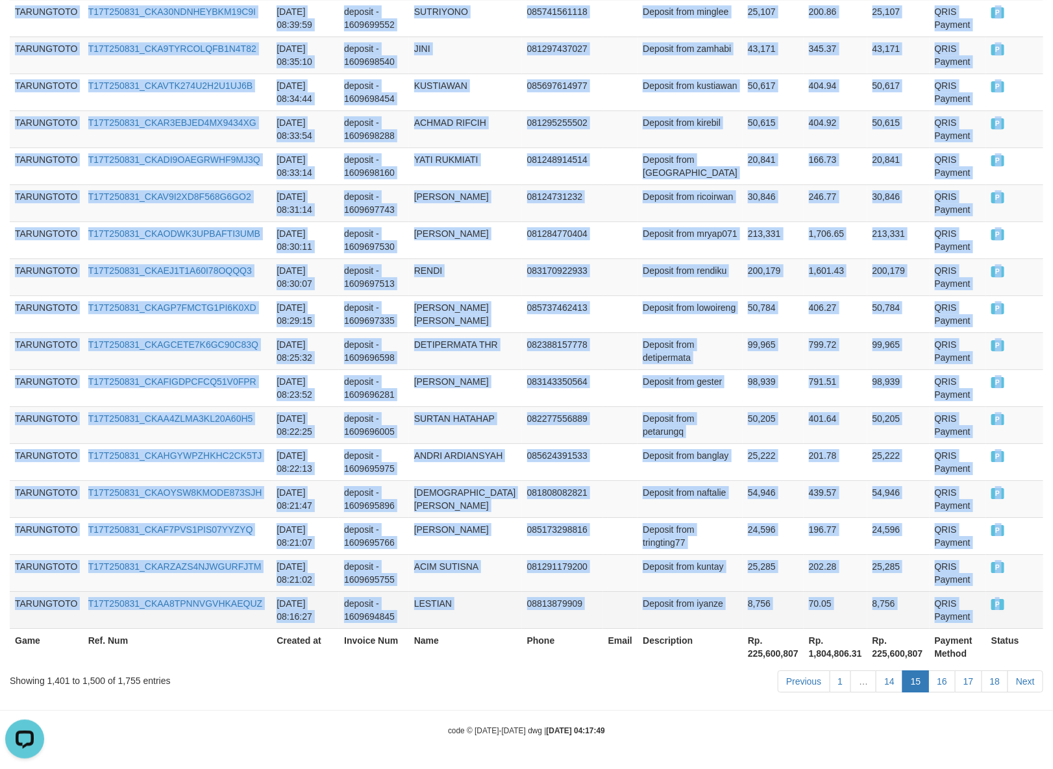
click at [992, 607] on span "P" at bounding box center [997, 604] width 13 height 11
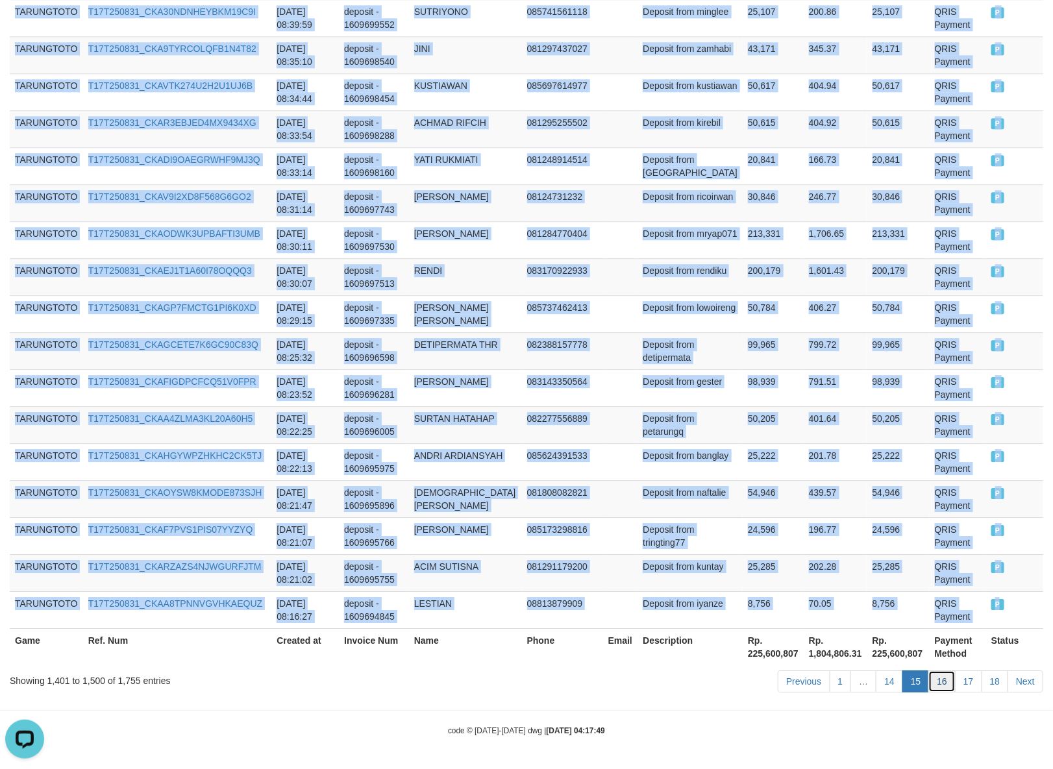
click at [944, 680] on link "16" at bounding box center [941, 681] width 27 height 22
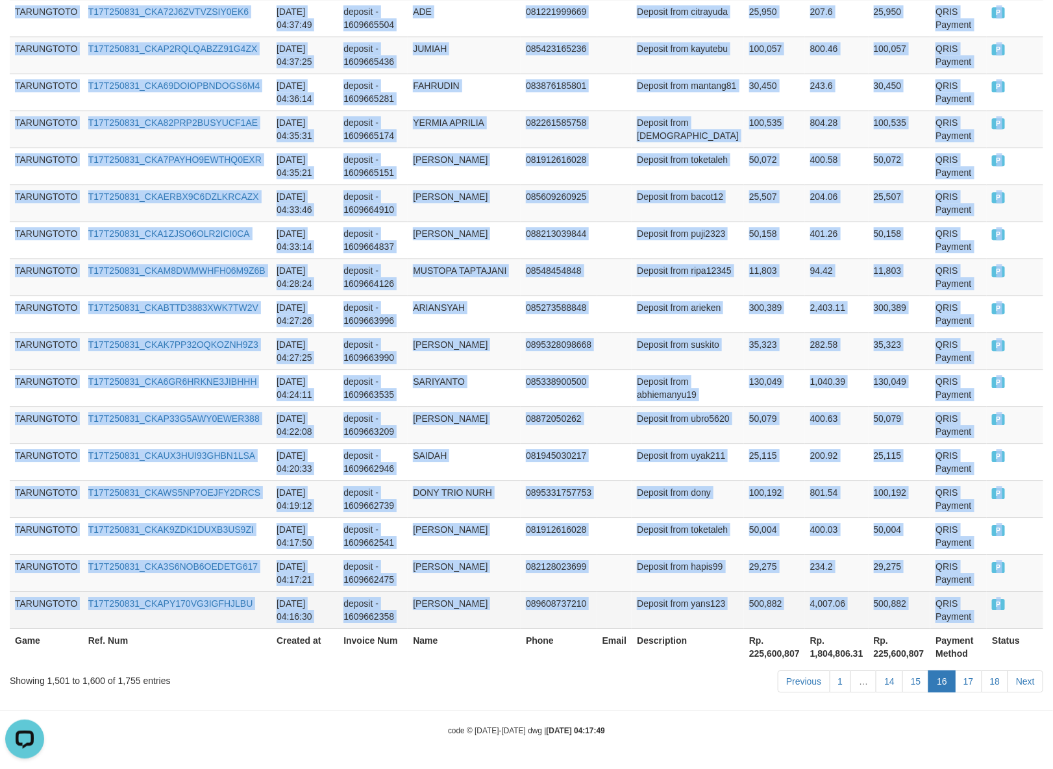
click at [994, 610] on td "P" at bounding box center [1015, 609] width 56 height 37
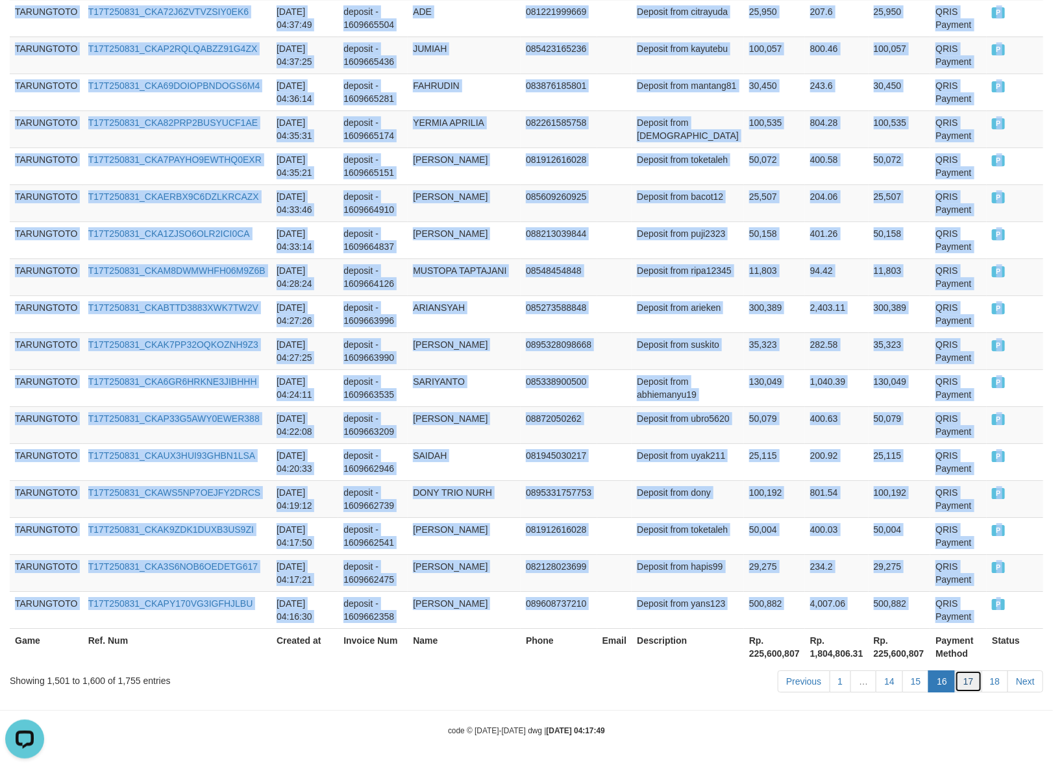
click at [968, 683] on link "17" at bounding box center [968, 681] width 27 height 22
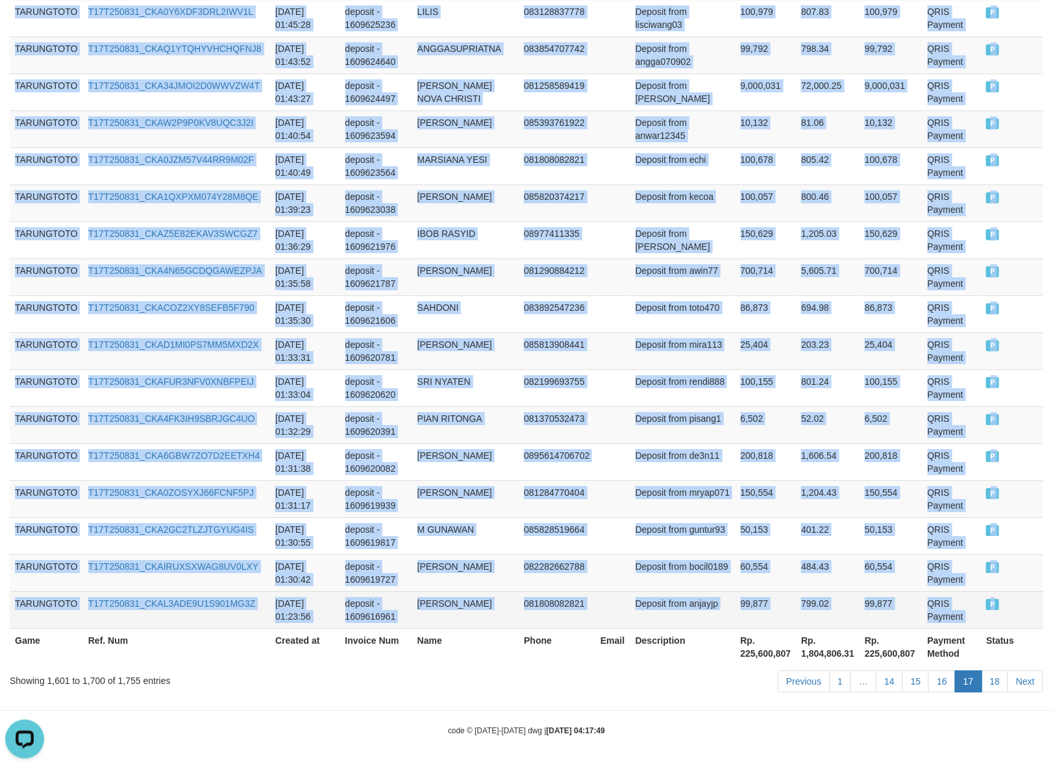
click at [995, 609] on td "P" at bounding box center [1012, 609] width 62 height 37
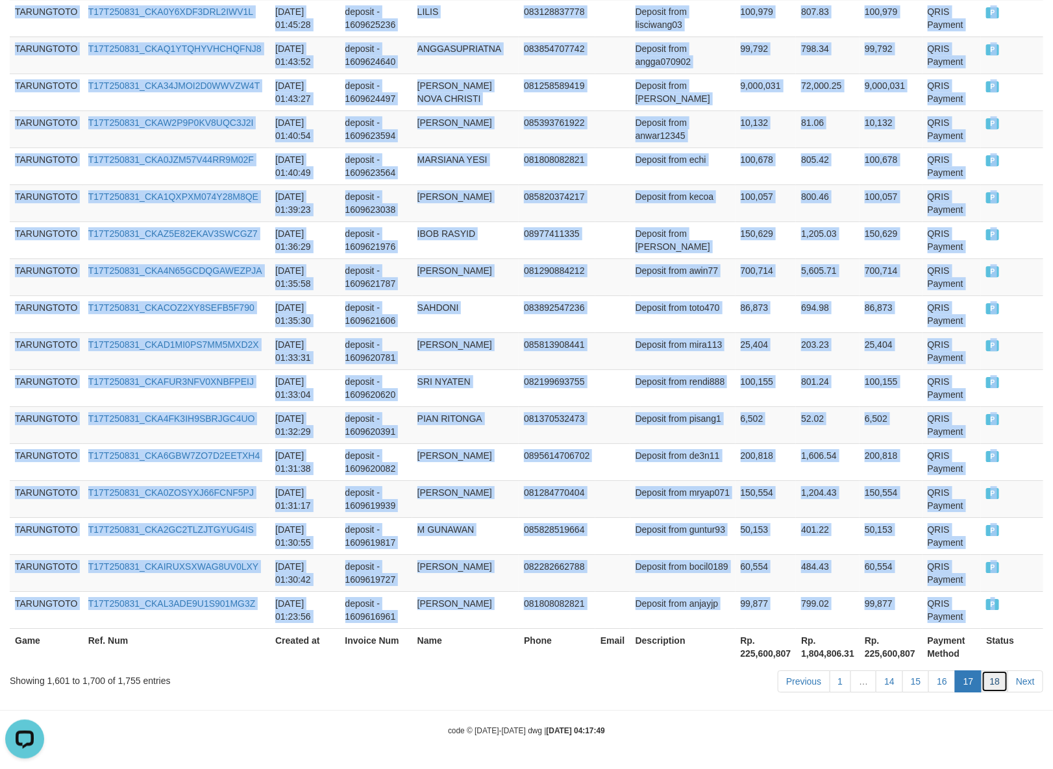
click at [993, 683] on link "18" at bounding box center [994, 681] width 27 height 22
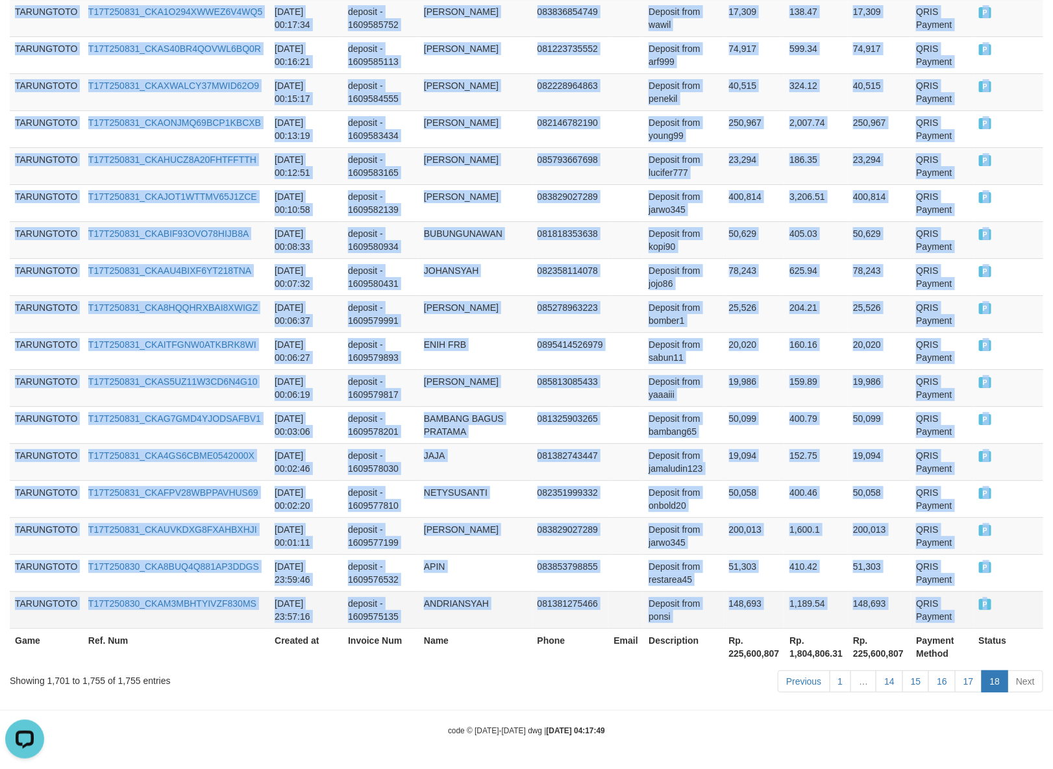
click at [985, 608] on span "P" at bounding box center [985, 604] width 13 height 11
